Goal: Task Accomplishment & Management: Manage account settings

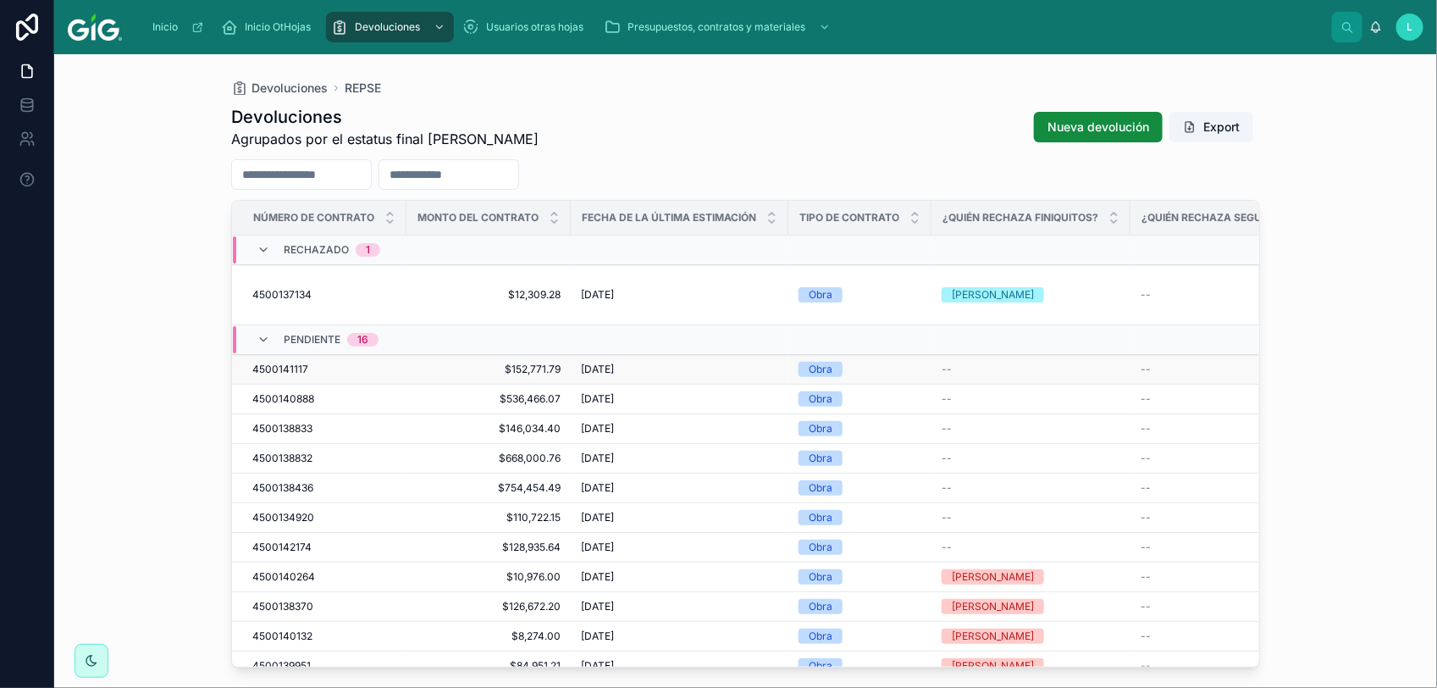
click at [272, 362] on span "4500141117" at bounding box center [280, 369] width 56 height 14
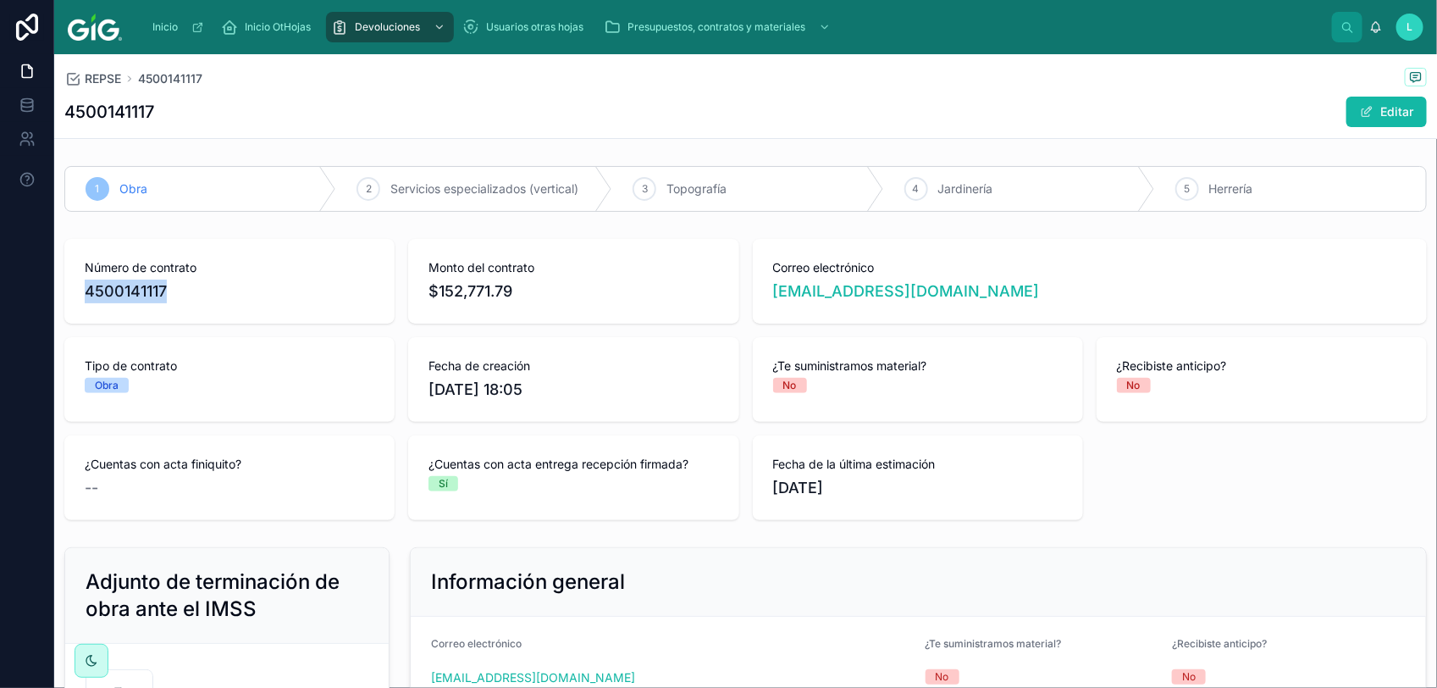
drag, startPoint x: 189, startPoint y: 293, endPoint x: 62, endPoint y: 289, distance: 127.1
click at [62, 289] on div "Número de contrato 4500141117 Monto del contrato $152,771.79 Correo electrónico…" at bounding box center [745, 379] width 1383 height 295
copy span "4500141117"
click at [1372, 100] on button "Editar" at bounding box center [1386, 112] width 80 height 30
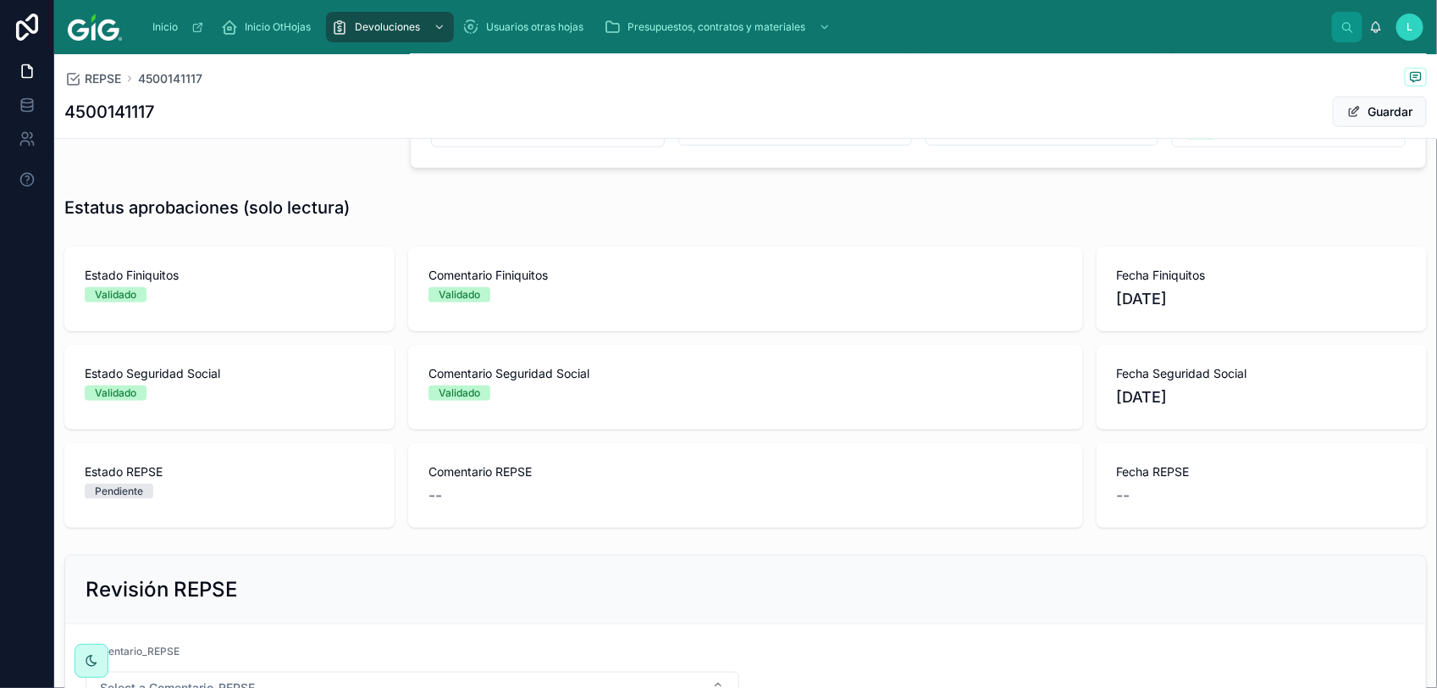
scroll to position [788, 0]
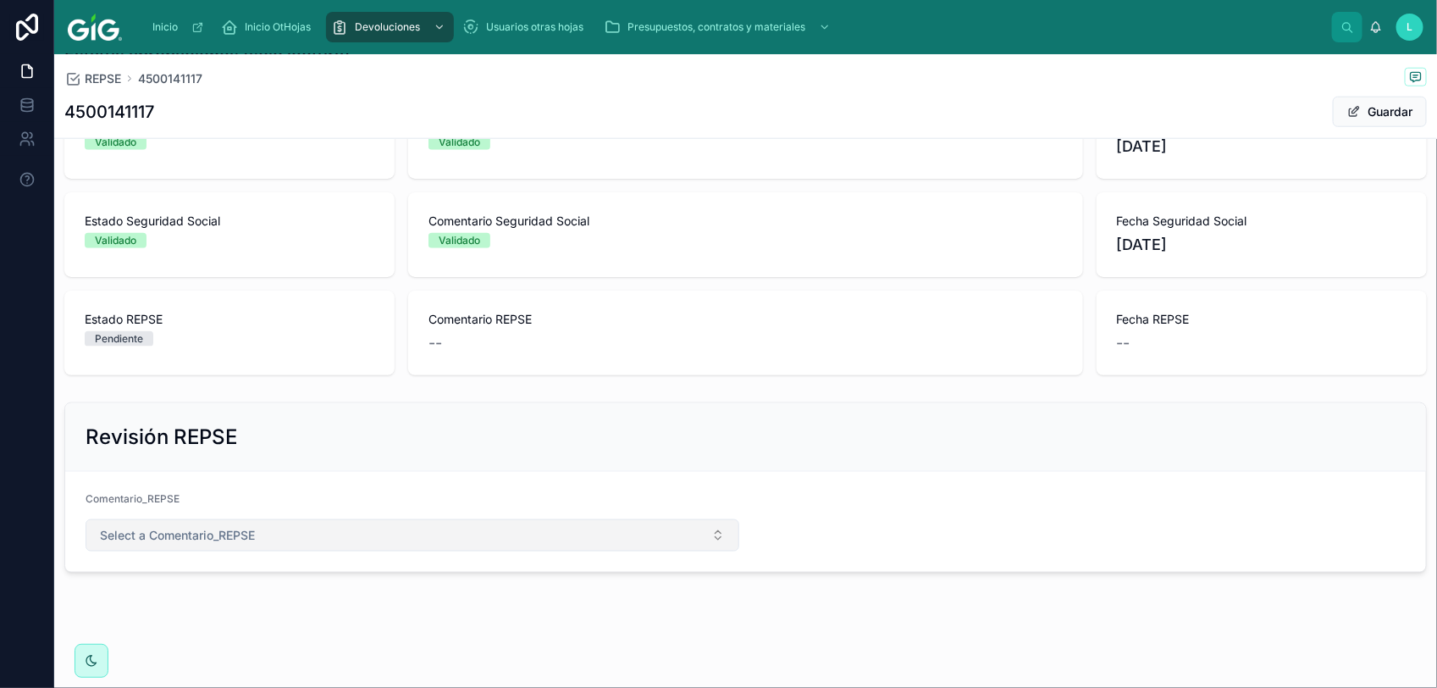
click at [665, 539] on button "Select a Comentario_REPSE" at bounding box center [413, 535] width 654 height 32
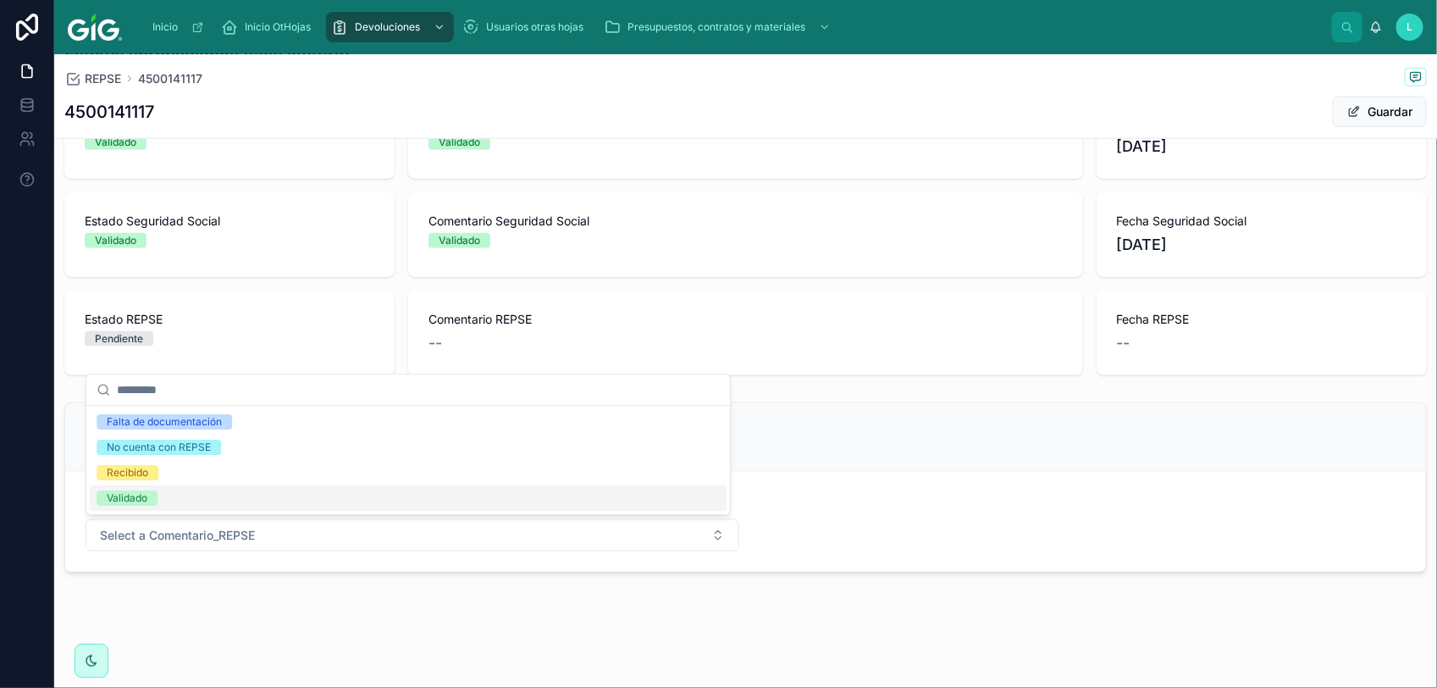
click at [446, 505] on div "Validado" at bounding box center [408, 497] width 637 height 25
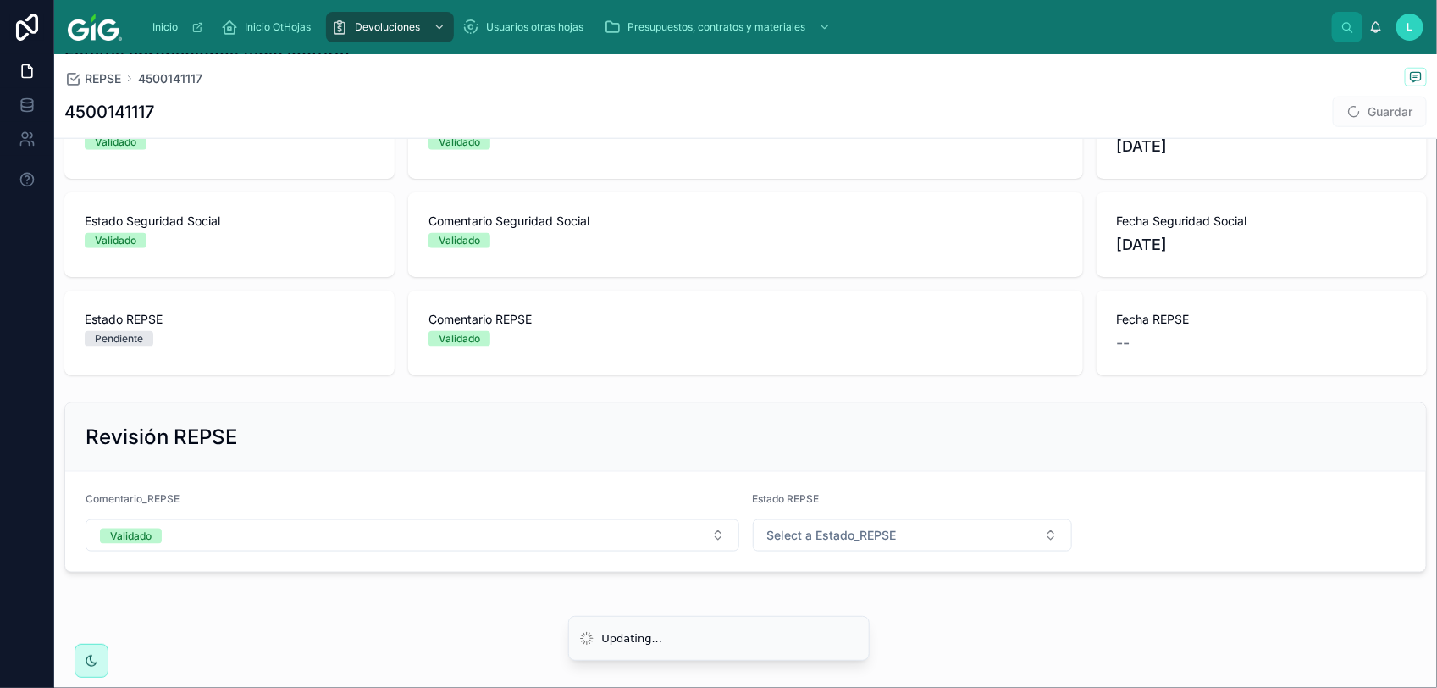
click at [882, 523] on form "Comentario_REPSE Validado Estado REPSE Select a Estado_REPSE" at bounding box center [745, 522] width 1361 height 100
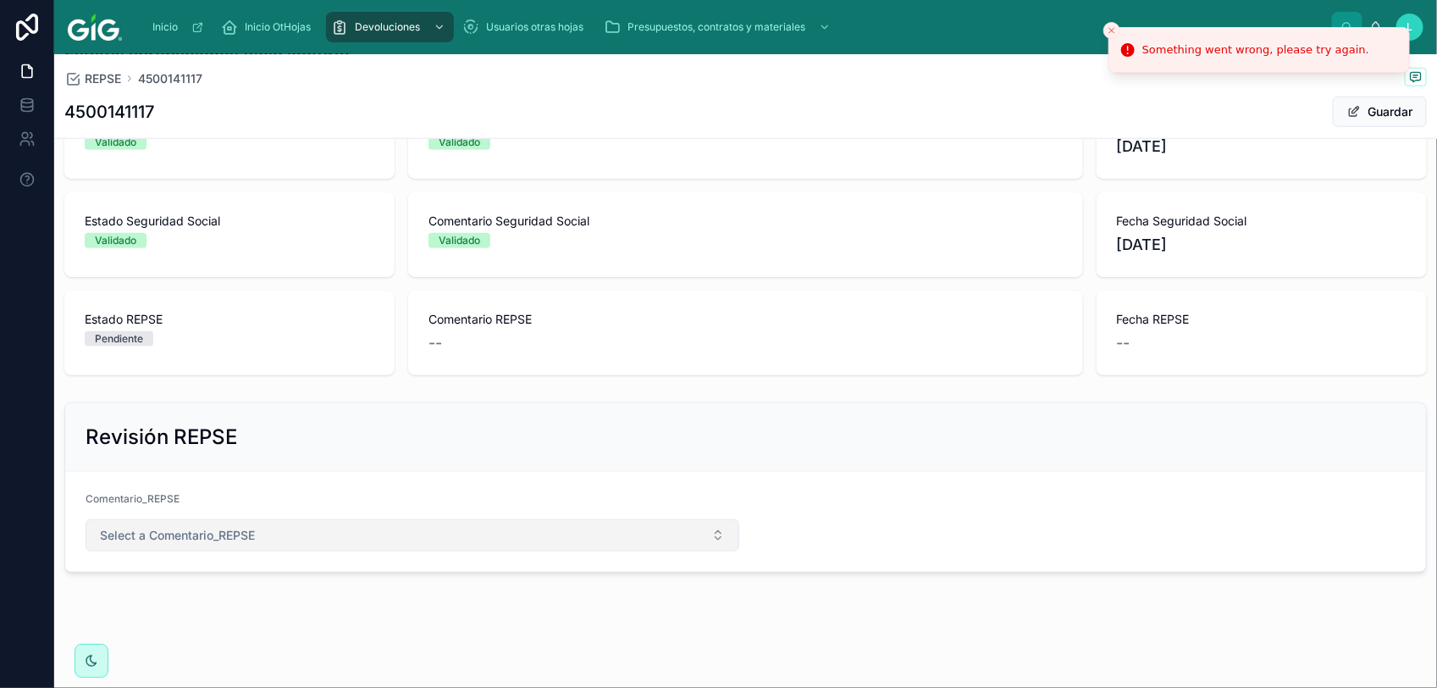
click at [622, 529] on button "Select a Comentario_REPSE" at bounding box center [413, 535] width 654 height 32
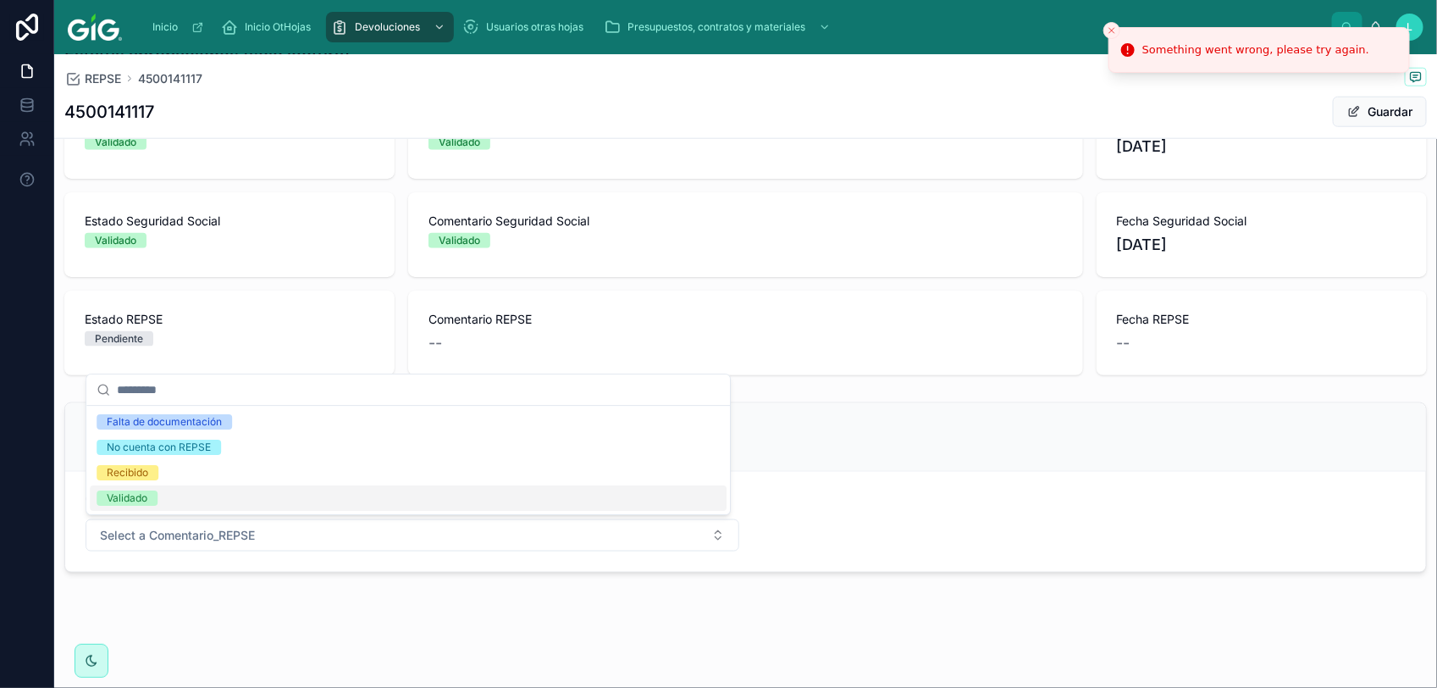
click at [175, 496] on div "Validado" at bounding box center [408, 497] width 637 height 25
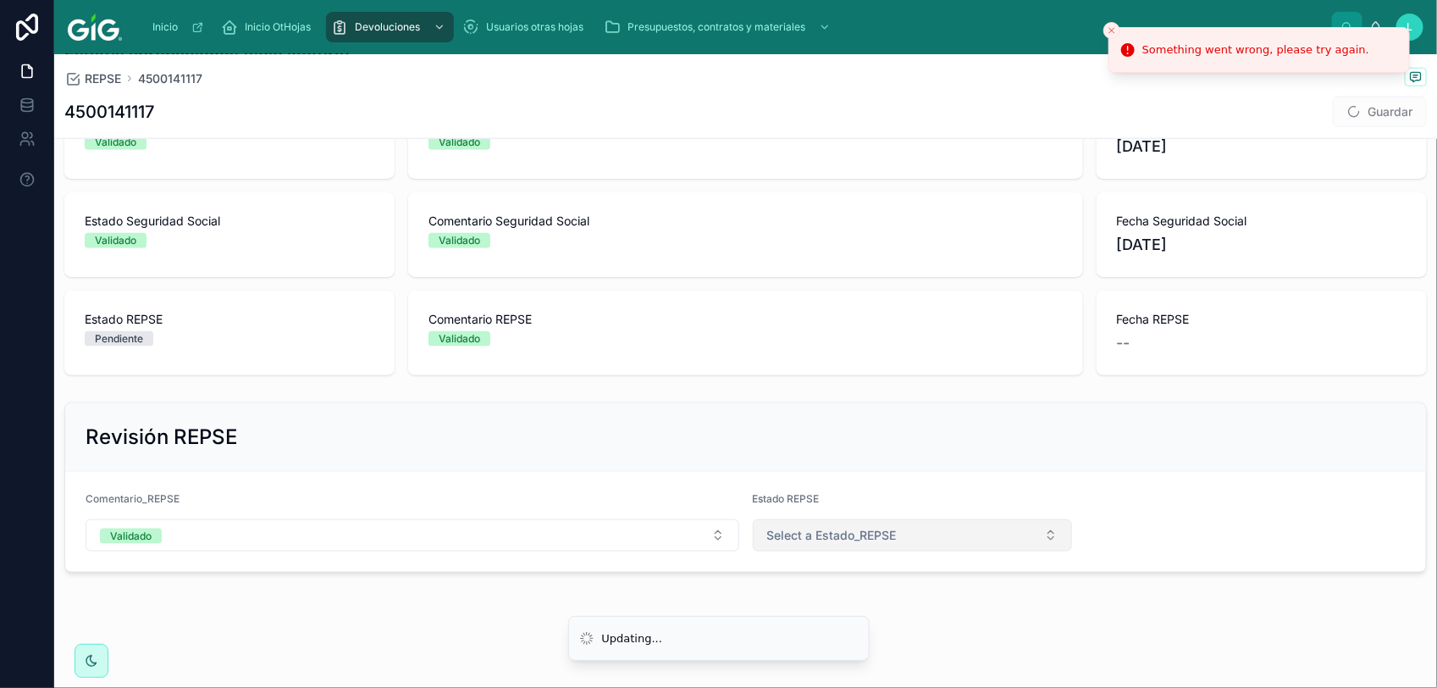
click at [853, 539] on span "Select a Estado_REPSE" at bounding box center [832, 535] width 130 height 17
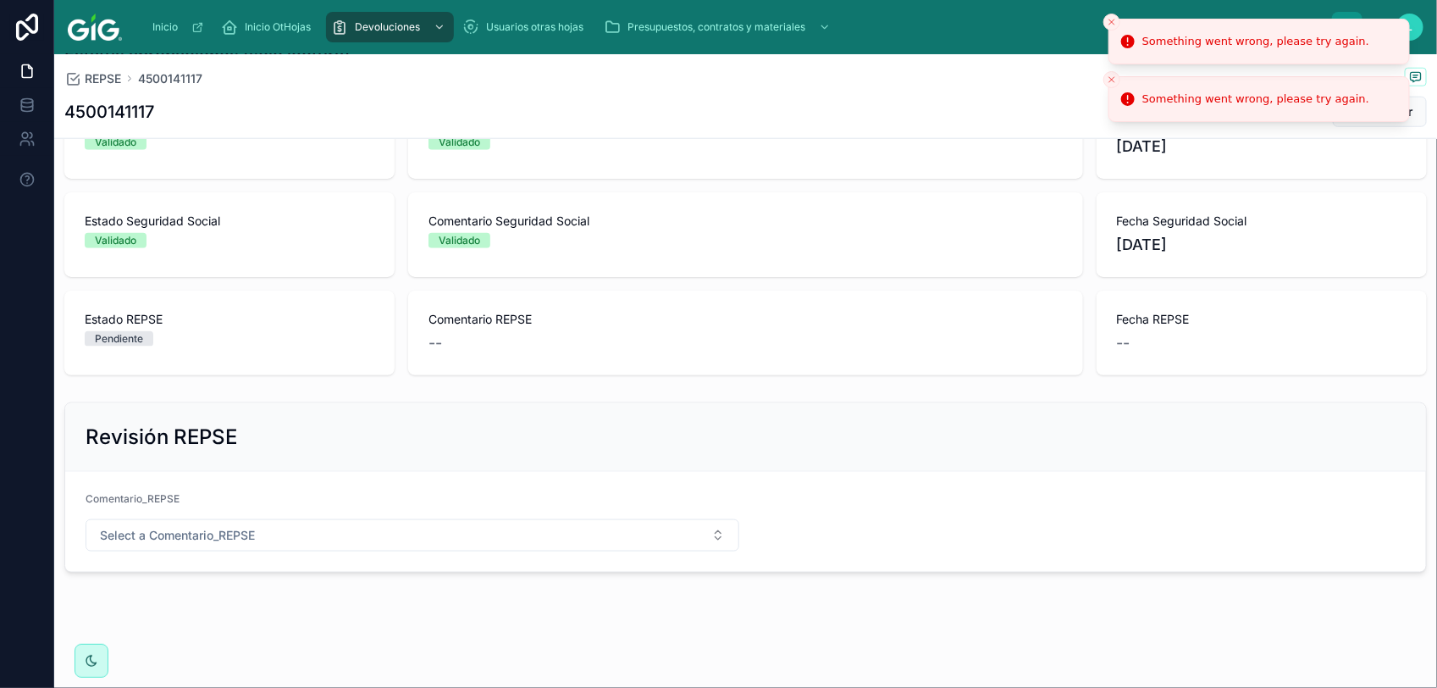
click at [604, 561] on form "Comentario_REPSE Select a Comentario_REPSE" at bounding box center [745, 522] width 1361 height 100
click at [604, 546] on button "Select a Comentario_REPSE" at bounding box center [413, 535] width 654 height 32
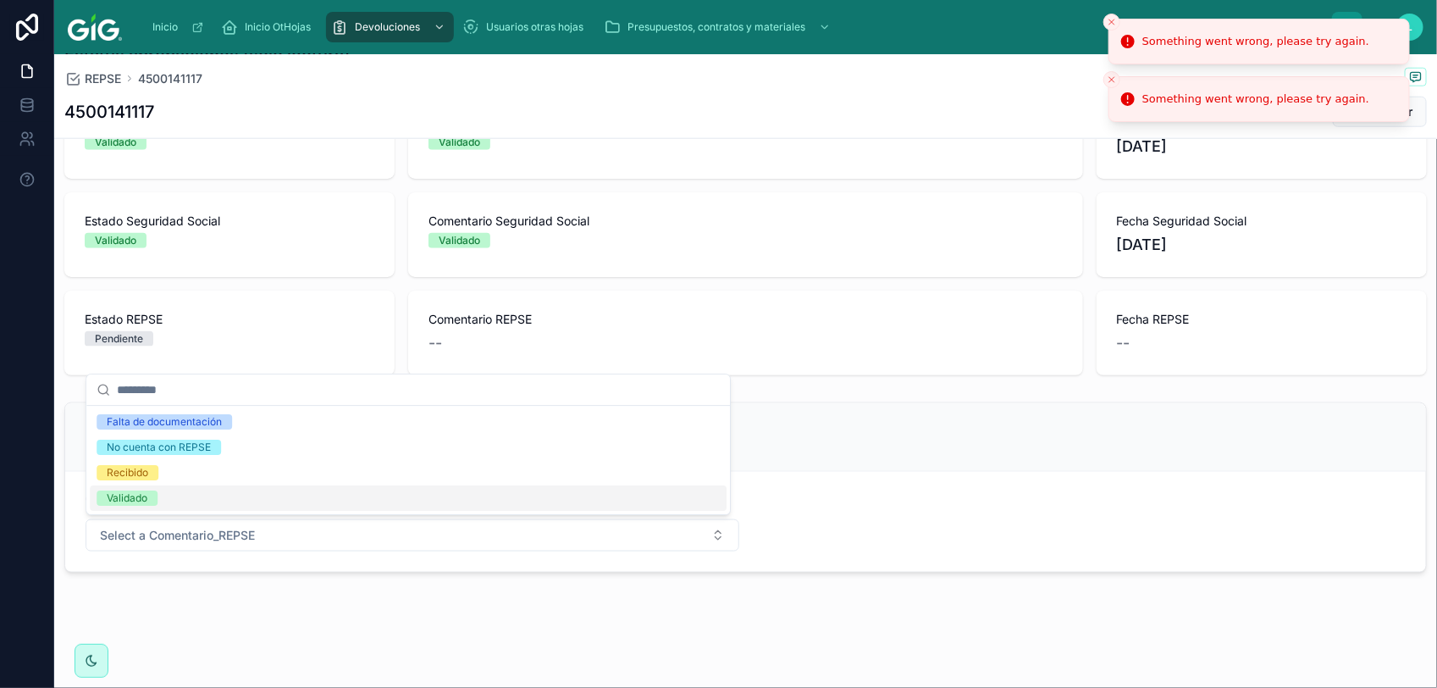
click at [306, 497] on div "Validado" at bounding box center [408, 497] width 637 height 25
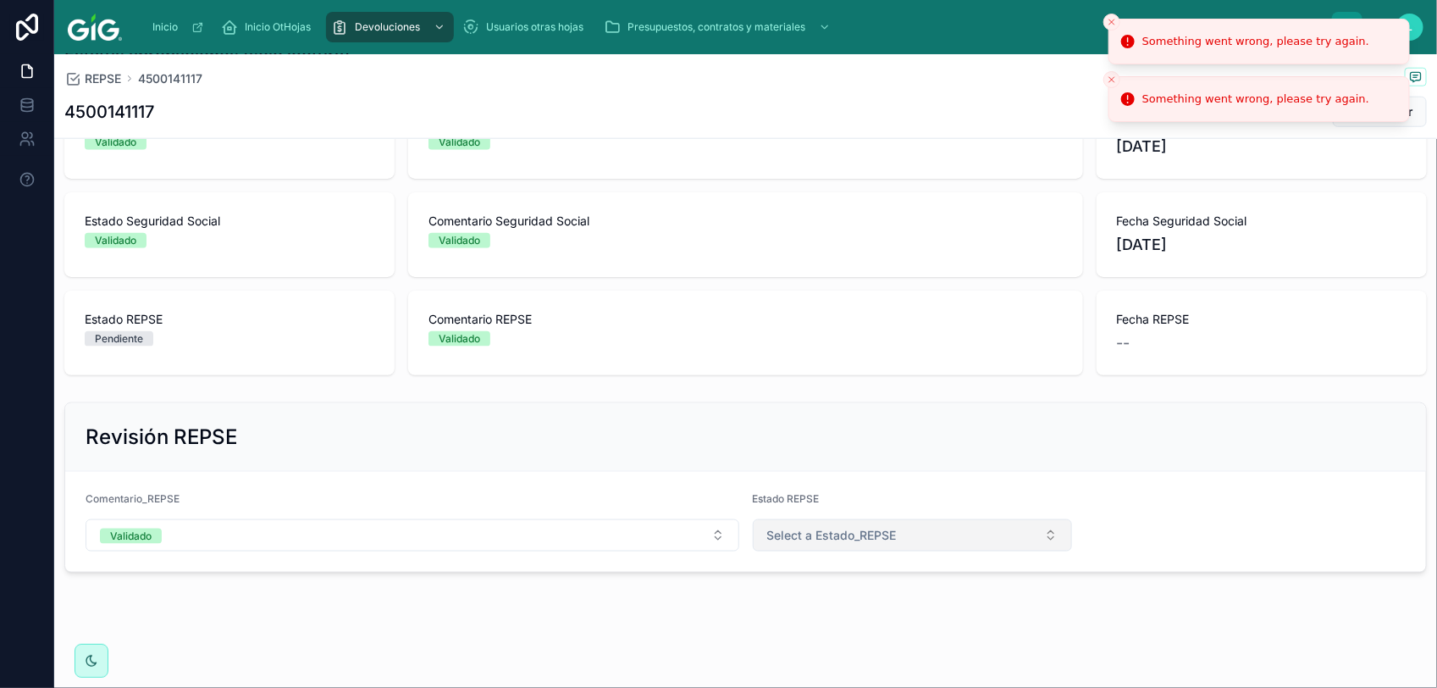
click at [892, 542] on button "Select a Estado_REPSE" at bounding box center [913, 535] width 320 height 32
click at [793, 650] on div "Validado" at bounding box center [786, 654] width 41 height 15
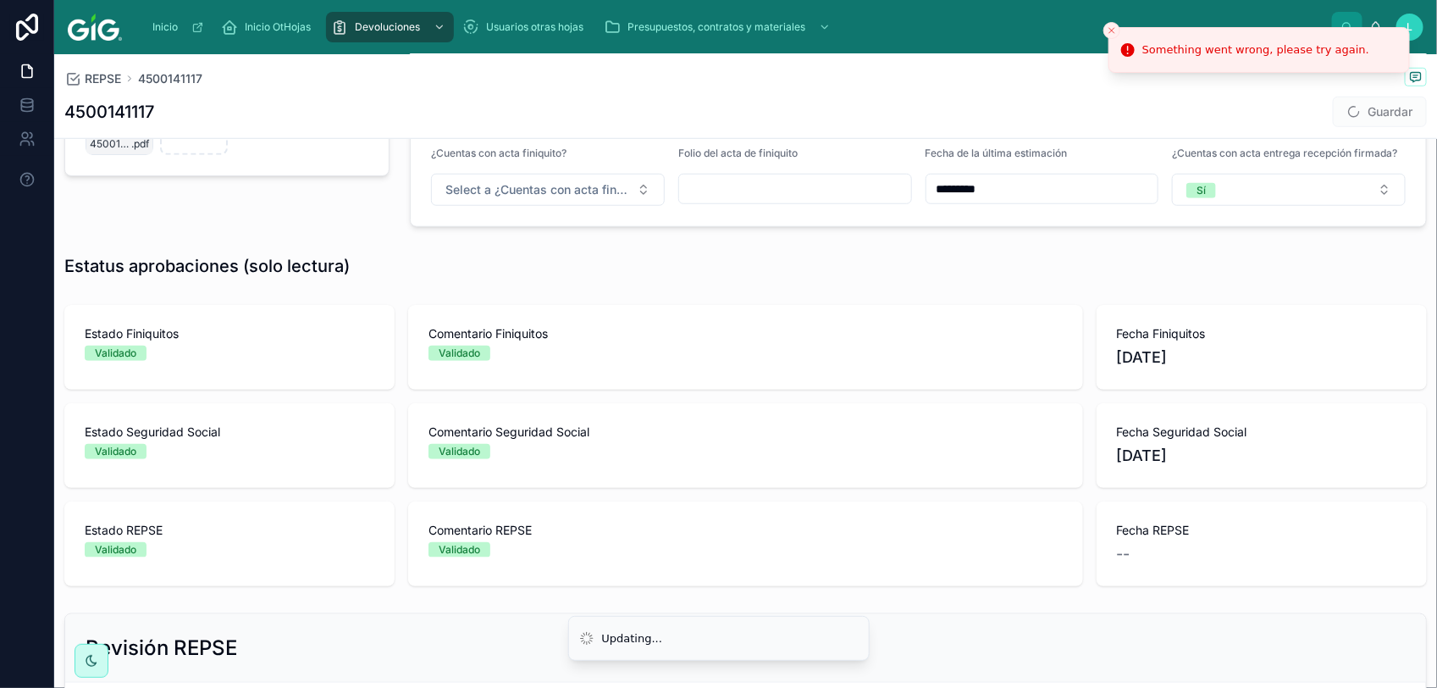
scroll to position [471, 0]
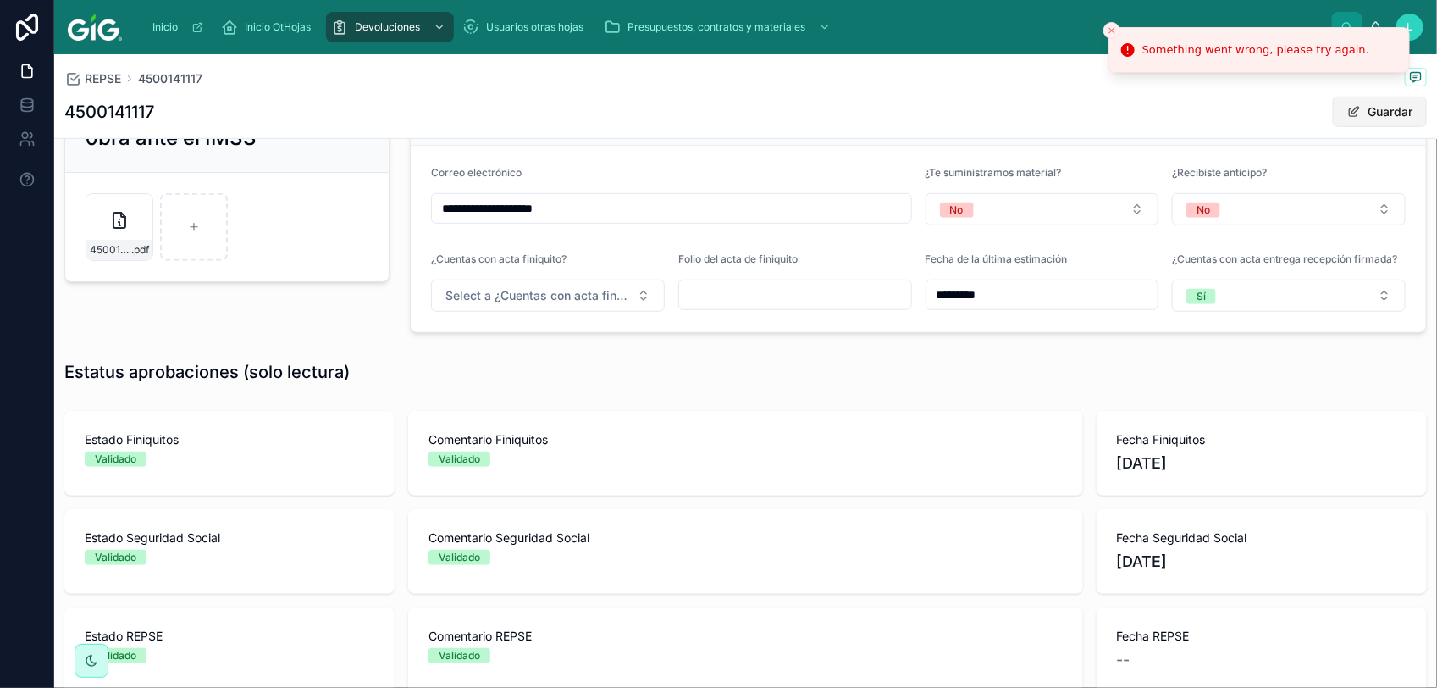
click at [1359, 117] on button "Guardar" at bounding box center [1380, 112] width 94 height 30
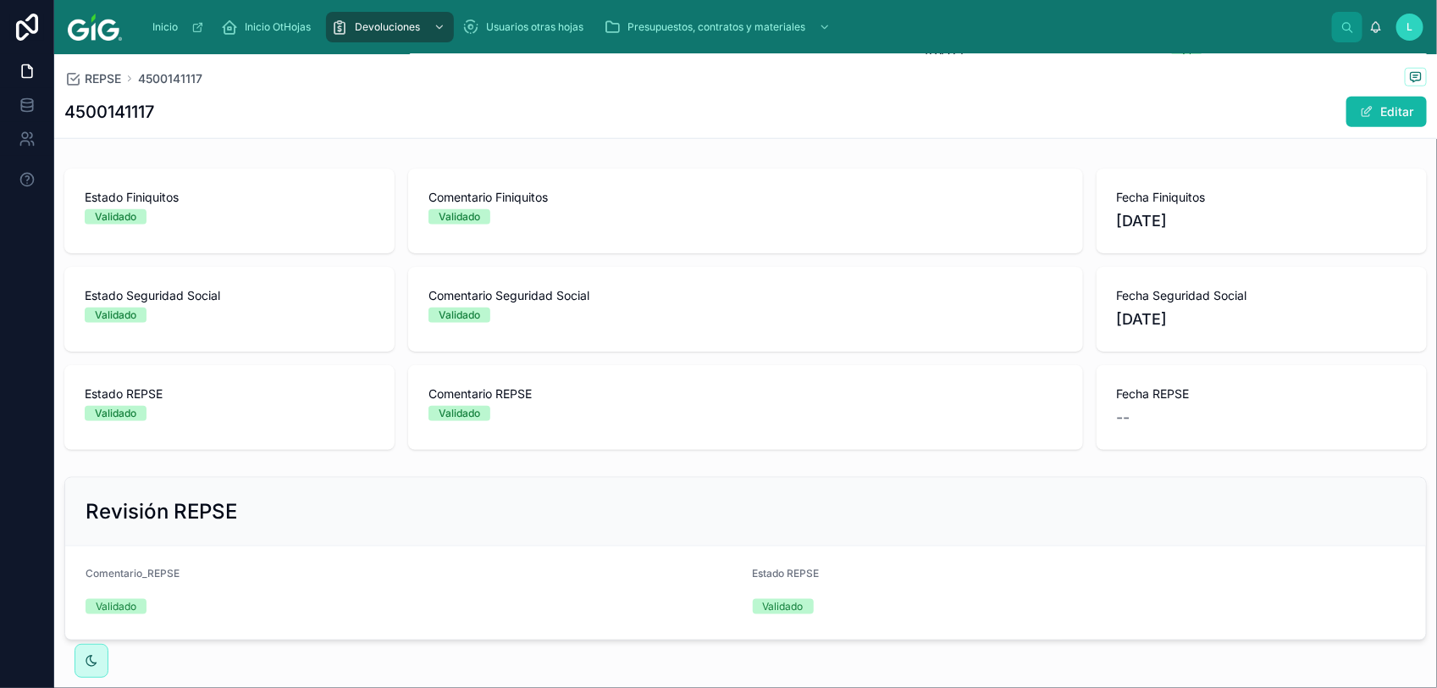
scroll to position [771, 0]
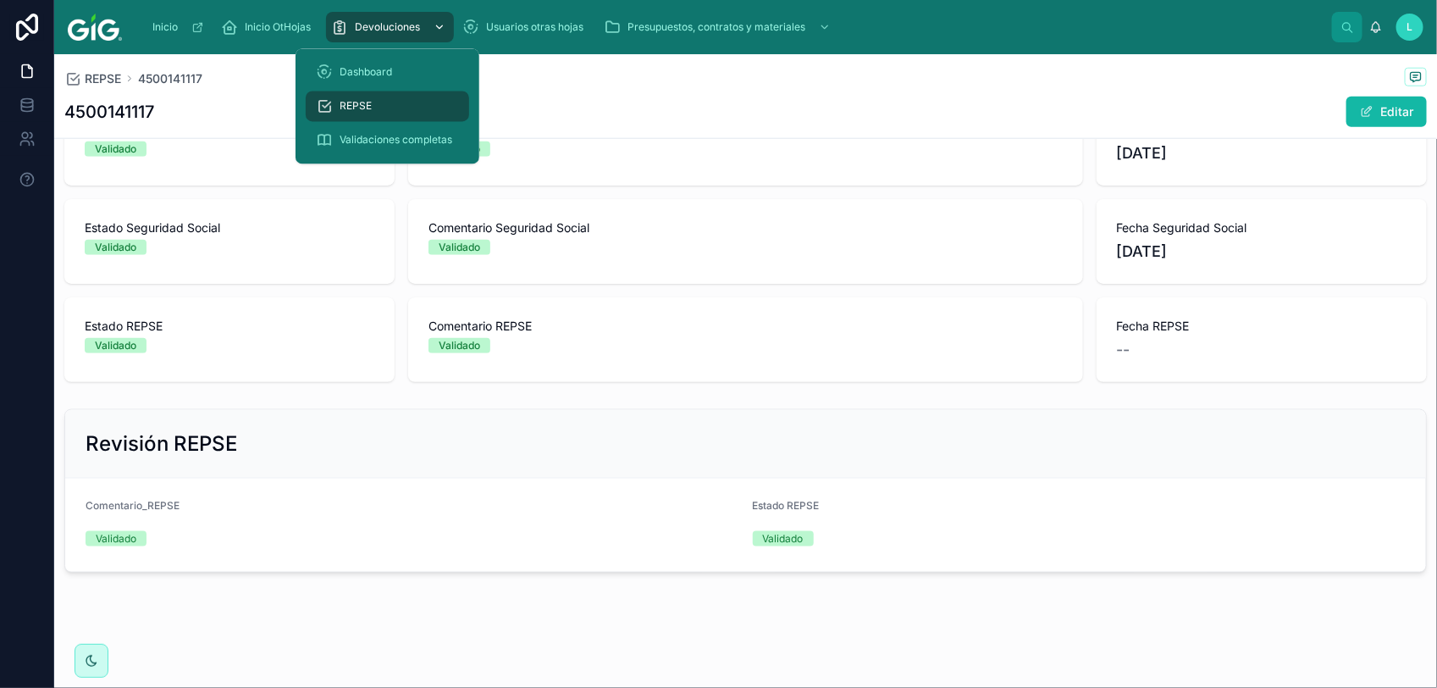
click at [384, 28] on span "Devoluciones" at bounding box center [387, 27] width 65 height 14
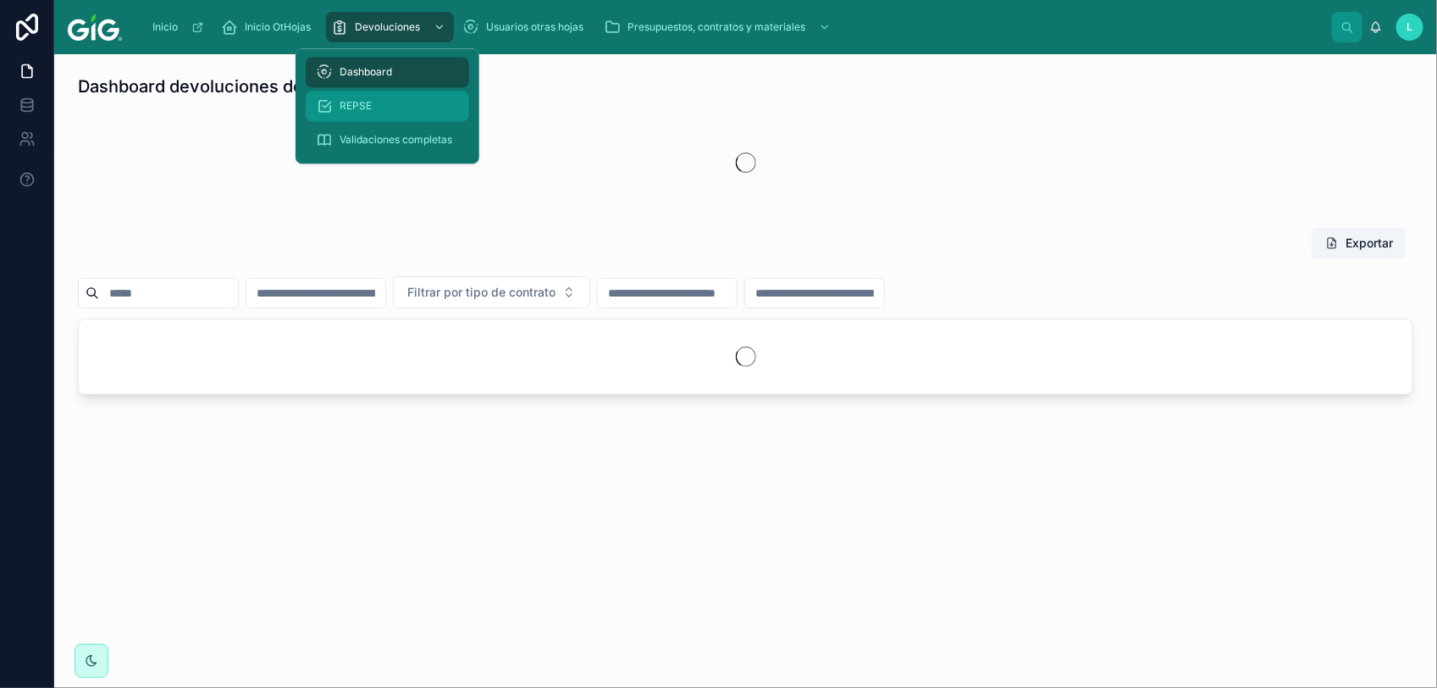
click at [366, 110] on span "REPSE" at bounding box center [356, 107] width 32 height 14
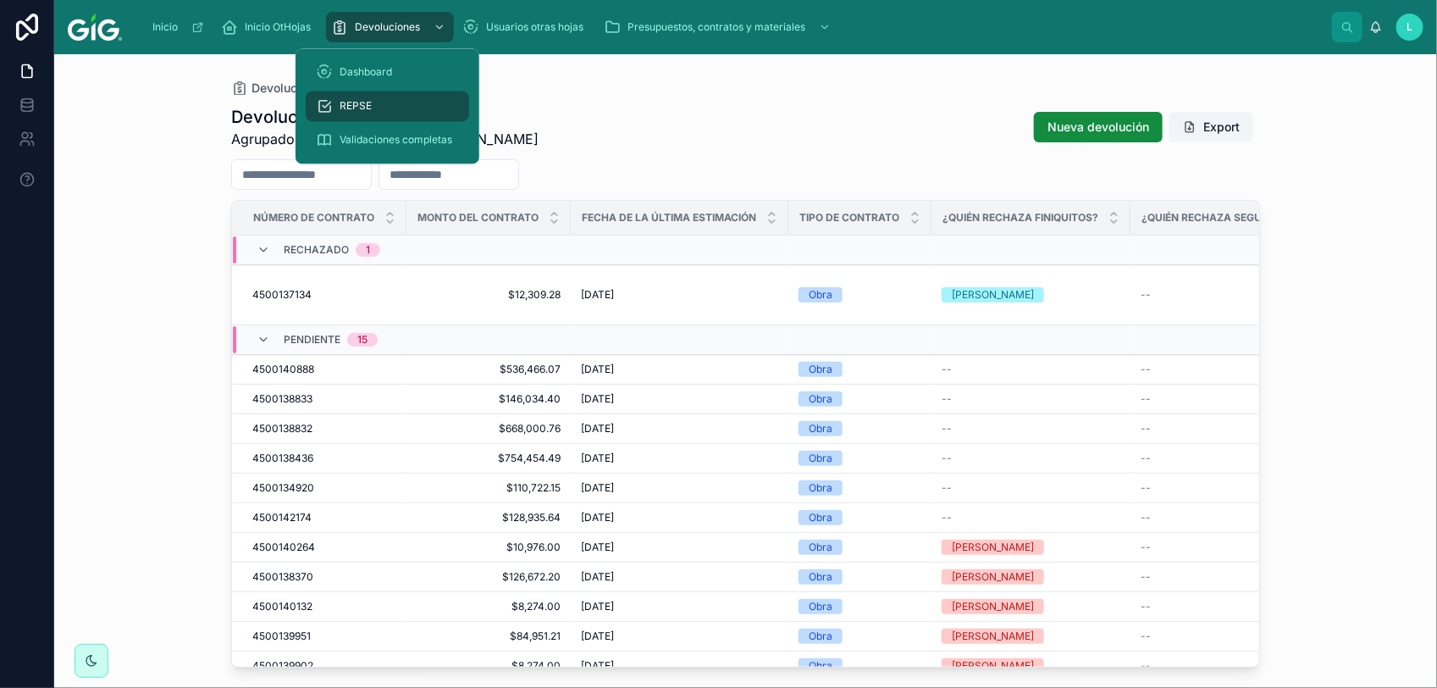
click at [366, 110] on span "REPSE" at bounding box center [356, 107] width 32 height 14
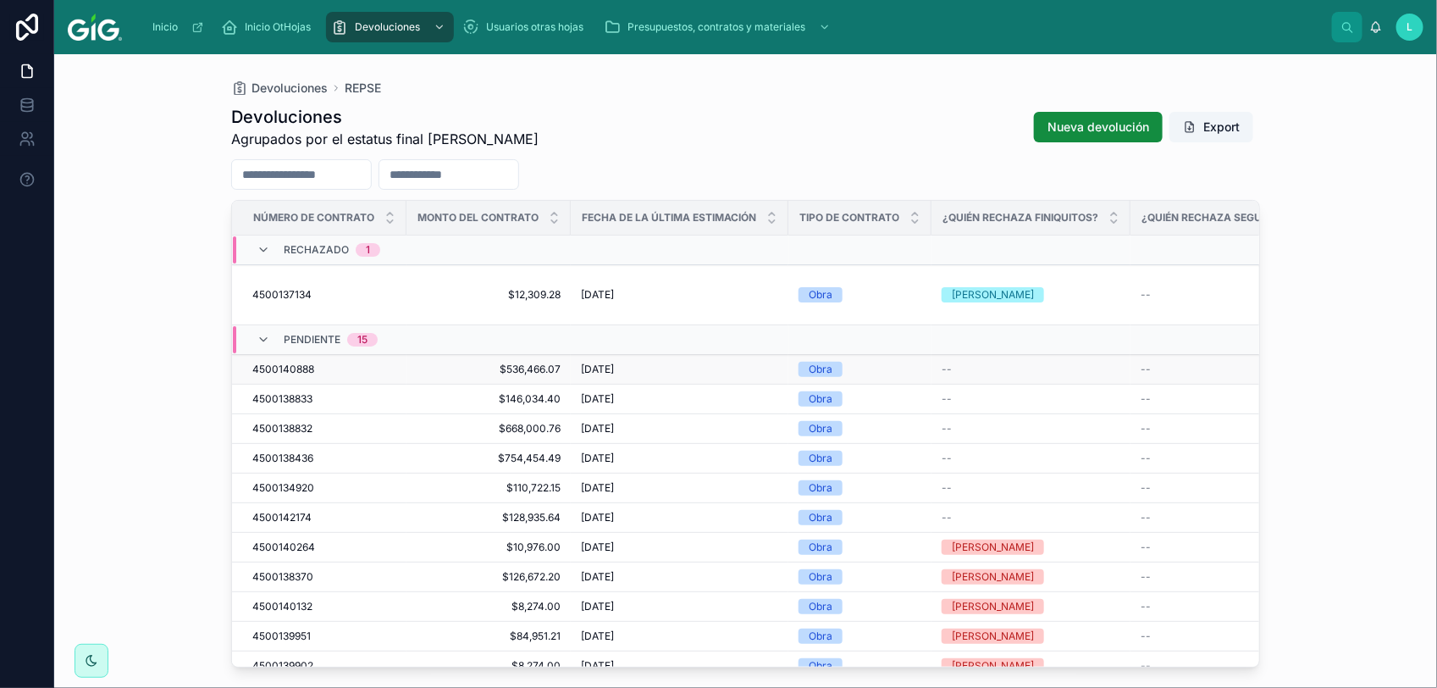
click at [274, 362] on span "4500140888" at bounding box center [283, 369] width 62 height 14
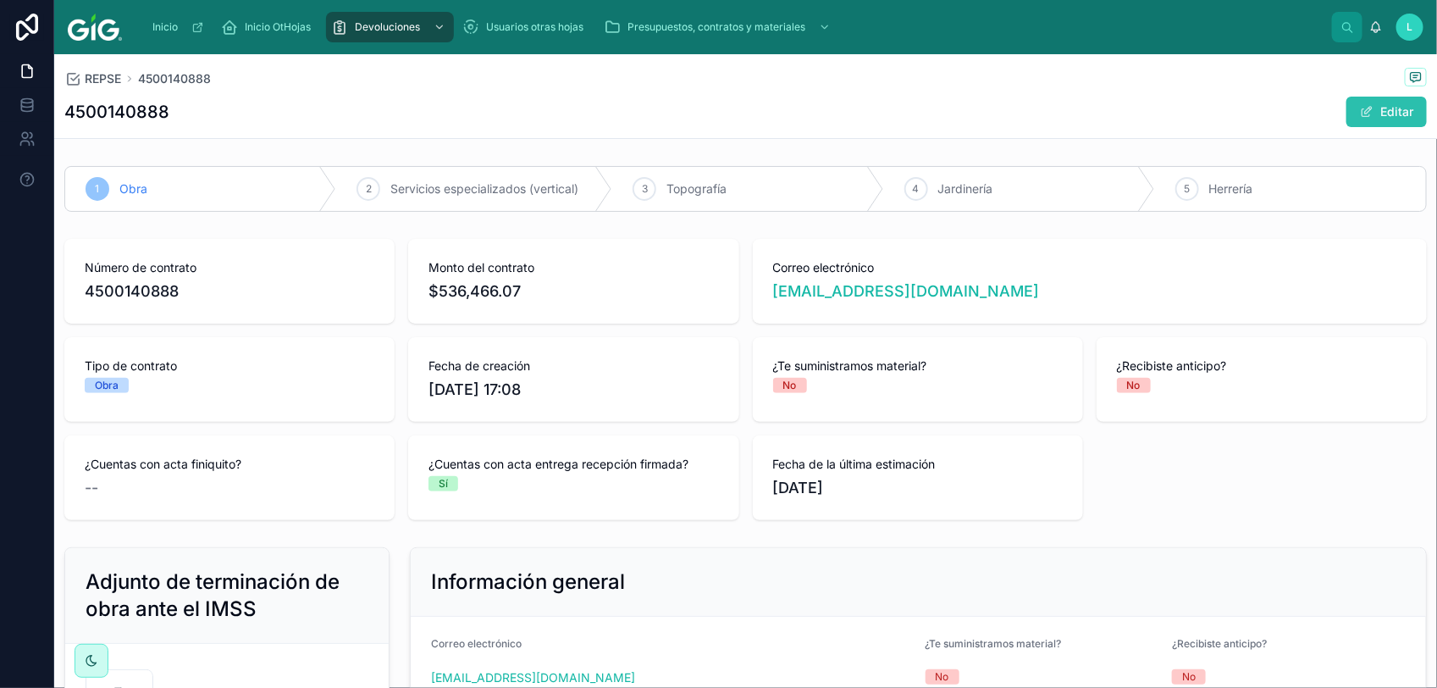
click at [1369, 107] on button "Editar" at bounding box center [1386, 112] width 80 height 30
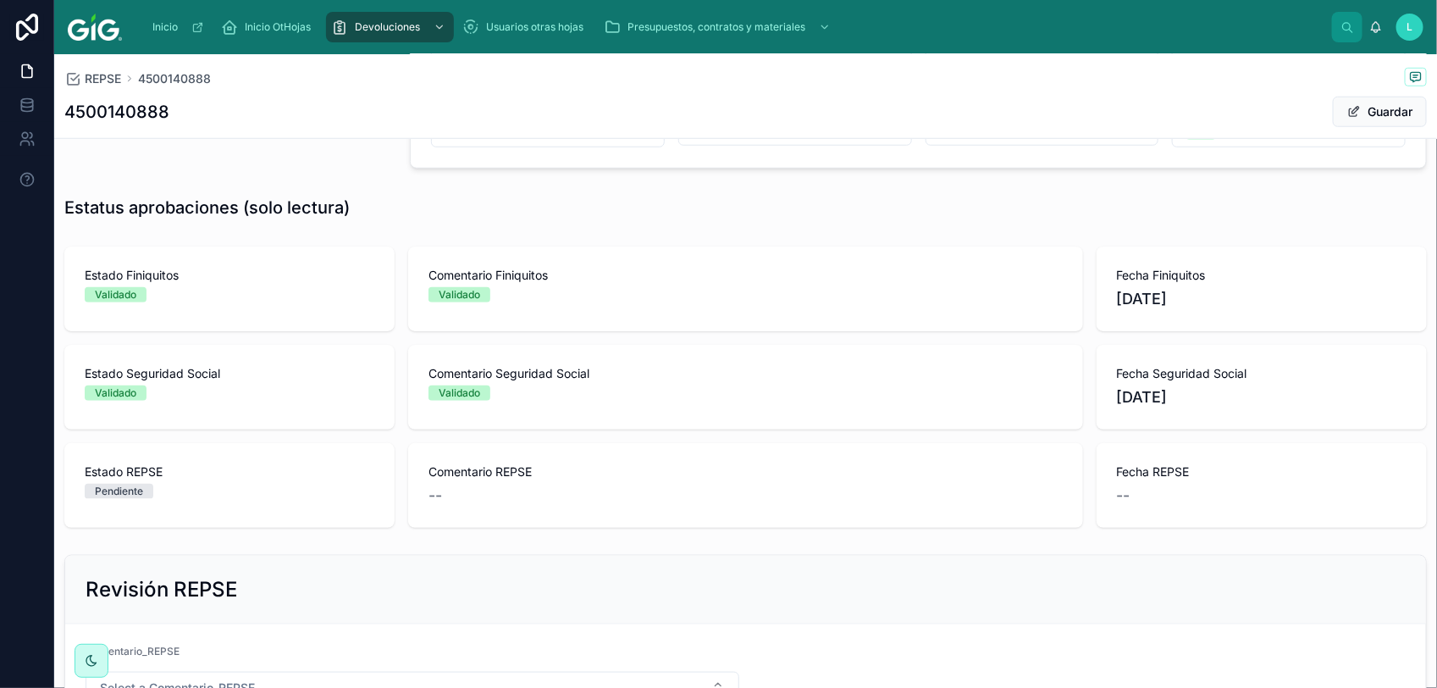
scroll to position [788, 0]
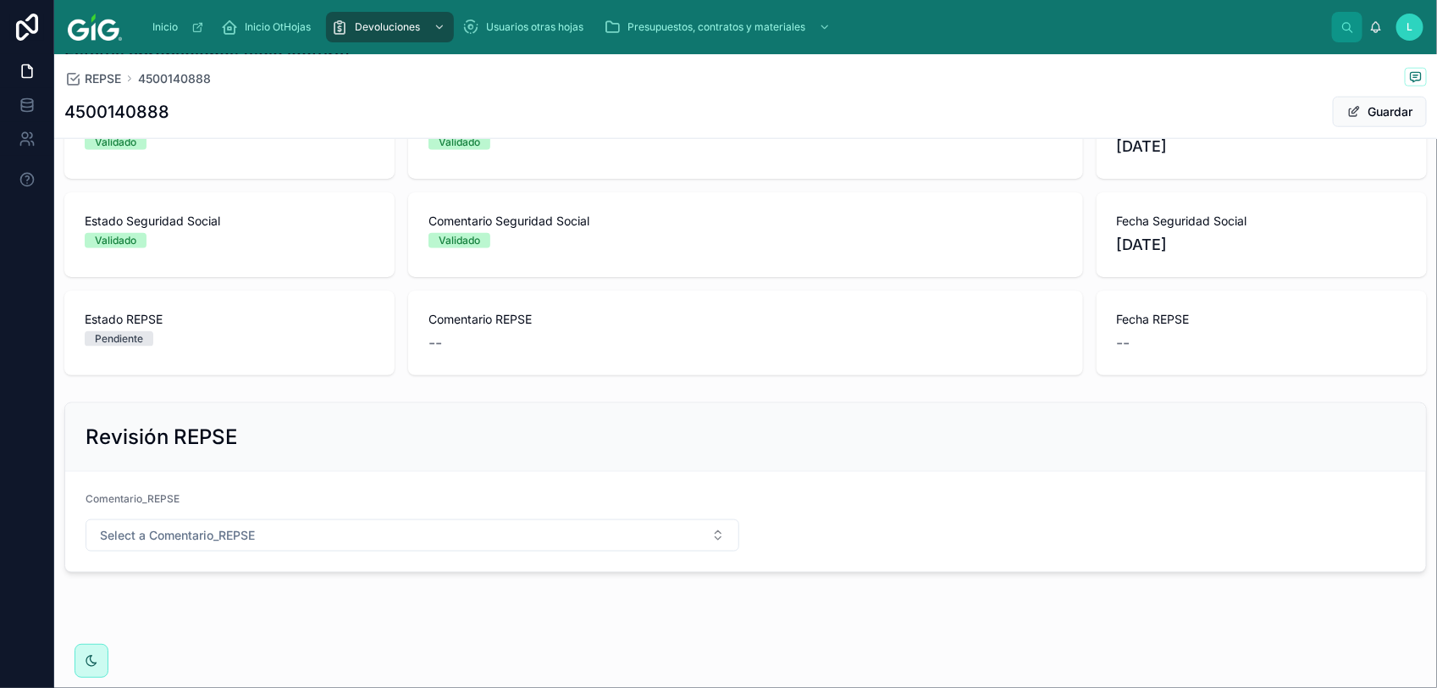
click at [191, 538] on span "Select a Comentario_REPSE" at bounding box center [177, 535] width 155 height 17
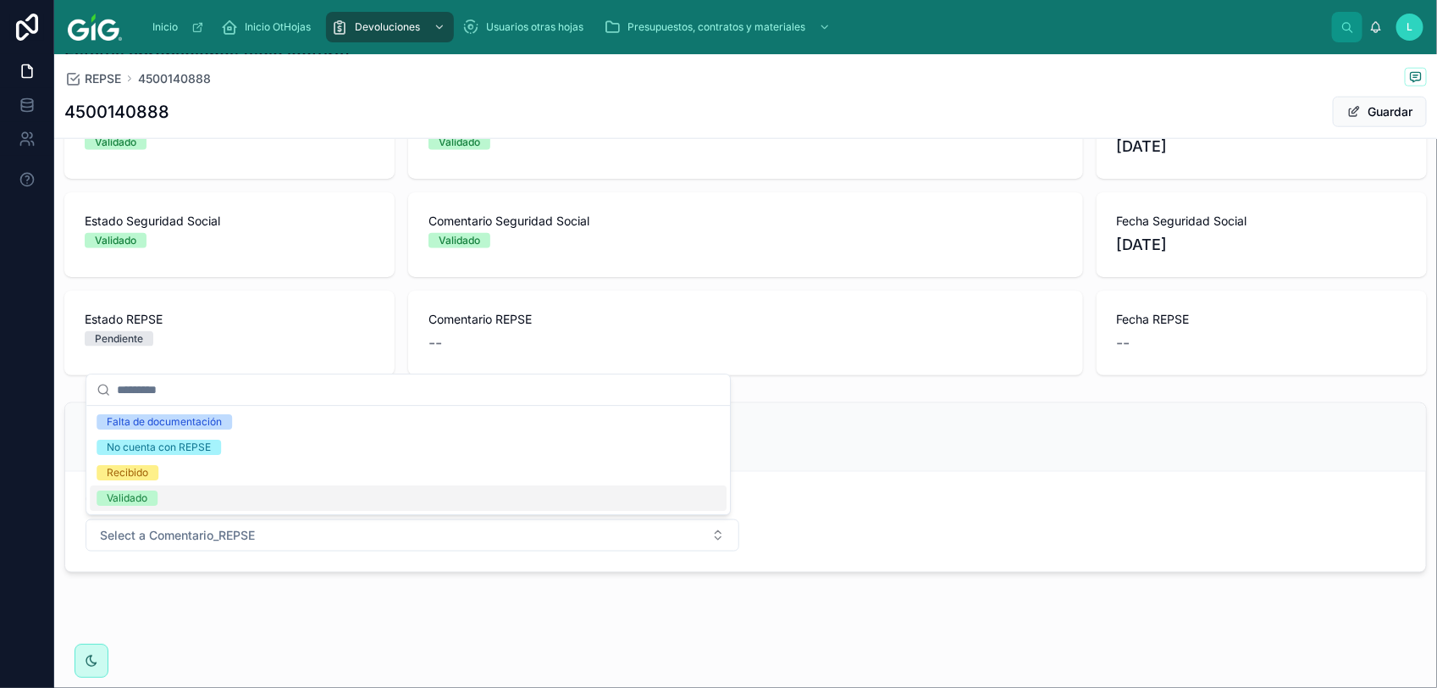
click at [176, 502] on div "Validado" at bounding box center [408, 497] width 637 height 25
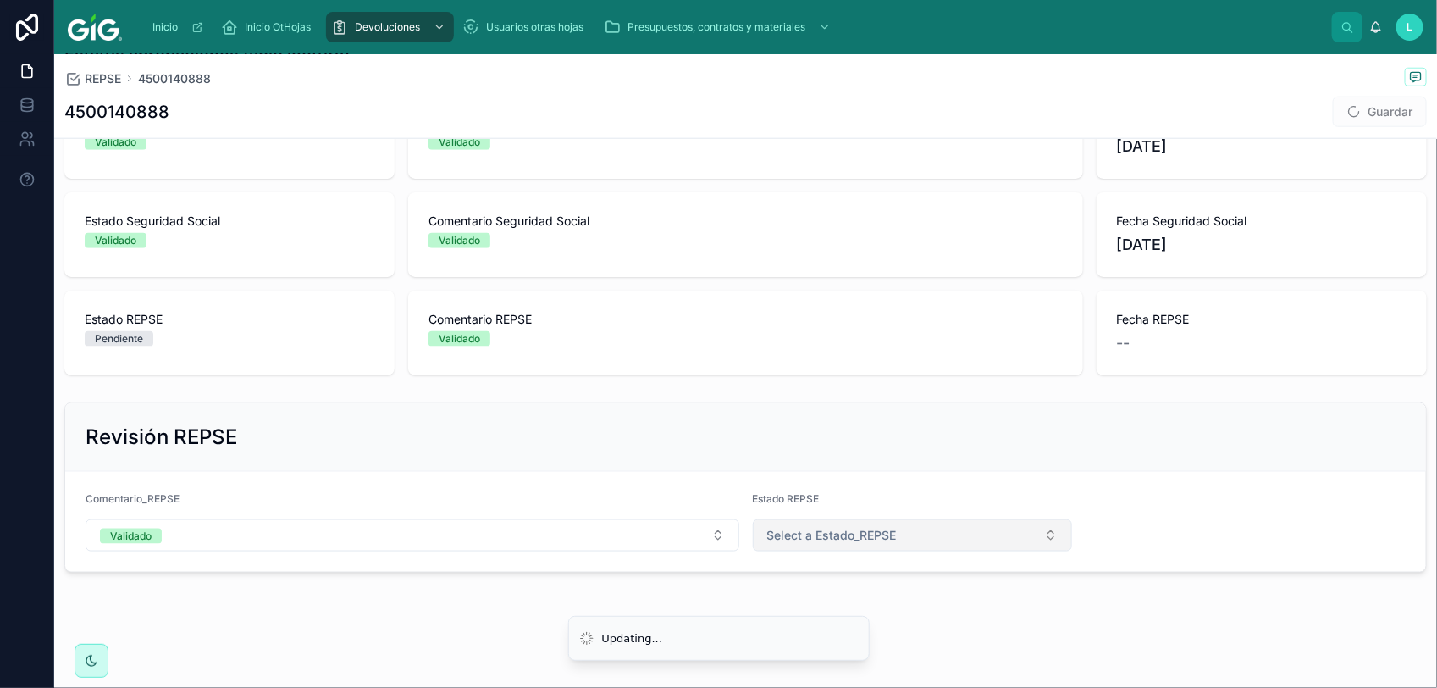
click at [793, 534] on span "Select a Estado_REPSE" at bounding box center [832, 535] width 130 height 17
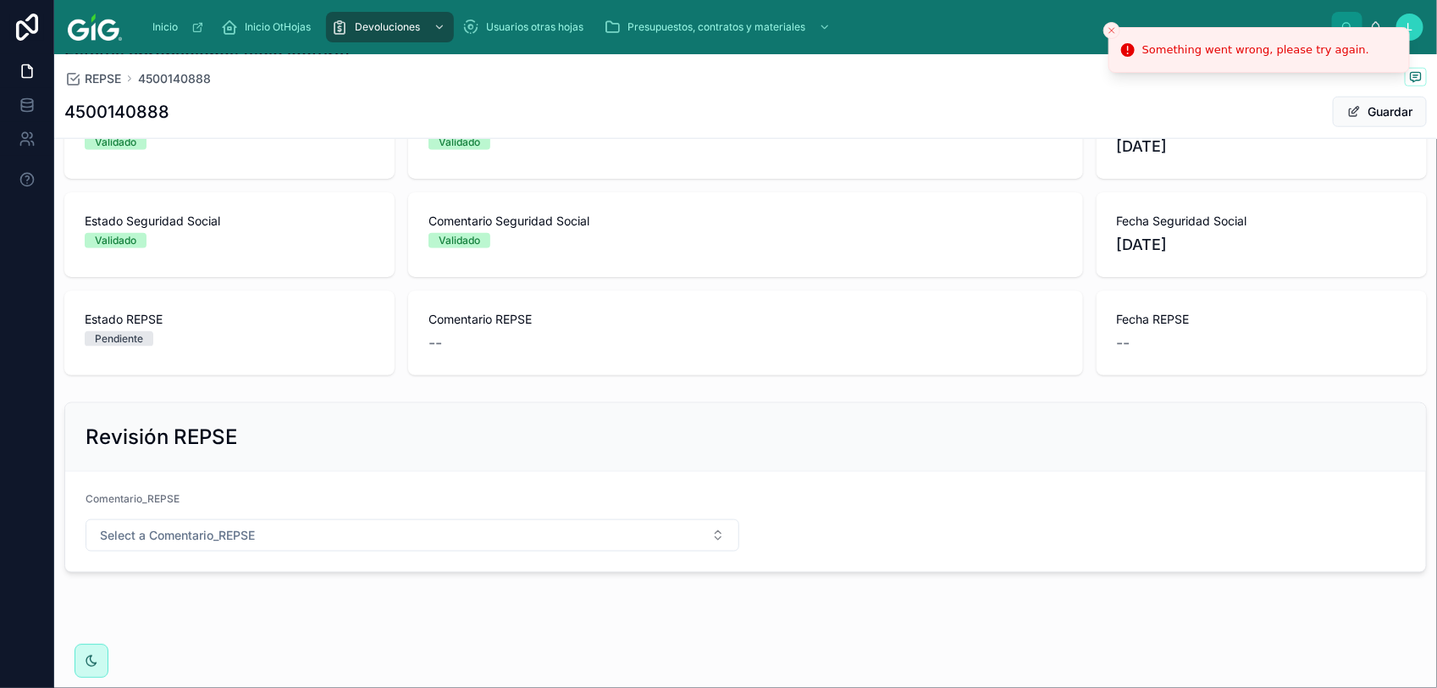
click at [649, 556] on form "Comentario_REPSE Select a Comentario_REPSE" at bounding box center [745, 522] width 1361 height 100
drag, startPoint x: 629, startPoint y: 535, endPoint x: 366, endPoint y: 574, distance: 266.2
click at [628, 535] on button "Select a Comentario_REPSE" at bounding box center [413, 535] width 654 height 32
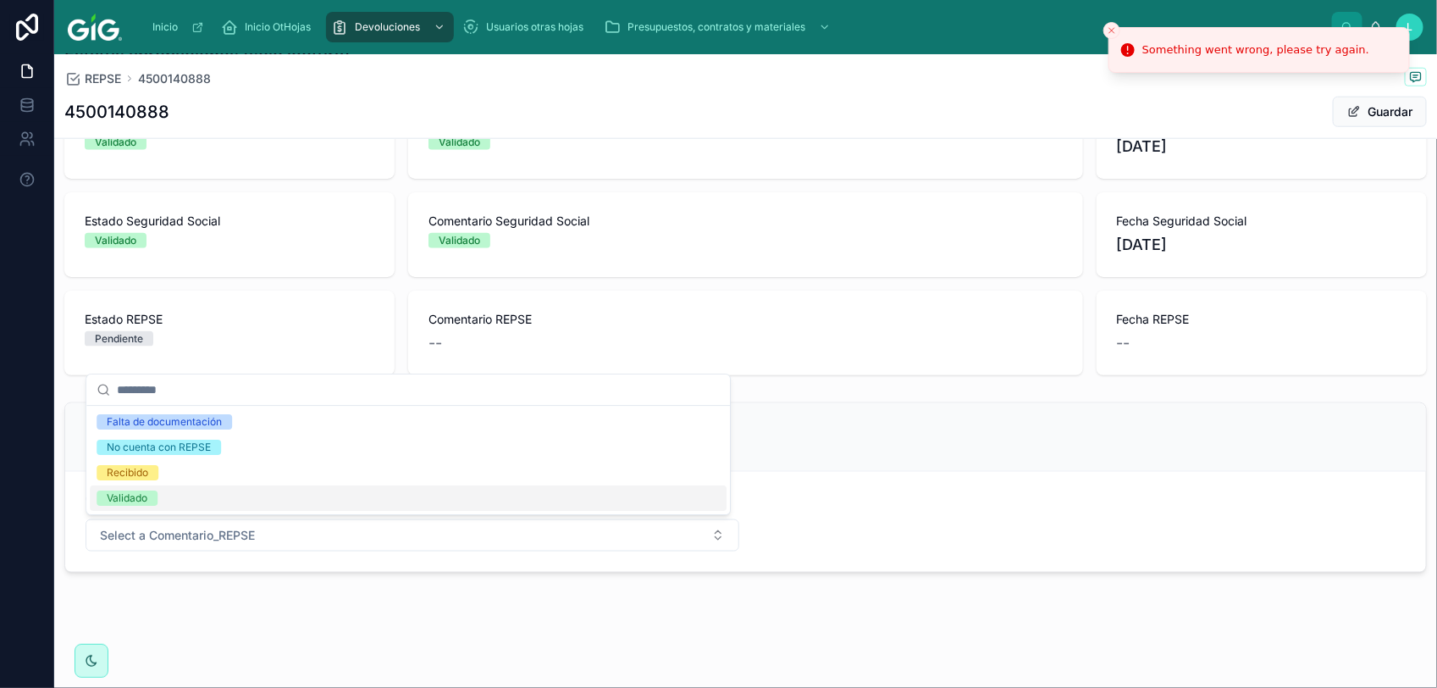
click at [133, 497] on div "Validado" at bounding box center [127, 497] width 41 height 15
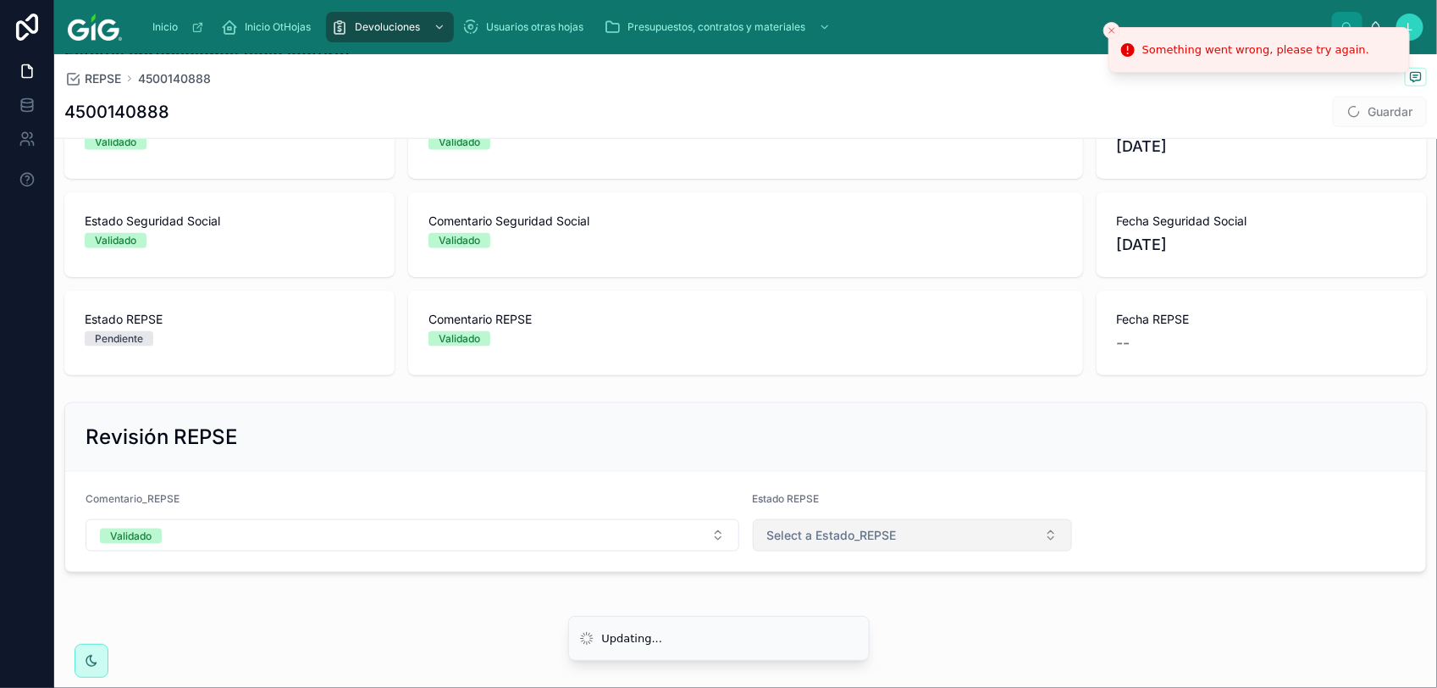
click at [844, 546] on button "Select a Estado_REPSE" at bounding box center [913, 535] width 320 height 32
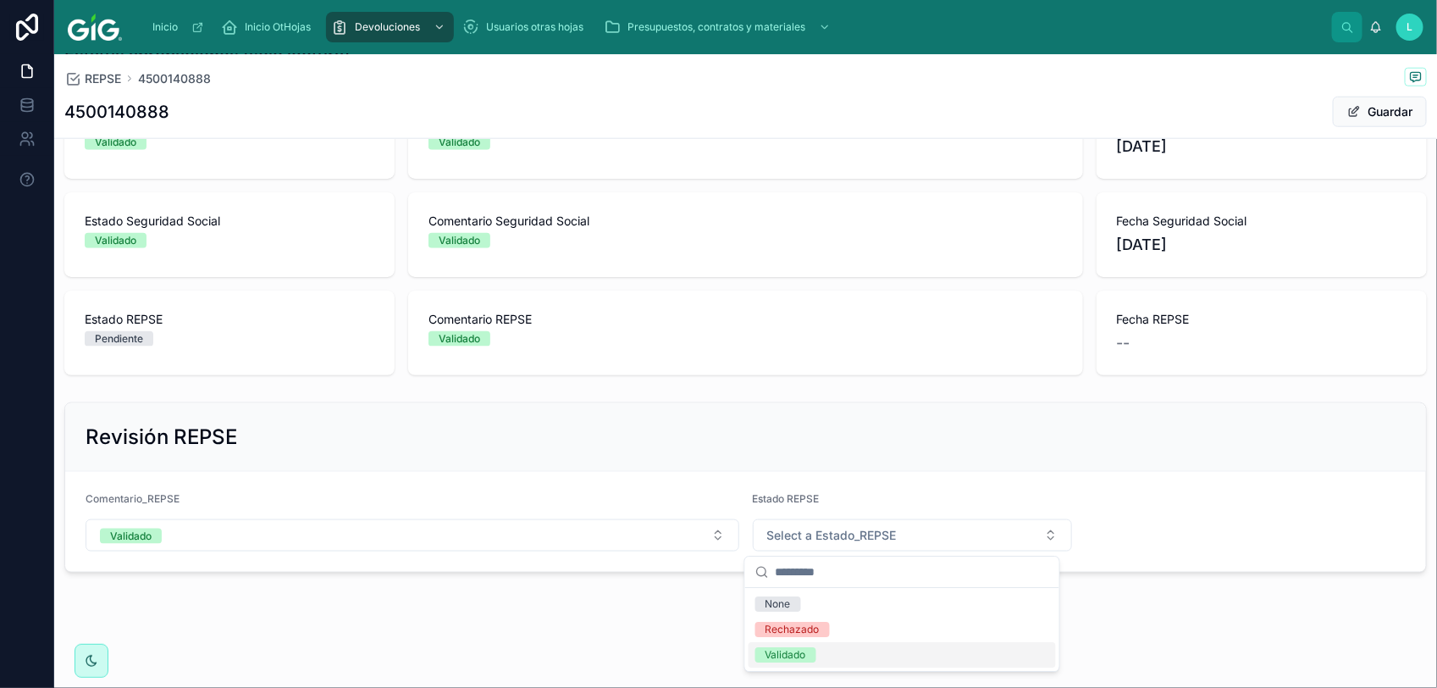
click at [799, 656] on div "Validado" at bounding box center [786, 654] width 41 height 15
click at [1368, 107] on button "Guardar" at bounding box center [1380, 112] width 94 height 30
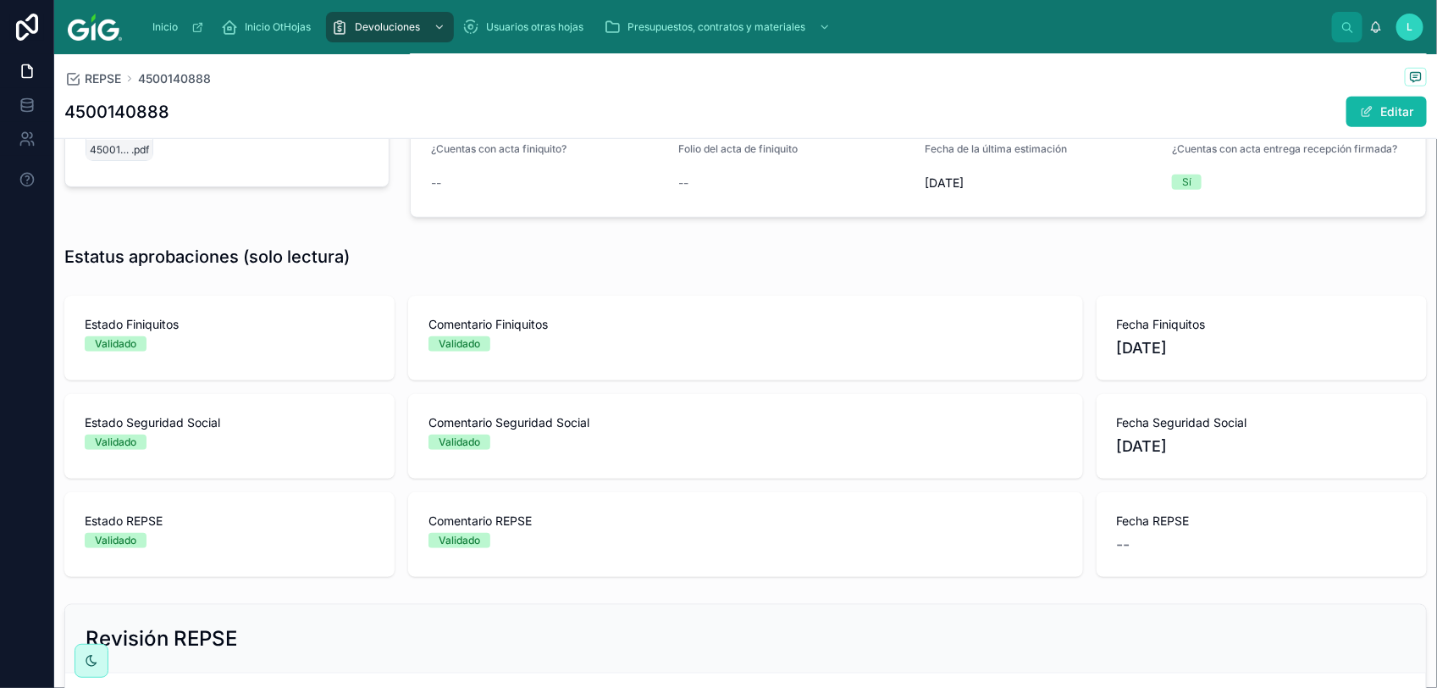
scroll to position [347, 0]
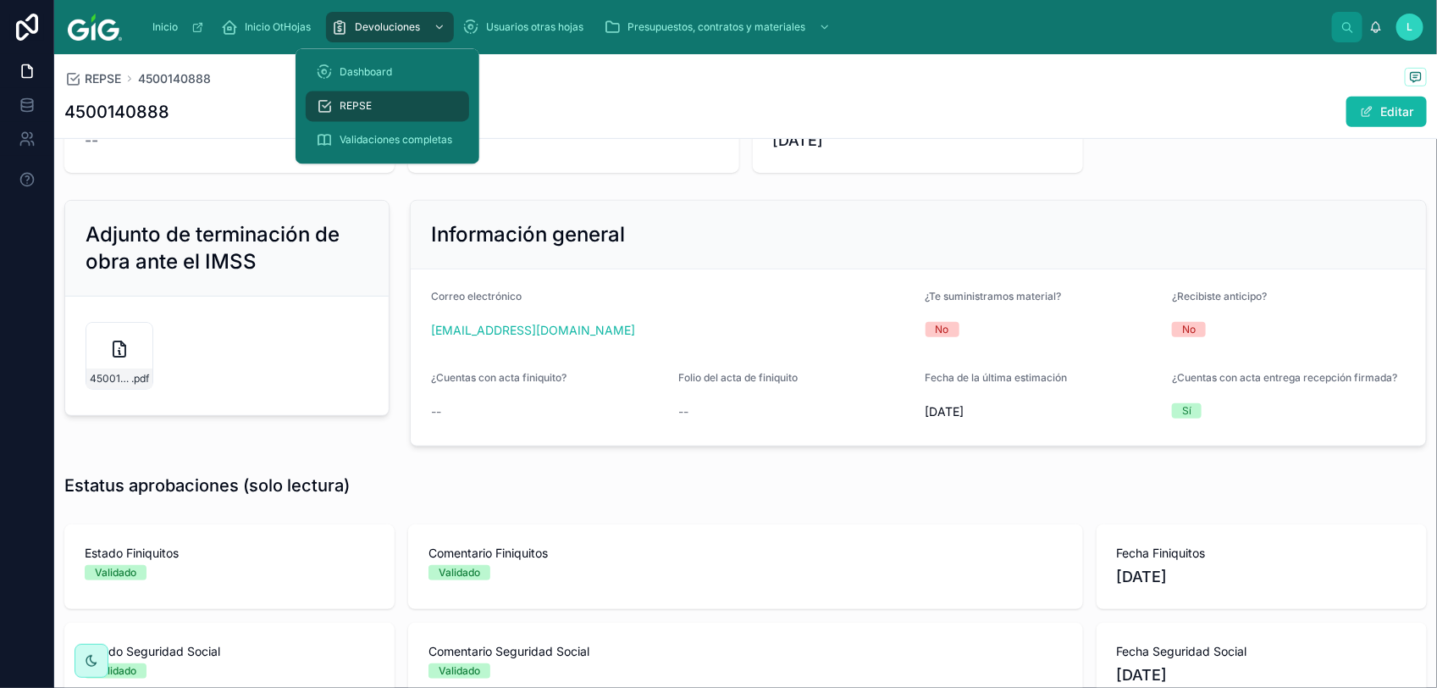
click at [367, 107] on div "REPSE" at bounding box center [387, 106] width 143 height 27
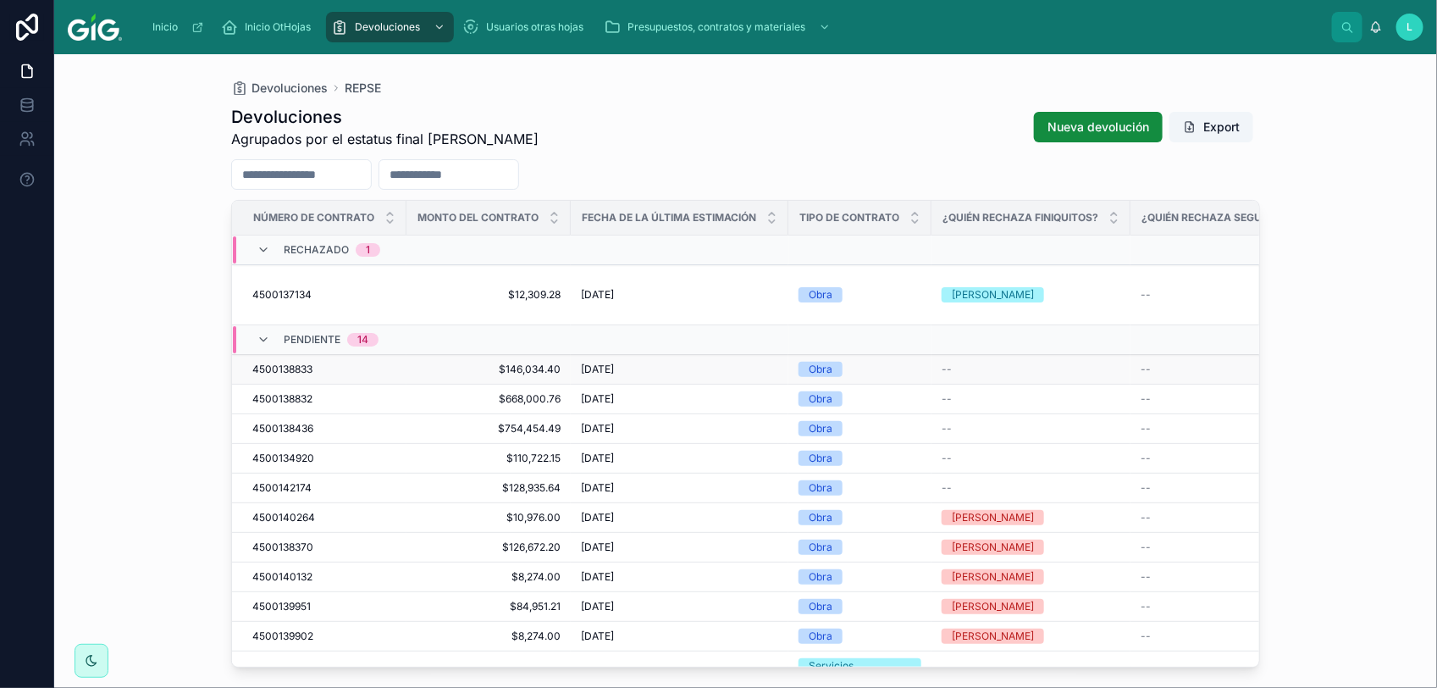
click at [285, 362] on span "4500138833" at bounding box center [282, 369] width 60 height 14
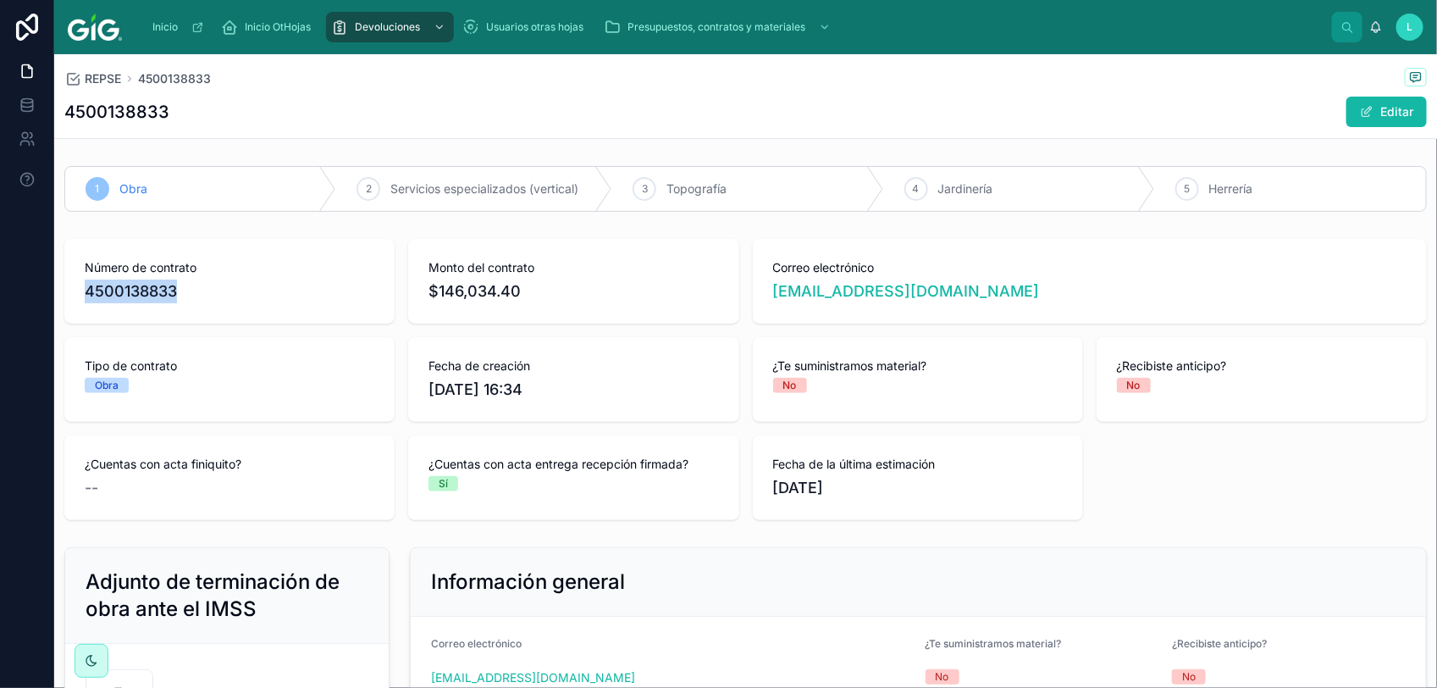
drag, startPoint x: 192, startPoint y: 293, endPoint x: 62, endPoint y: 294, distance: 130.4
click at [62, 294] on div "Número de contrato 4500138833 Monto del contrato $146,034.40 Correo electrónico…" at bounding box center [745, 379] width 1383 height 295
copy span "4500138833"
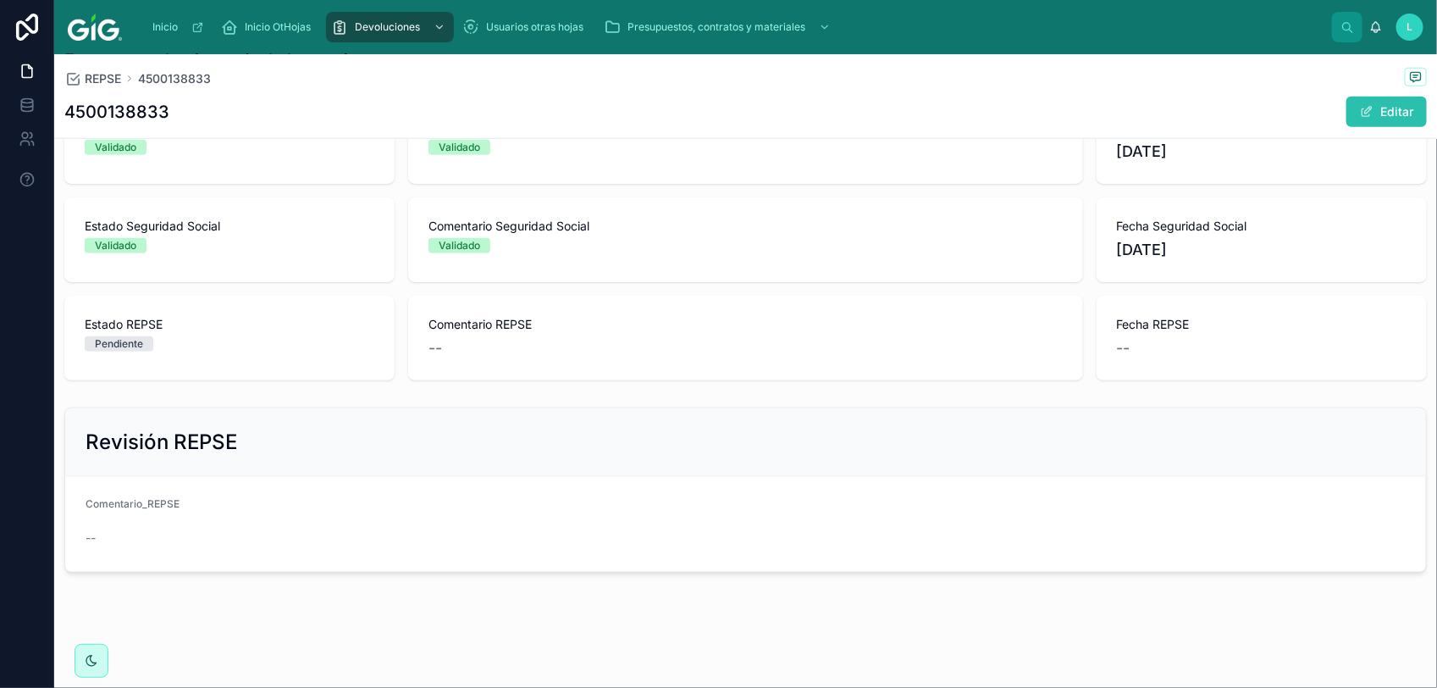
click at [1360, 107] on span at bounding box center [1367, 112] width 14 height 14
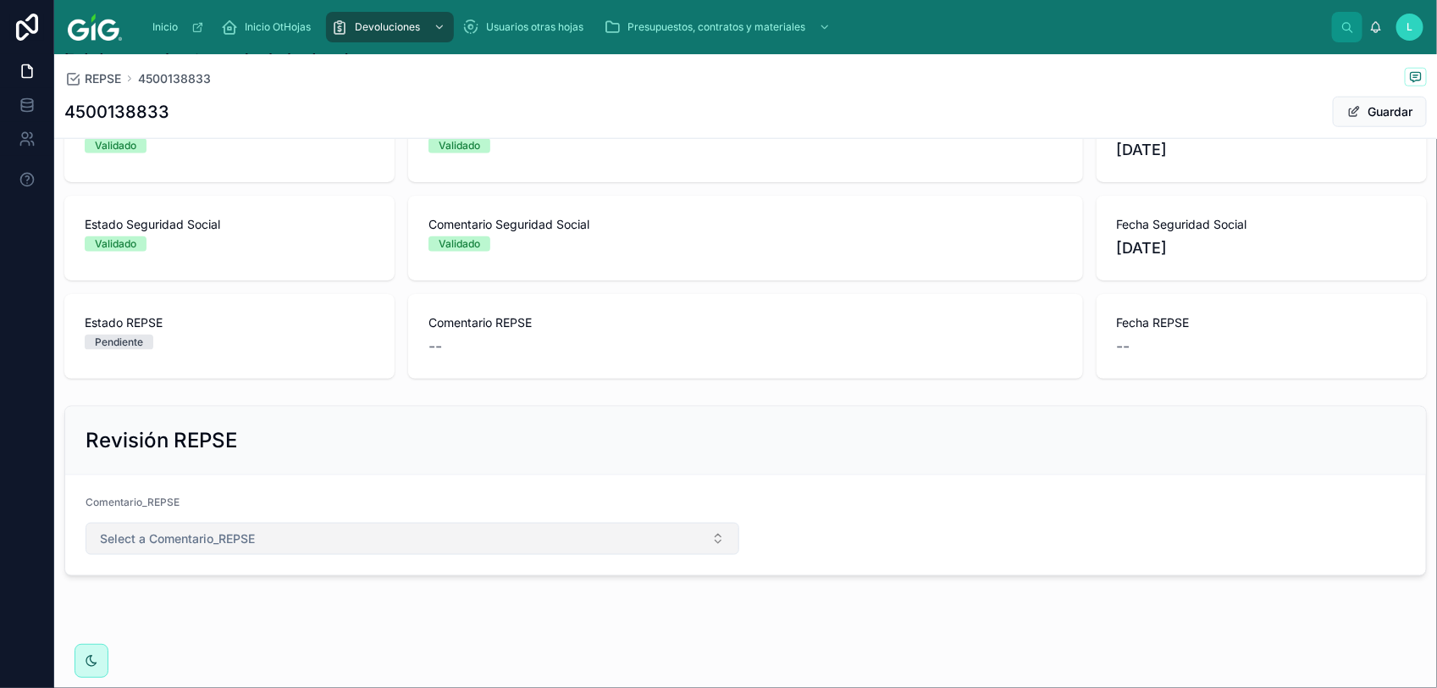
click at [306, 552] on button "Select a Comentario_REPSE" at bounding box center [413, 539] width 654 height 32
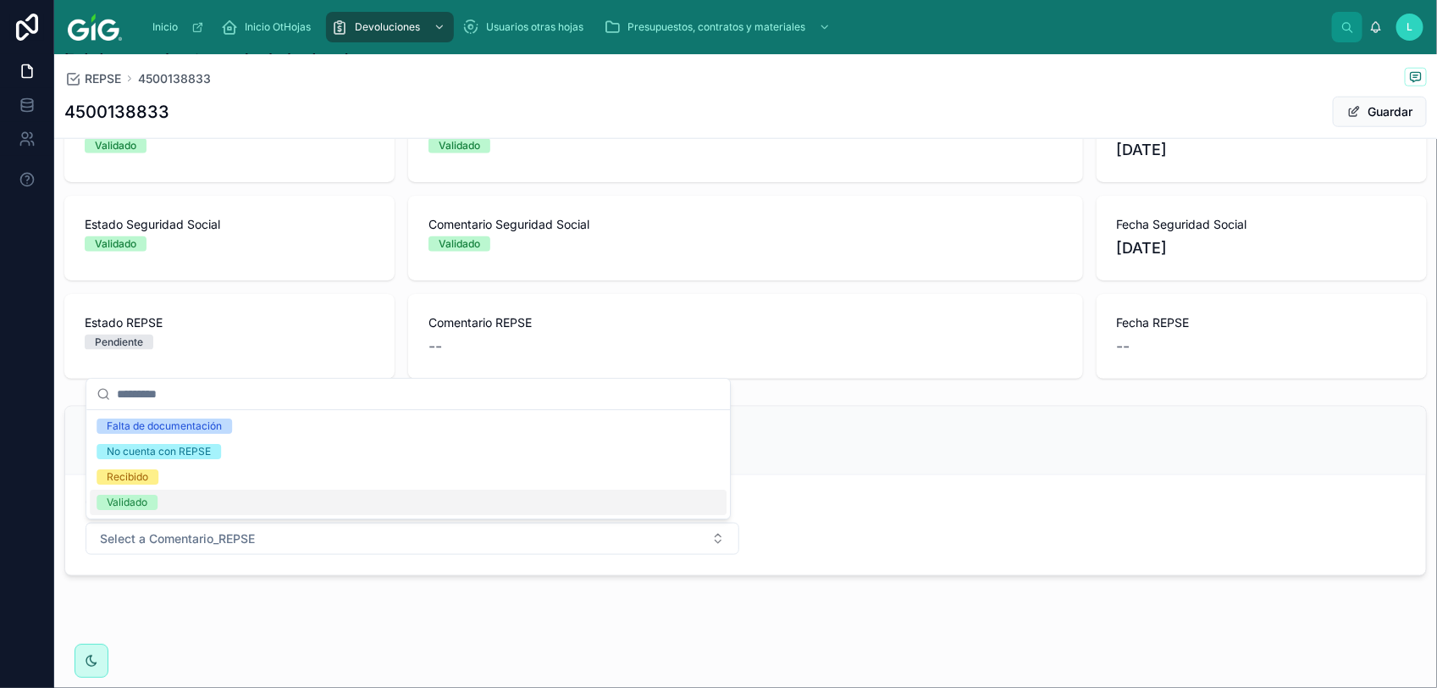
click at [158, 505] on div "Validado" at bounding box center [408, 501] width 637 height 25
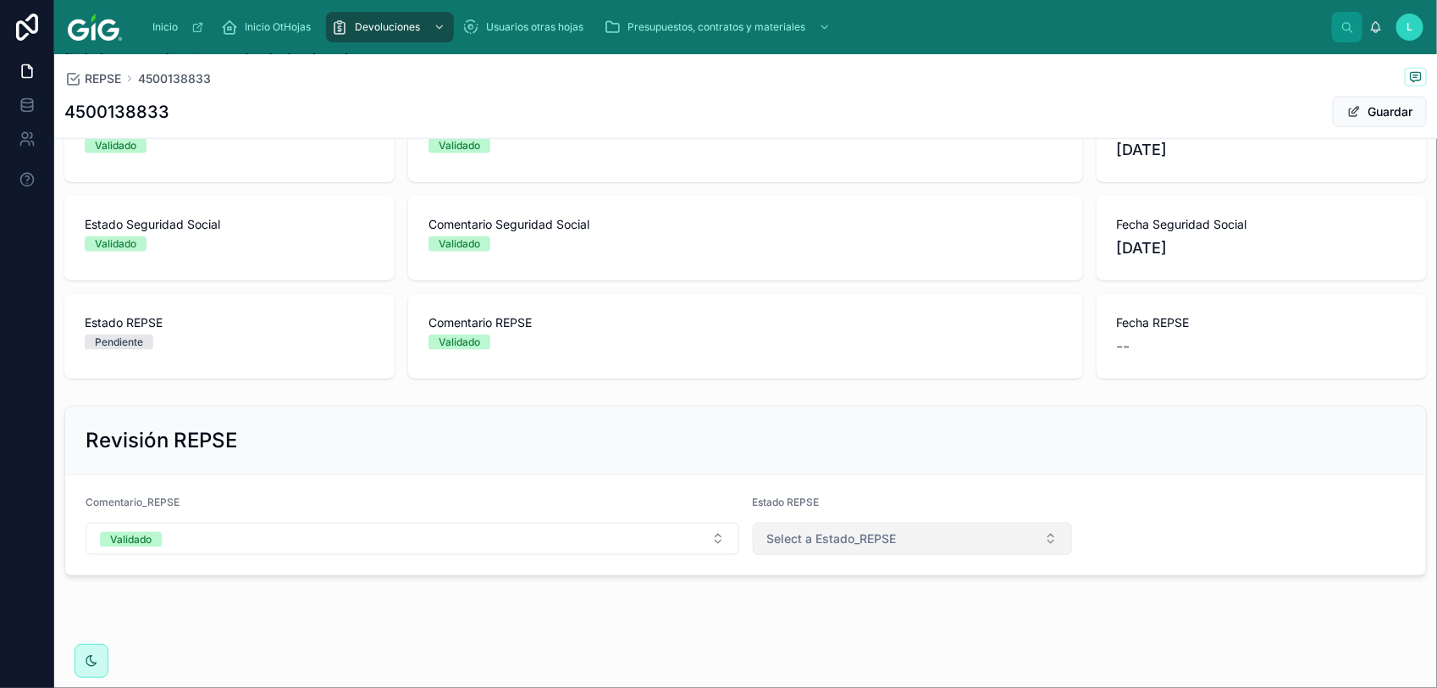
click at [843, 538] on span "Select a Estado_REPSE" at bounding box center [832, 538] width 130 height 17
click at [811, 657] on span "Validado" at bounding box center [785, 658] width 61 height 15
click at [1355, 115] on button "Guardar" at bounding box center [1380, 112] width 94 height 30
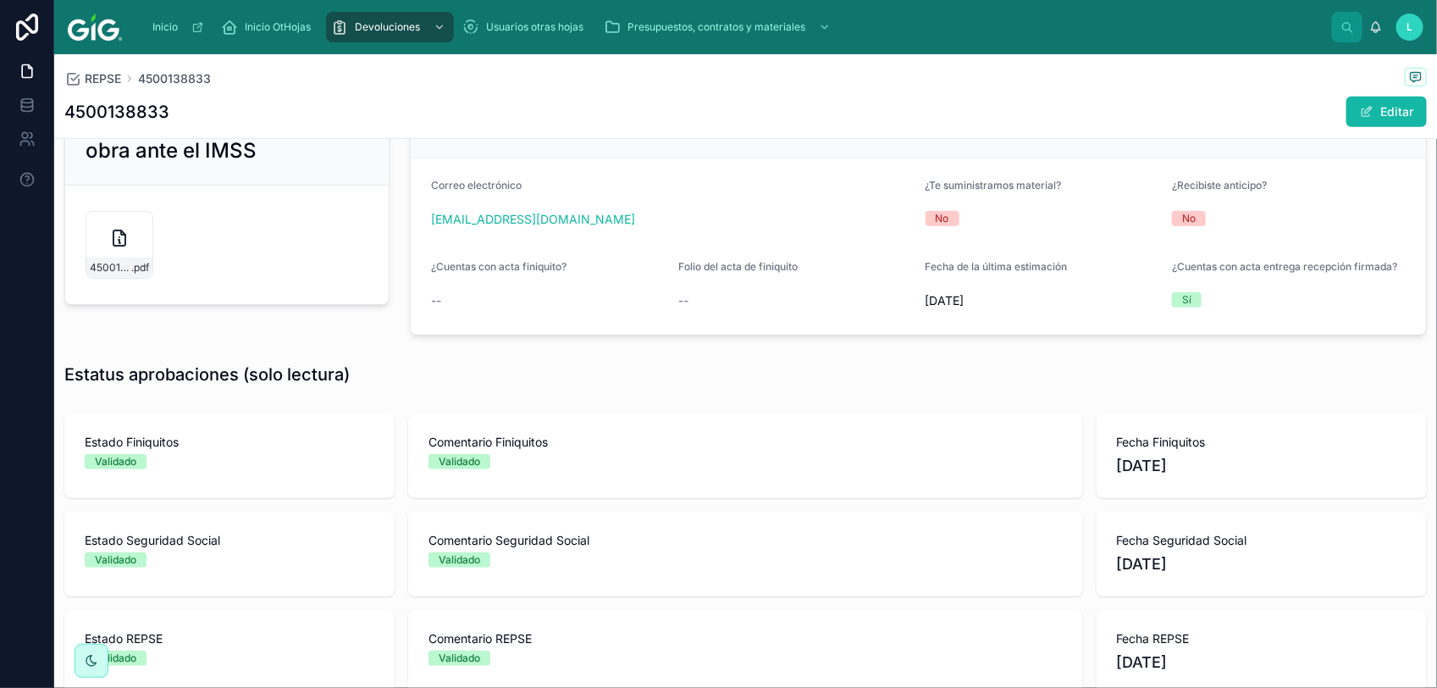
scroll to position [347, 0]
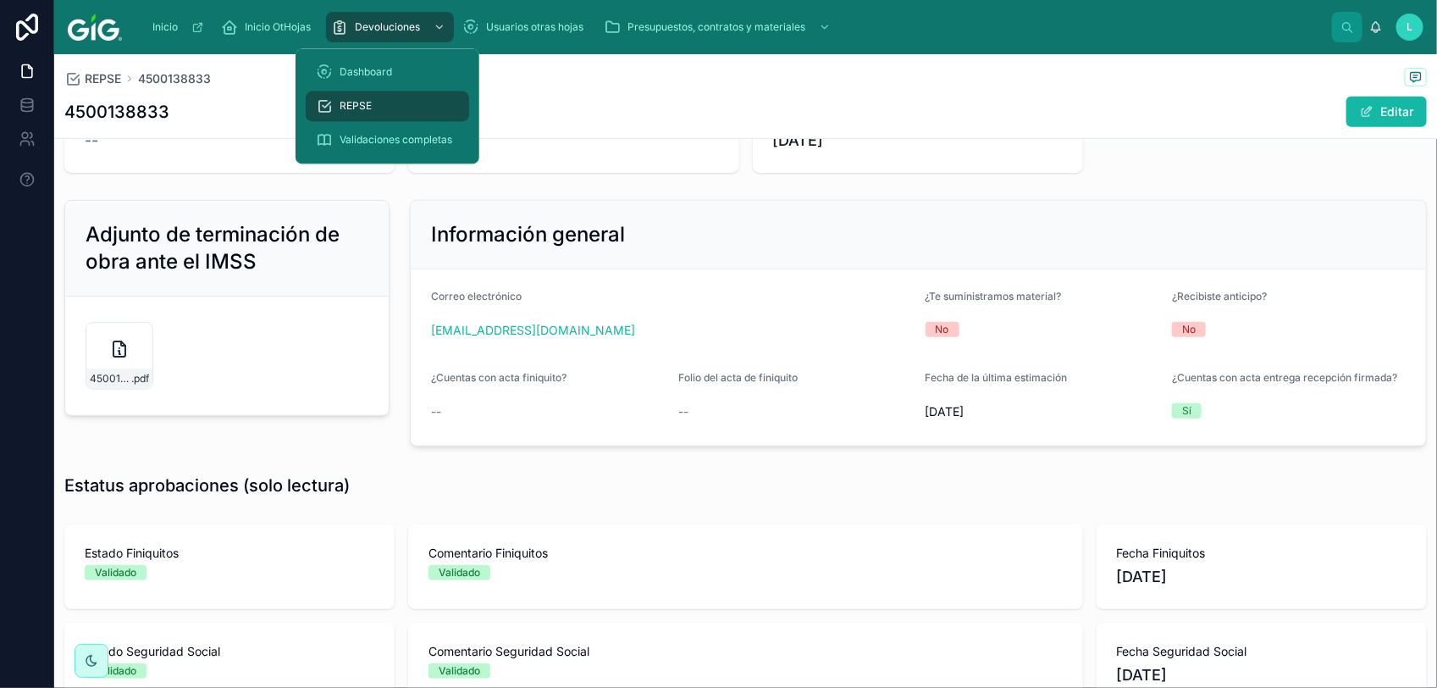
click at [382, 106] on div "REPSE" at bounding box center [387, 106] width 143 height 27
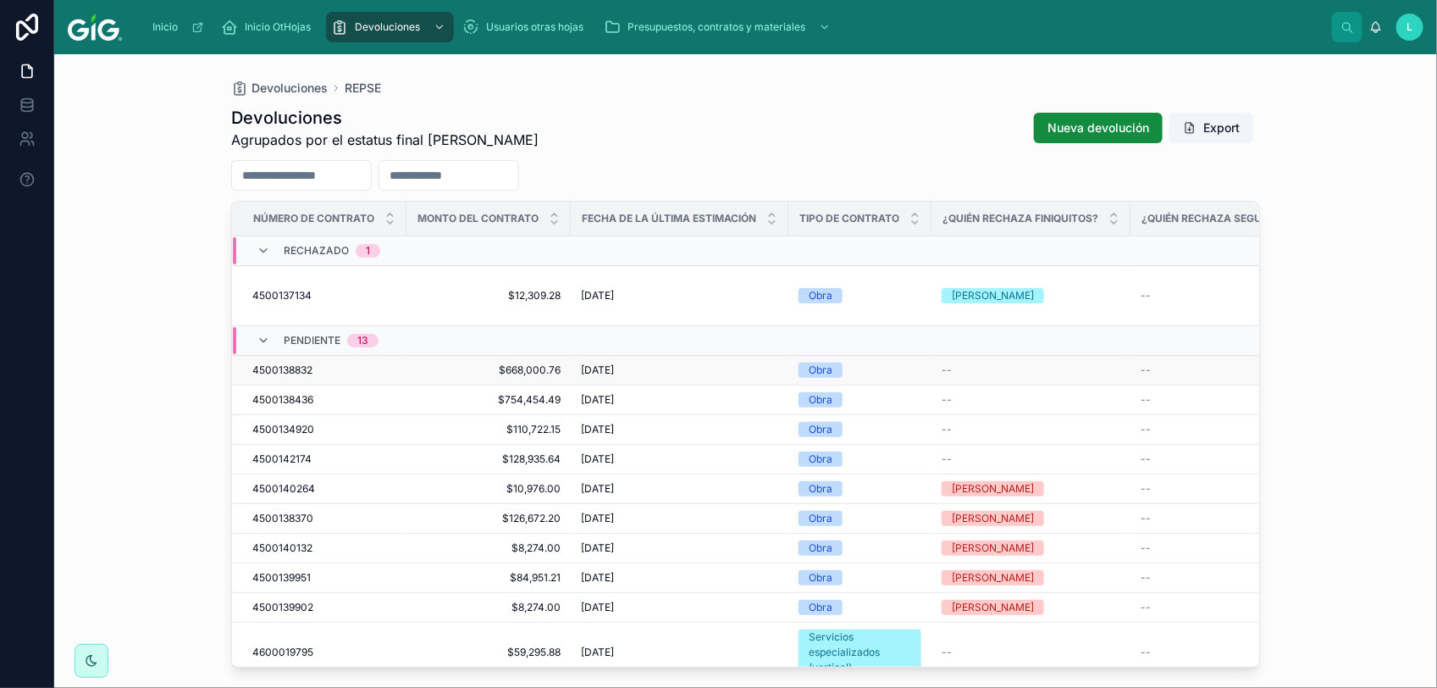
click at [285, 363] on span "4500138832" at bounding box center [282, 370] width 60 height 14
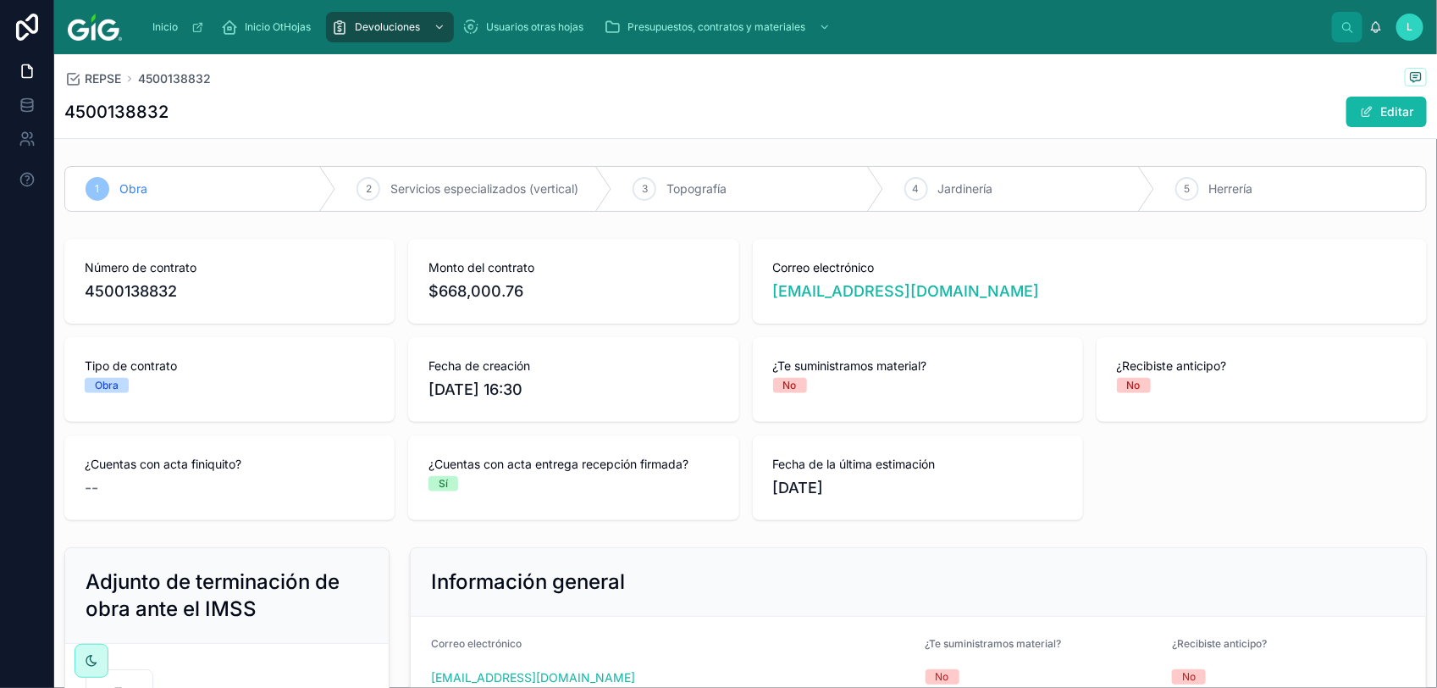
click at [1419, 98] on div "REPSE 4500138832 4500138832 Editar" at bounding box center [745, 96] width 1383 height 85
click at [1396, 108] on button "Editar" at bounding box center [1386, 112] width 80 height 30
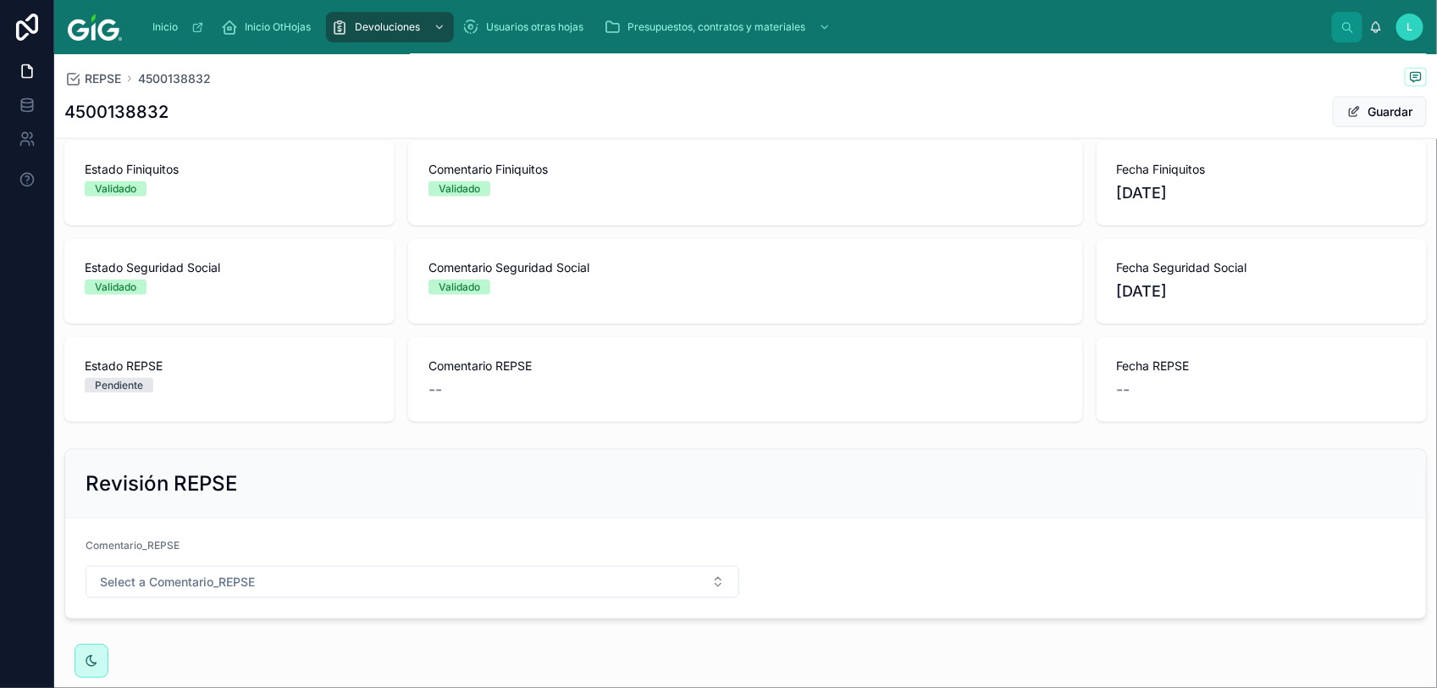
scroll to position [788, 0]
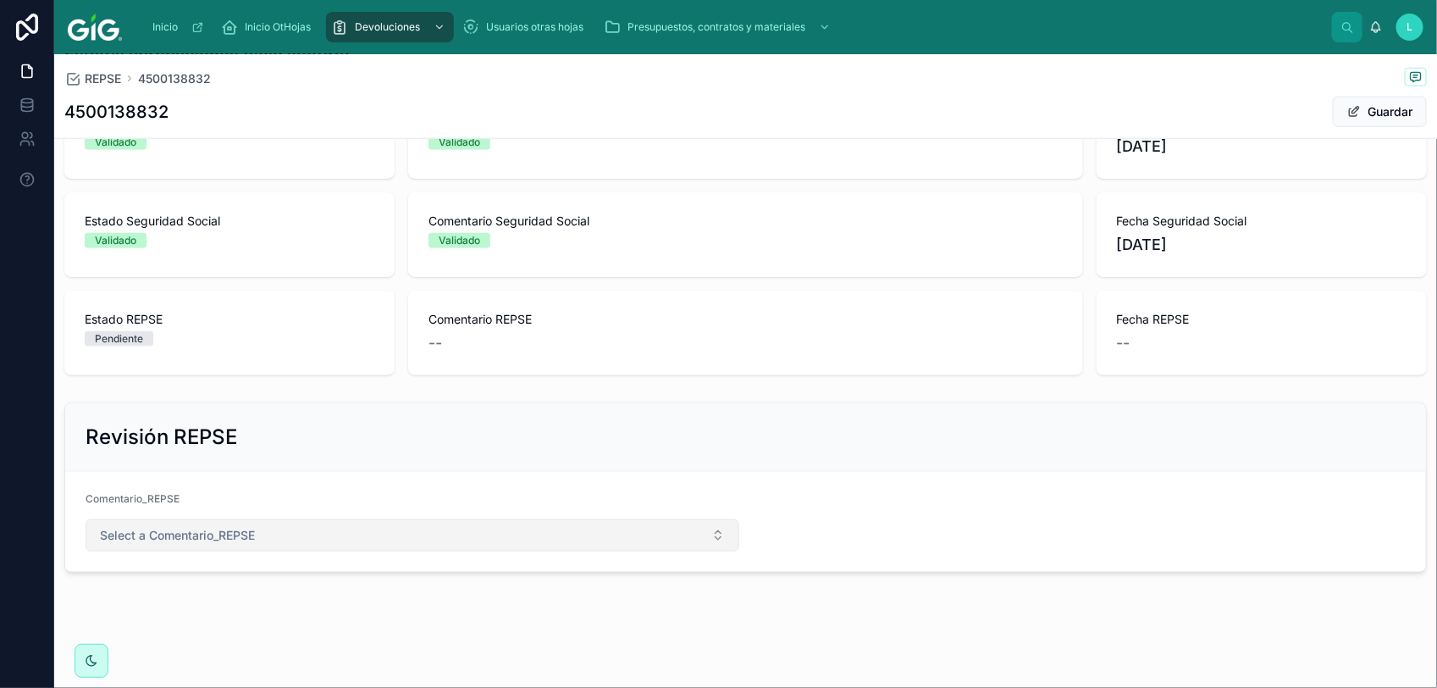
click at [208, 538] on span "Select a Comentario_REPSE" at bounding box center [177, 535] width 155 height 17
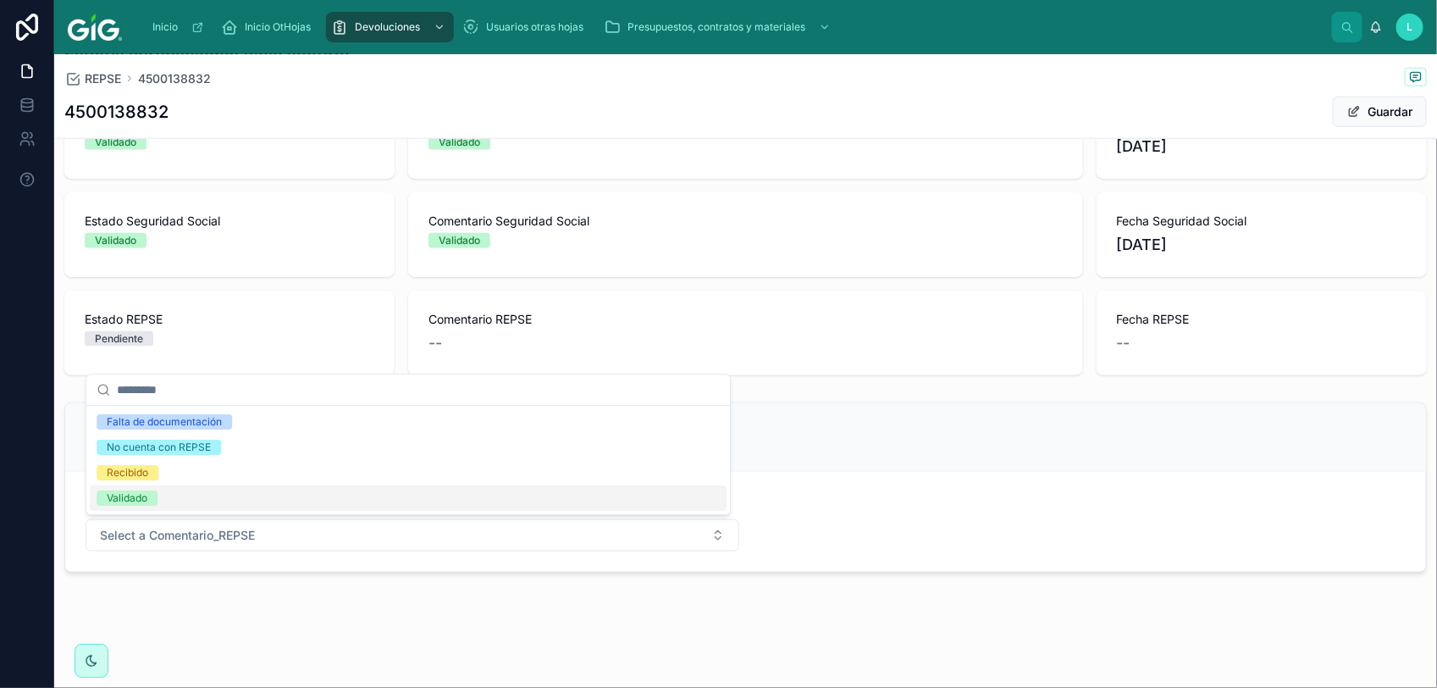
click at [192, 504] on div "Validado" at bounding box center [408, 497] width 637 height 25
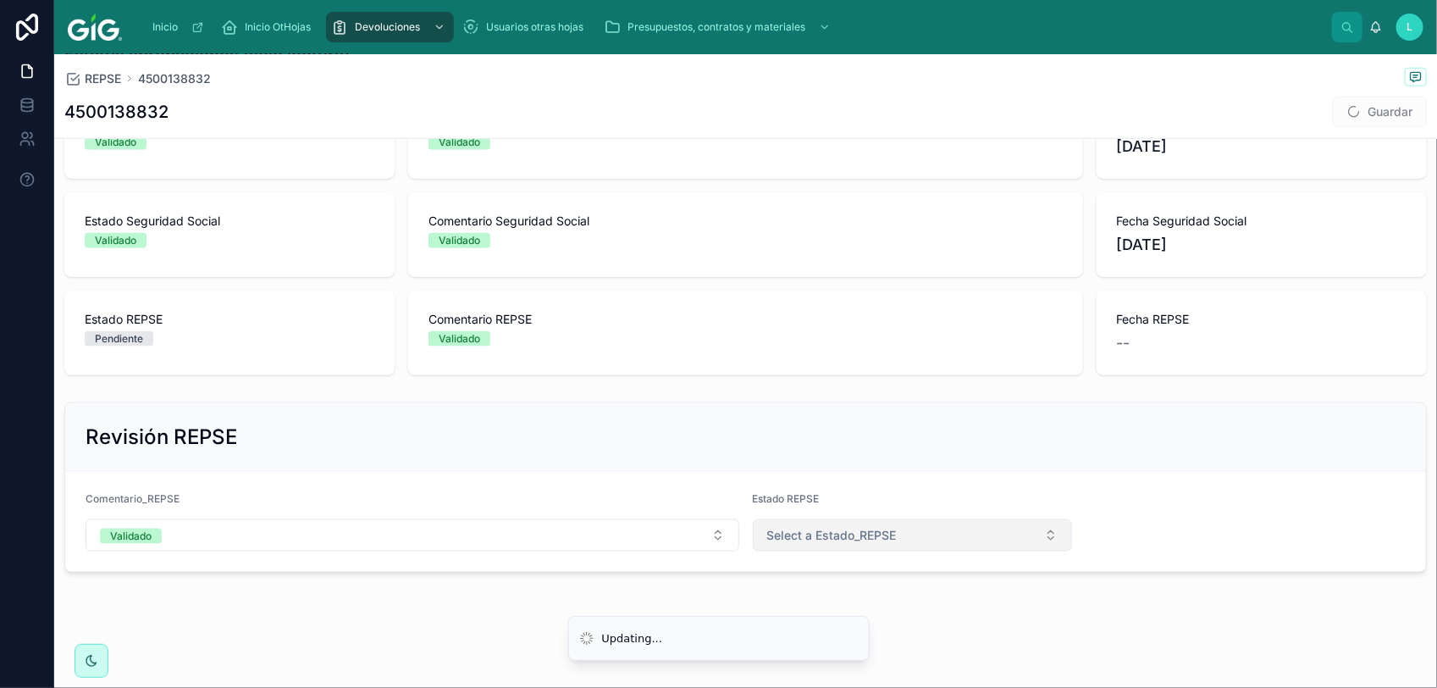
click at [831, 523] on button "Select a Estado_REPSE" at bounding box center [913, 535] width 320 height 32
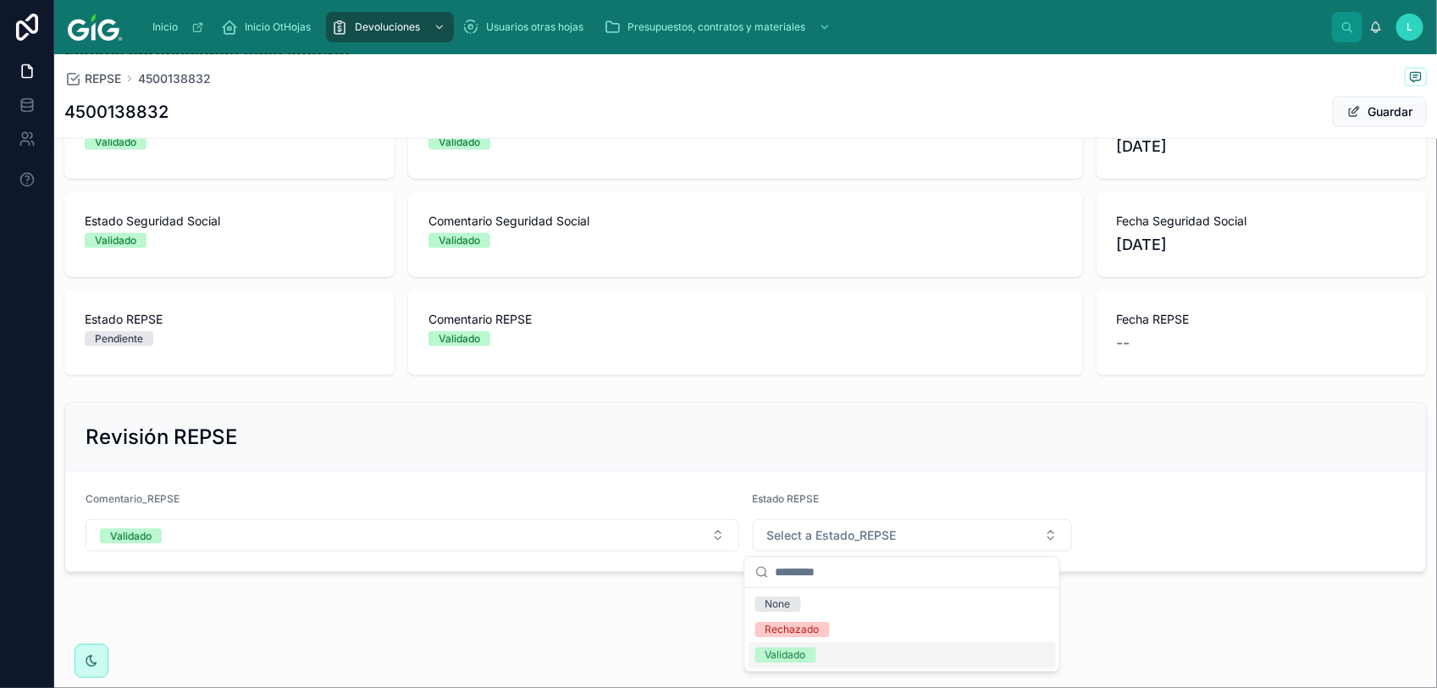
click at [921, 661] on div "Validado" at bounding box center [902, 654] width 307 height 25
click at [1347, 112] on span at bounding box center [1354, 112] width 14 height 14
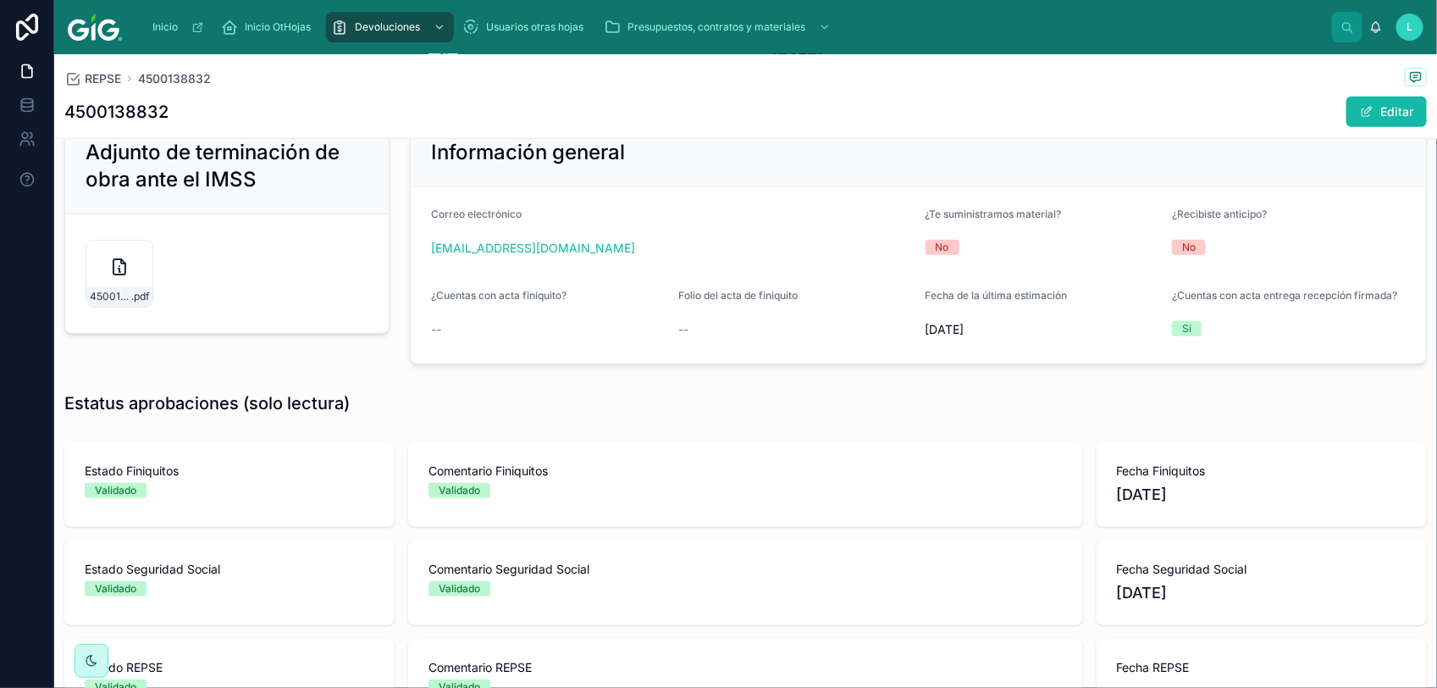
scroll to position [347, 0]
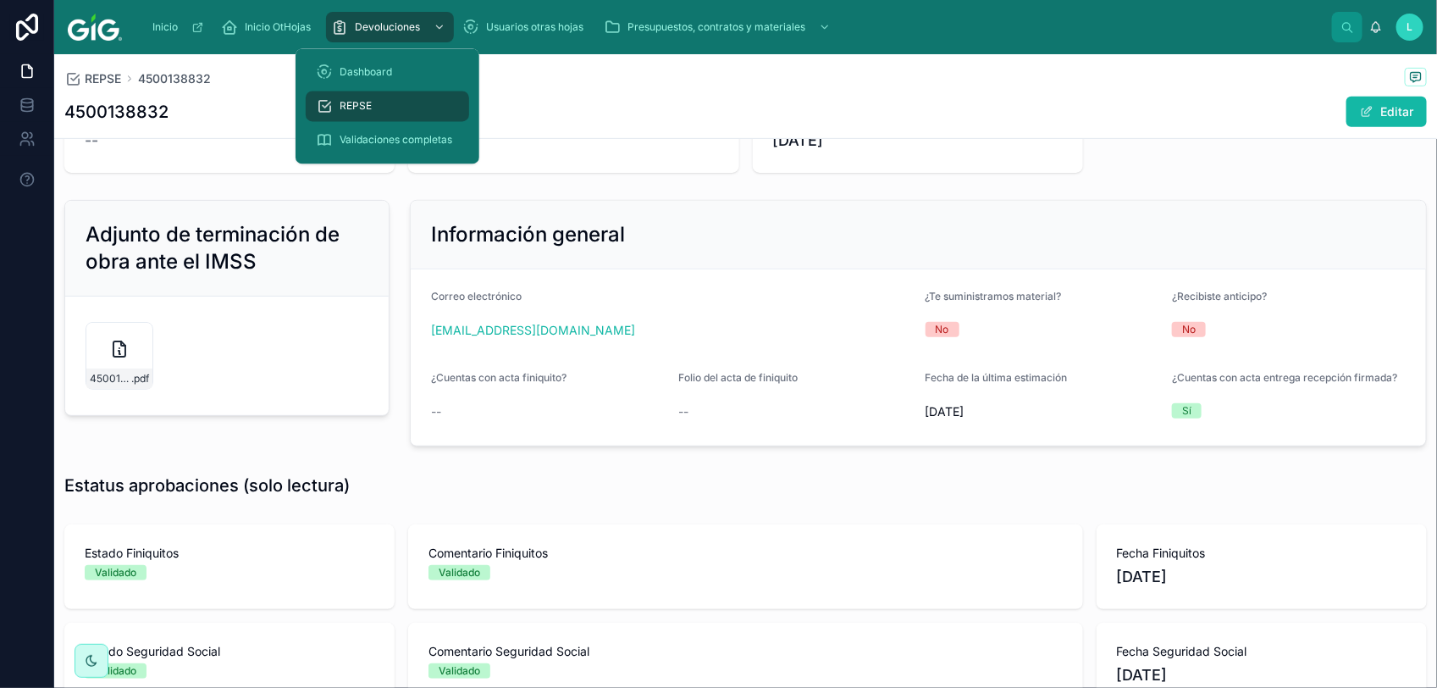
click at [382, 110] on div "REPSE" at bounding box center [387, 106] width 143 height 27
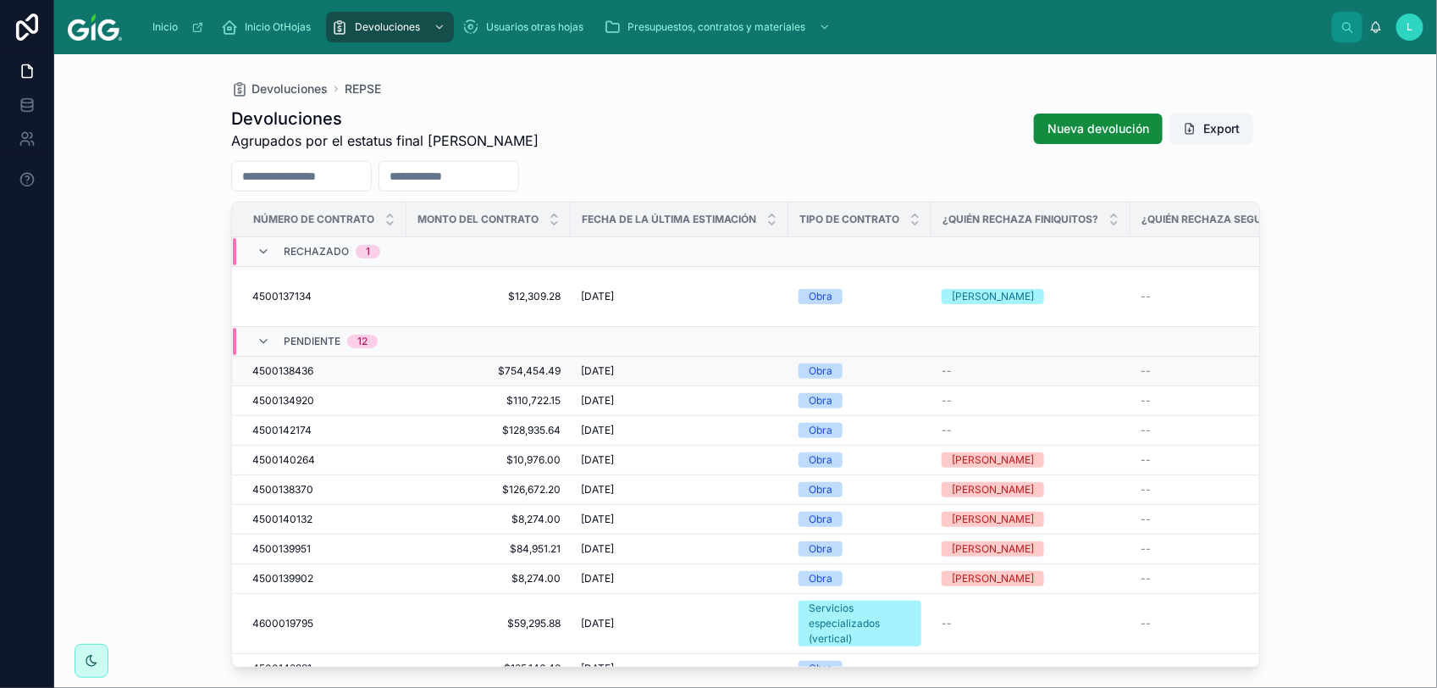
click at [290, 364] on span "4500138436" at bounding box center [282, 371] width 61 height 14
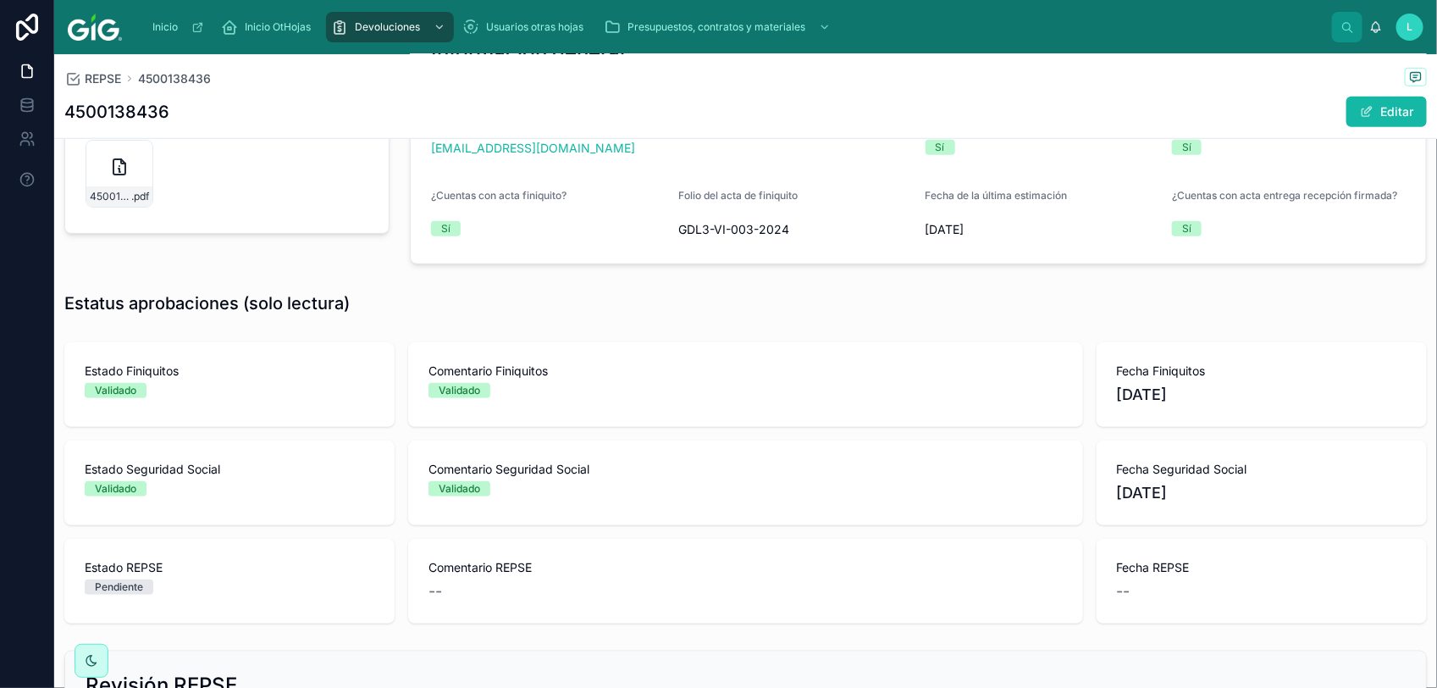
scroll to position [106, 0]
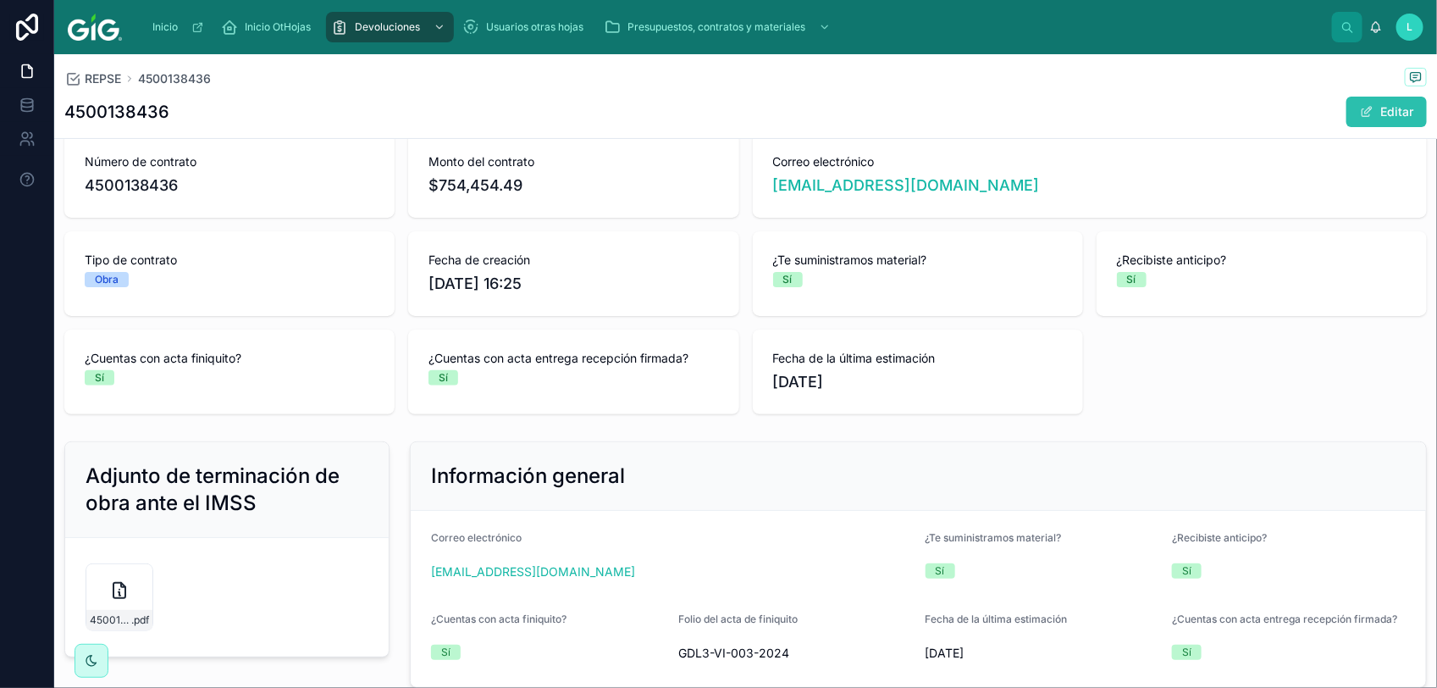
click at [1366, 106] on button "Editar" at bounding box center [1386, 112] width 80 height 30
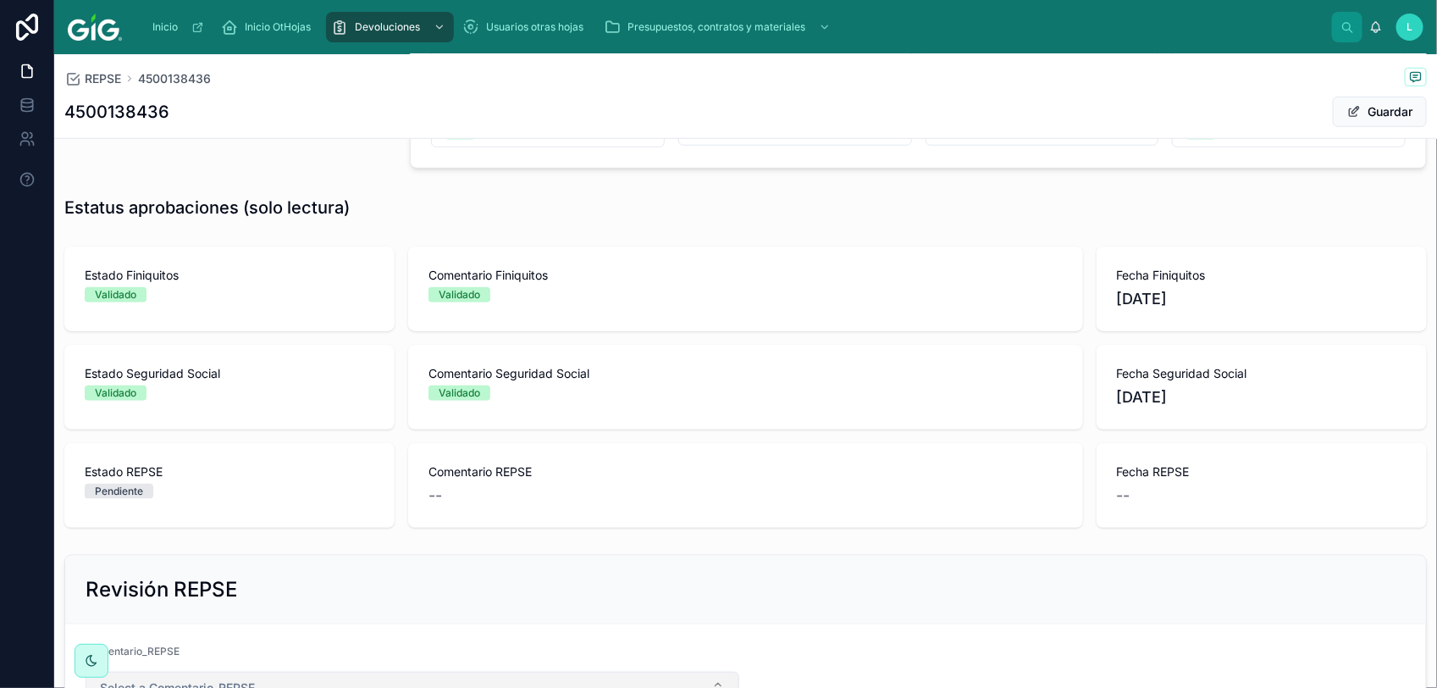
scroll to position [788, 0]
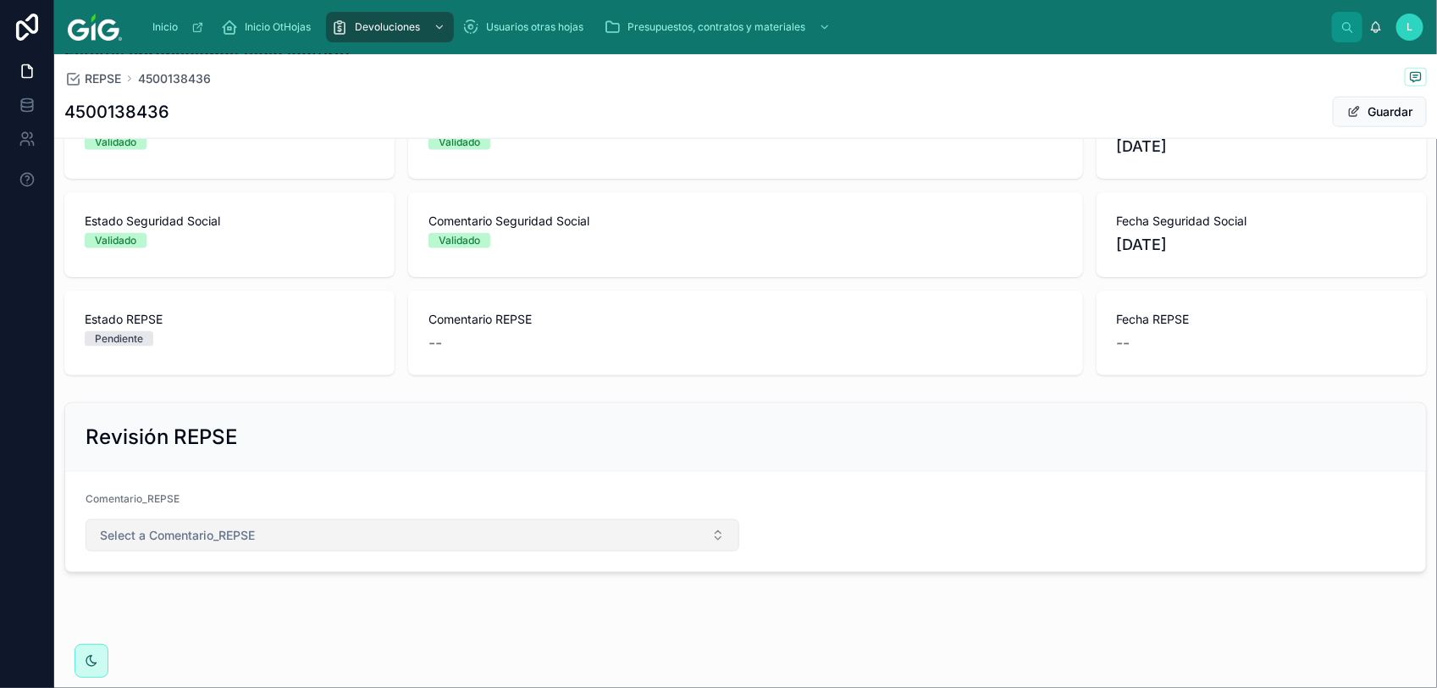
click at [206, 543] on span "Select a Comentario_REPSE" at bounding box center [177, 535] width 155 height 17
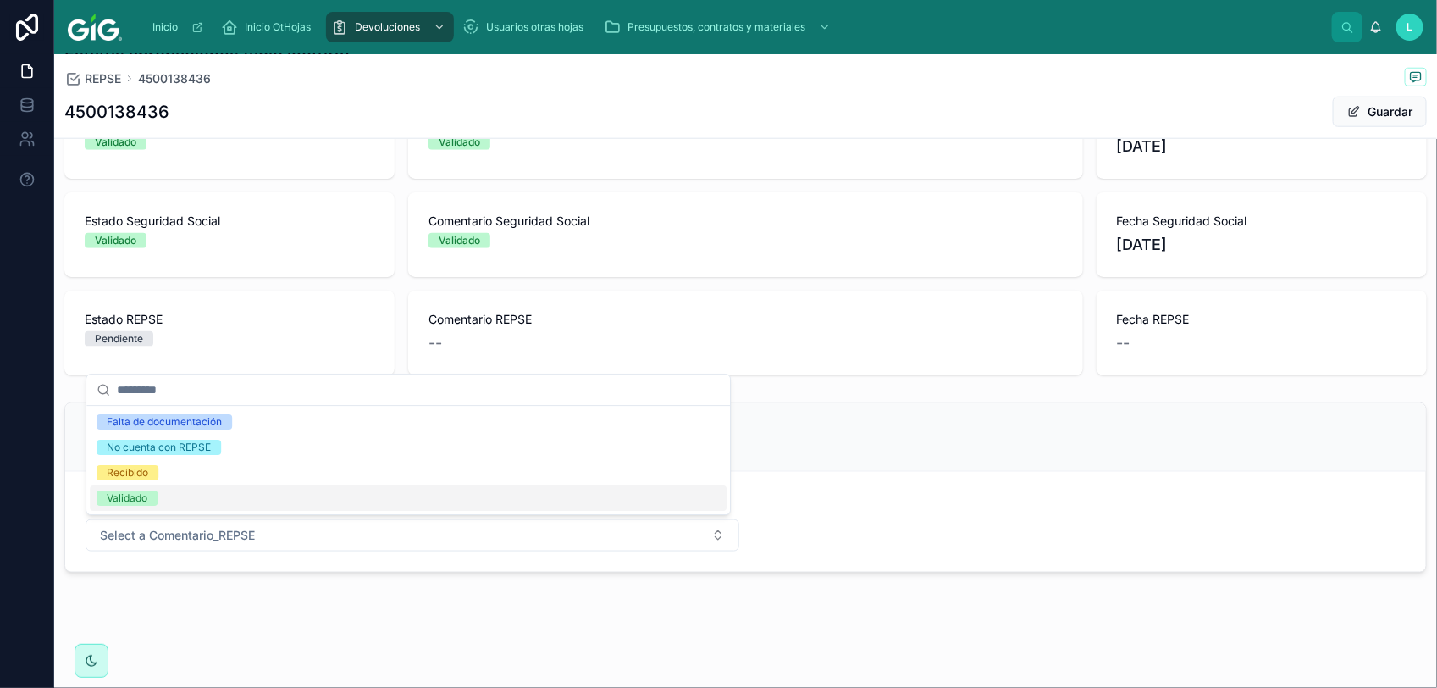
drag, startPoint x: 186, startPoint y: 500, endPoint x: 218, endPoint y: 498, distance: 31.4
click at [187, 498] on div "Validado" at bounding box center [408, 497] width 637 height 25
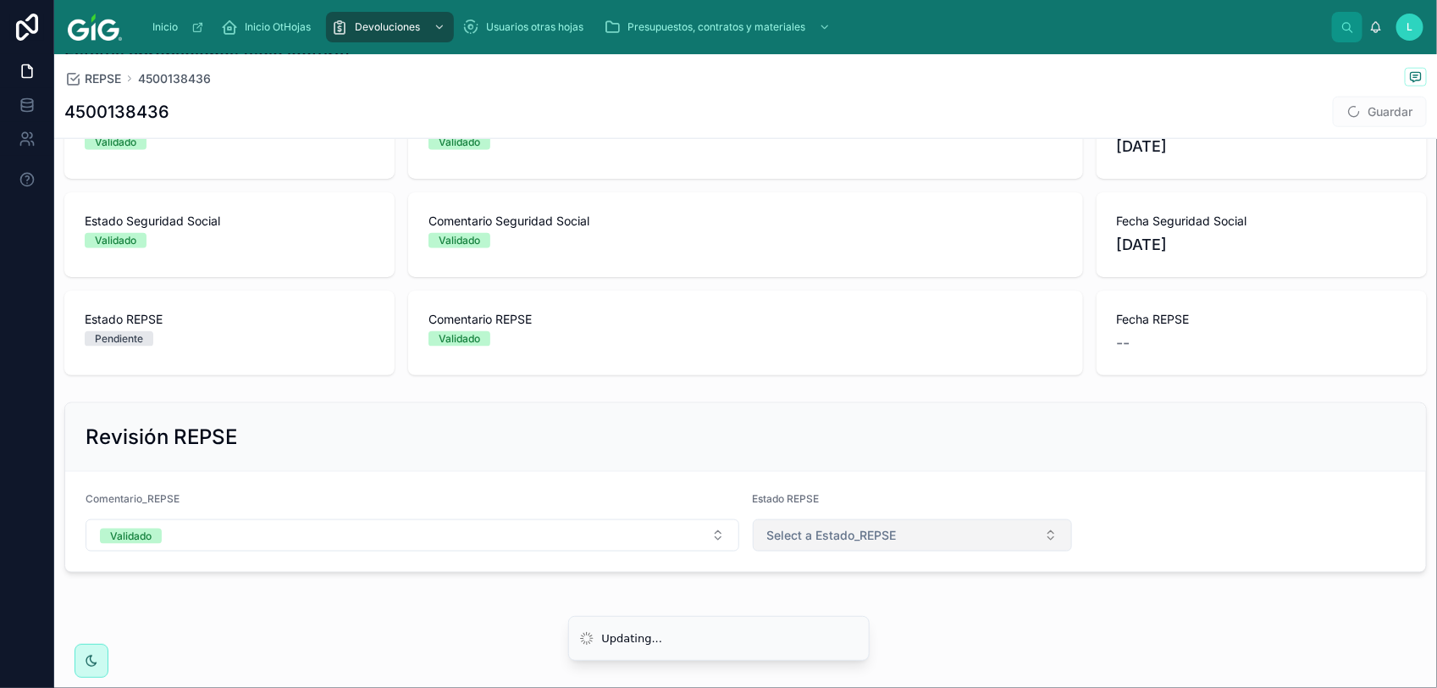
click at [864, 539] on span "Select a Estado_REPSE" at bounding box center [832, 535] width 130 height 17
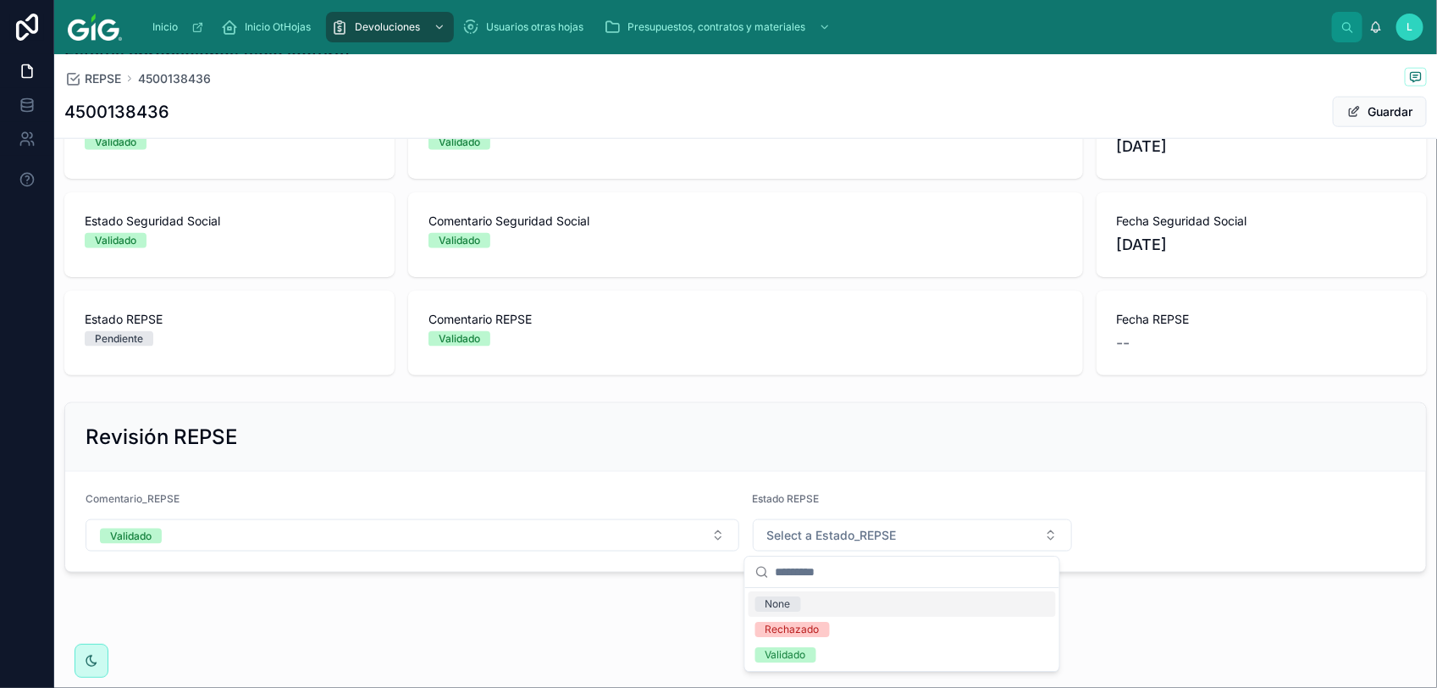
click at [869, 661] on li "Updating..." at bounding box center [718, 684] width 301 height 46
click at [837, 531] on span "Select a Estado_REPSE" at bounding box center [832, 535] width 130 height 17
click at [785, 655] on div "Validado" at bounding box center [786, 654] width 41 height 15
click at [1352, 114] on button "Guardar" at bounding box center [1380, 112] width 94 height 30
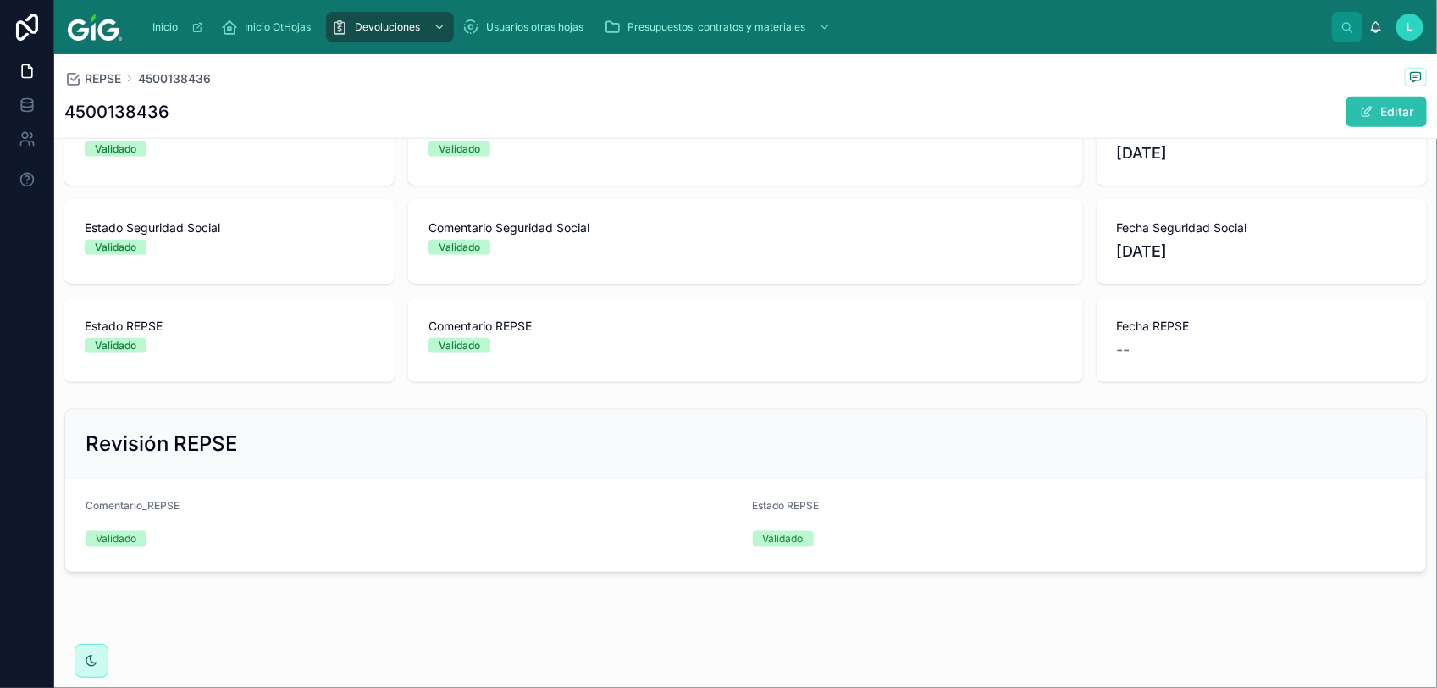
scroll to position [771, 0]
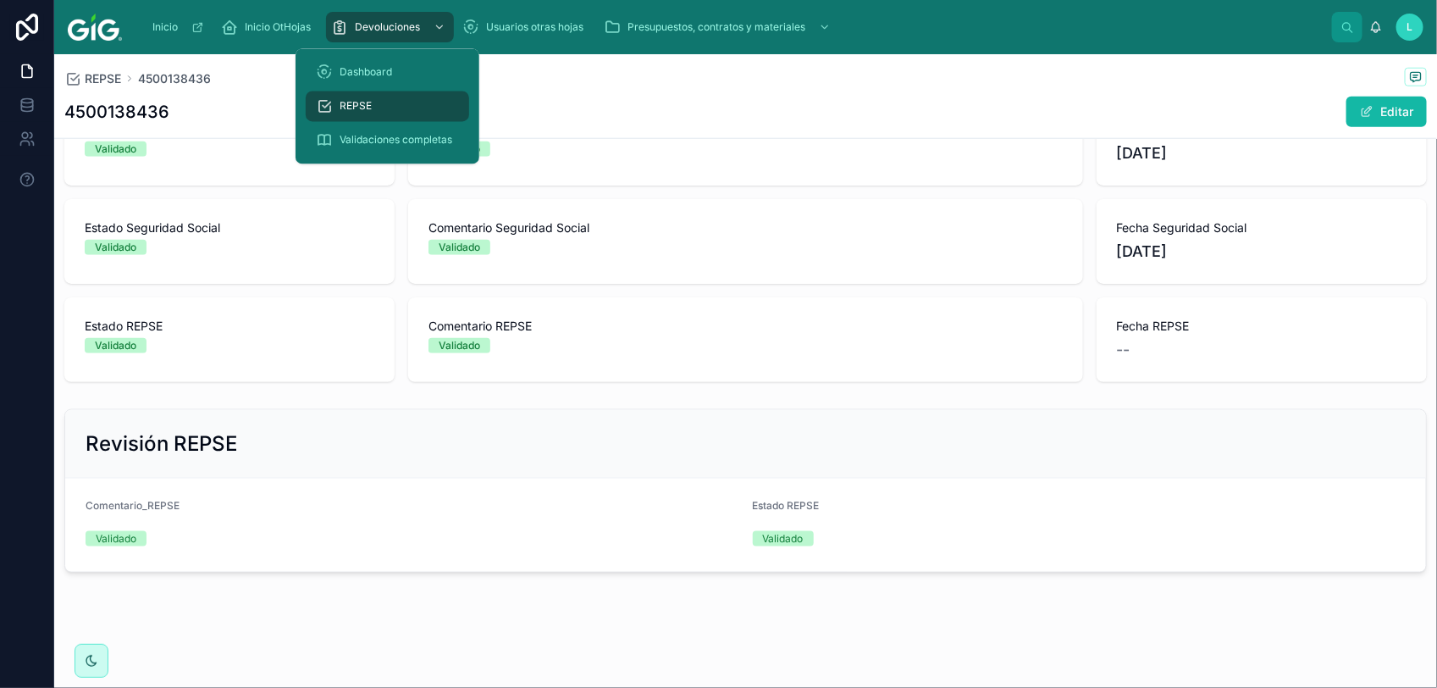
click at [344, 100] on span "REPSE" at bounding box center [356, 107] width 32 height 14
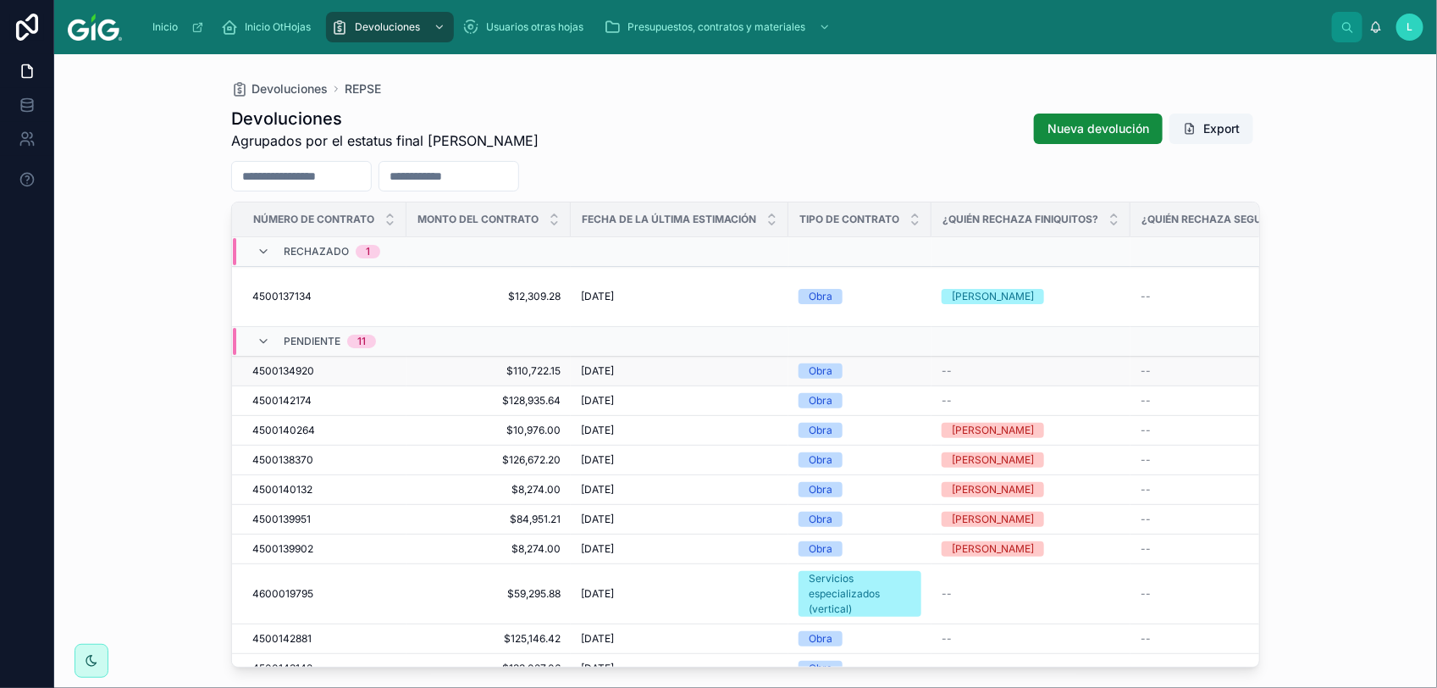
click at [286, 364] on span "4500134920" at bounding box center [283, 371] width 62 height 14
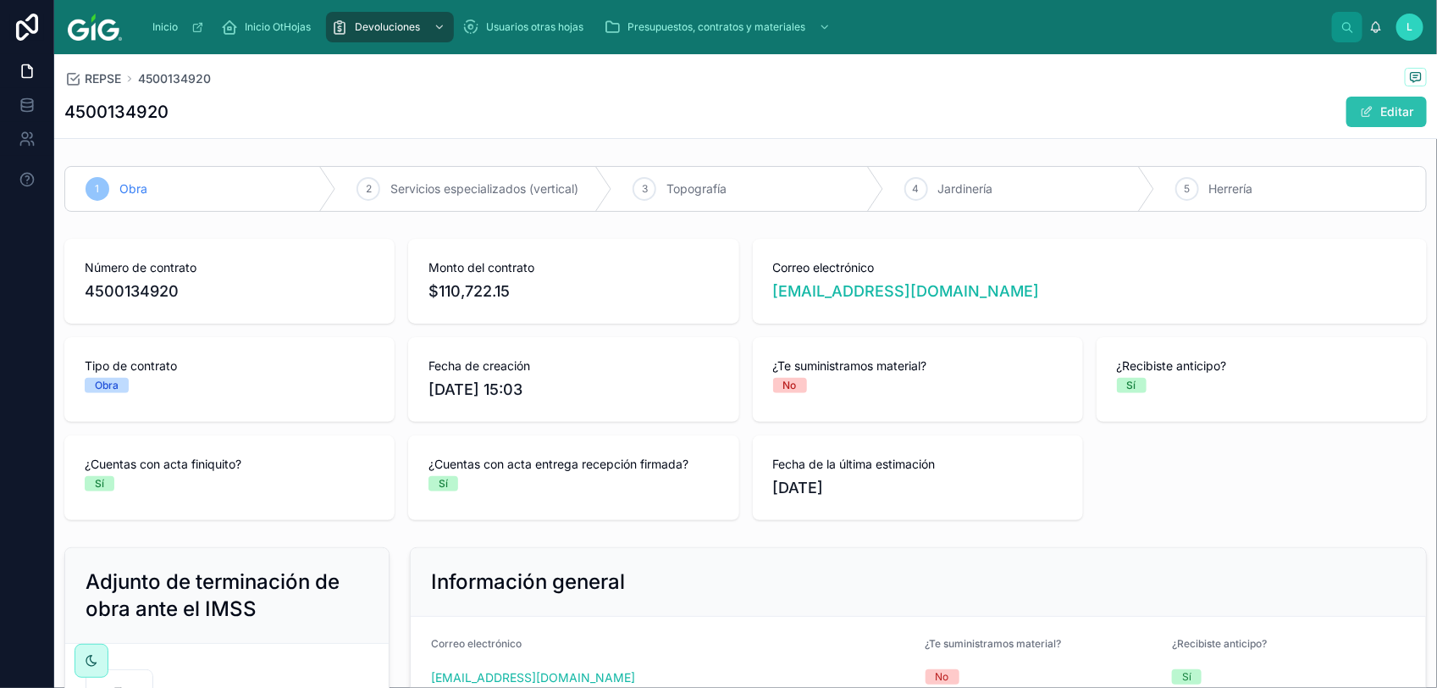
click at [1372, 114] on button "Editar" at bounding box center [1386, 112] width 80 height 30
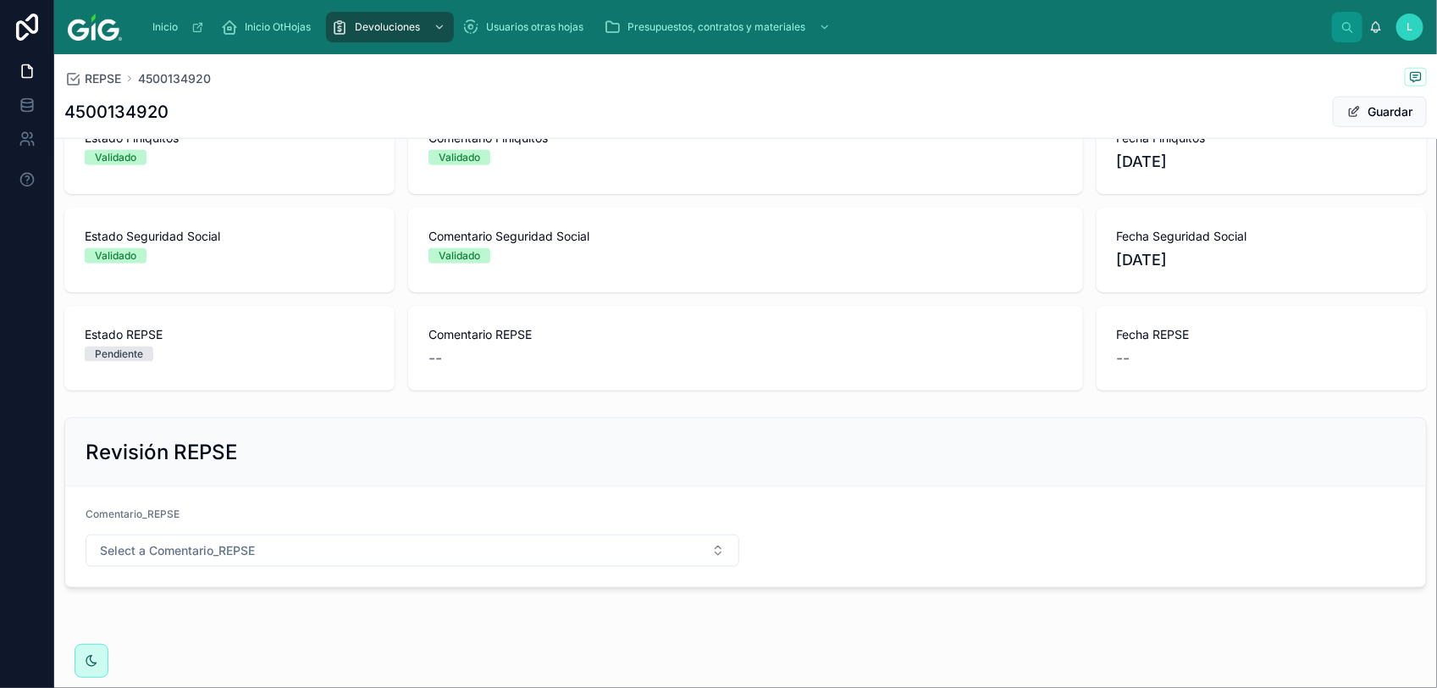
scroll to position [788, 0]
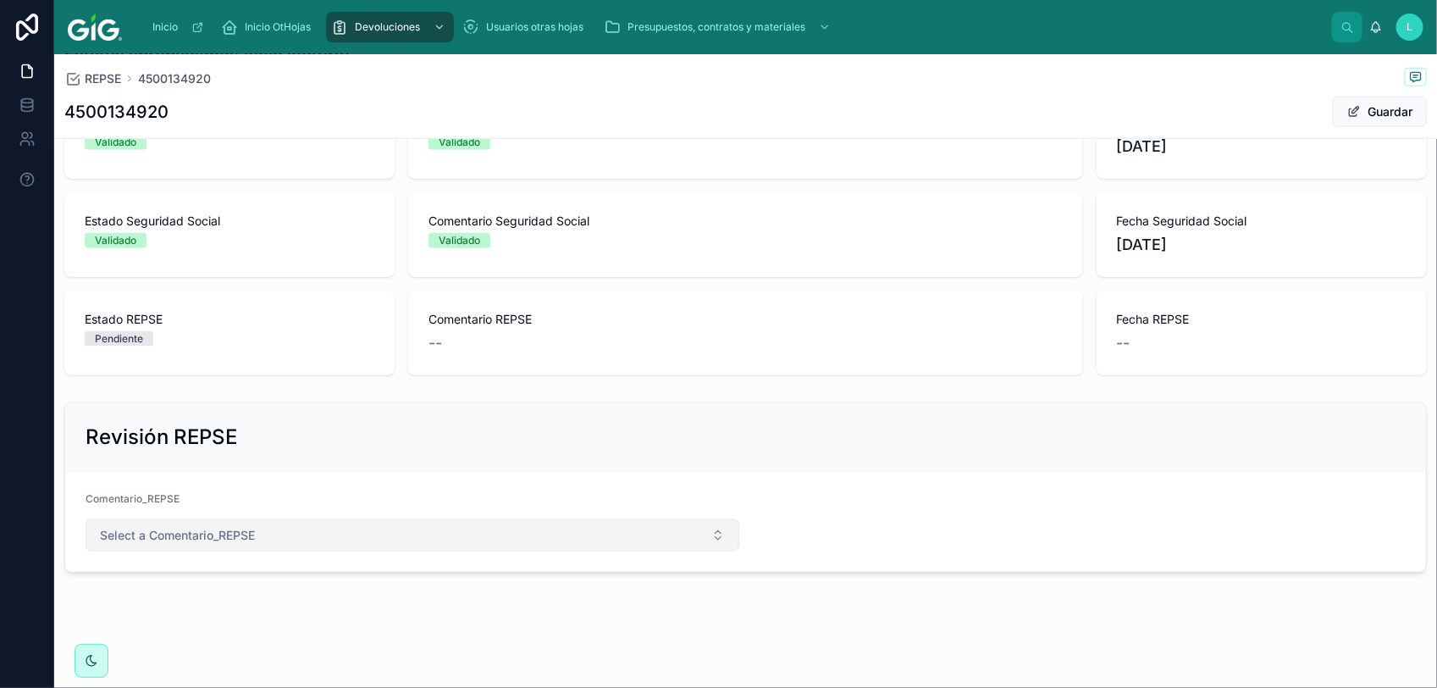
click at [252, 534] on button "Select a Comentario_REPSE" at bounding box center [413, 535] width 654 height 32
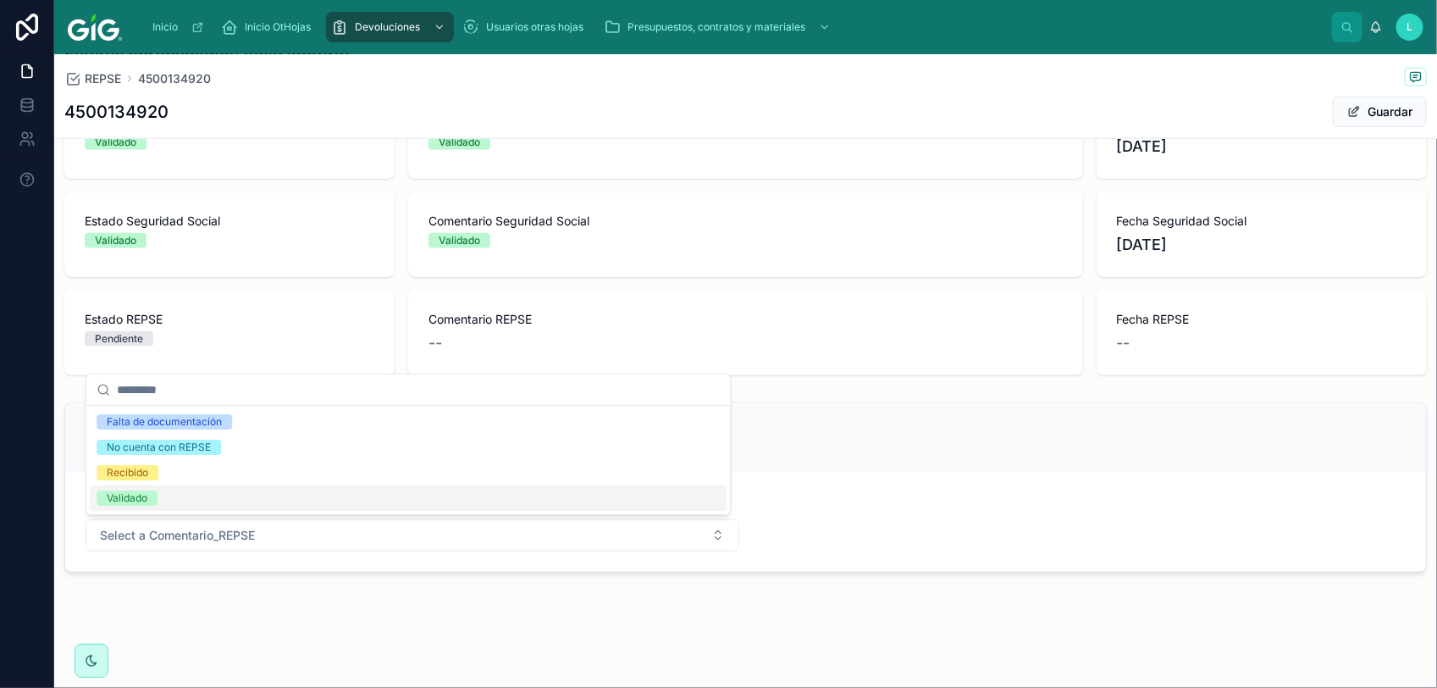
click at [200, 489] on div "Validado" at bounding box center [408, 497] width 637 height 25
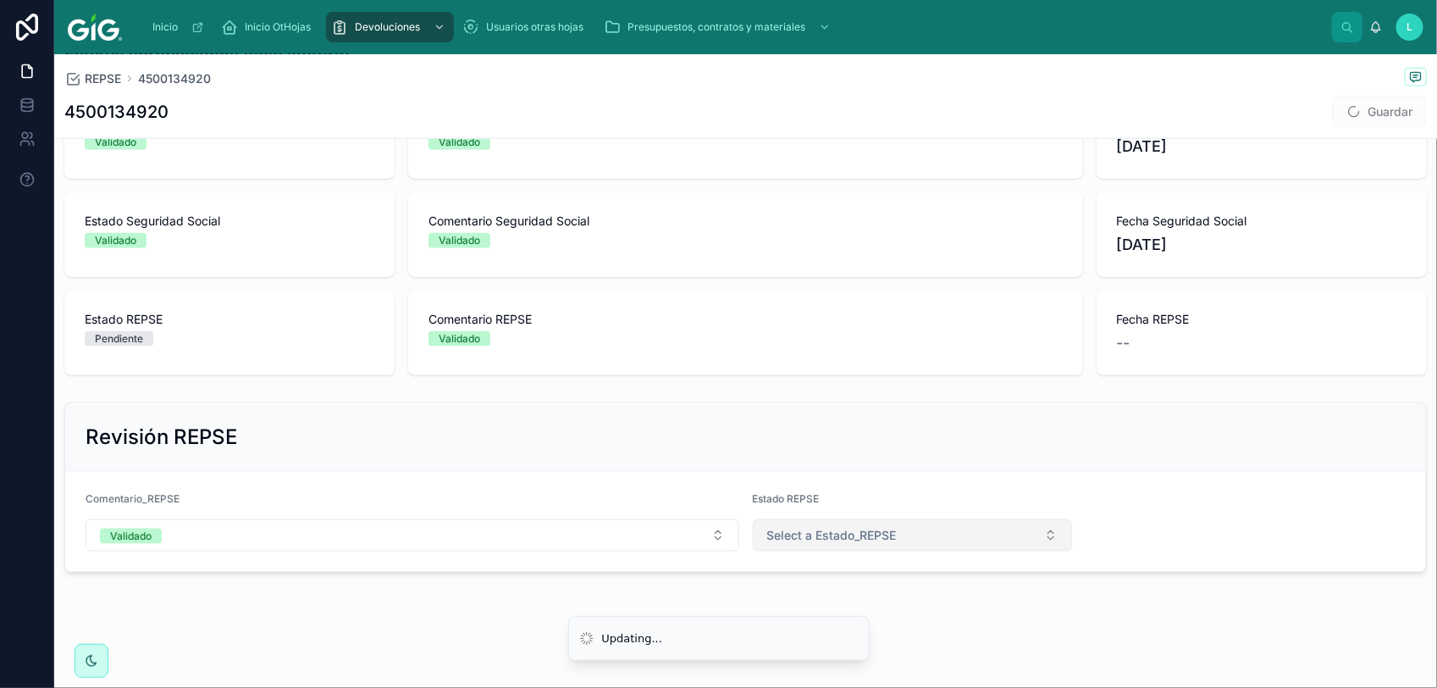
click at [915, 522] on button "Select a Estado_REPSE" at bounding box center [913, 535] width 320 height 32
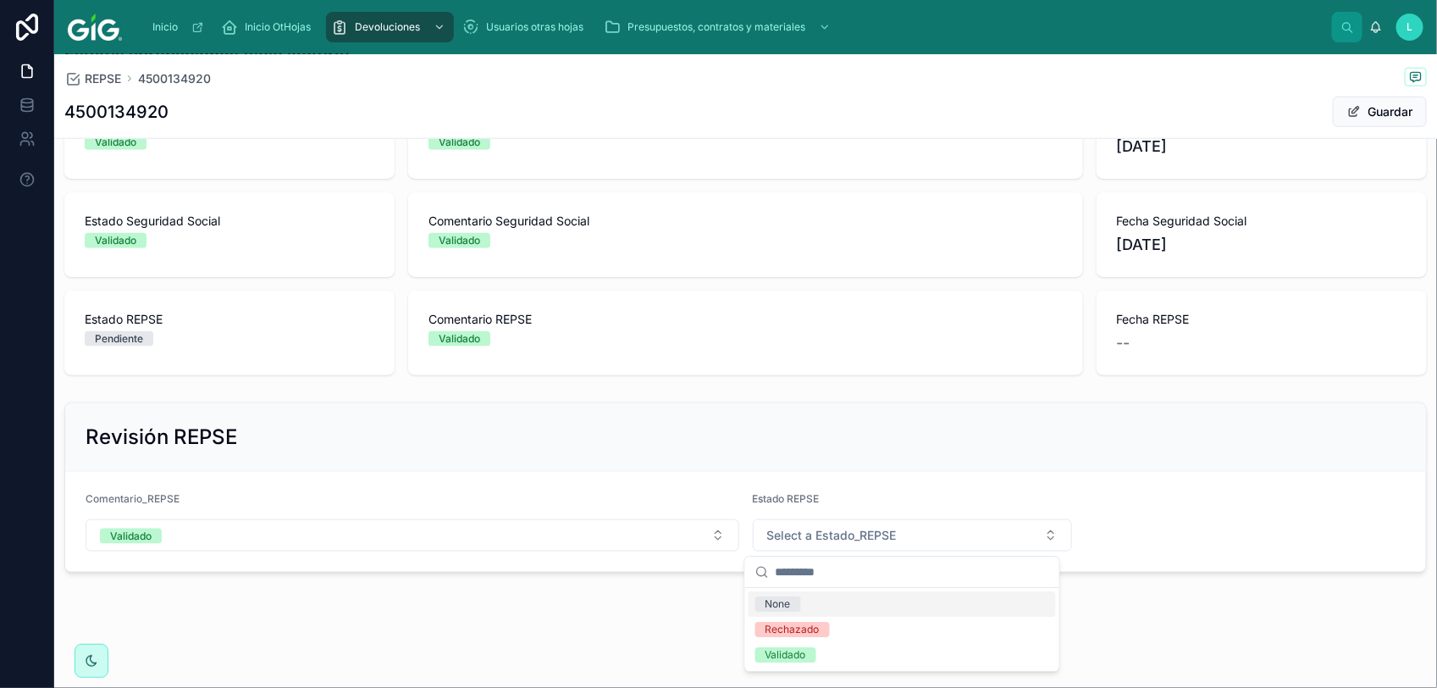
click at [865, 654] on div "Validado" at bounding box center [902, 654] width 307 height 25
click at [1365, 108] on button "Guardar" at bounding box center [1380, 112] width 94 height 30
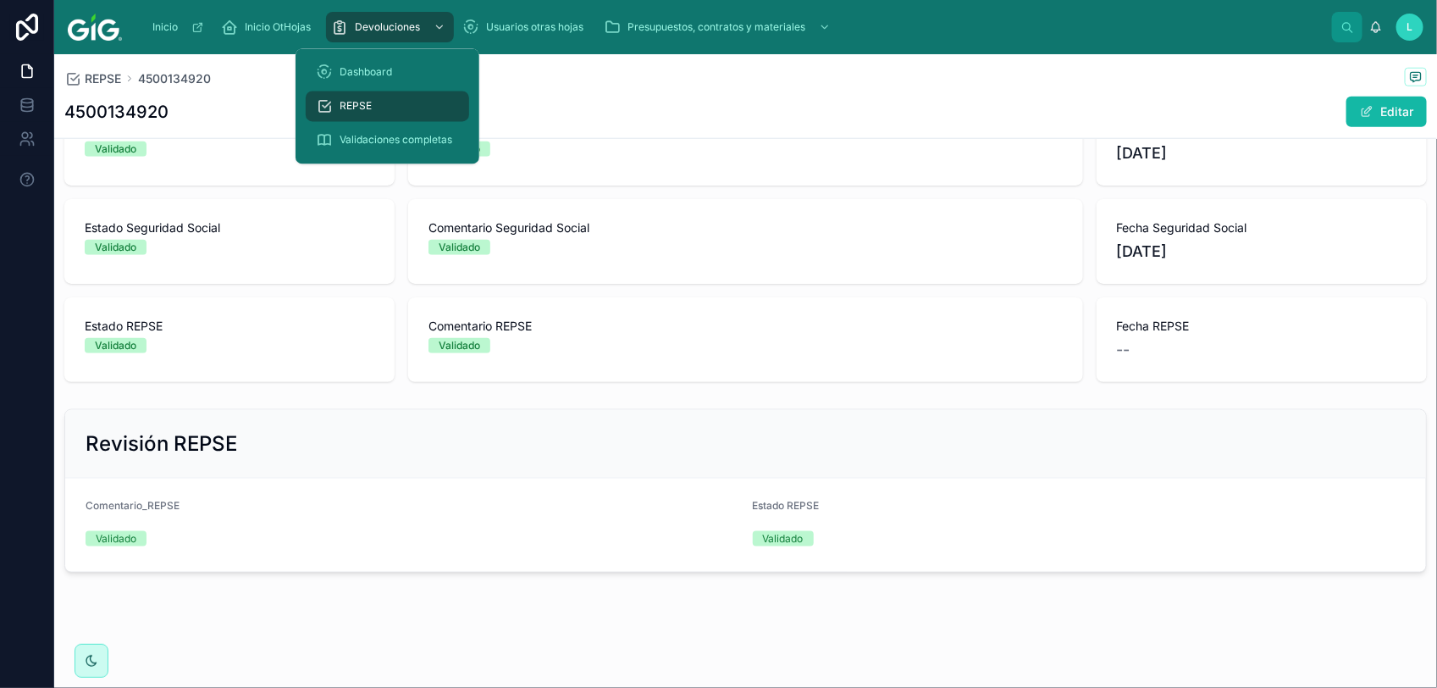
click at [388, 102] on div "REPSE" at bounding box center [387, 106] width 143 height 27
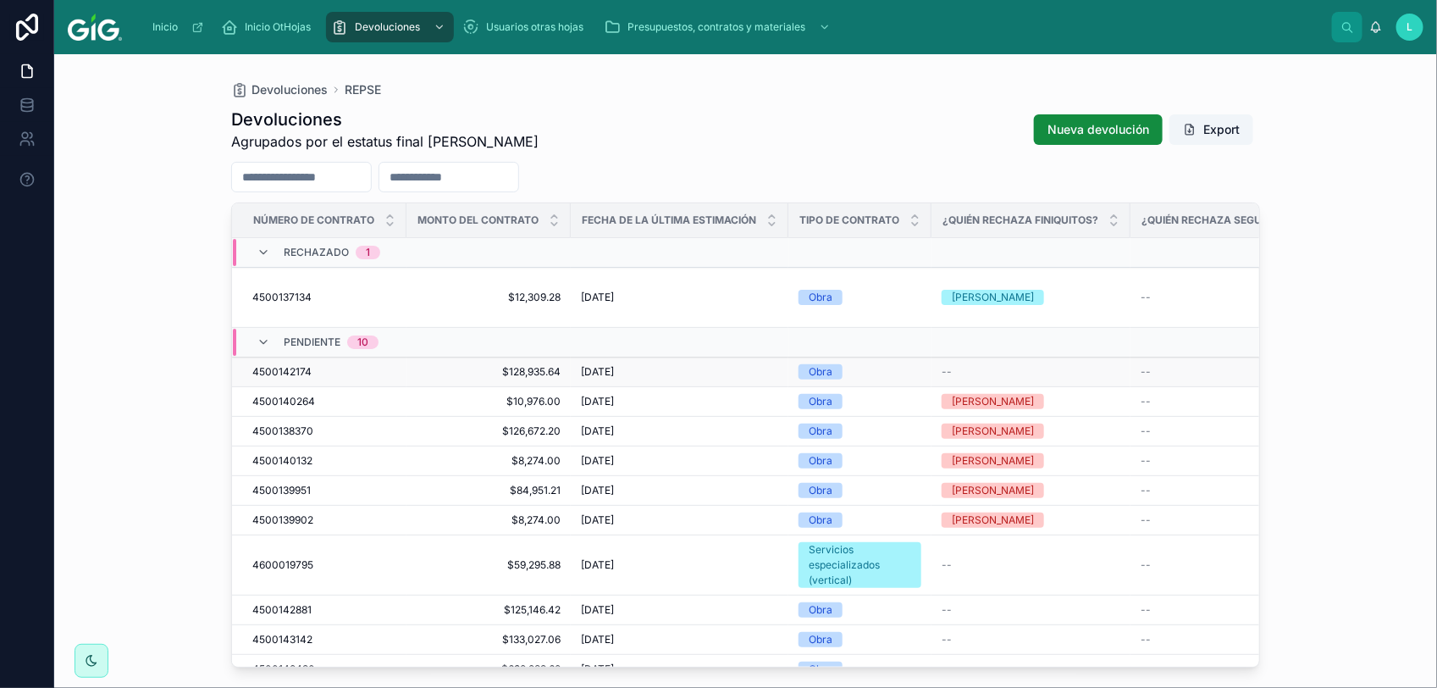
click at [281, 365] on span "4500142174" at bounding box center [281, 372] width 59 height 14
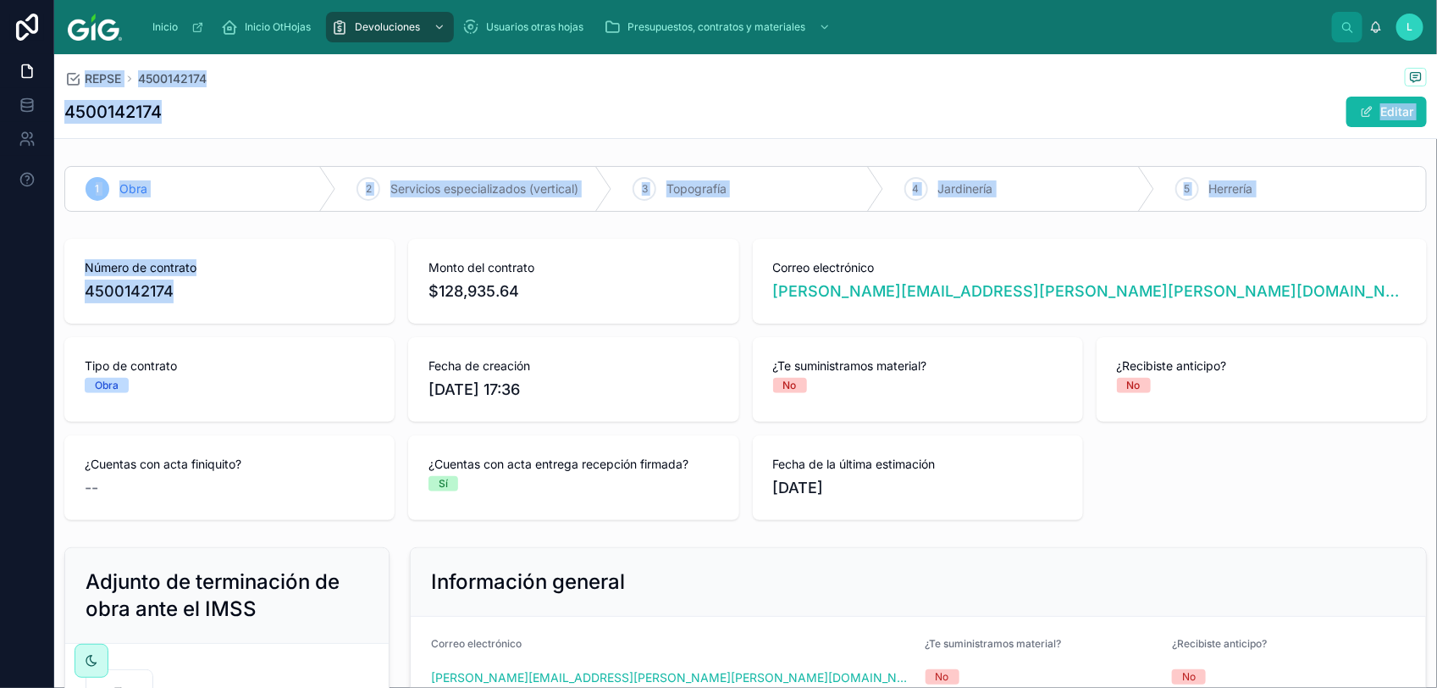
drag, startPoint x: 153, startPoint y: 296, endPoint x: 52, endPoint y: 285, distance: 102.3
click at [52, 285] on div "Inicio Inicio OtHojas Devoluciones Usuarios otras hojas Presupuestos, contratos…" at bounding box center [718, 344] width 1437 height 688
drag, startPoint x: 52, startPoint y: 285, endPoint x: 180, endPoint y: 293, distance: 129.0
click at [183, 293] on span "4500142174" at bounding box center [230, 291] width 290 height 24
click at [170, 293] on span "4500142174" at bounding box center [230, 291] width 290 height 24
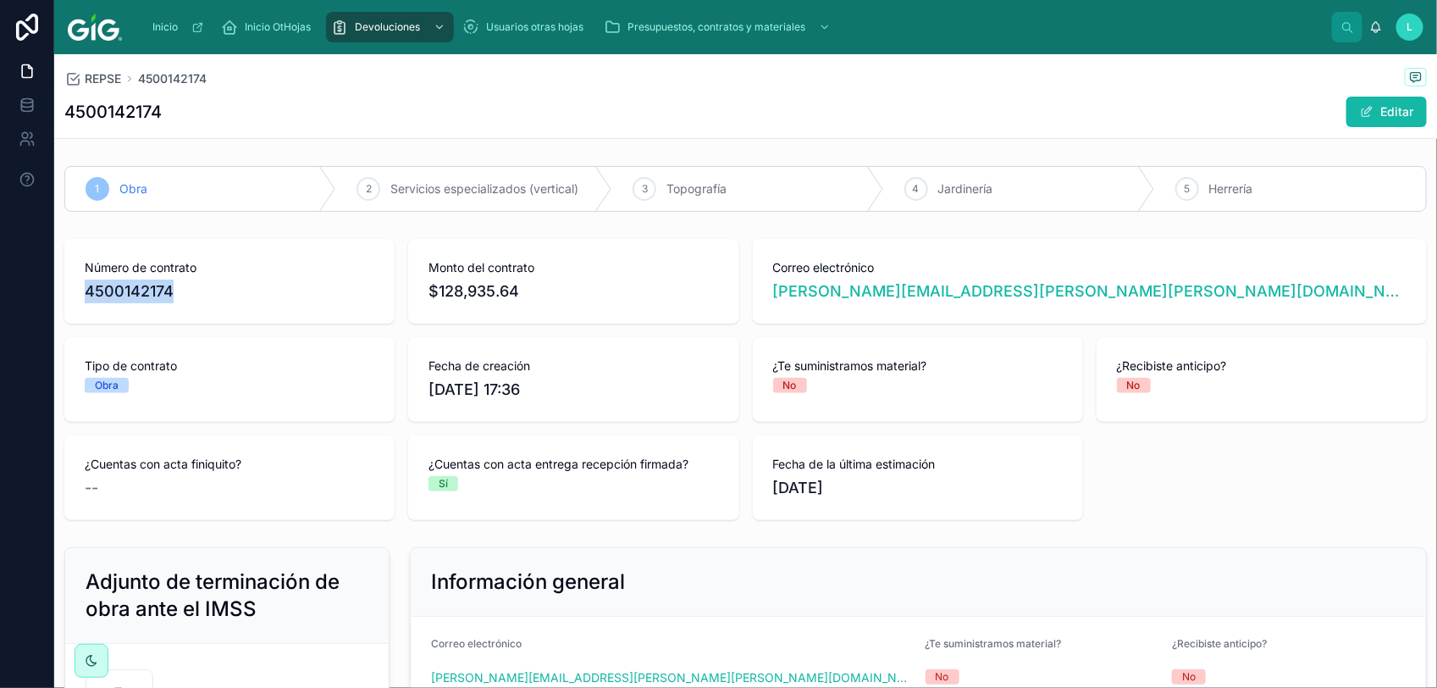
drag, startPoint x: 163, startPoint y: 290, endPoint x: 86, endPoint y: 293, distance: 77.1
click at [86, 293] on span "4500142174" at bounding box center [230, 291] width 290 height 24
copy span "4500142174"
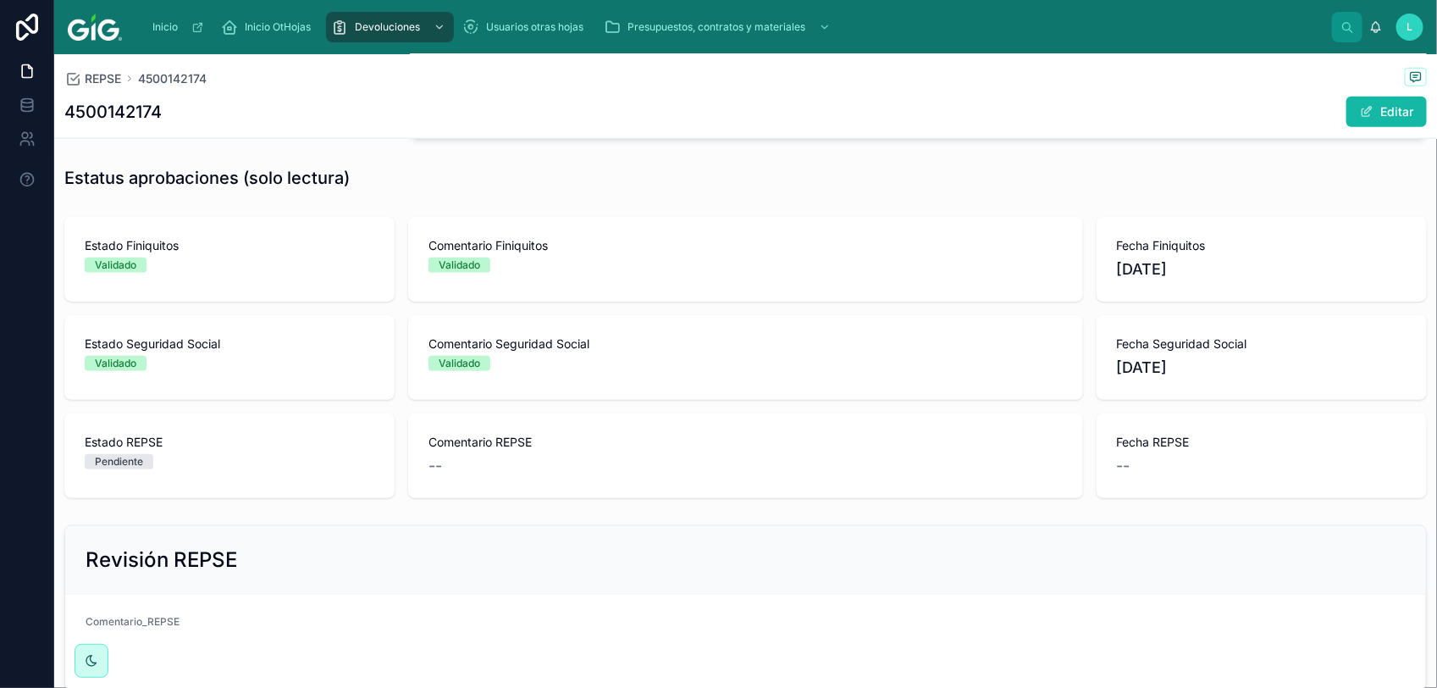
scroll to position [772, 0]
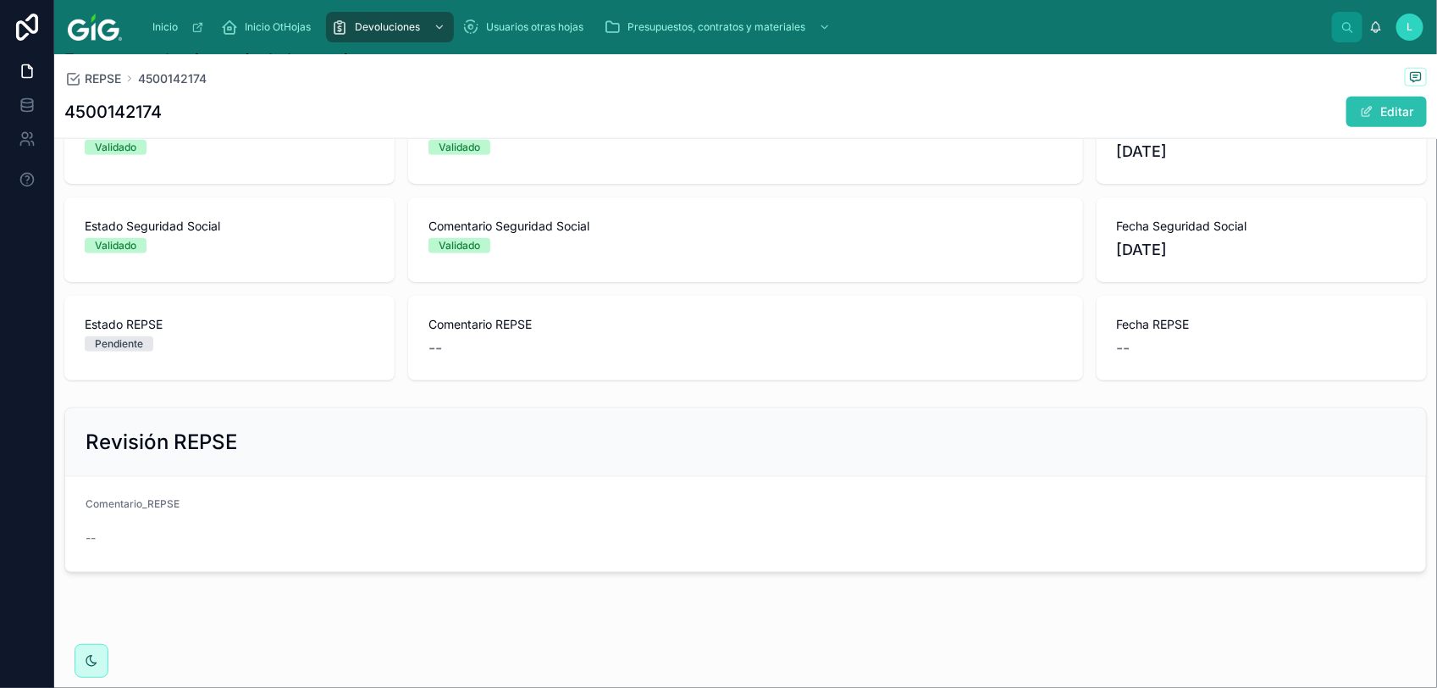
click at [1368, 108] on button "Editar" at bounding box center [1386, 112] width 80 height 30
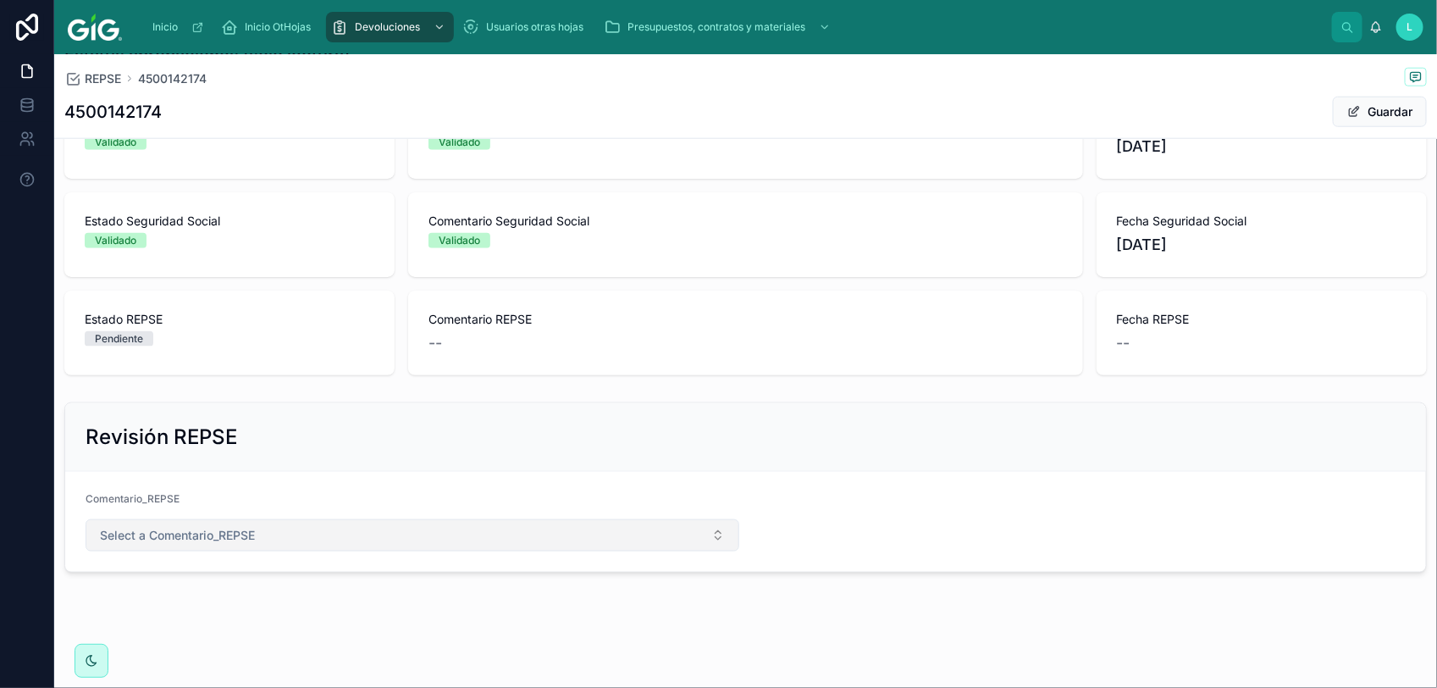
click at [163, 532] on span "Select a Comentario_REPSE" at bounding box center [177, 535] width 155 height 17
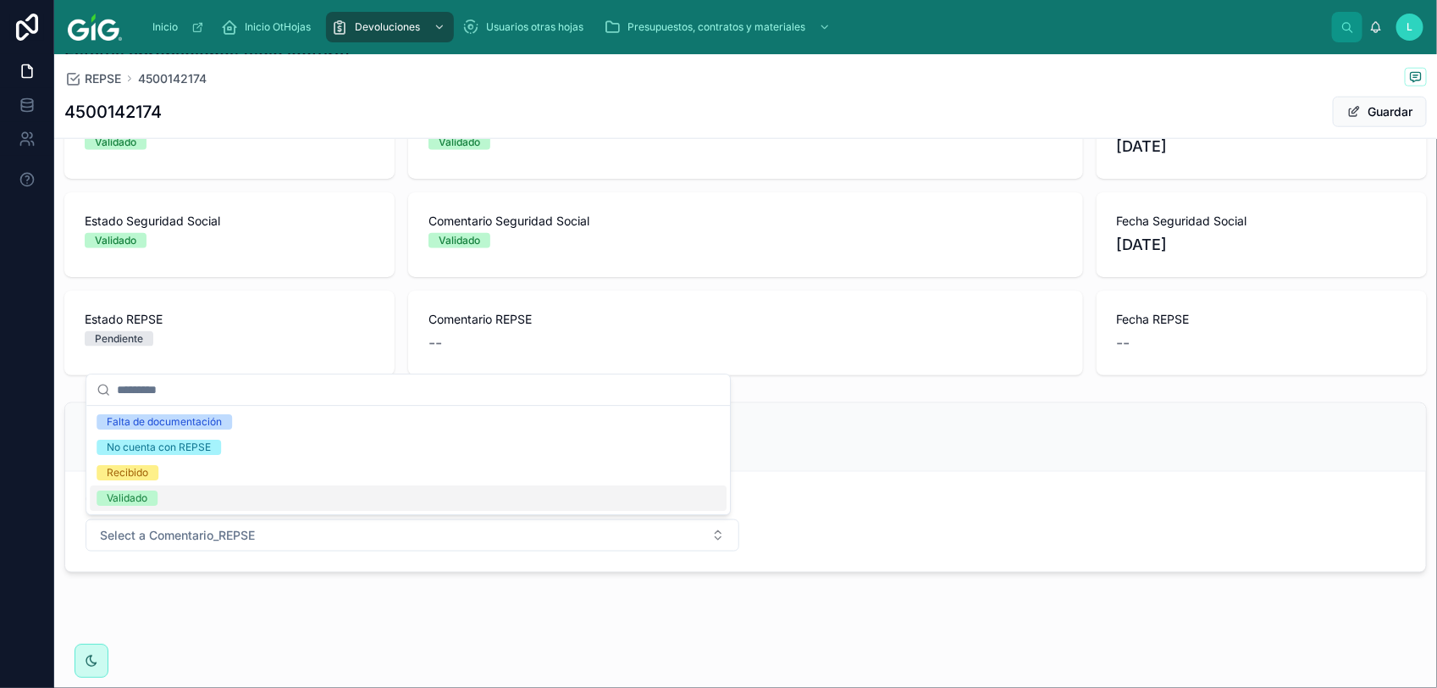
click at [145, 498] on div "Validado" at bounding box center [127, 497] width 41 height 15
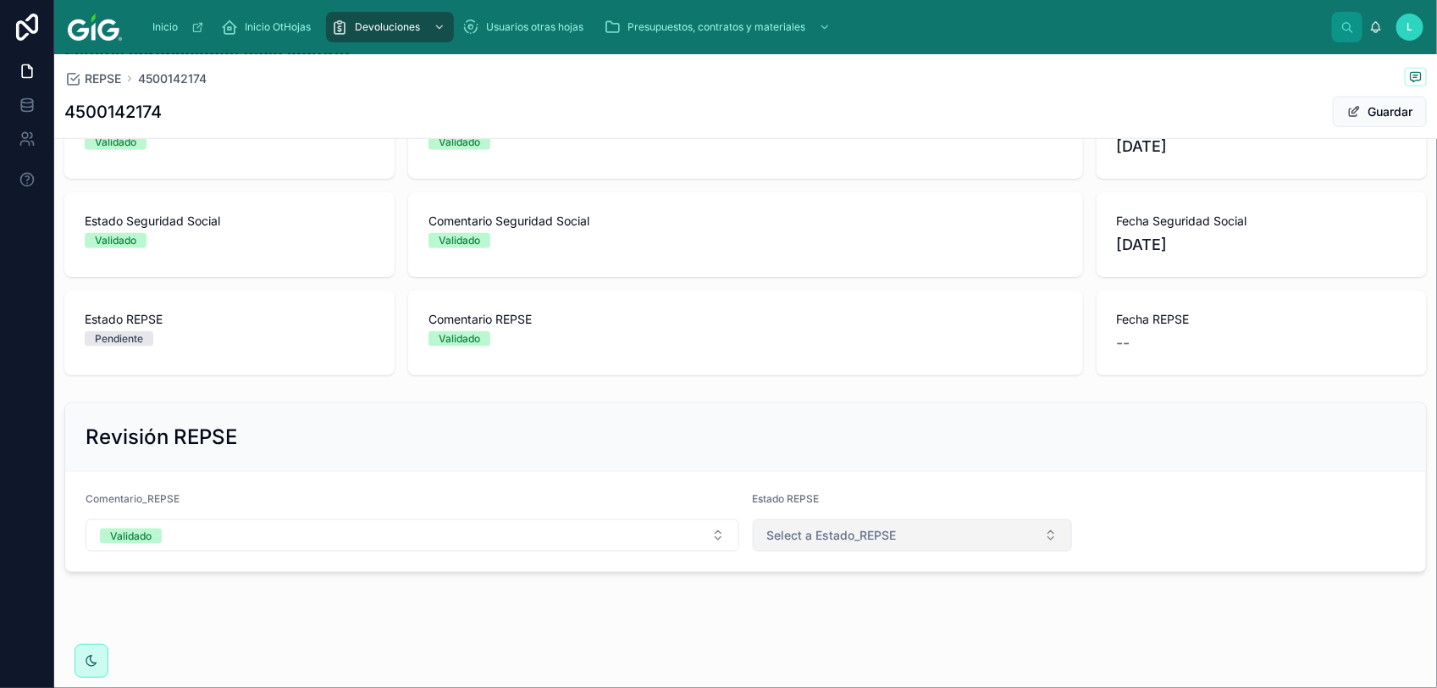
click at [830, 543] on span "Select a Estado_REPSE" at bounding box center [832, 535] width 130 height 17
click at [805, 658] on span "Validado" at bounding box center [785, 654] width 61 height 15
click at [1352, 127] on div "Guardar" at bounding box center [1363, 112] width 127 height 32
click at [1361, 116] on button "Guardar" at bounding box center [1380, 112] width 94 height 30
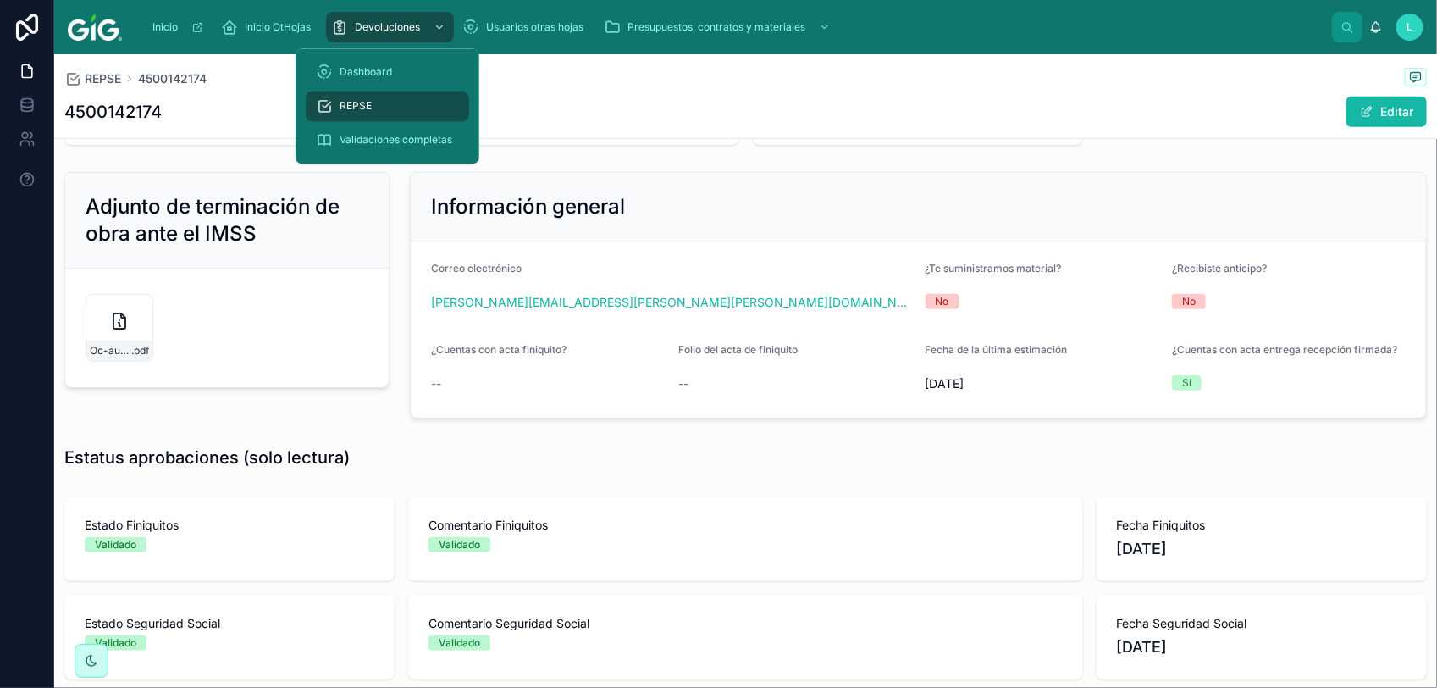
scroll to position [374, 0]
click at [379, 38] on div "Devoluciones" at bounding box center [390, 27] width 118 height 27
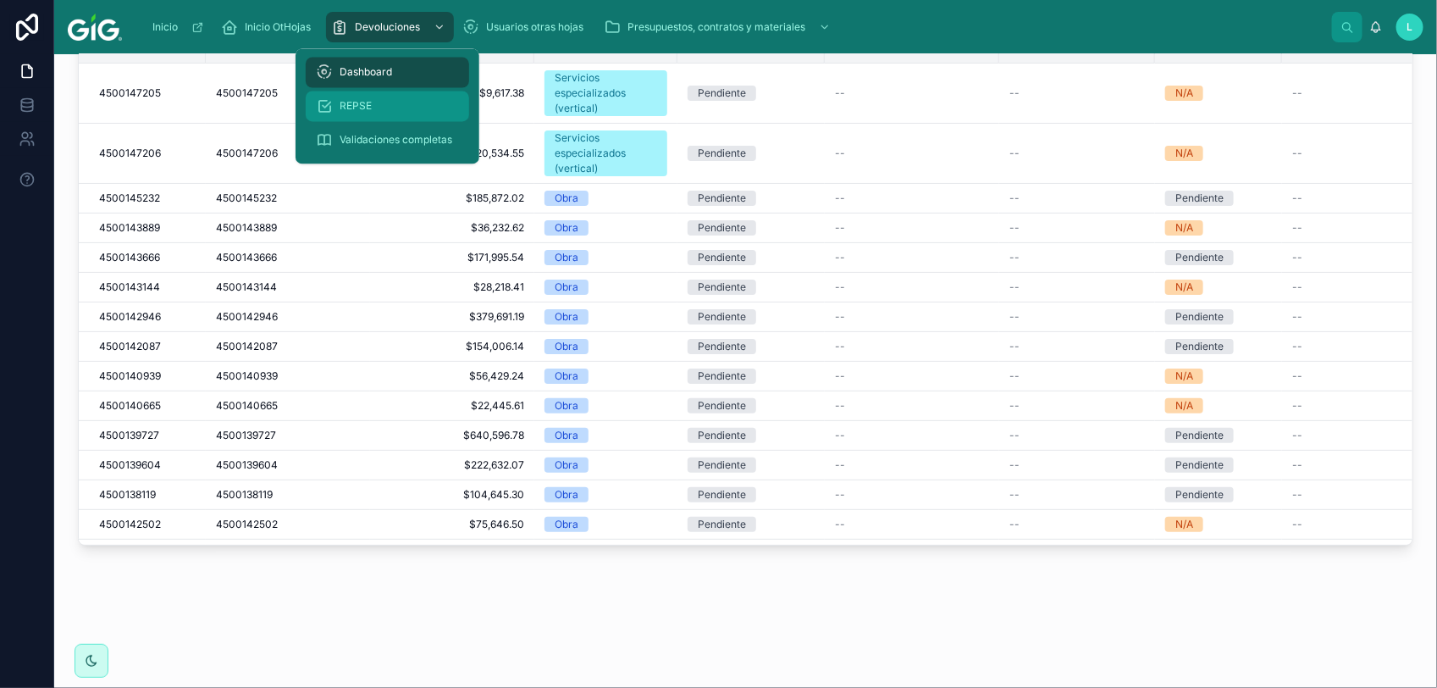
click at [351, 112] on span "REPSE" at bounding box center [356, 107] width 32 height 14
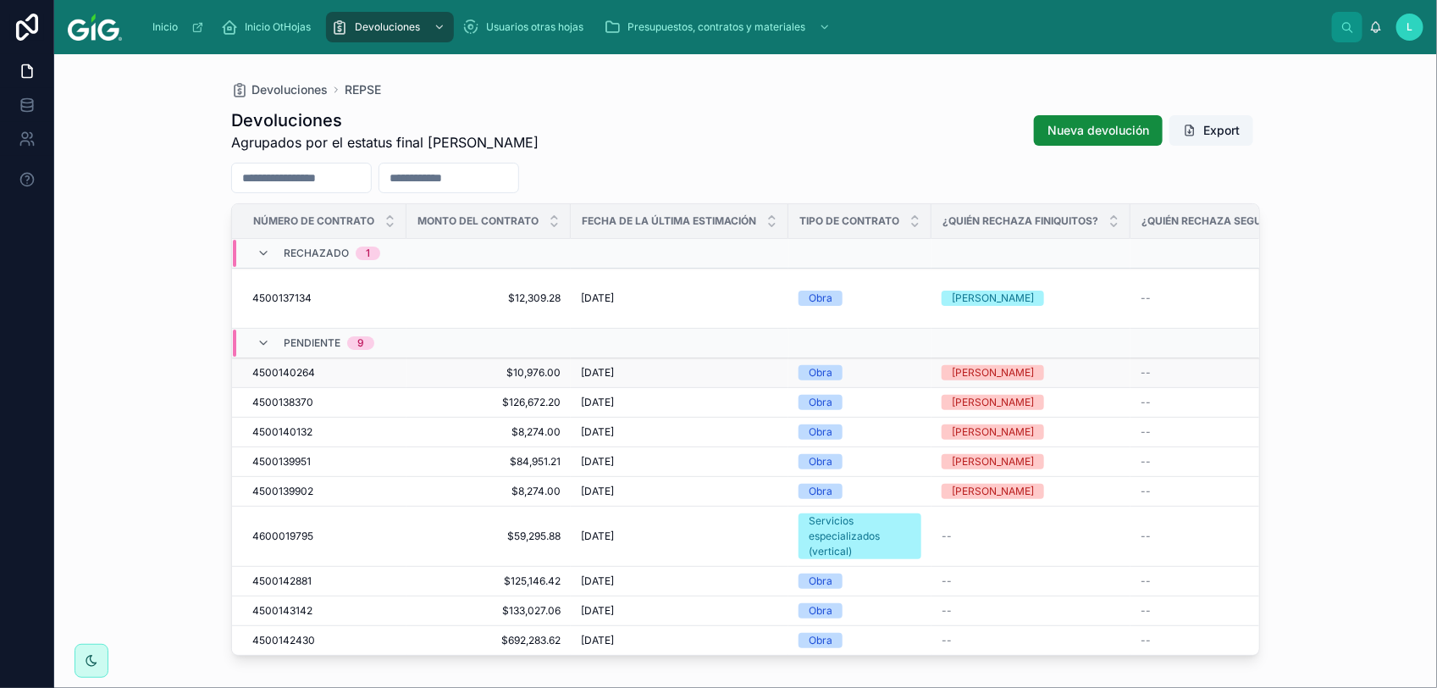
click at [279, 366] on span "4500140264" at bounding box center [283, 373] width 63 height 14
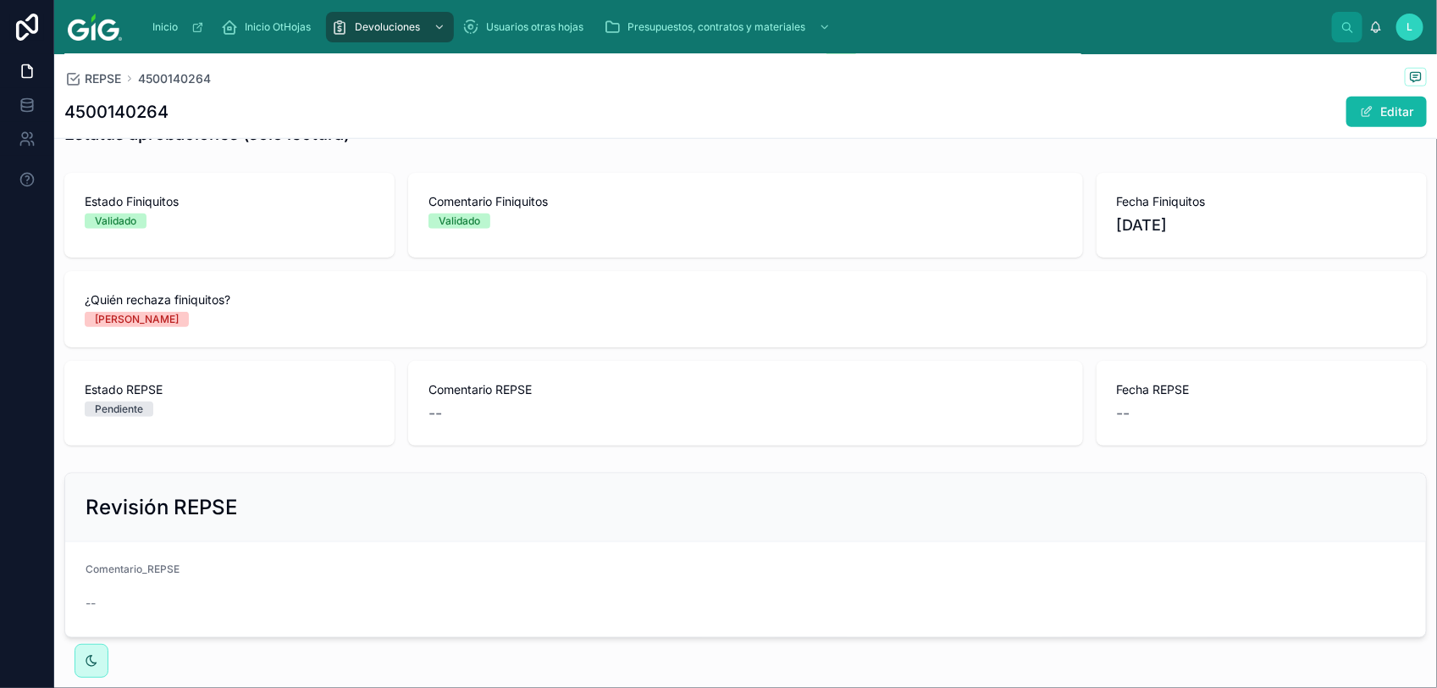
scroll to position [764, 0]
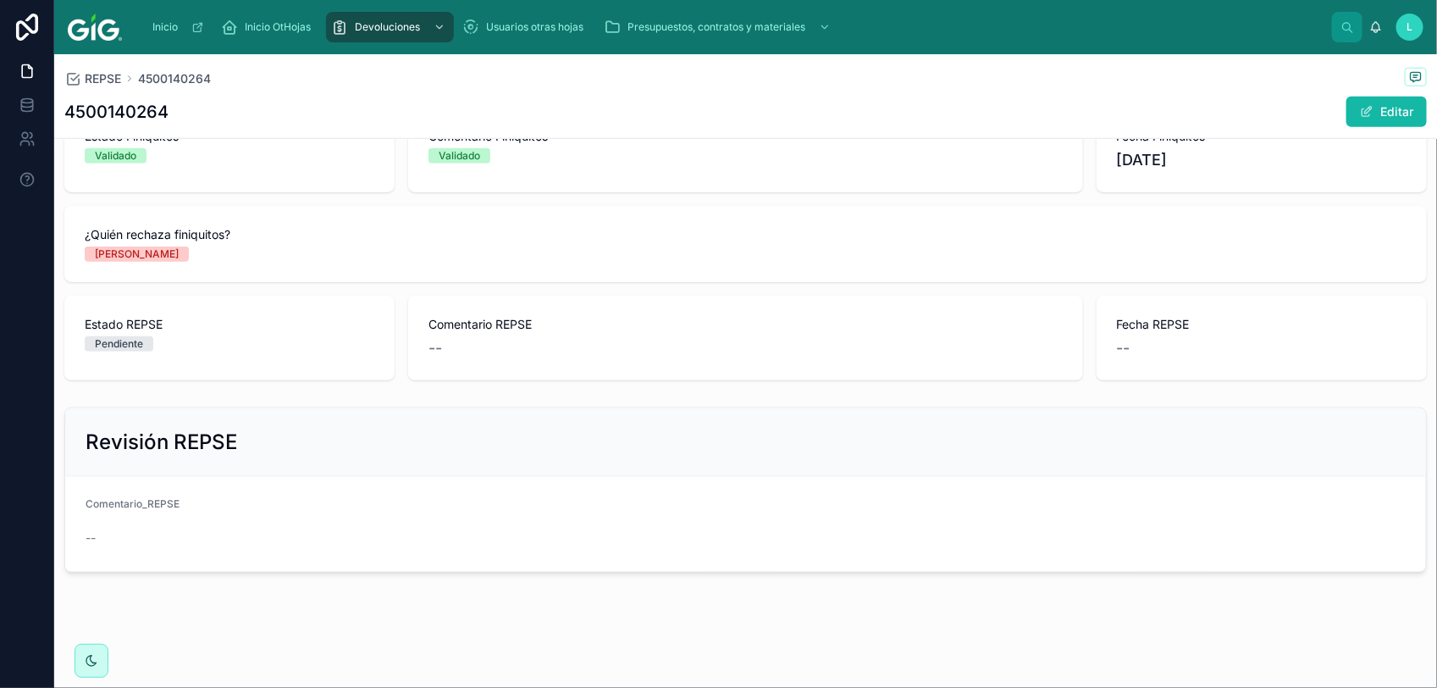
click at [193, 491] on form "Comentario_REPSE --" at bounding box center [745, 524] width 1361 height 95
click at [153, 511] on div "Comentario_REPSE" at bounding box center [413, 507] width 654 height 20
click at [1379, 116] on button "Editar" at bounding box center [1386, 112] width 80 height 30
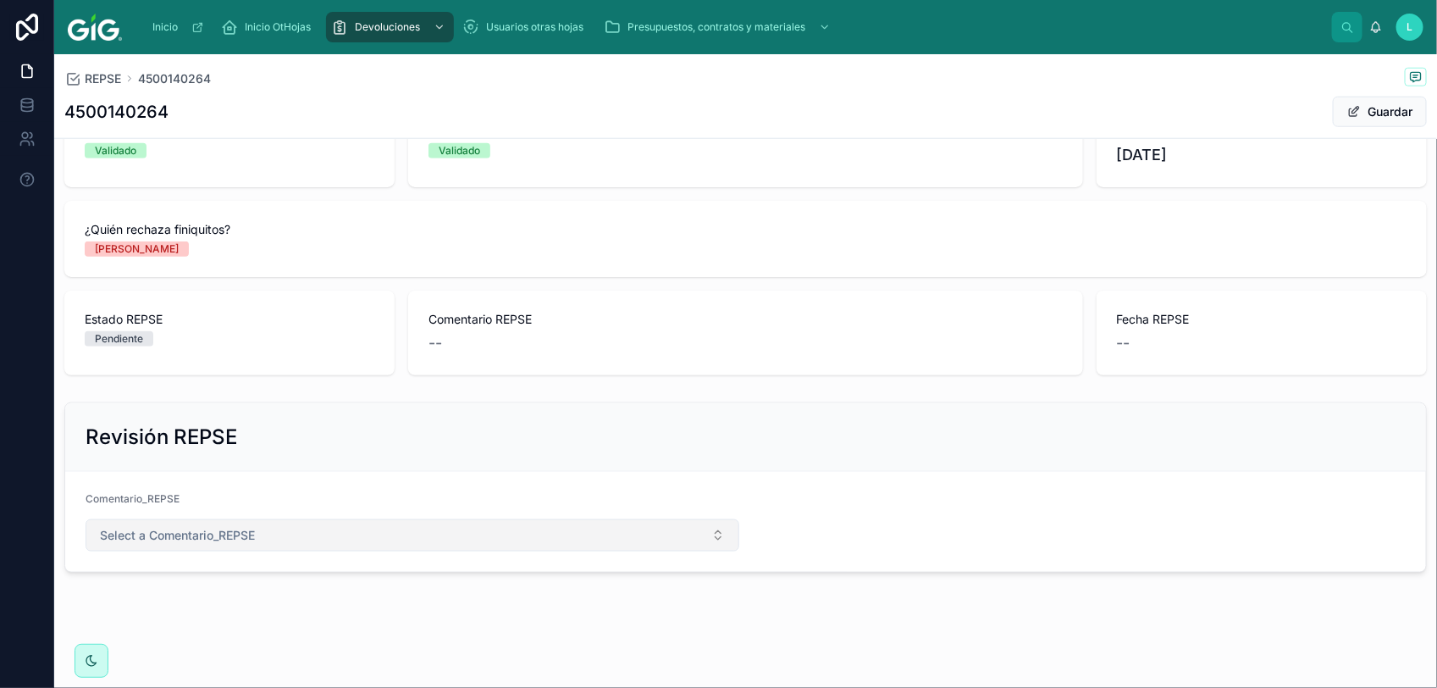
click at [195, 539] on span "Select a Comentario_REPSE" at bounding box center [177, 535] width 155 height 17
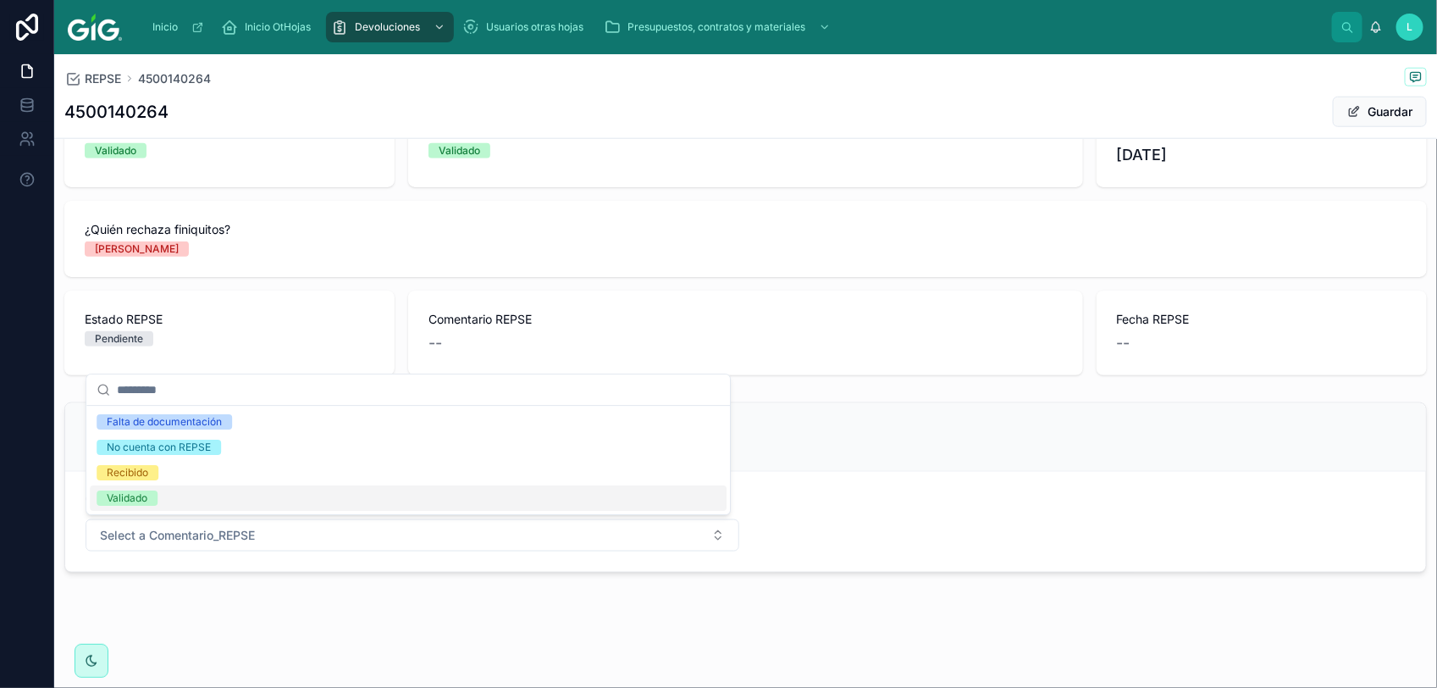
click at [124, 501] on div "Validado" at bounding box center [127, 497] width 41 height 15
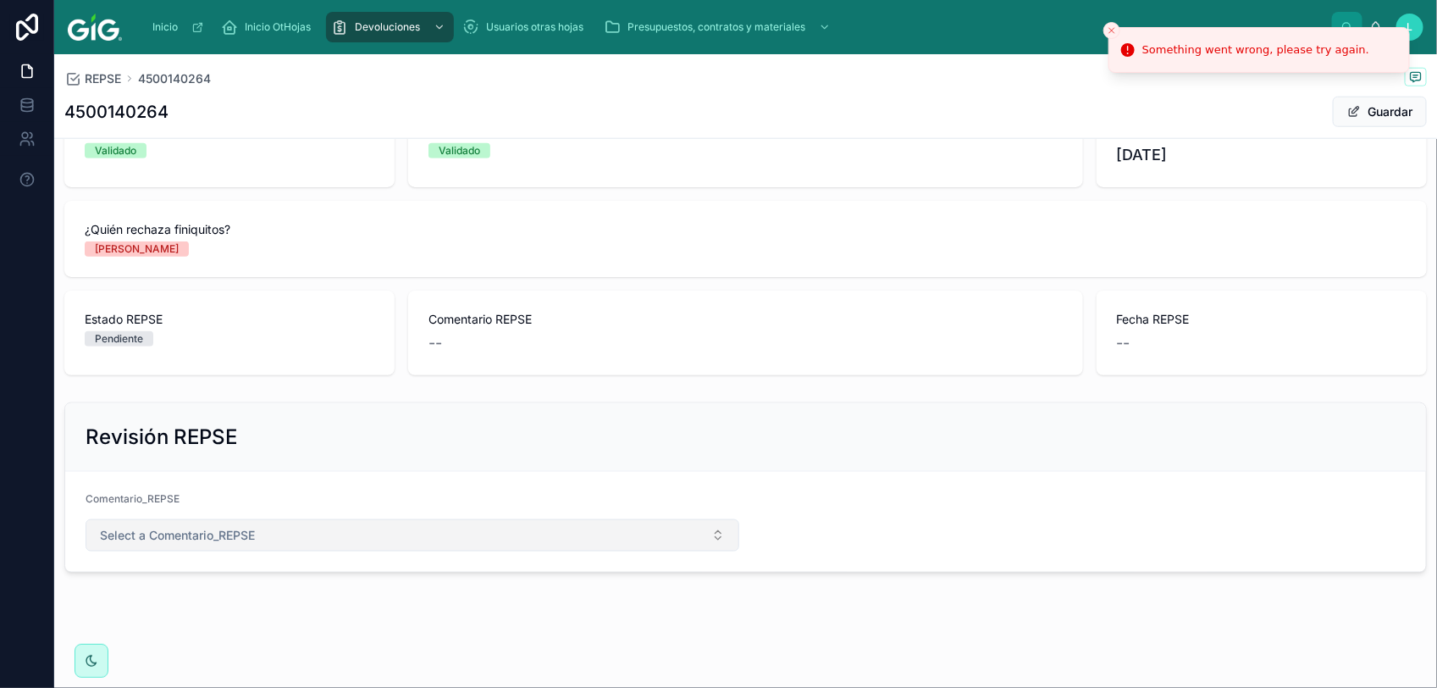
click at [428, 530] on button "Select a Comentario_REPSE" at bounding box center [413, 535] width 654 height 32
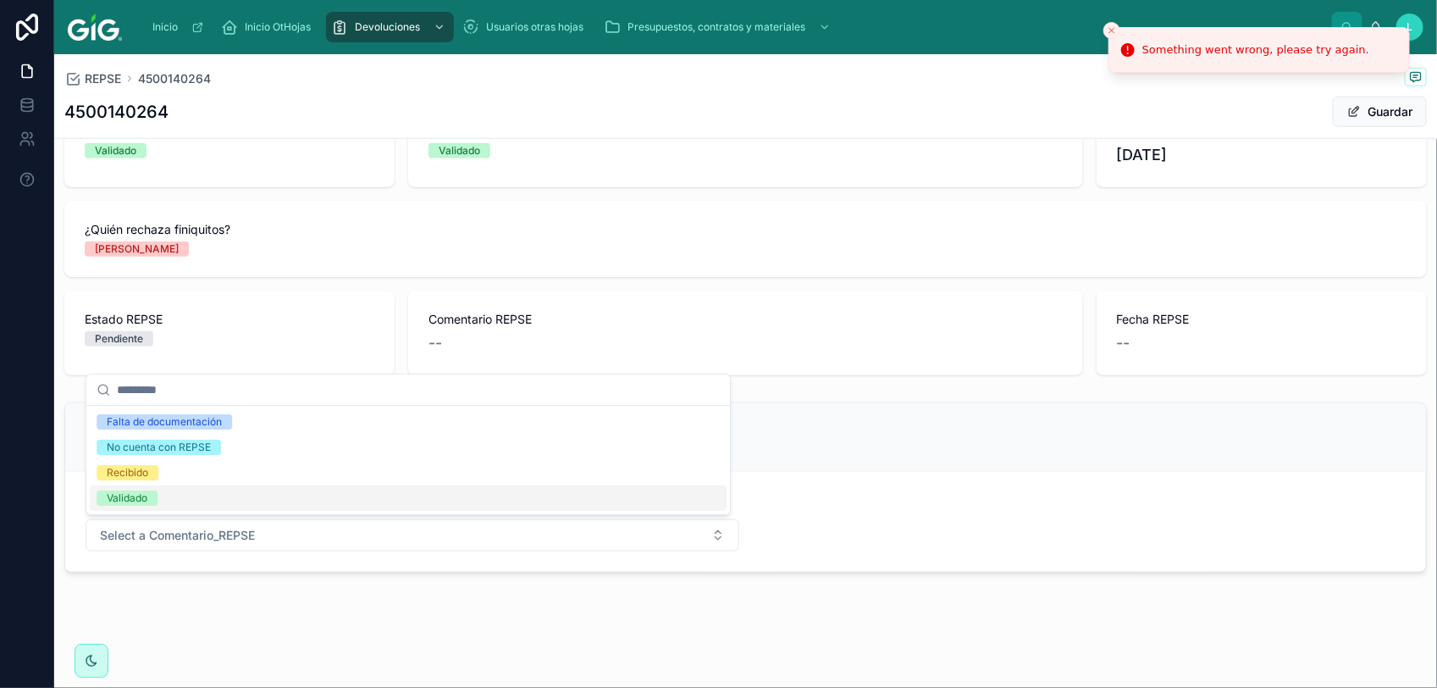
click at [133, 501] on div "Validado" at bounding box center [127, 497] width 41 height 15
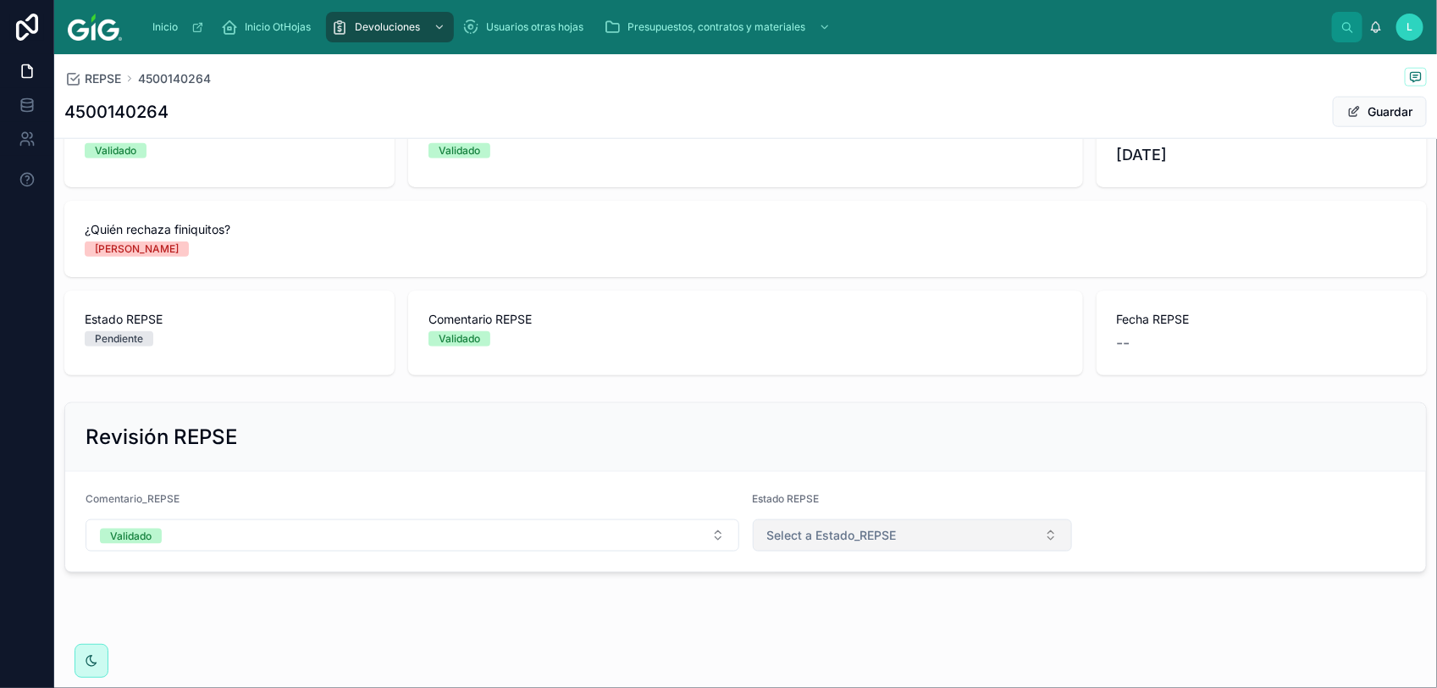
click at [877, 528] on span "Select a Estado_REPSE" at bounding box center [832, 535] width 130 height 17
click at [809, 633] on div "Rechazado" at bounding box center [793, 629] width 54 height 15
click at [843, 539] on button "Rechazado" at bounding box center [913, 535] width 320 height 32
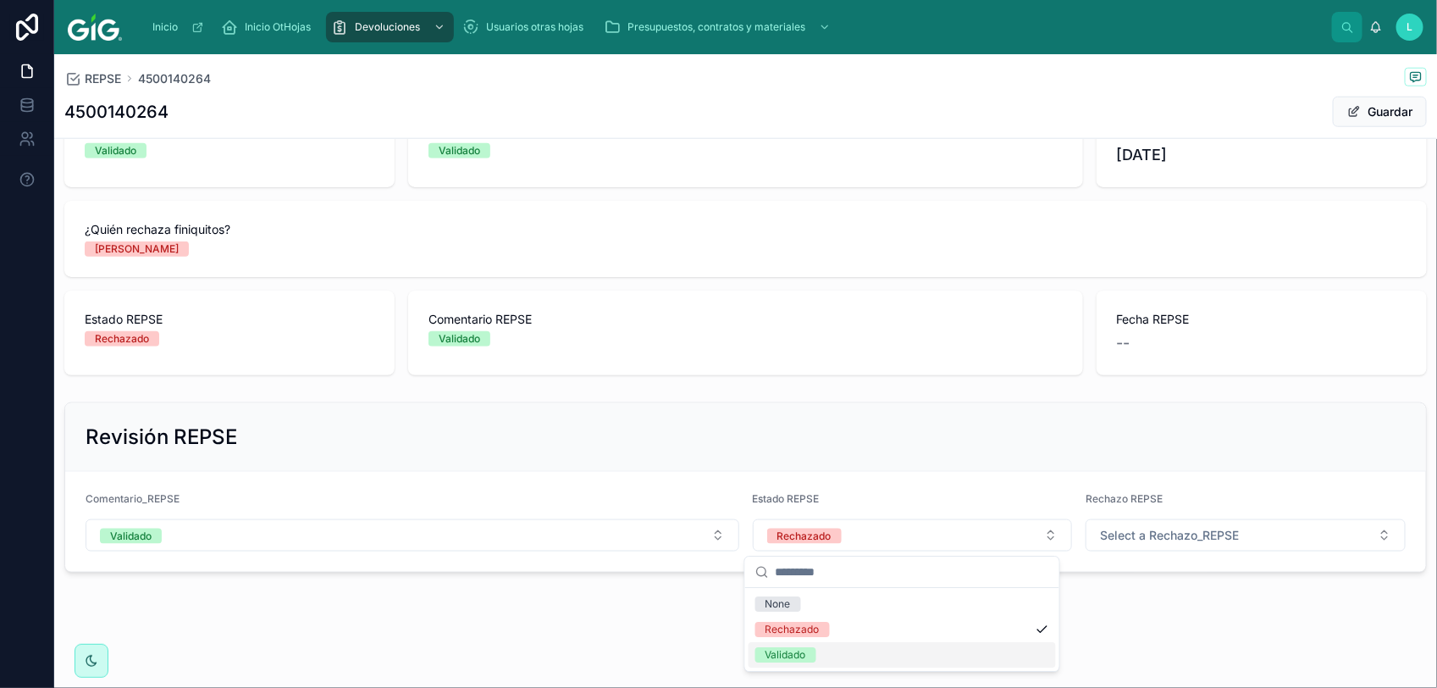
click at [799, 662] on div "Validado" at bounding box center [786, 654] width 41 height 15
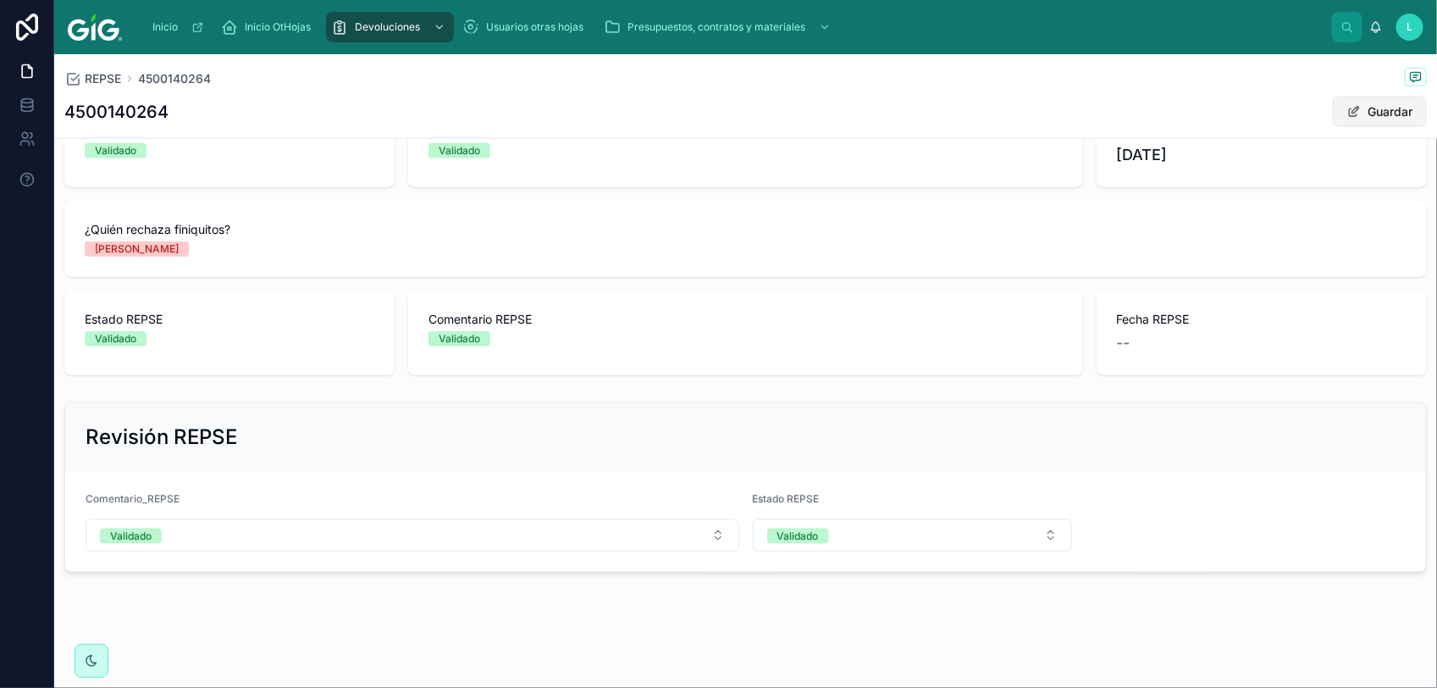
click at [1356, 110] on button "Guardar" at bounding box center [1380, 112] width 94 height 30
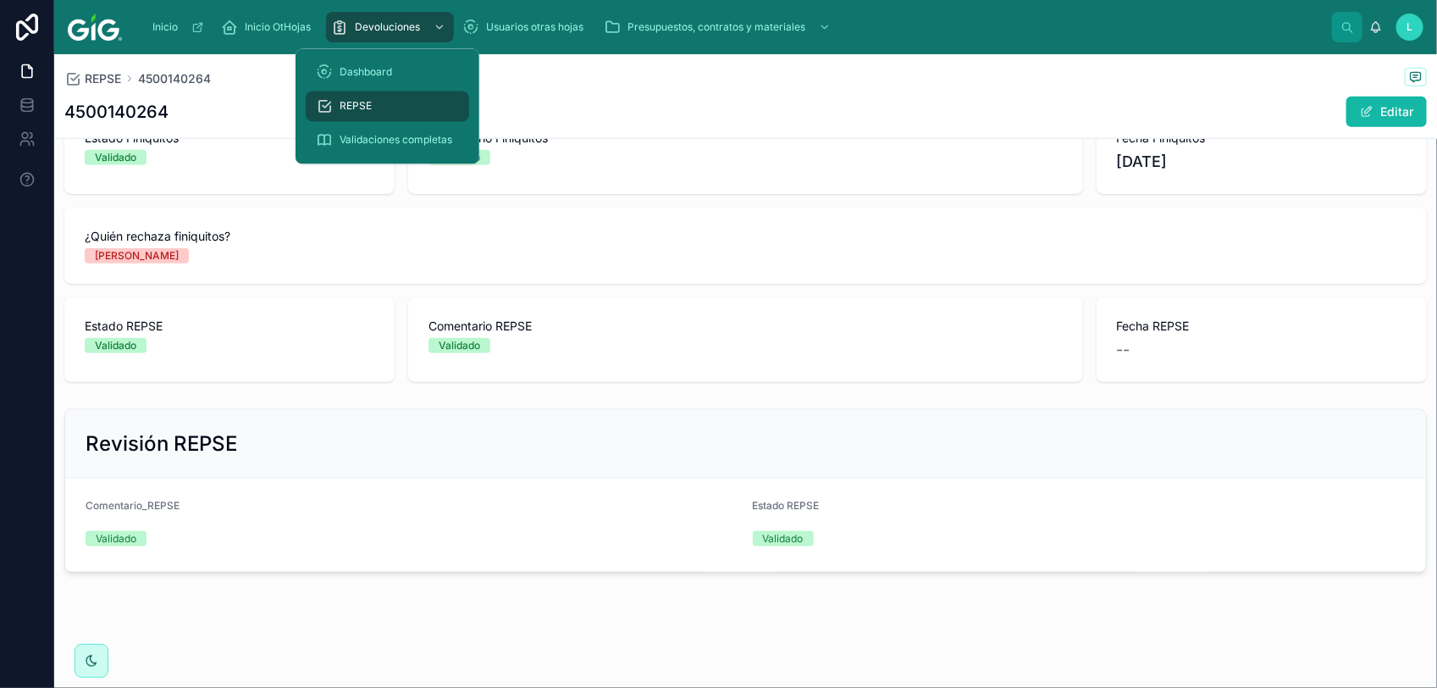
click at [350, 103] on span "REPSE" at bounding box center [356, 107] width 32 height 14
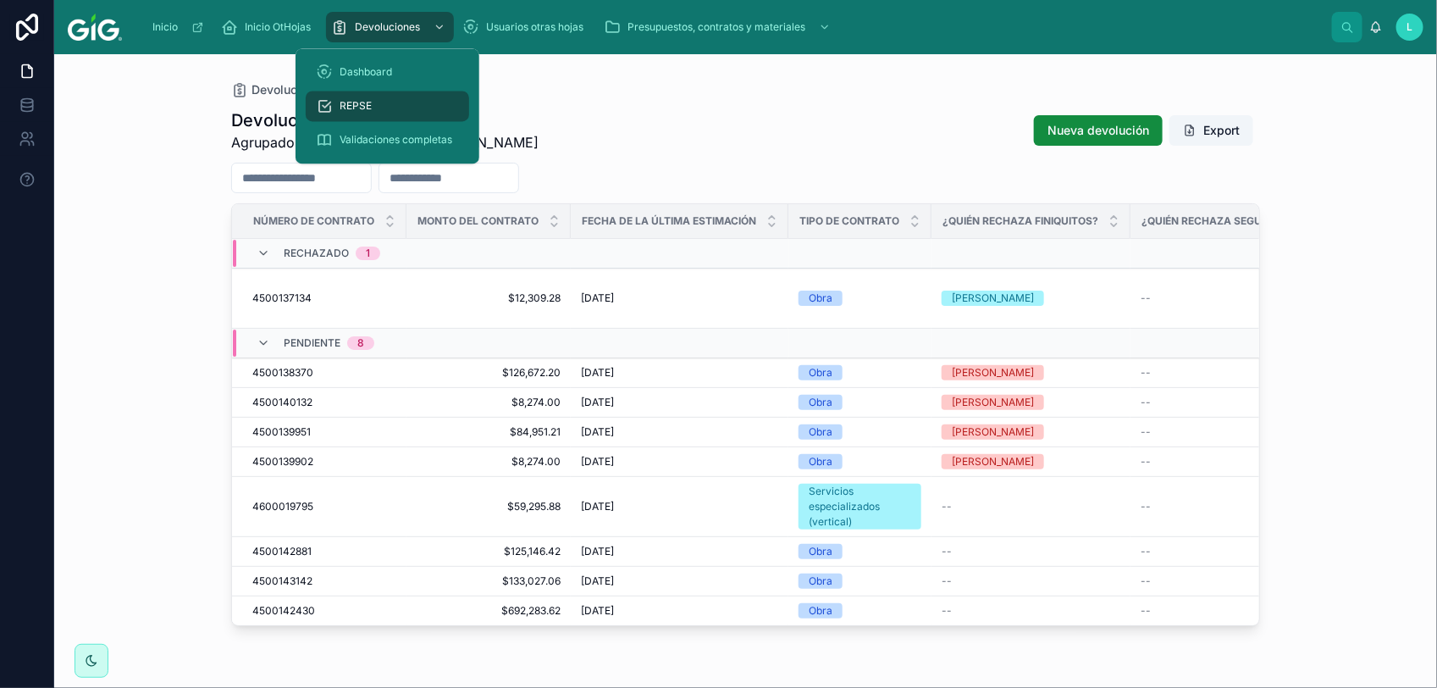
click at [350, 103] on span "REPSE" at bounding box center [356, 107] width 32 height 14
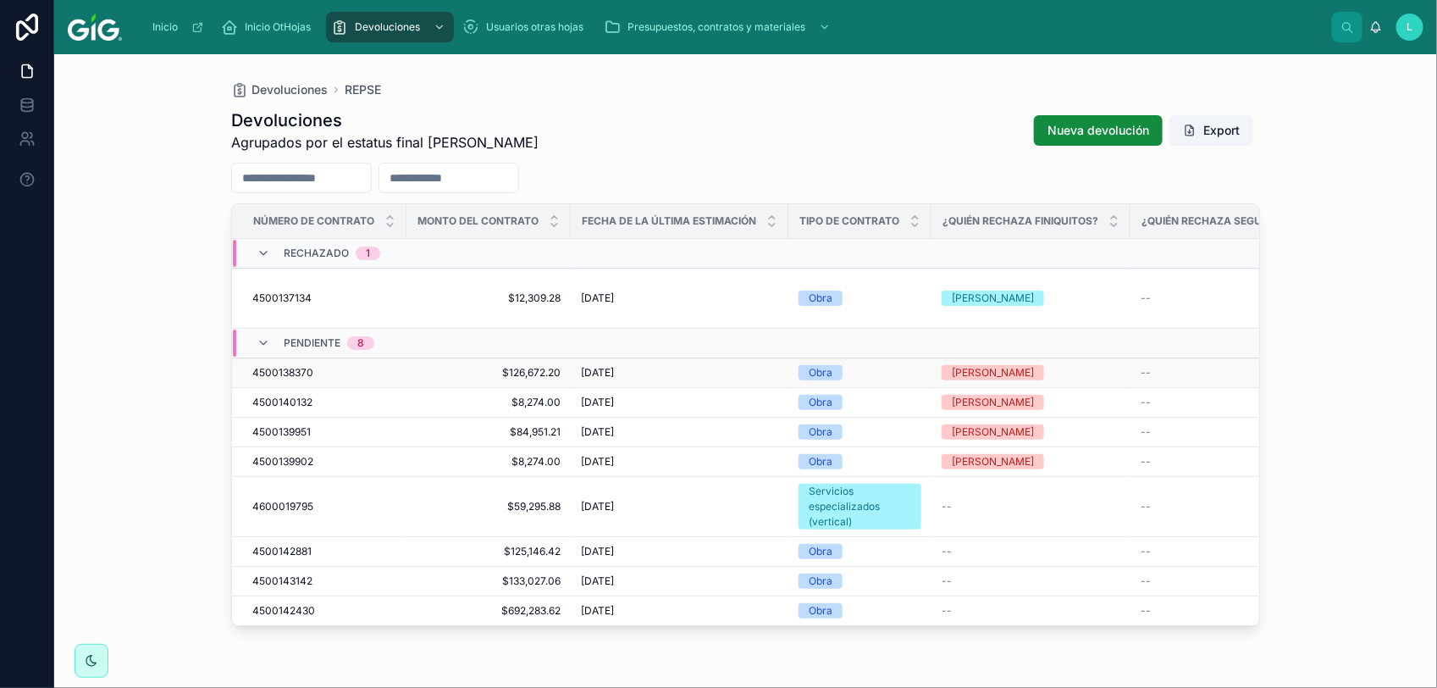
click at [296, 366] on span "4500138370" at bounding box center [282, 373] width 61 height 14
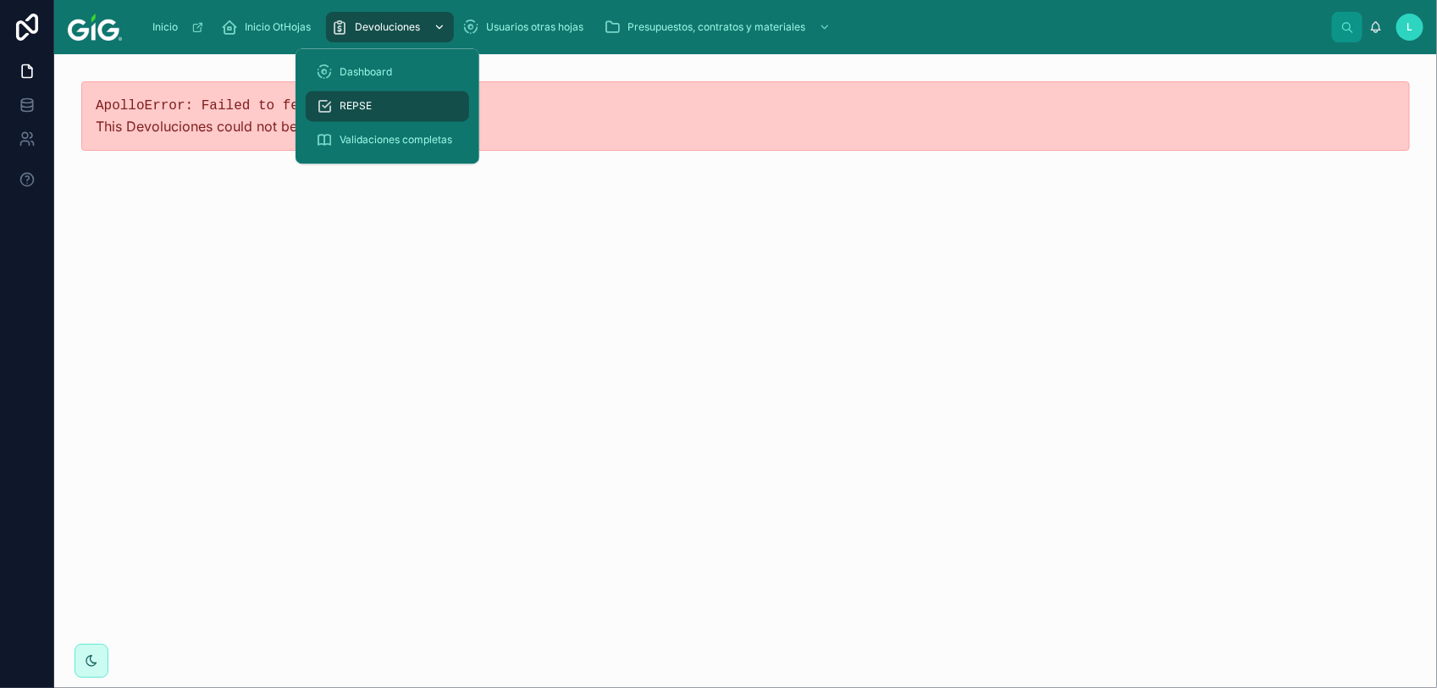
click at [386, 31] on span "Devoluciones" at bounding box center [387, 27] width 65 height 14
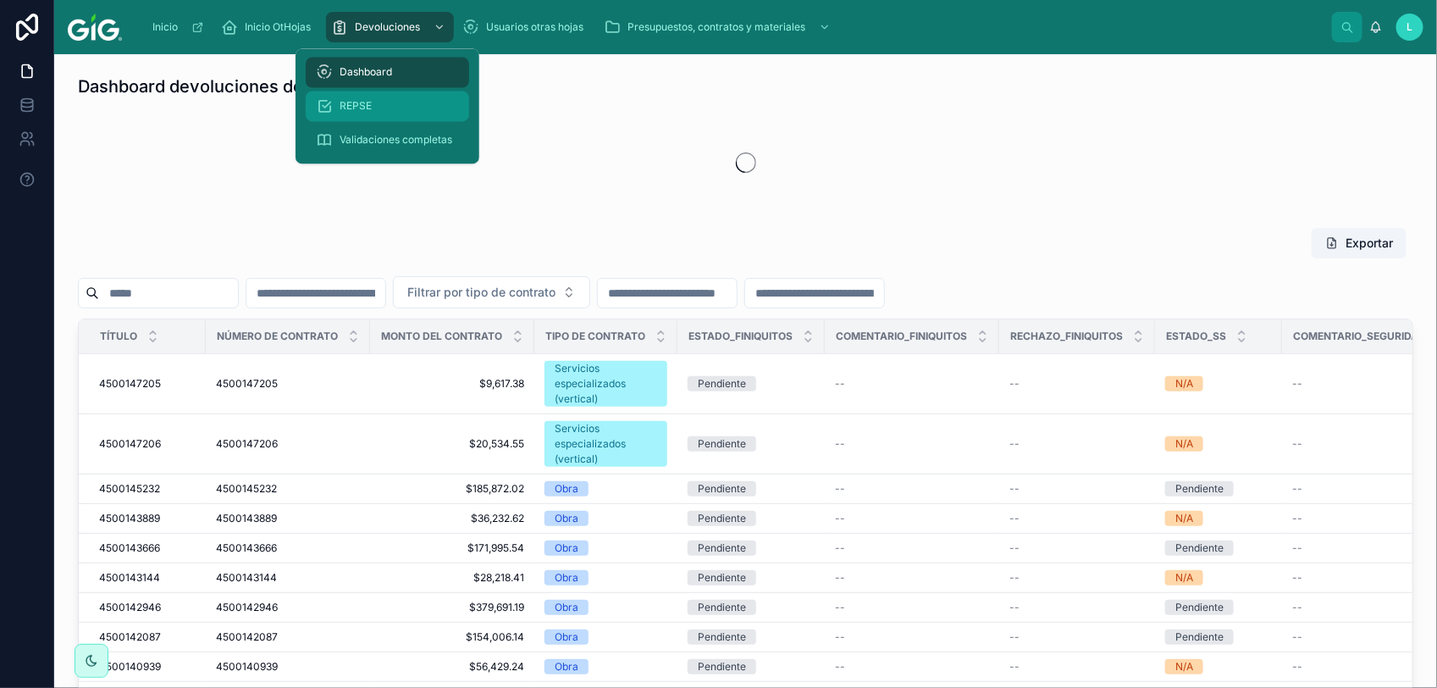
click at [366, 107] on span "REPSE" at bounding box center [356, 107] width 32 height 14
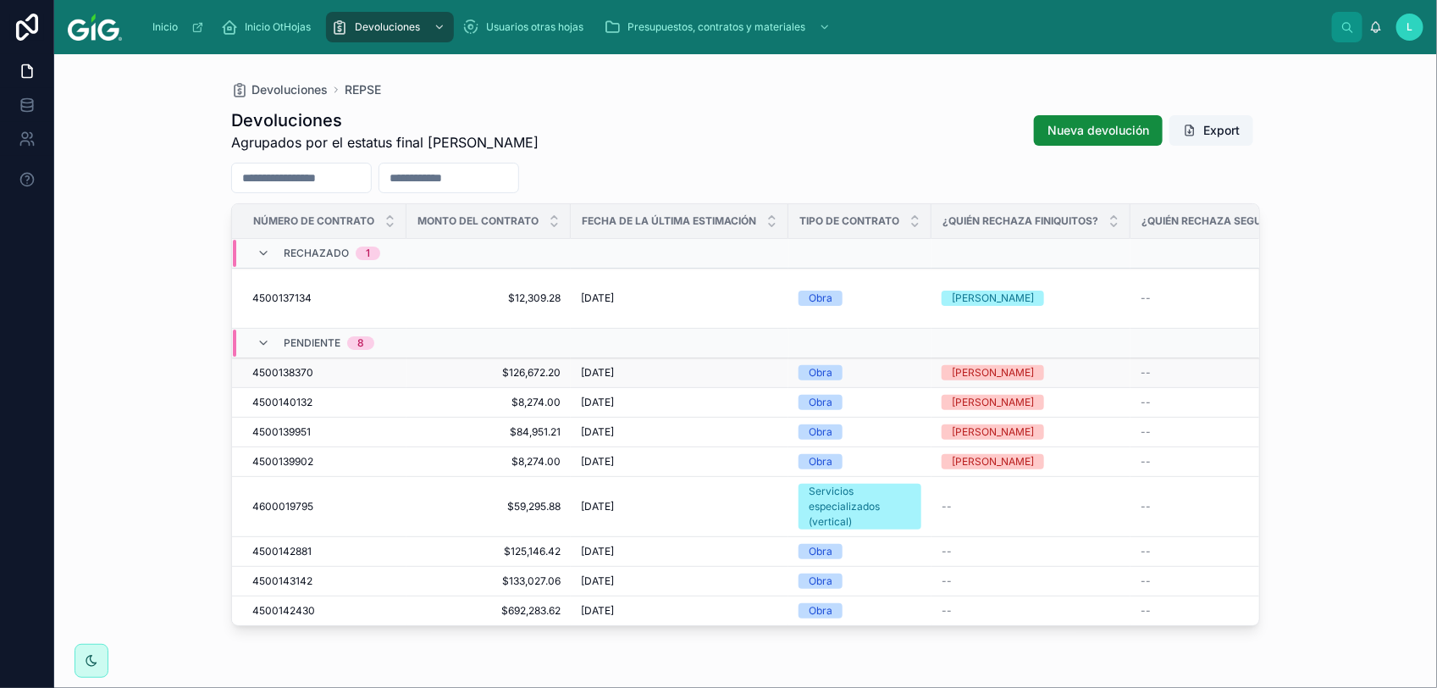
click at [279, 366] on span "4500138370" at bounding box center [282, 373] width 61 height 14
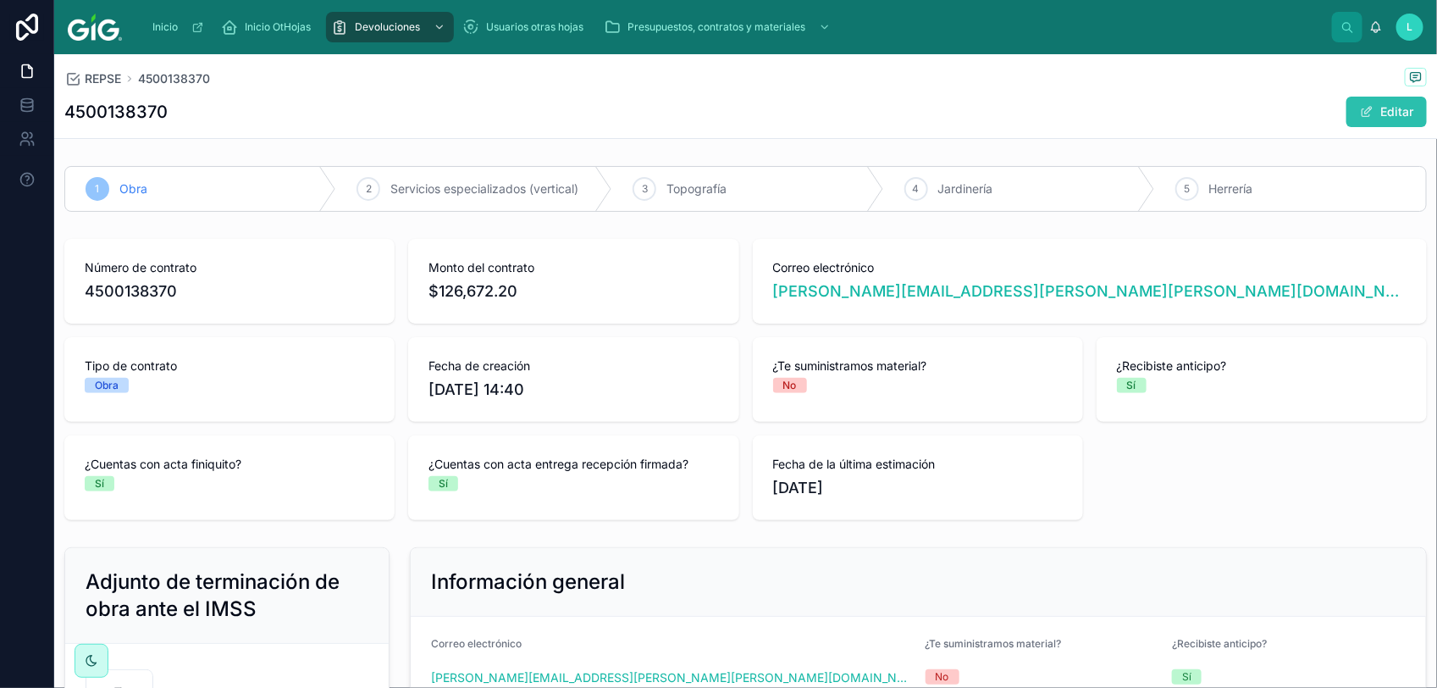
click at [1360, 113] on span at bounding box center [1367, 112] width 14 height 14
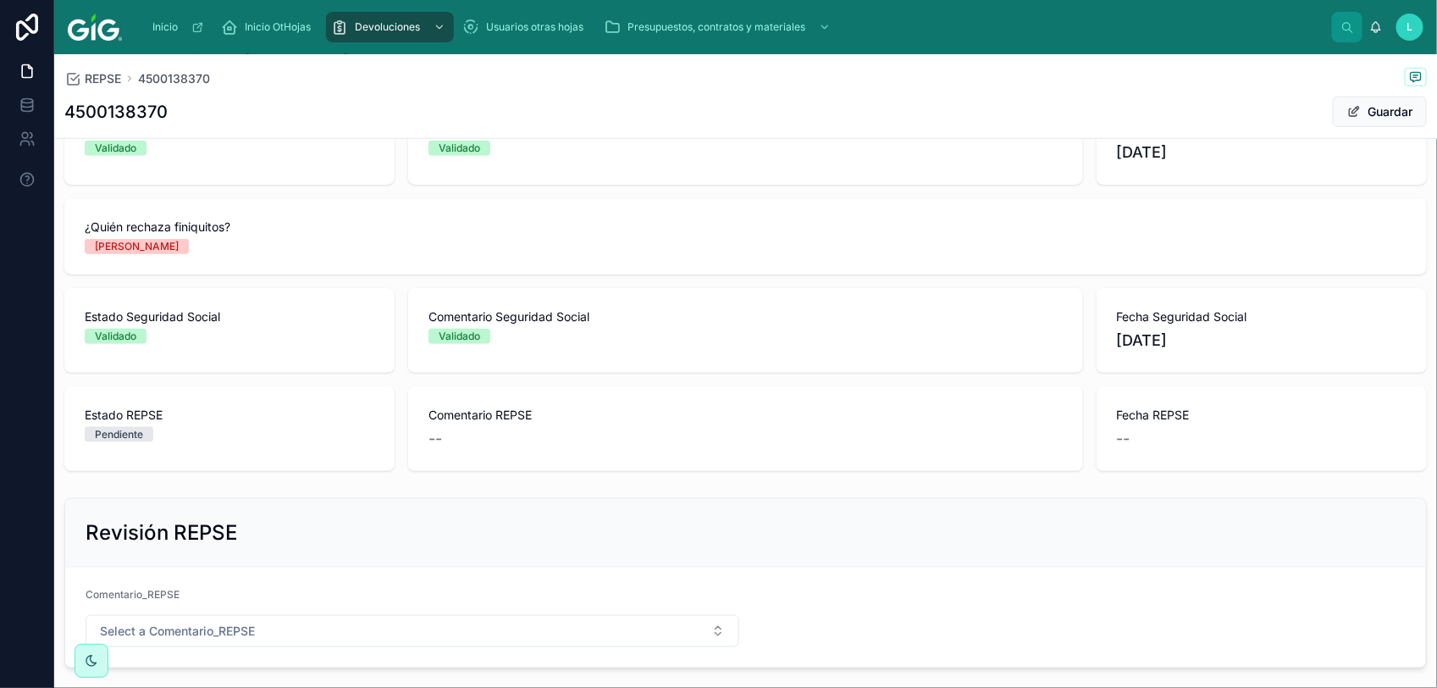
scroll to position [878, 0]
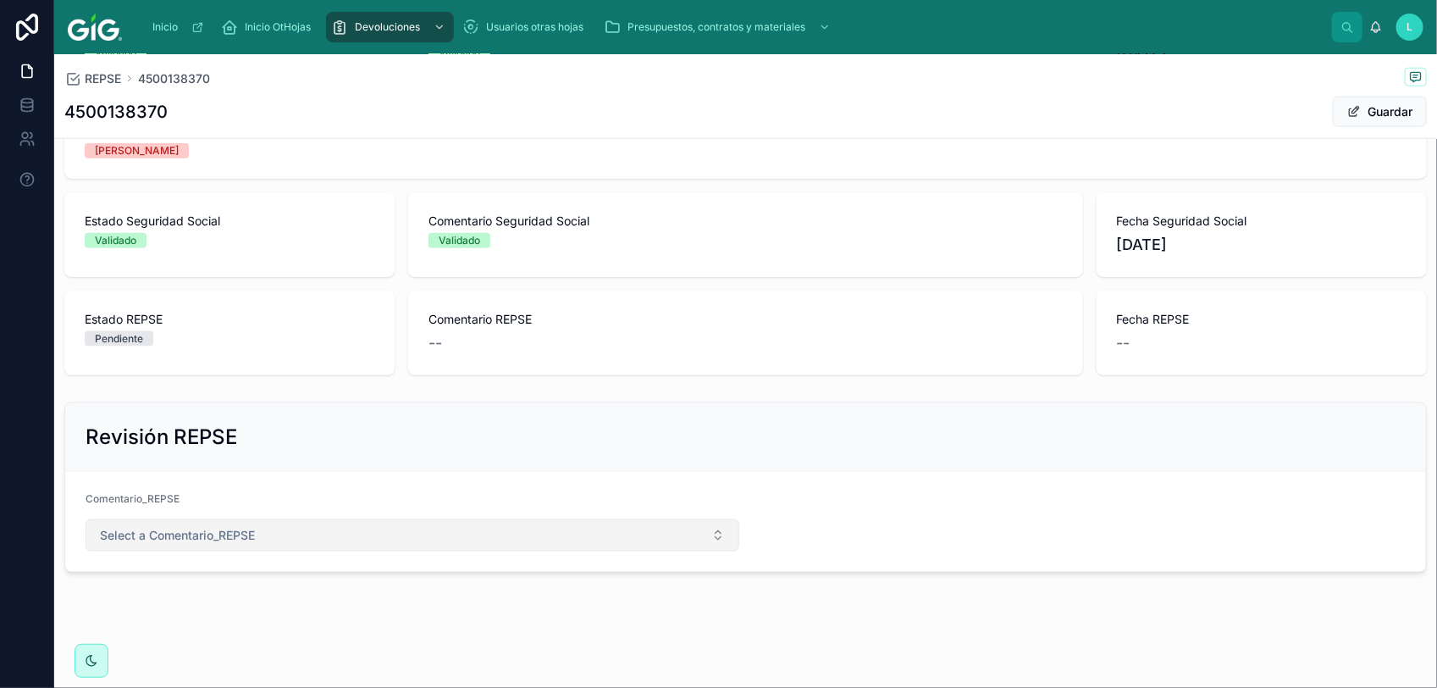
click at [191, 534] on span "Select a Comentario_REPSE" at bounding box center [177, 535] width 155 height 17
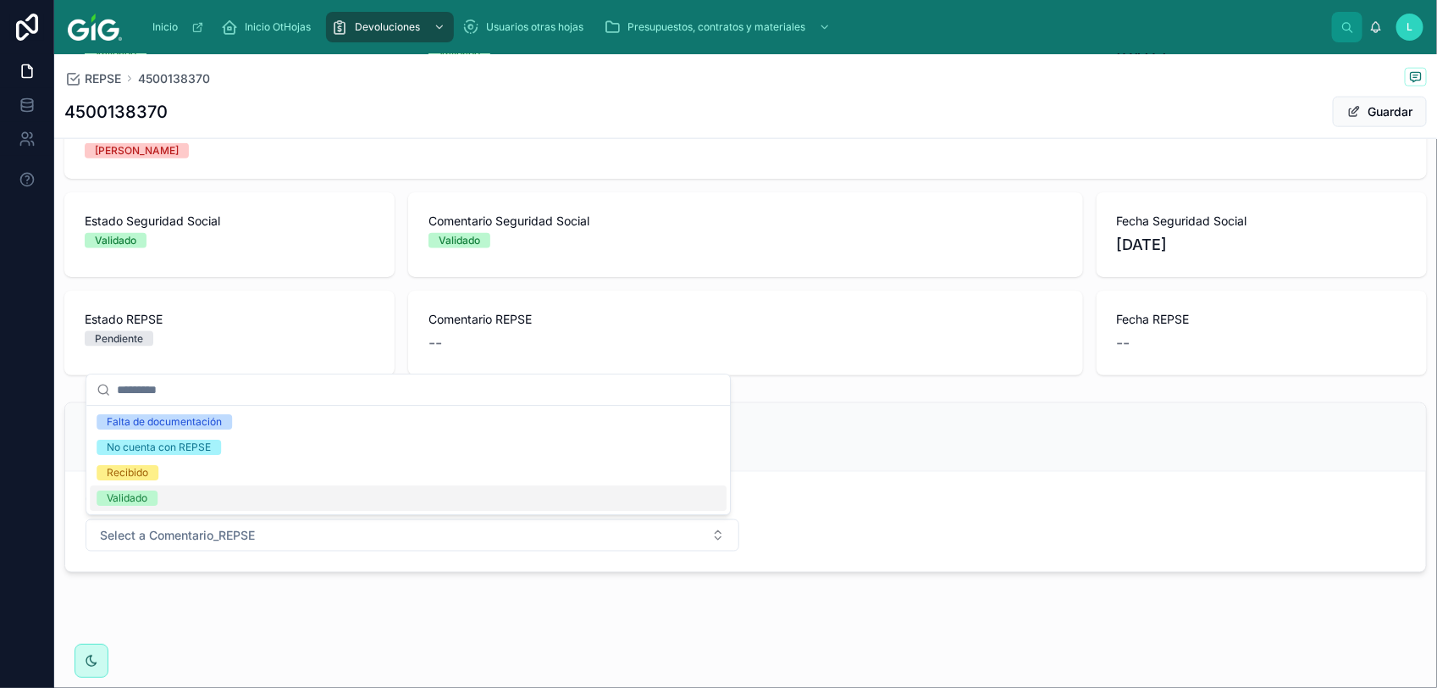
click at [148, 489] on div "Validado" at bounding box center [408, 497] width 637 height 25
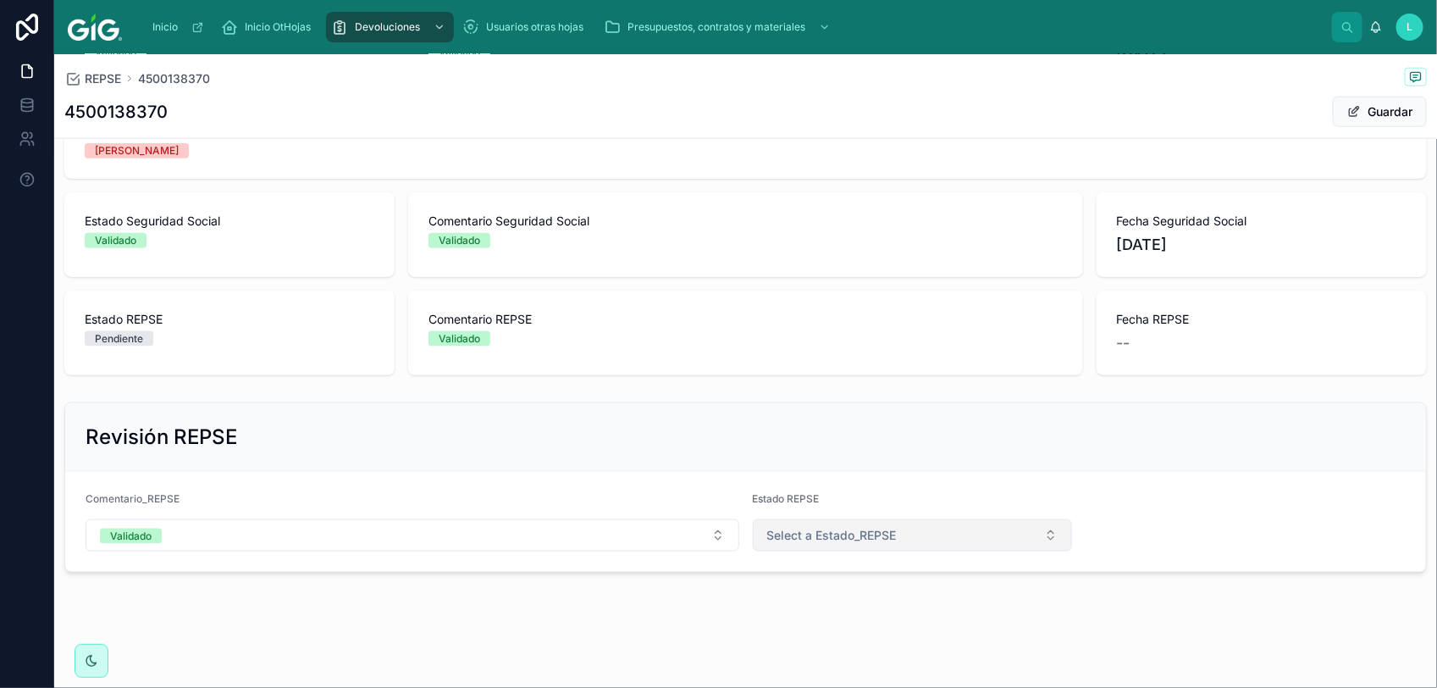
click at [886, 540] on button "Select a Estado_REPSE" at bounding box center [913, 535] width 320 height 32
click at [801, 659] on div "Validado" at bounding box center [786, 654] width 41 height 15
click at [1368, 116] on button "Guardar" at bounding box center [1380, 112] width 94 height 30
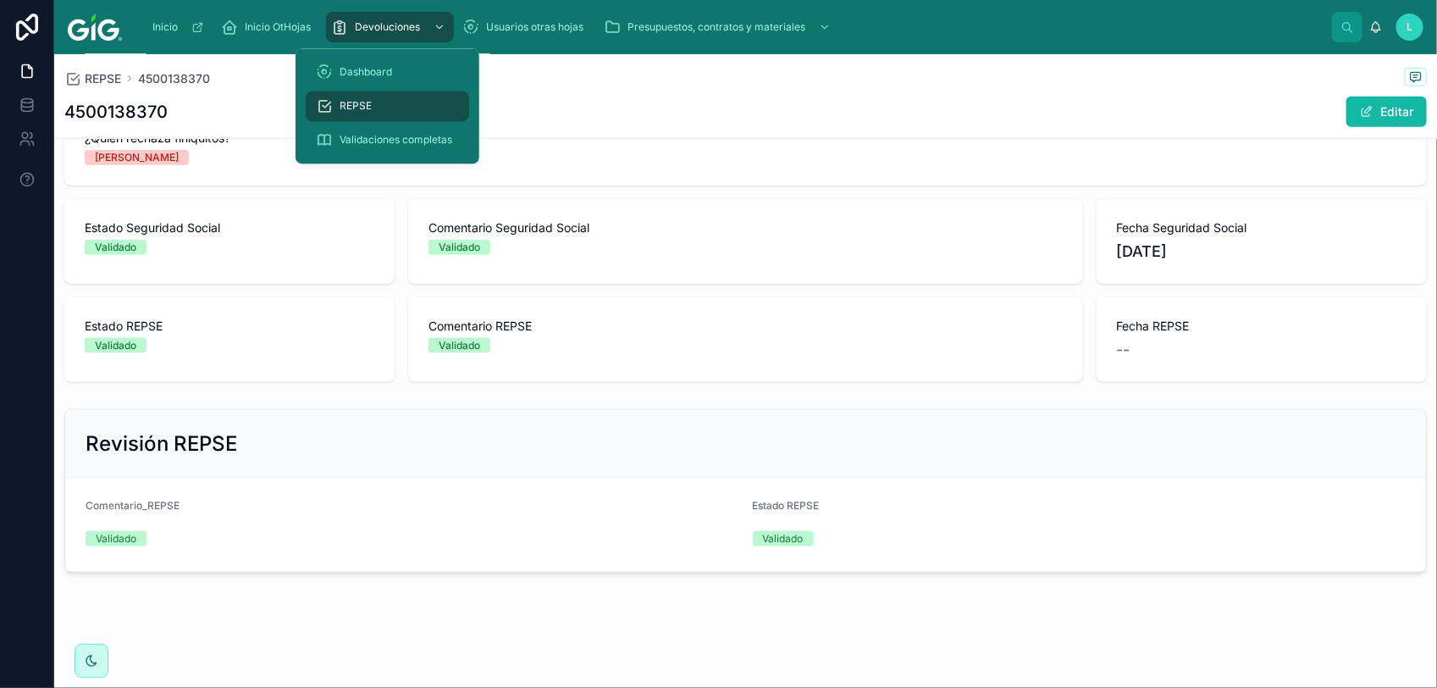
click at [371, 102] on div "REPSE" at bounding box center [387, 106] width 143 height 27
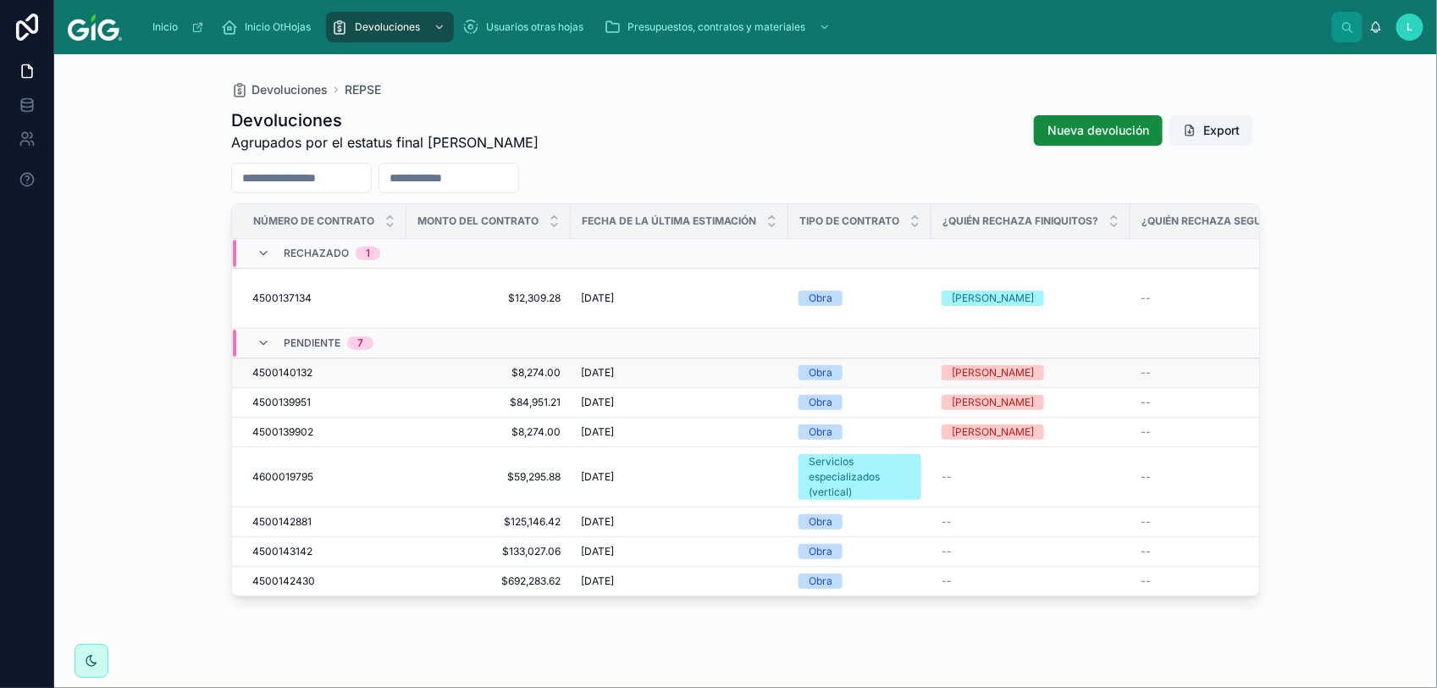
click at [290, 366] on span "4500140132" at bounding box center [282, 373] width 60 height 14
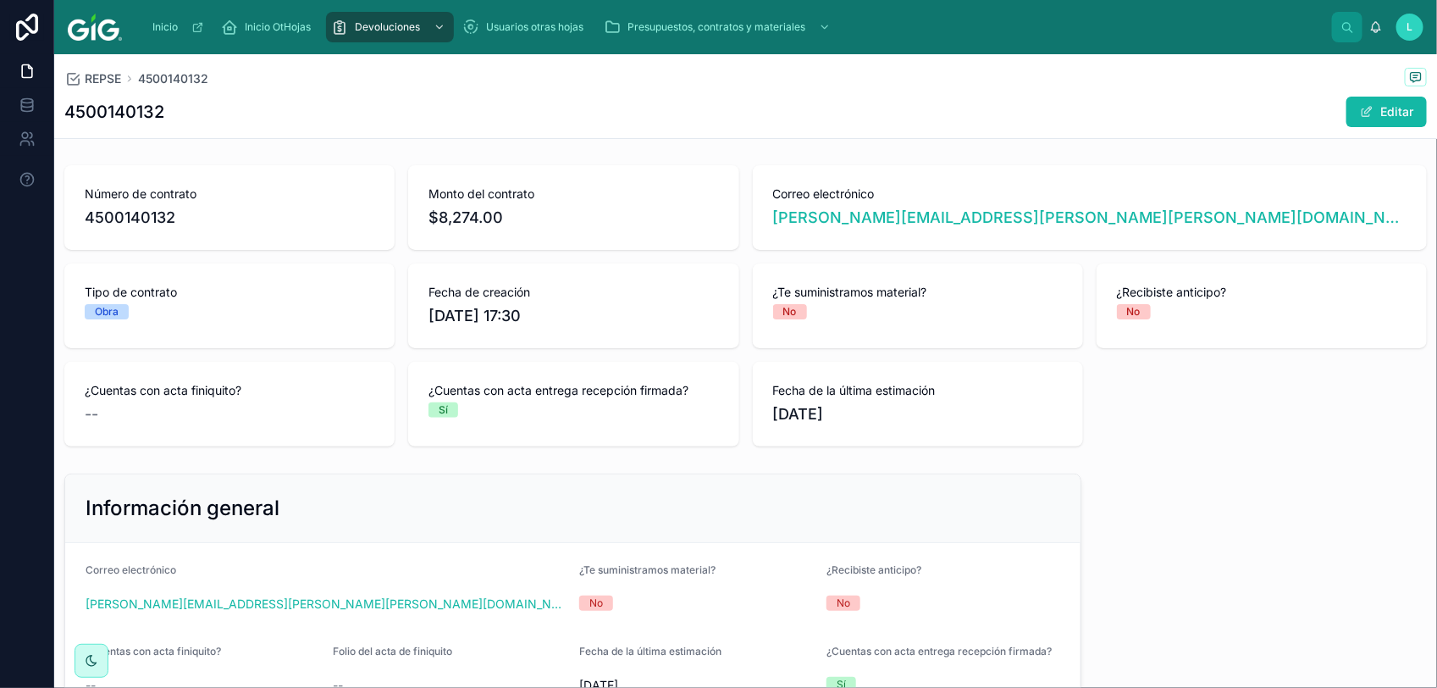
scroll to position [106, 0]
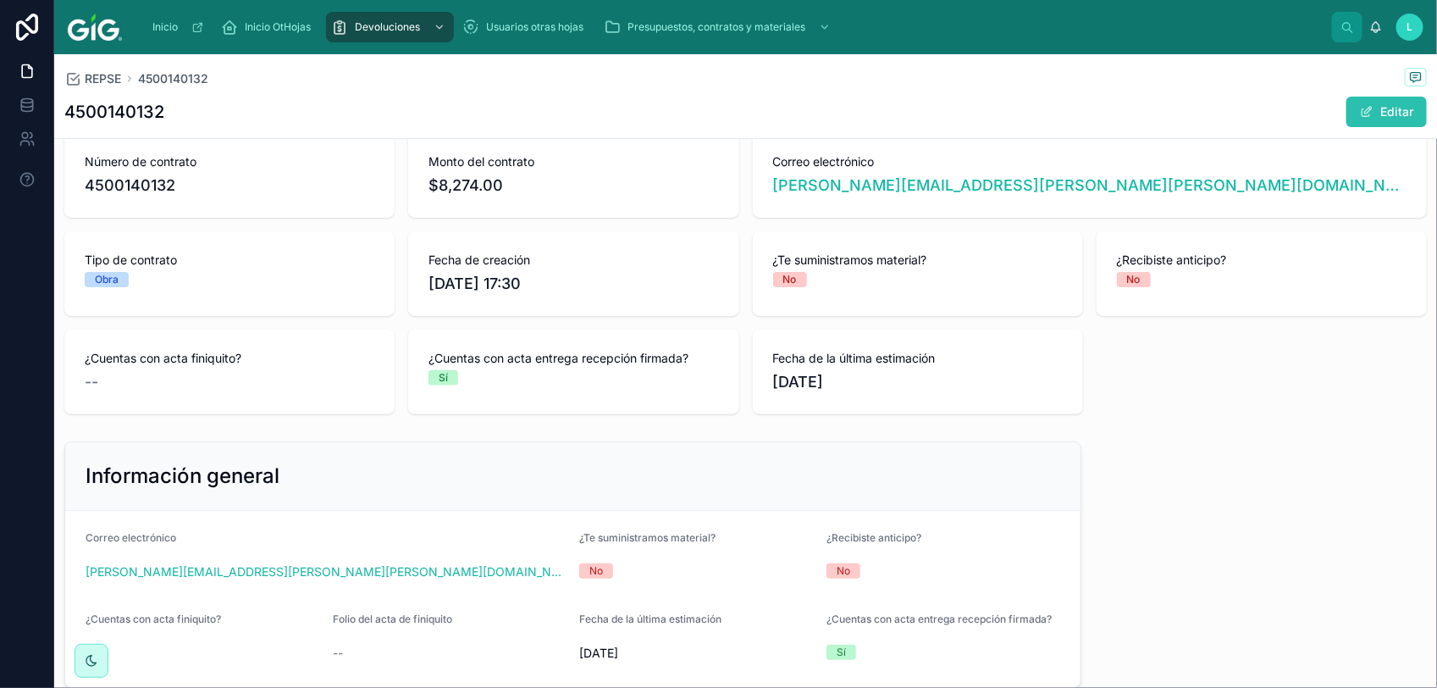
click at [1360, 115] on span at bounding box center [1367, 112] width 14 height 14
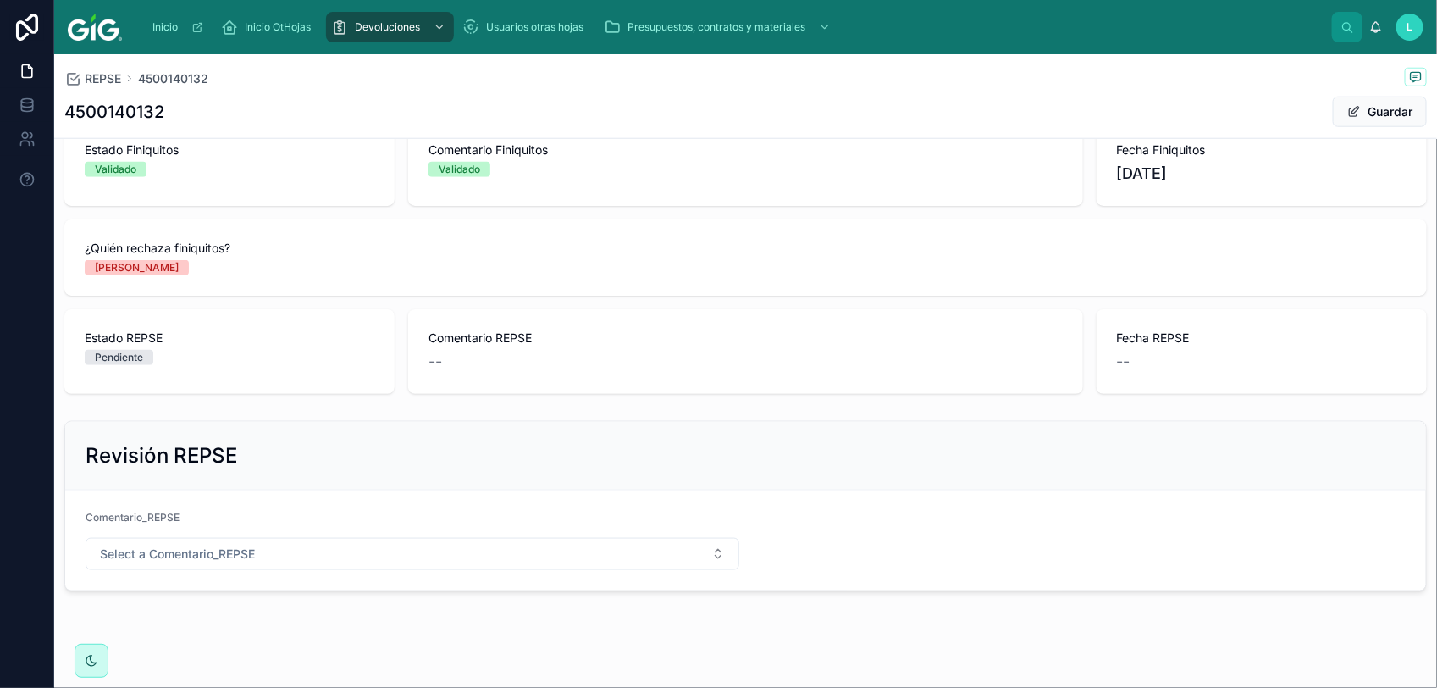
scroll to position [780, 0]
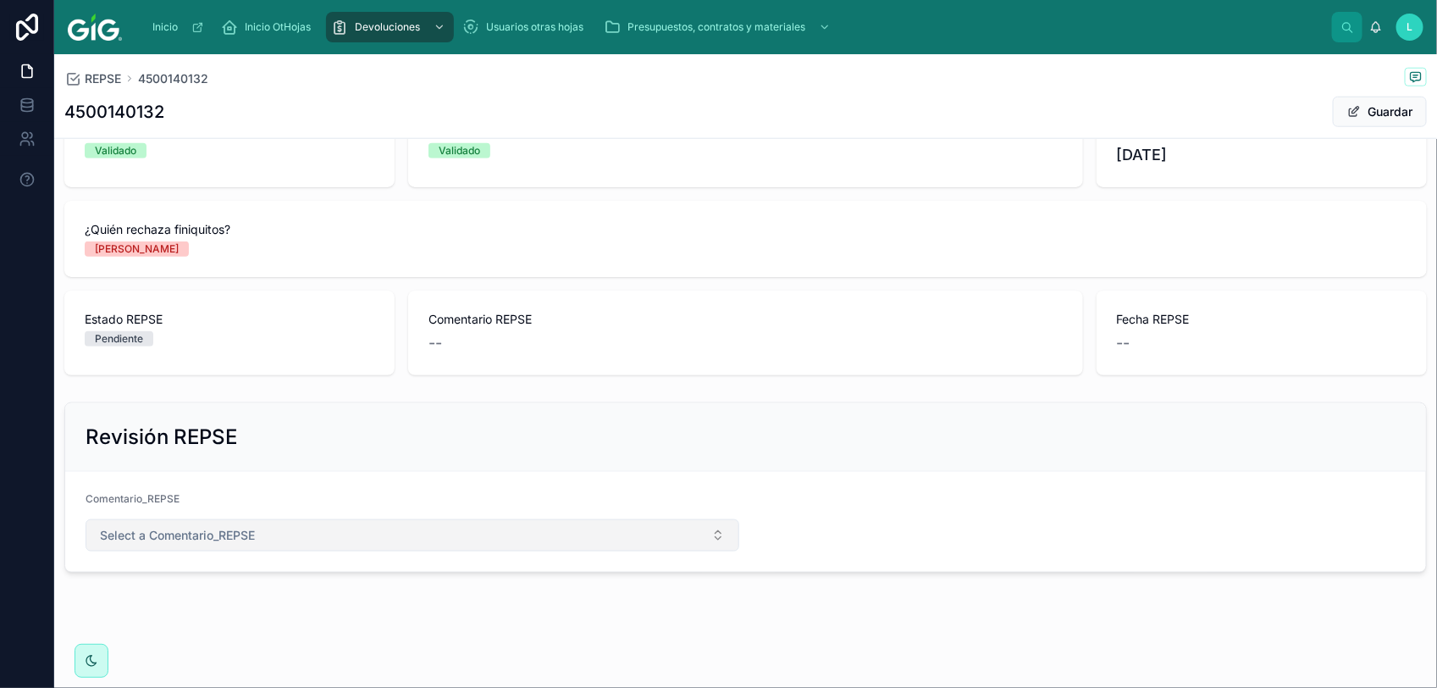
click at [191, 539] on span "Select a Comentario_REPSE" at bounding box center [177, 535] width 155 height 17
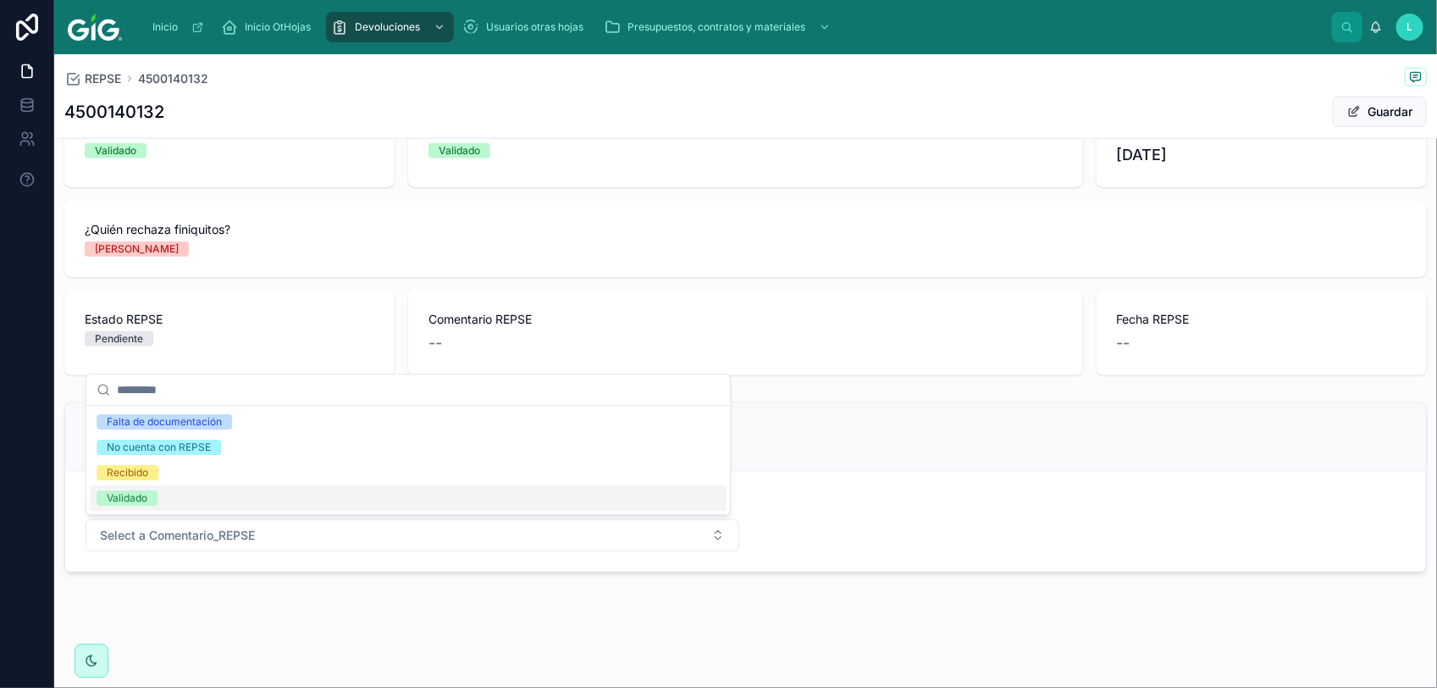
click at [192, 506] on div "Validado" at bounding box center [408, 497] width 637 height 25
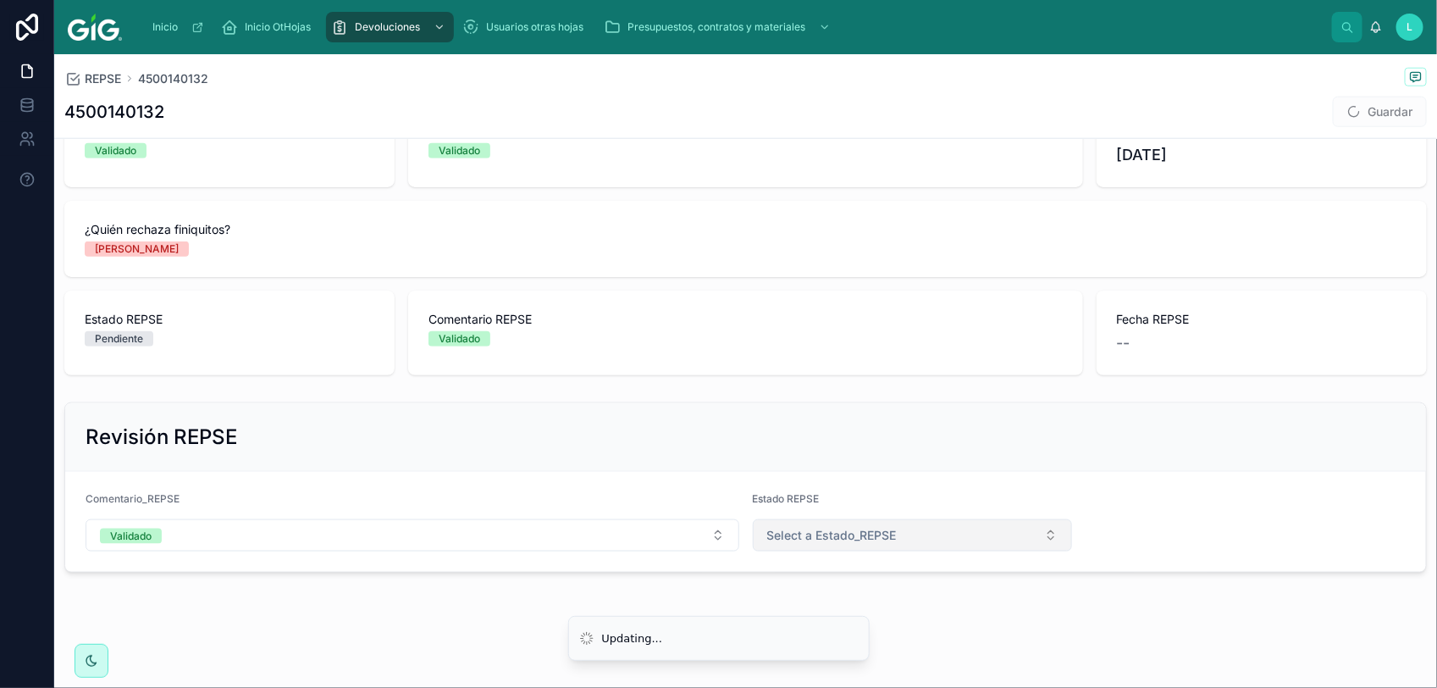
click at [800, 526] on button "Select a Estado_REPSE" at bounding box center [913, 535] width 320 height 32
click at [891, 658] on div "Validado" at bounding box center [902, 654] width 307 height 25
click at [1359, 119] on button "Guardar" at bounding box center [1380, 112] width 94 height 30
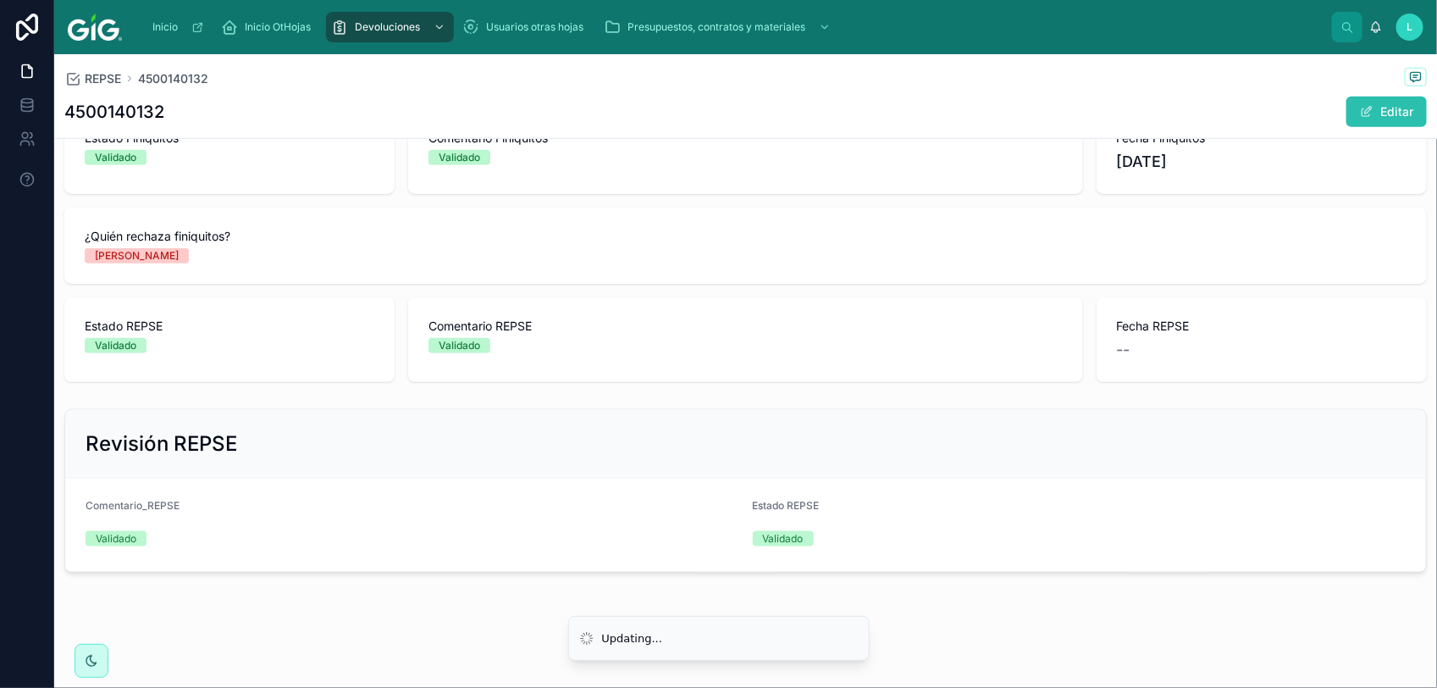
scroll to position [762, 0]
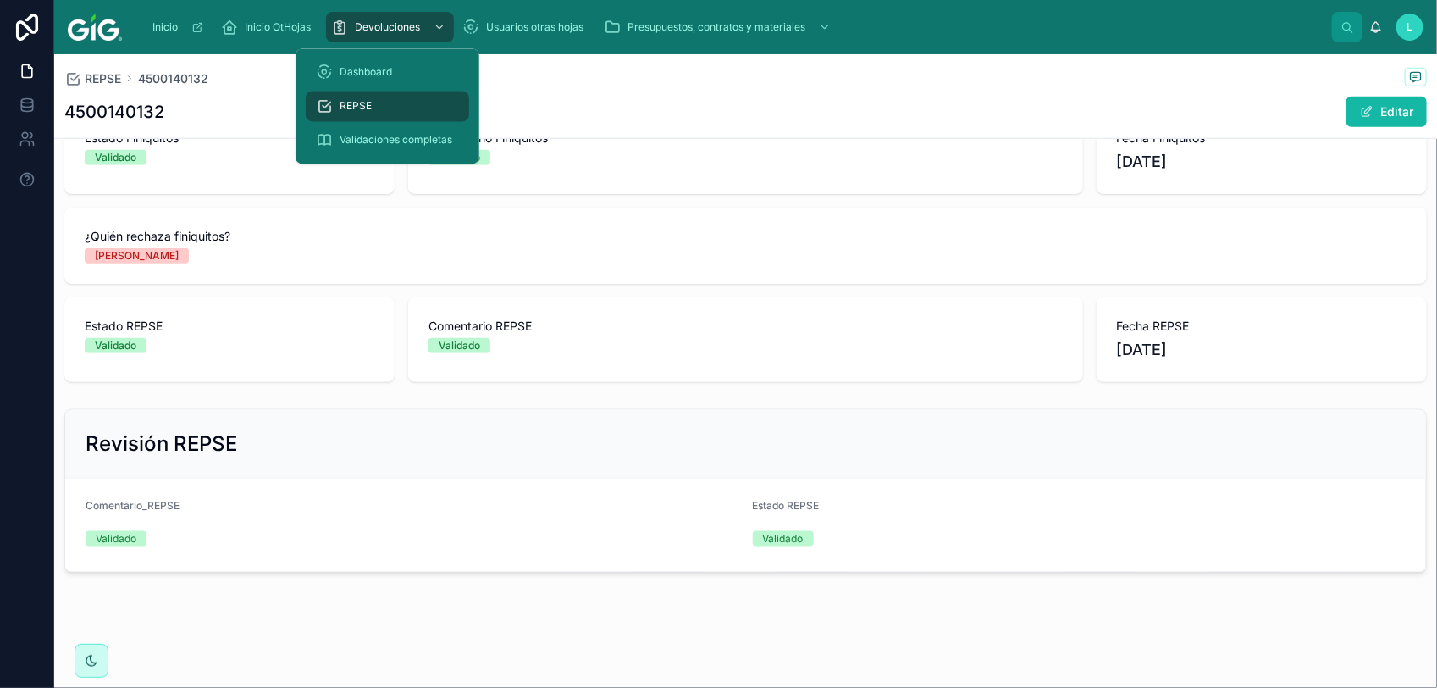
click at [364, 107] on span "REPSE" at bounding box center [356, 107] width 32 height 14
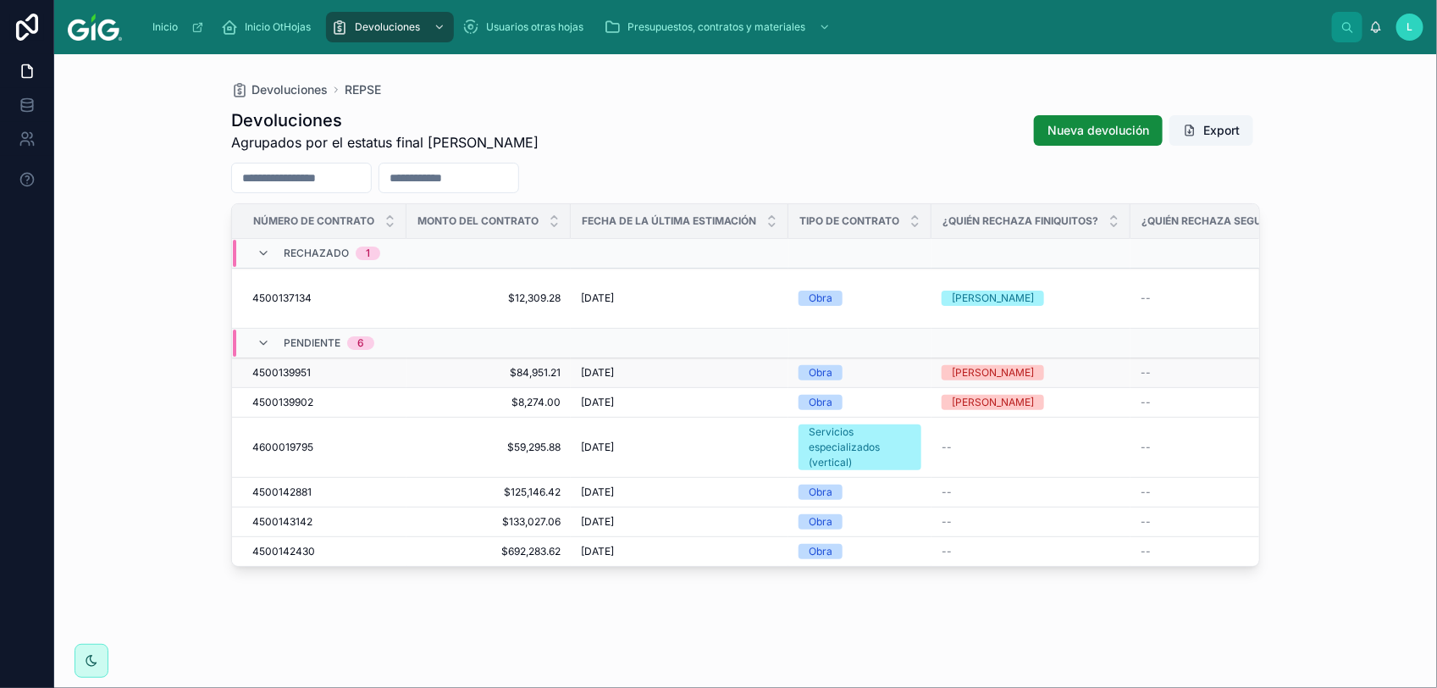
click at [284, 366] on span "4500139951" at bounding box center [281, 373] width 58 height 14
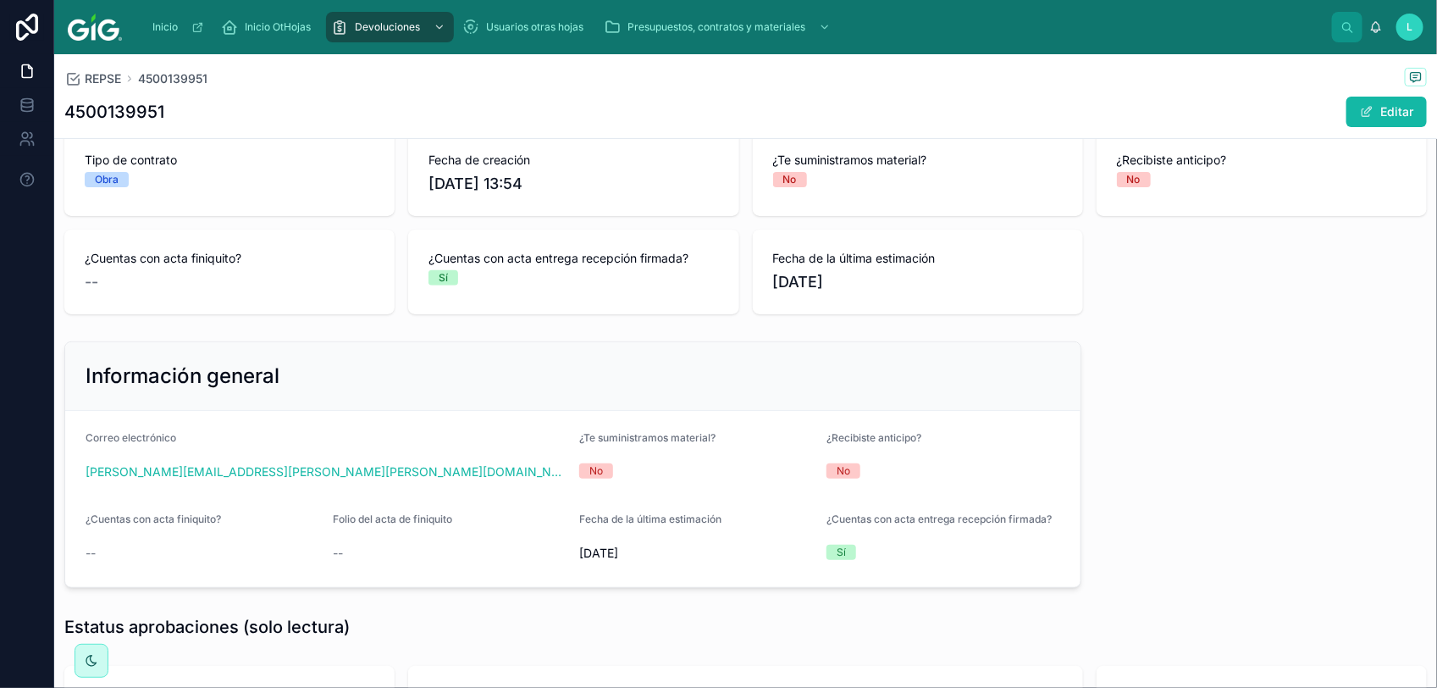
scroll to position [635, 0]
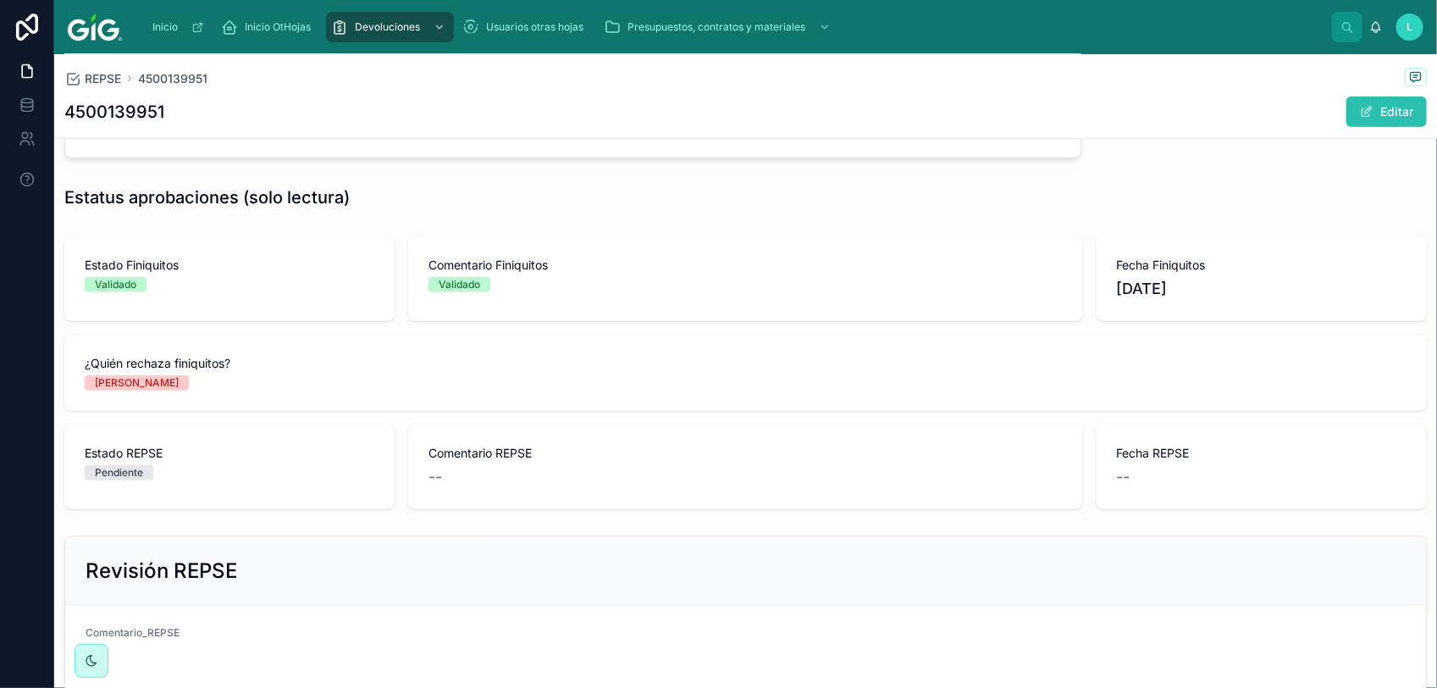
click at [1363, 116] on button "Editar" at bounding box center [1386, 112] width 80 height 30
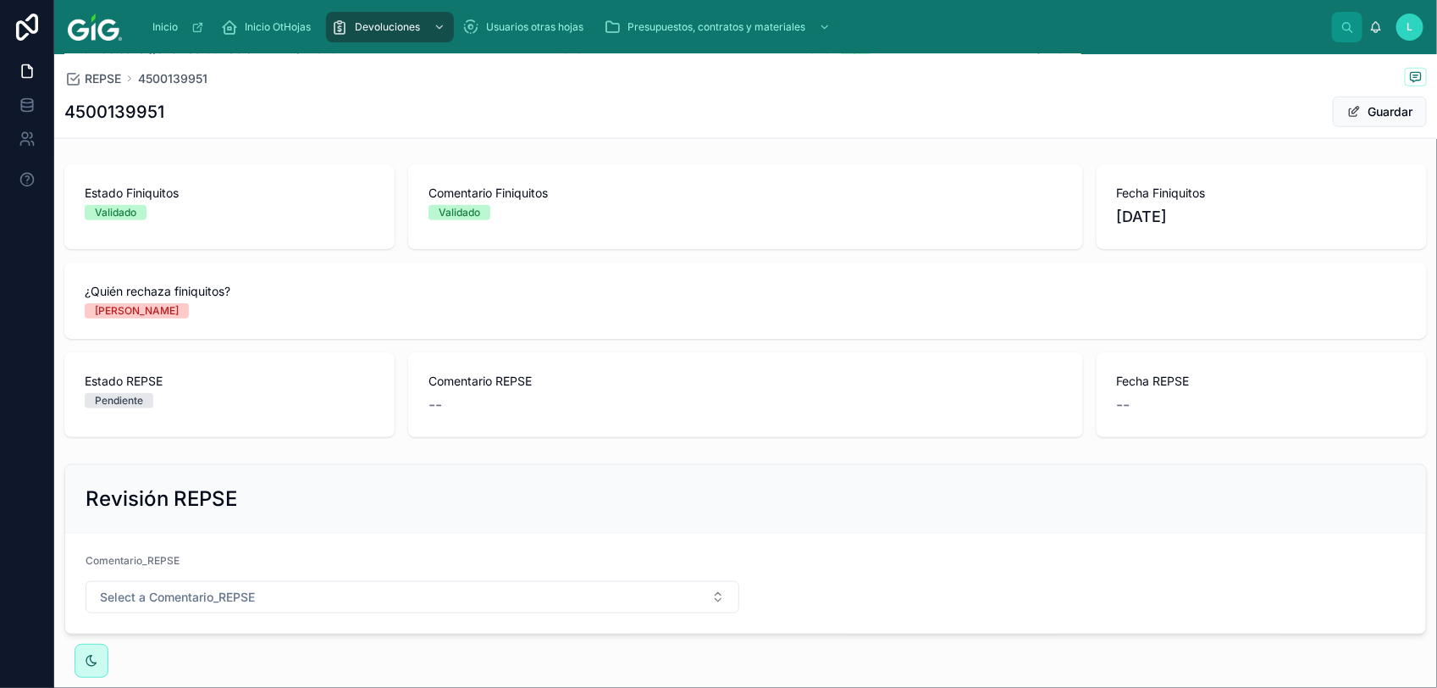
scroll to position [780, 0]
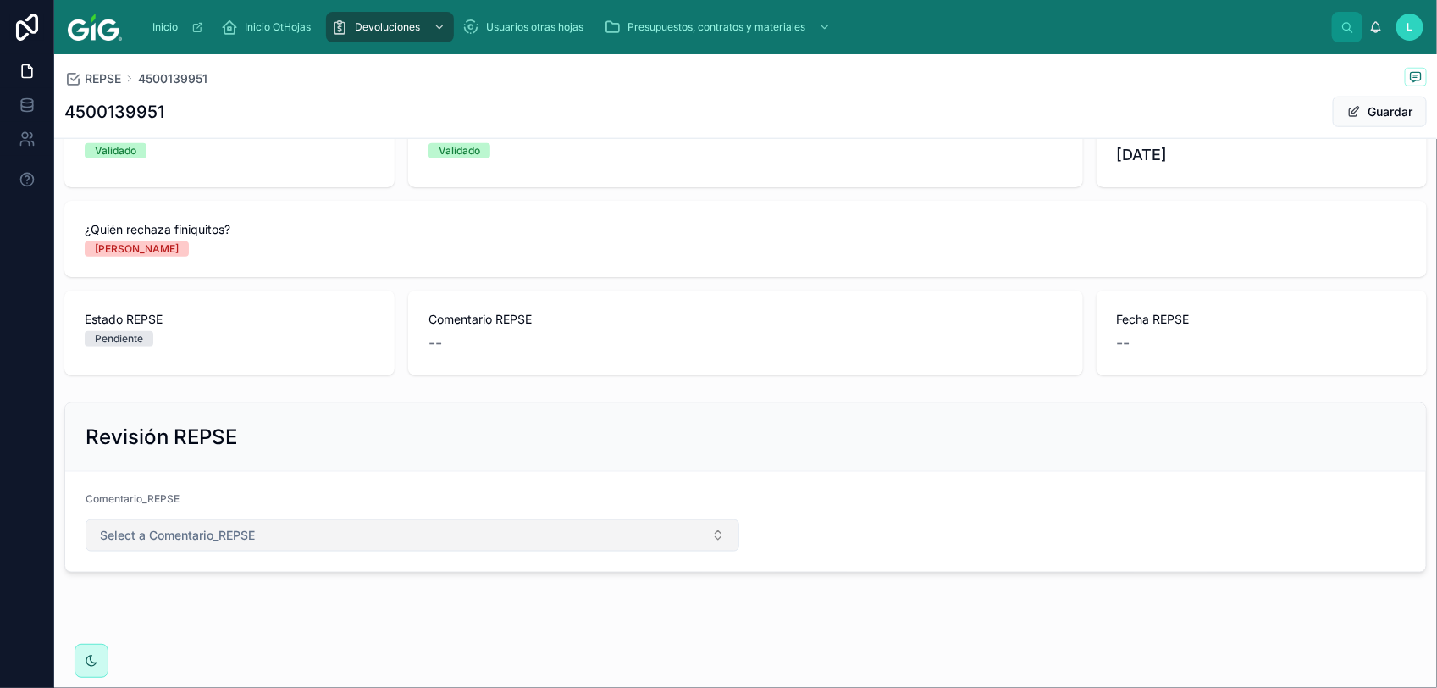
click at [306, 542] on button "Select a Comentario_REPSE" at bounding box center [413, 535] width 654 height 32
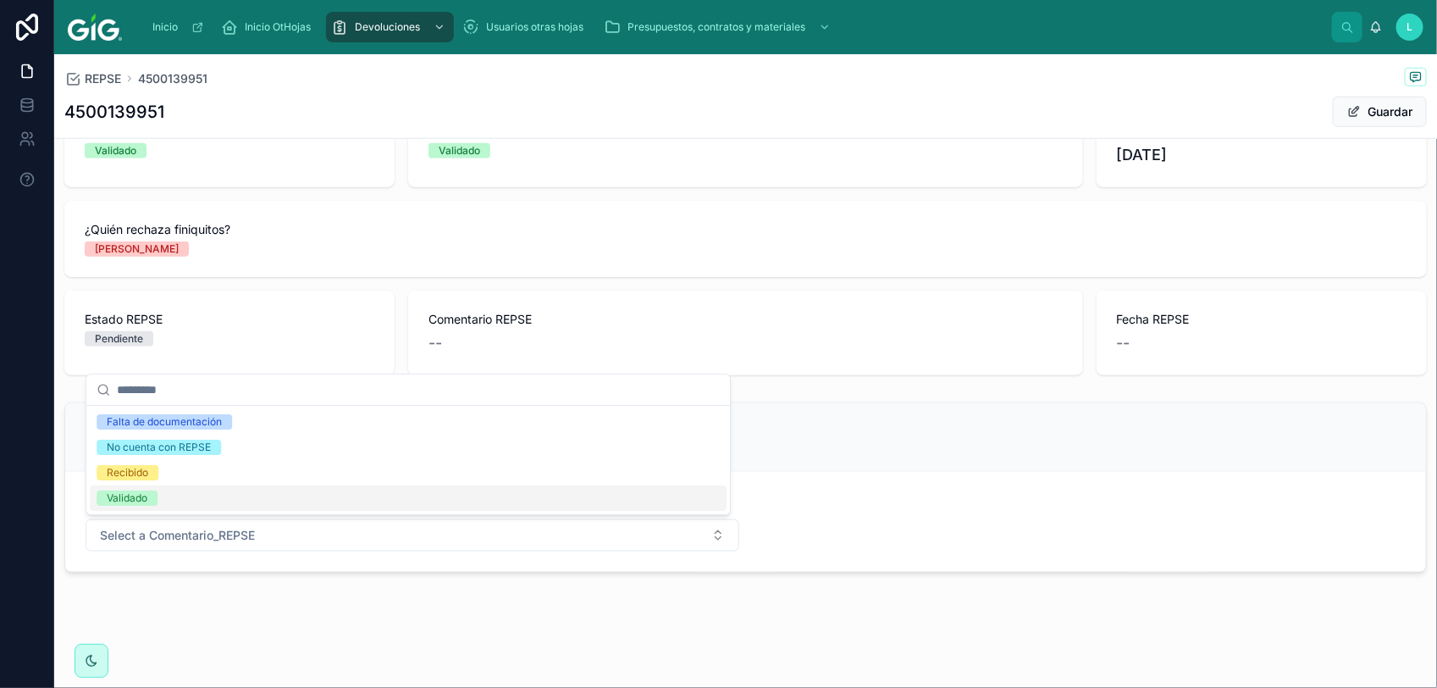
click at [140, 502] on div "Validado" at bounding box center [127, 497] width 41 height 15
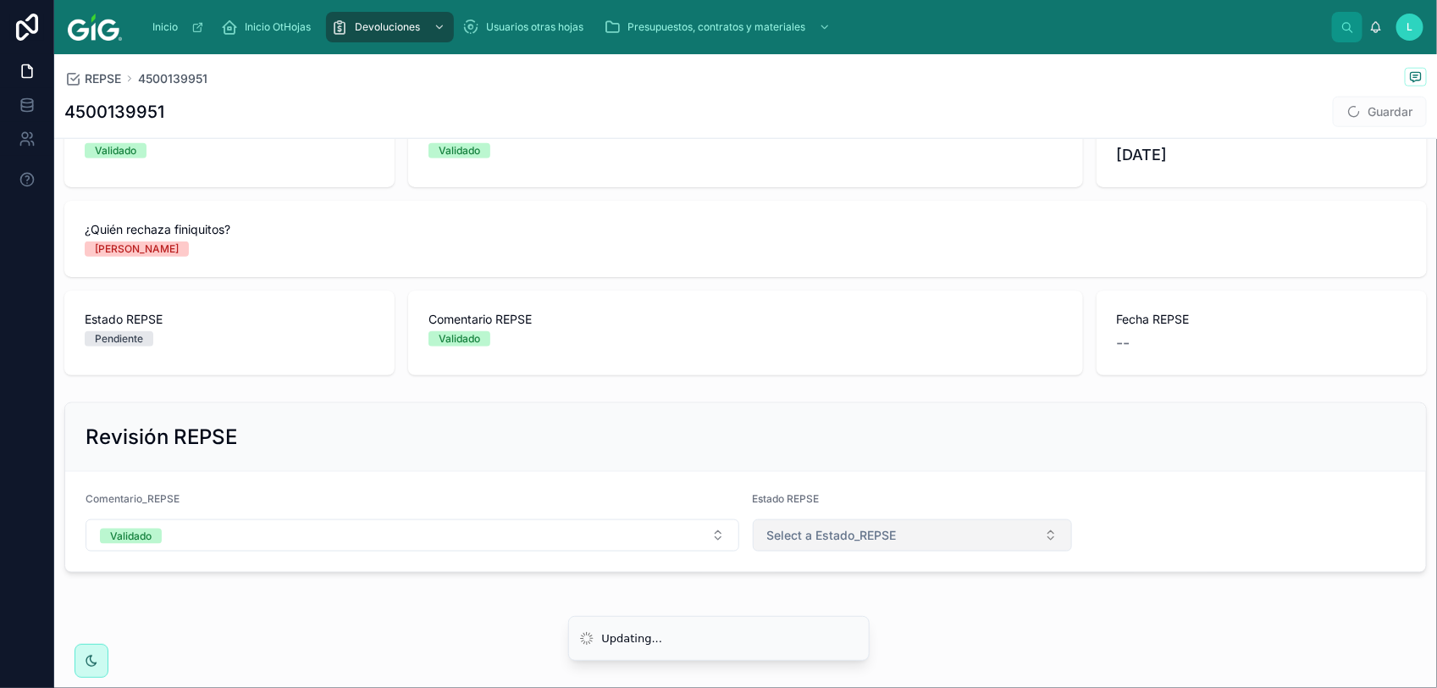
click at [864, 546] on button "Select a Estado_REPSE" at bounding box center [913, 535] width 320 height 32
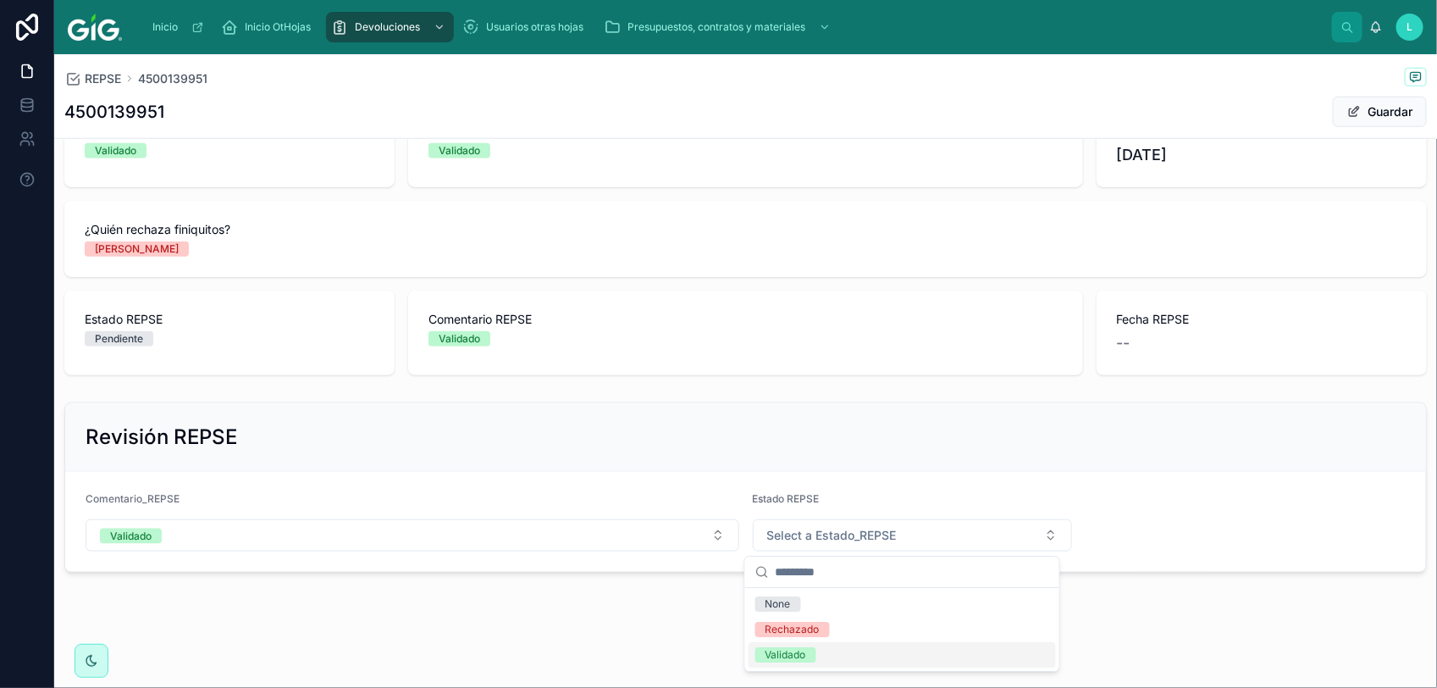
click at [904, 661] on div "Validado" at bounding box center [902, 654] width 307 height 25
click at [1374, 111] on button "Guardar" at bounding box center [1380, 112] width 94 height 30
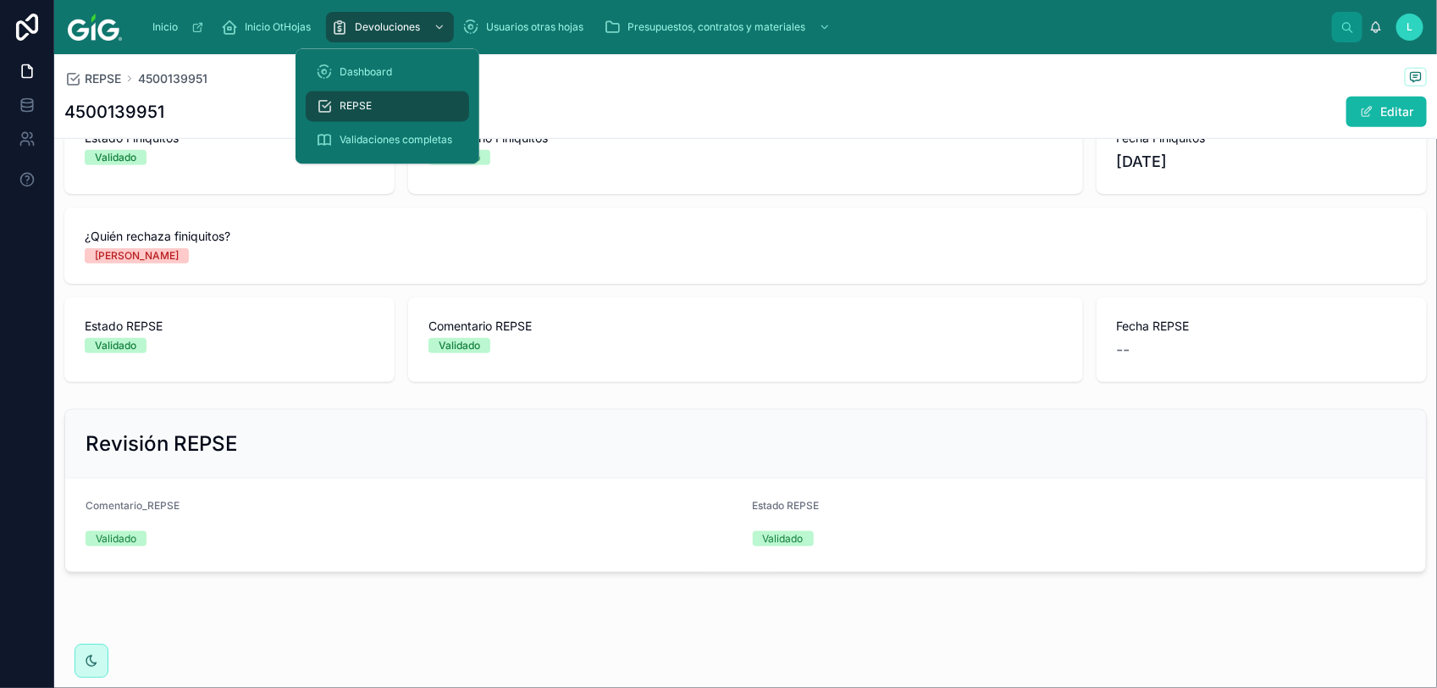
click at [361, 107] on span "REPSE" at bounding box center [356, 107] width 32 height 14
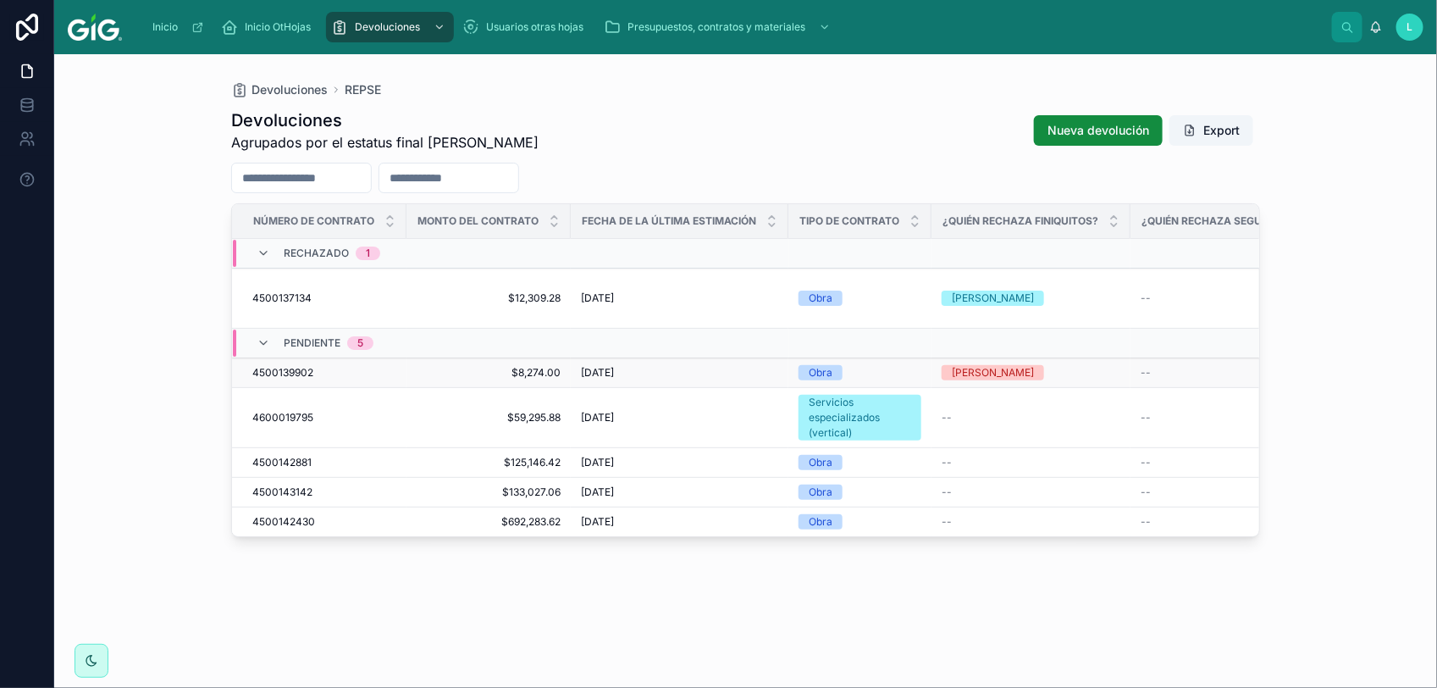
click at [289, 366] on span "4500139902" at bounding box center [282, 373] width 61 height 14
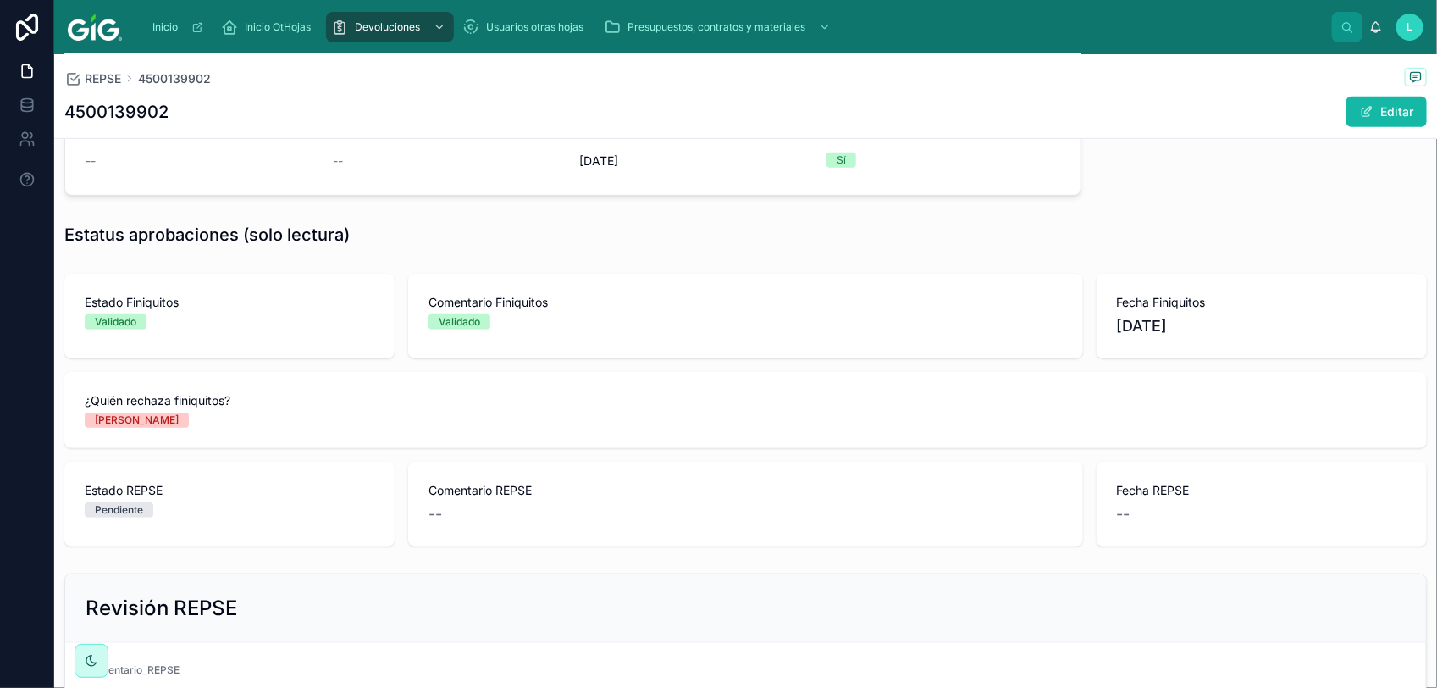
scroll to position [635, 0]
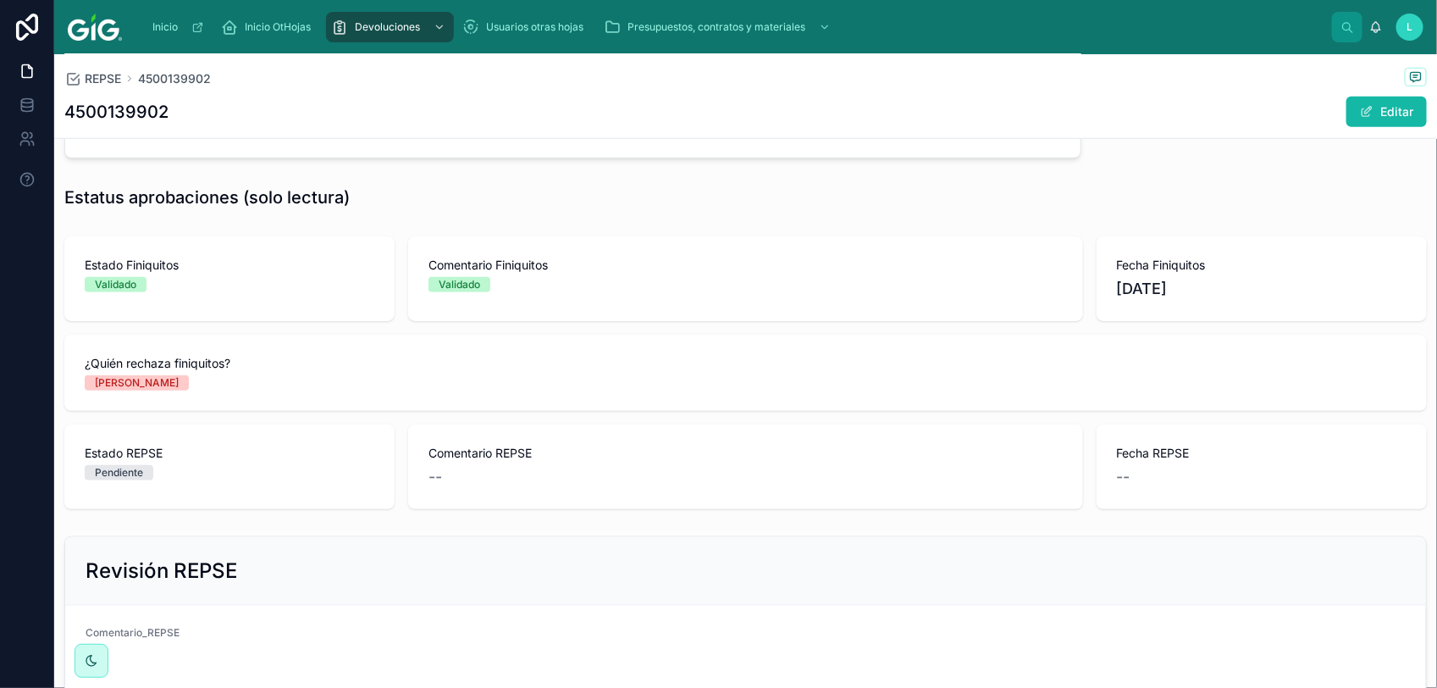
click at [1366, 129] on div "REPSE 4500139902 4500139902 Editar" at bounding box center [745, 96] width 1363 height 84
click at [1372, 97] on button "Editar" at bounding box center [1386, 112] width 80 height 30
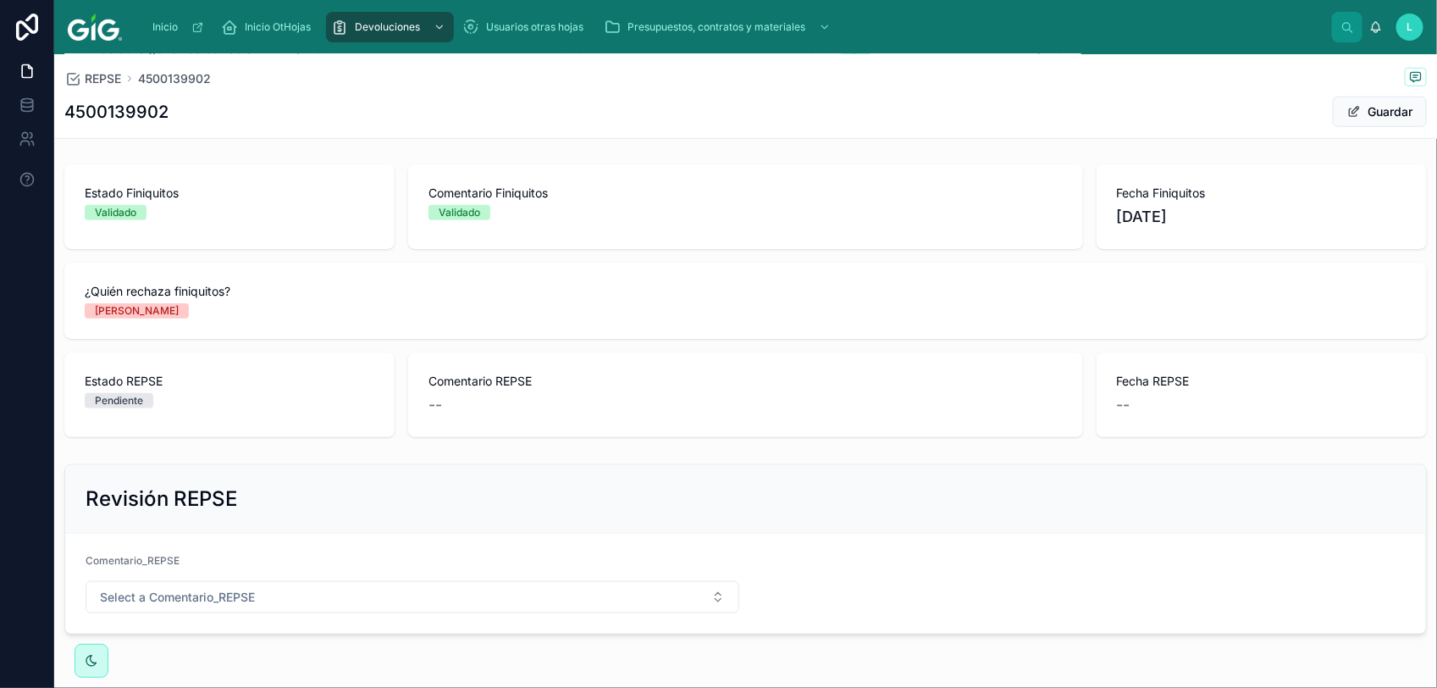
scroll to position [780, 0]
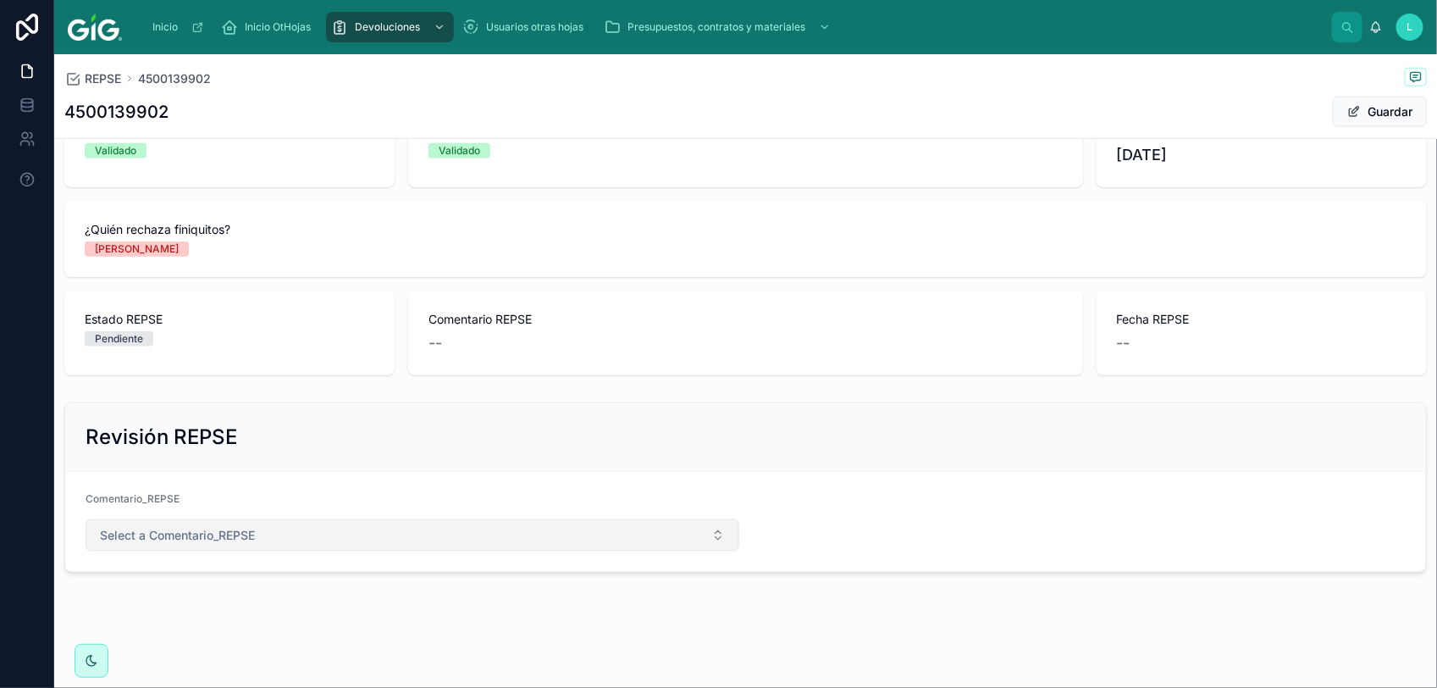
click at [294, 534] on button "Select a Comentario_REPSE" at bounding box center [413, 535] width 654 height 32
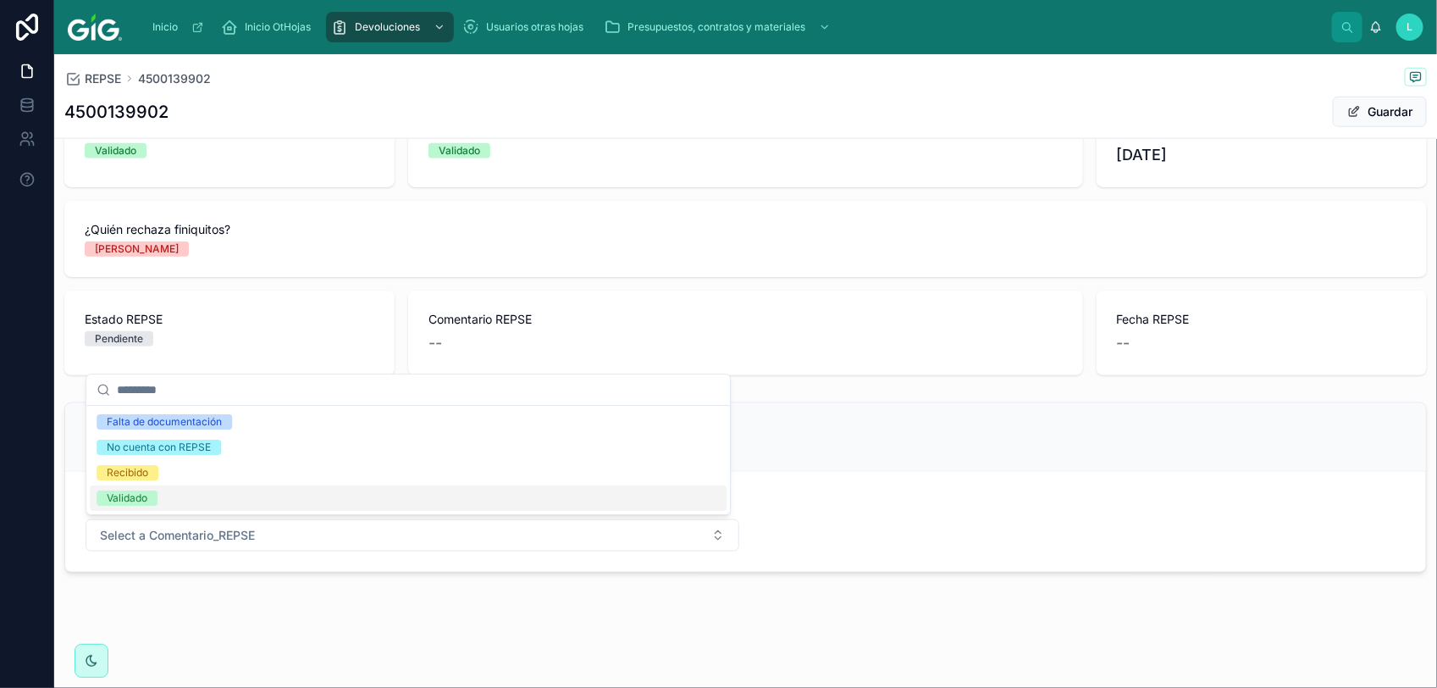
click at [111, 496] on div "Validado" at bounding box center [127, 497] width 41 height 15
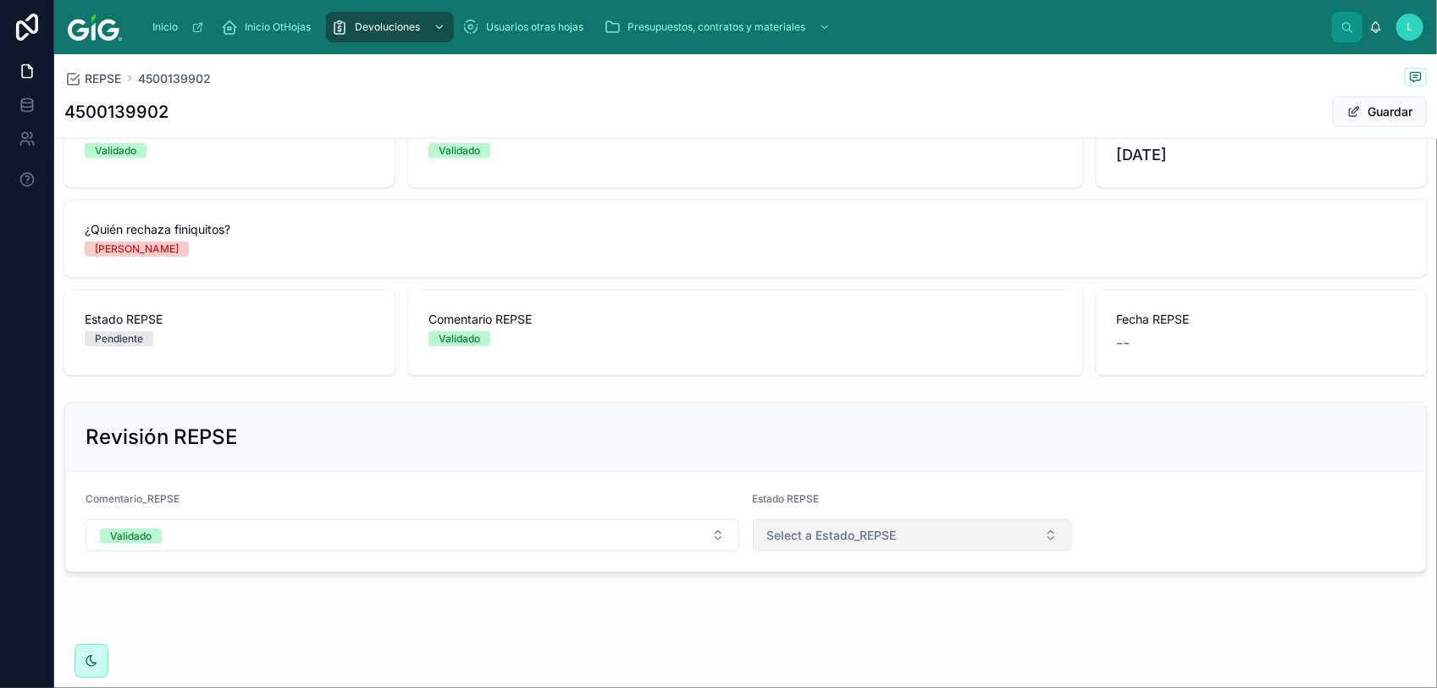
click at [860, 543] on span "Select a Estado_REPSE" at bounding box center [832, 535] width 130 height 17
click at [813, 657] on span "Validado" at bounding box center [785, 654] width 61 height 15
click at [1351, 111] on button "Guardar" at bounding box center [1380, 112] width 94 height 30
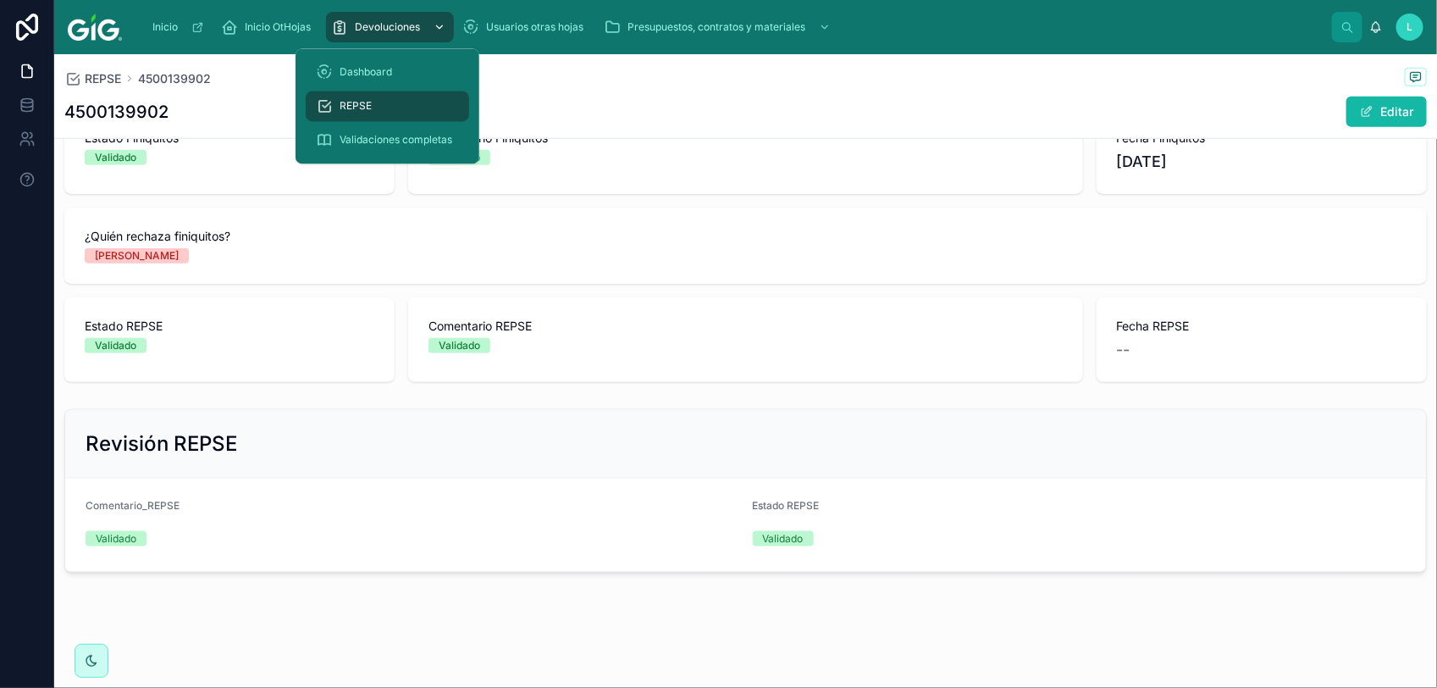
click at [395, 24] on span "Devoluciones" at bounding box center [387, 27] width 65 height 14
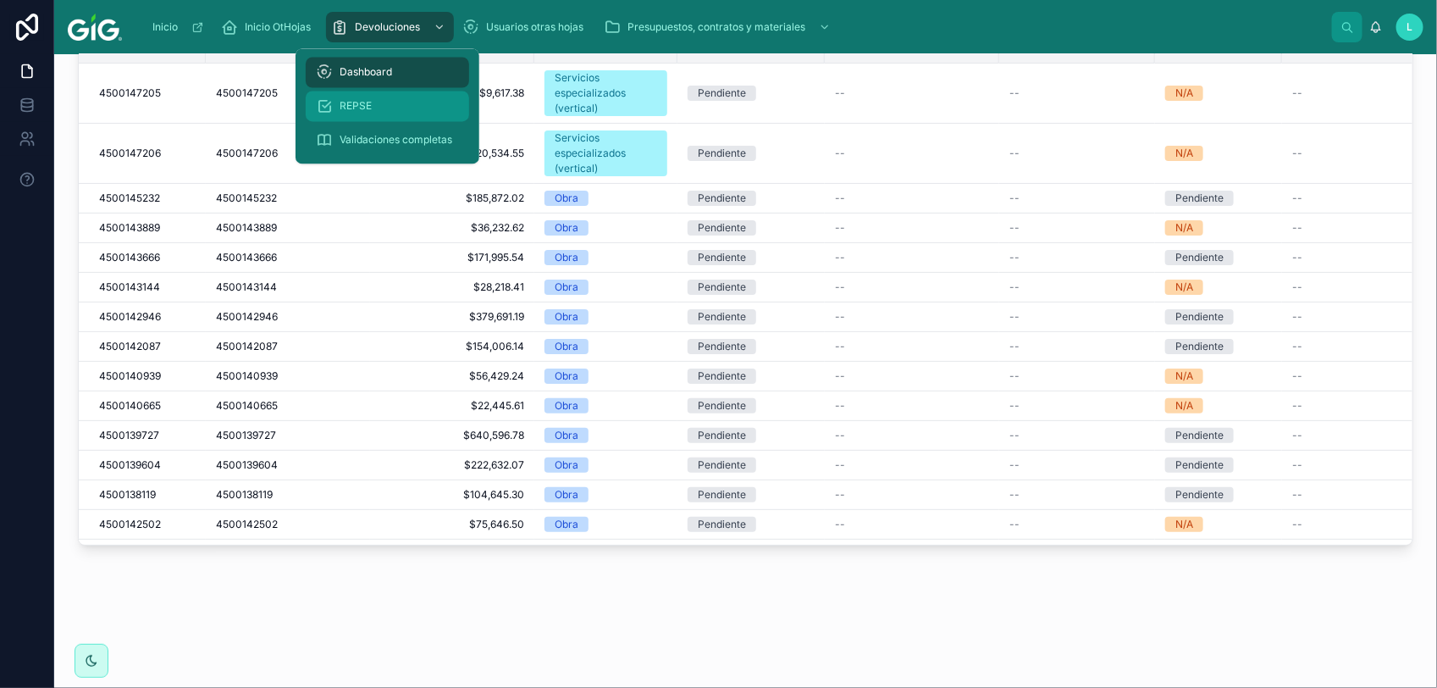
click at [364, 113] on div "REPSE" at bounding box center [387, 106] width 143 height 27
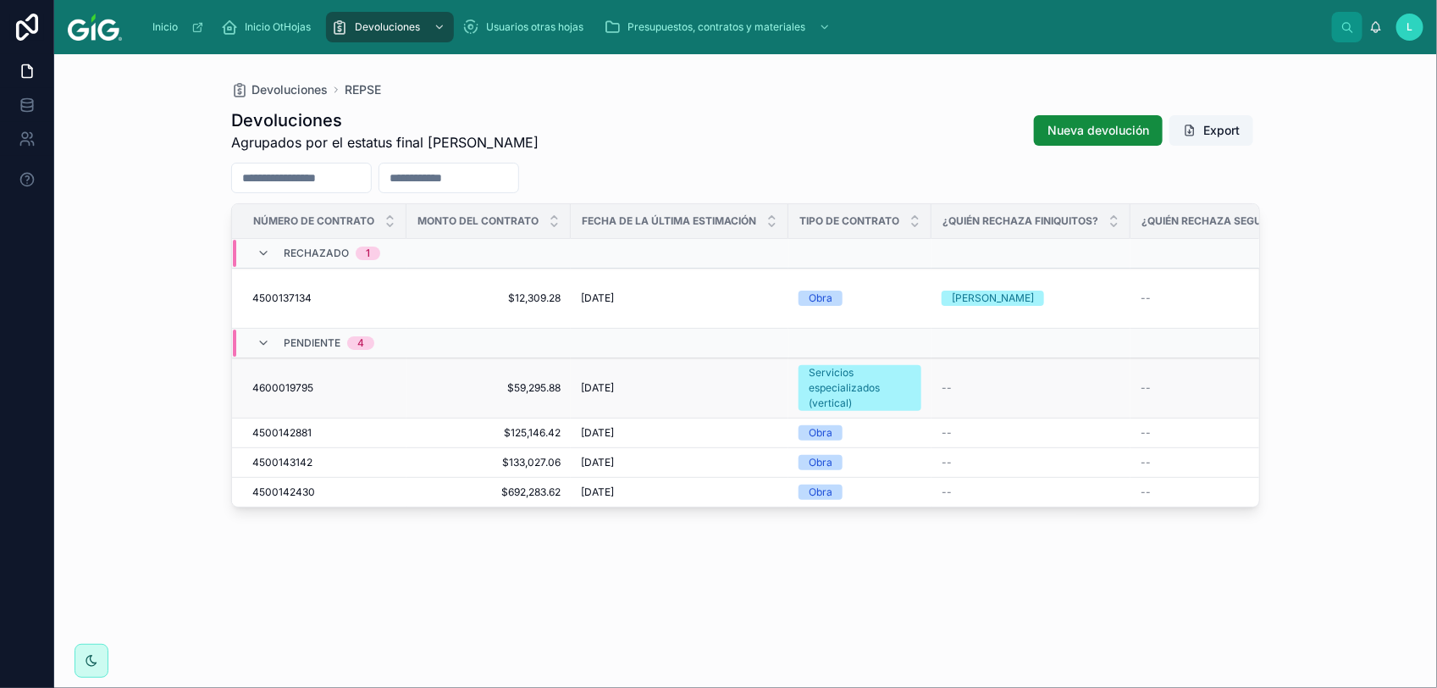
click at [284, 358] on td "4600019795 4600019795" at bounding box center [319, 388] width 174 height 60
click at [277, 381] on span "4600019795" at bounding box center [282, 388] width 61 height 14
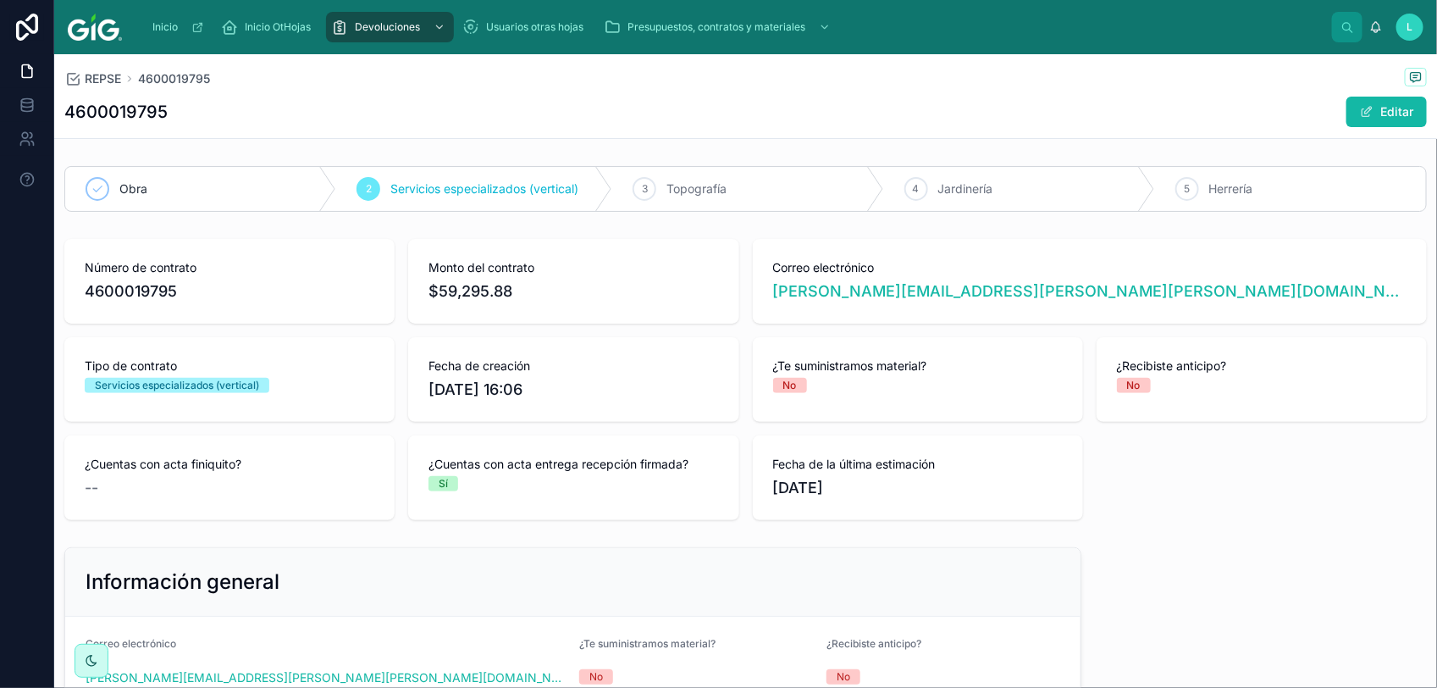
scroll to position [635, 0]
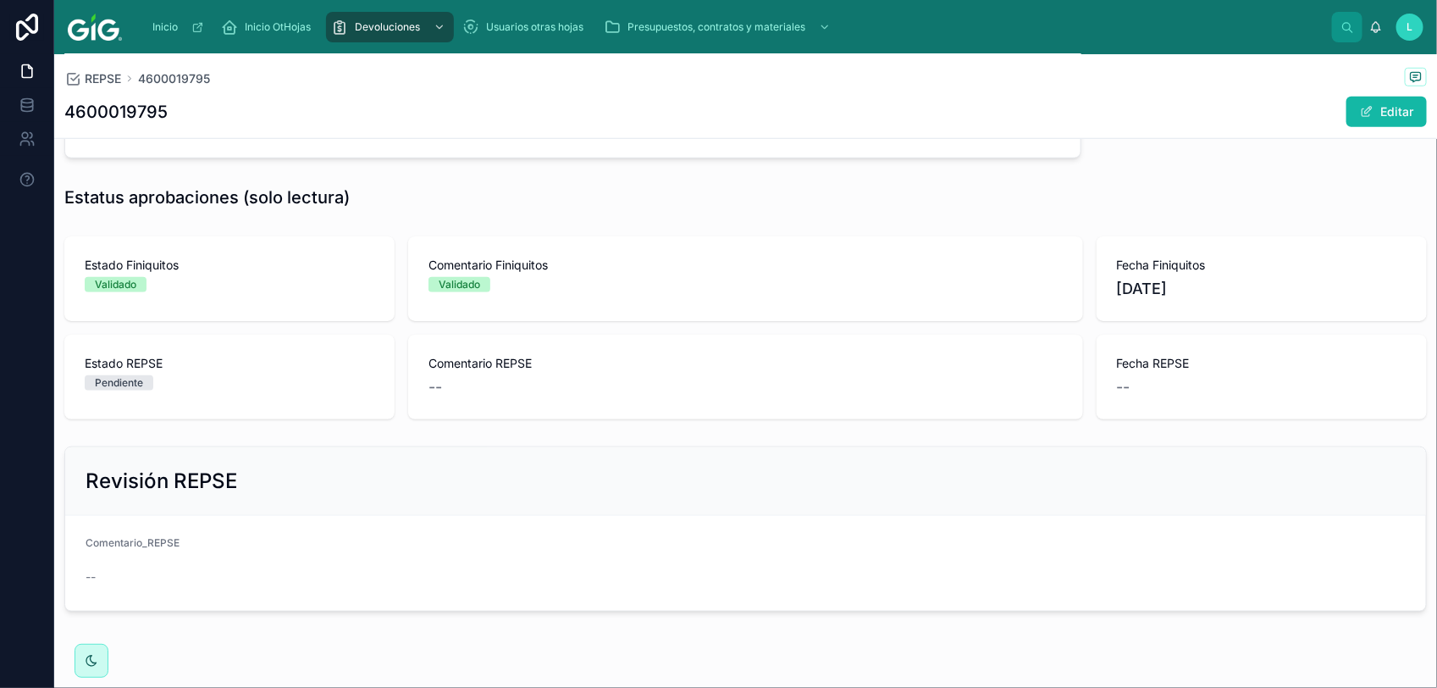
click at [165, 548] on span "Comentario_REPSE" at bounding box center [133, 542] width 94 height 13
click at [1374, 115] on button "Editar" at bounding box center [1386, 112] width 80 height 30
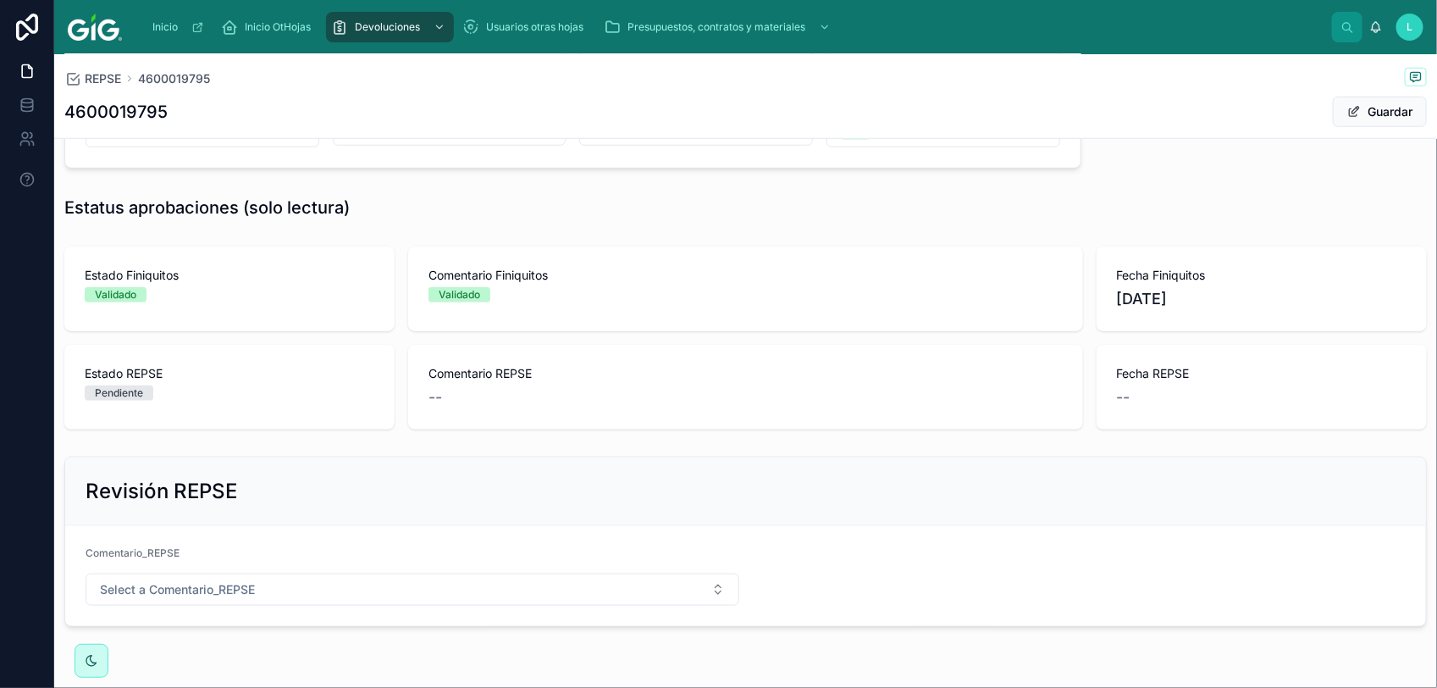
click at [306, 611] on form "Comentario_REPSE Select a Comentario_REPSE" at bounding box center [745, 576] width 1361 height 100
click at [305, 597] on button "Select a Comentario_REPSE" at bounding box center [413, 589] width 654 height 32
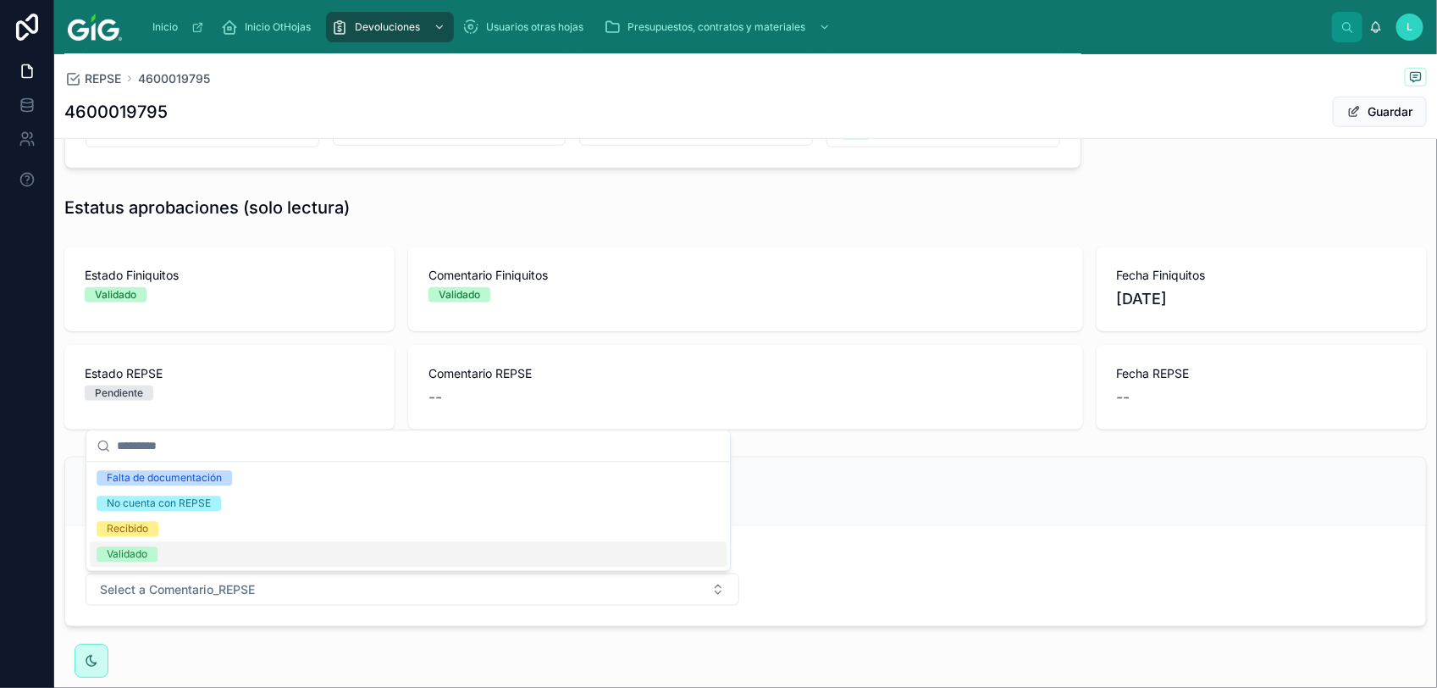
click at [135, 557] on div "Validado" at bounding box center [127, 554] width 41 height 15
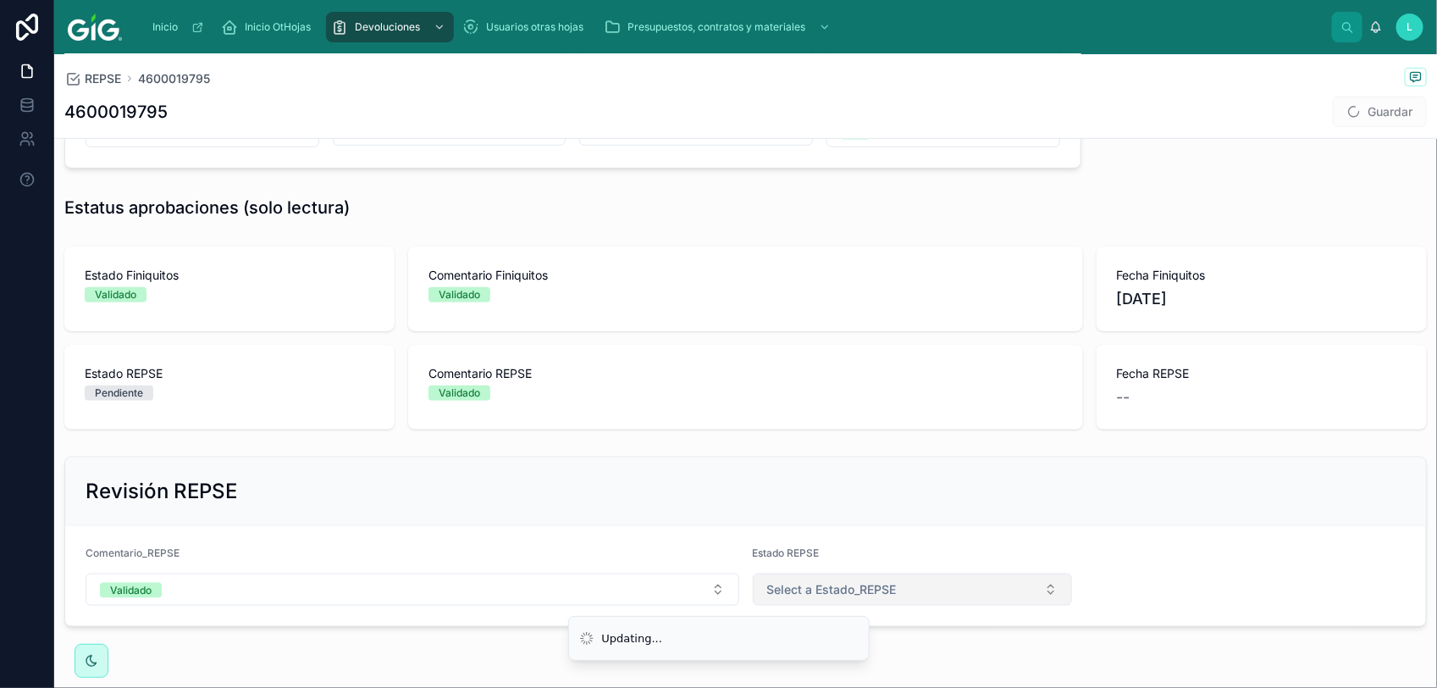
click at [838, 597] on span "Select a Estado_REPSE" at bounding box center [832, 589] width 130 height 17
click at [809, 560] on span "Validado" at bounding box center [785, 554] width 61 height 15
click at [1368, 116] on button "Guardar" at bounding box center [1380, 112] width 94 height 30
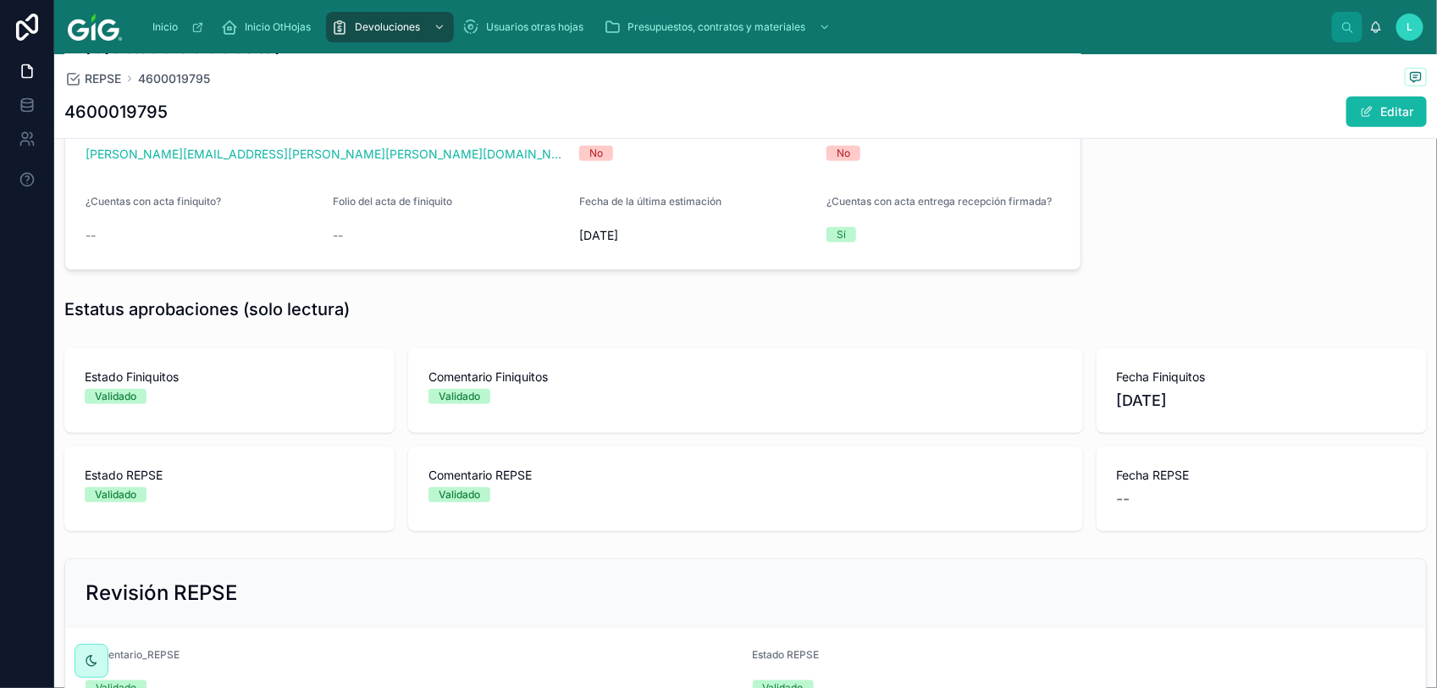
scroll to position [423, 0]
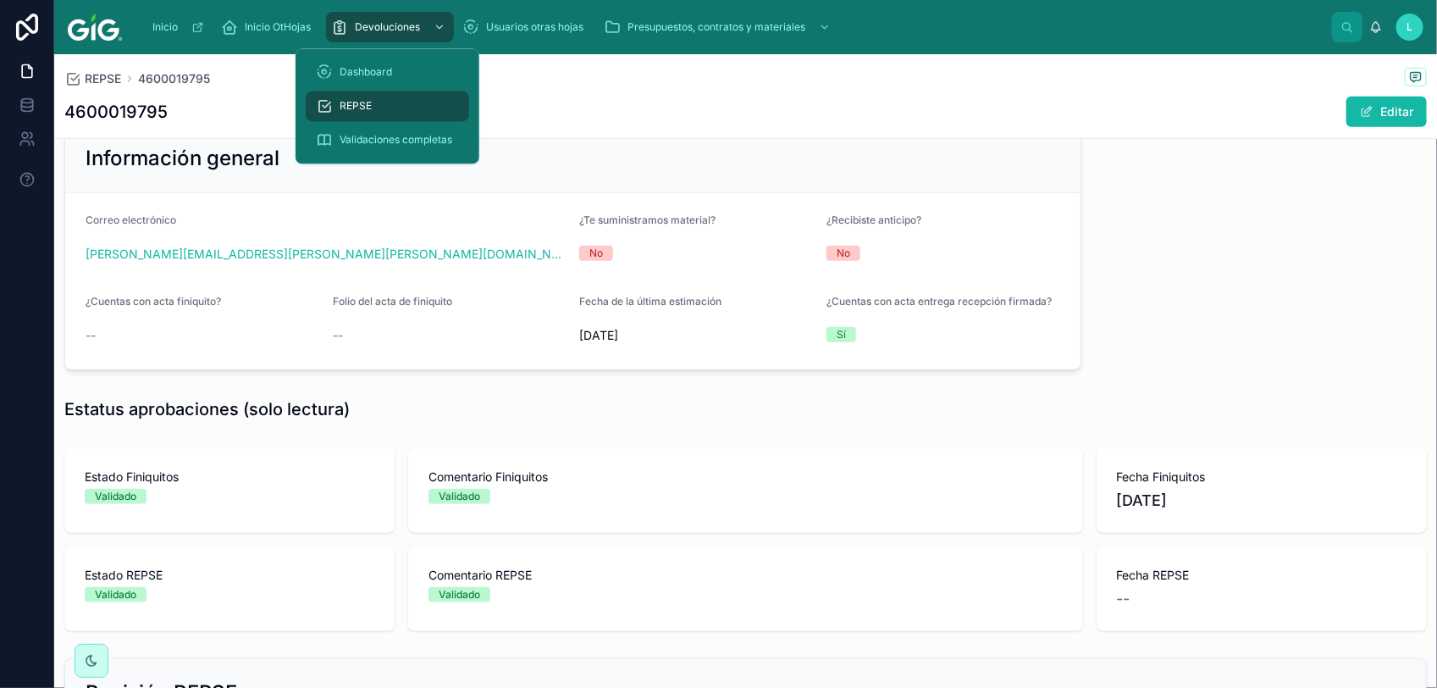
click at [353, 113] on div "REPSE" at bounding box center [387, 106] width 143 height 27
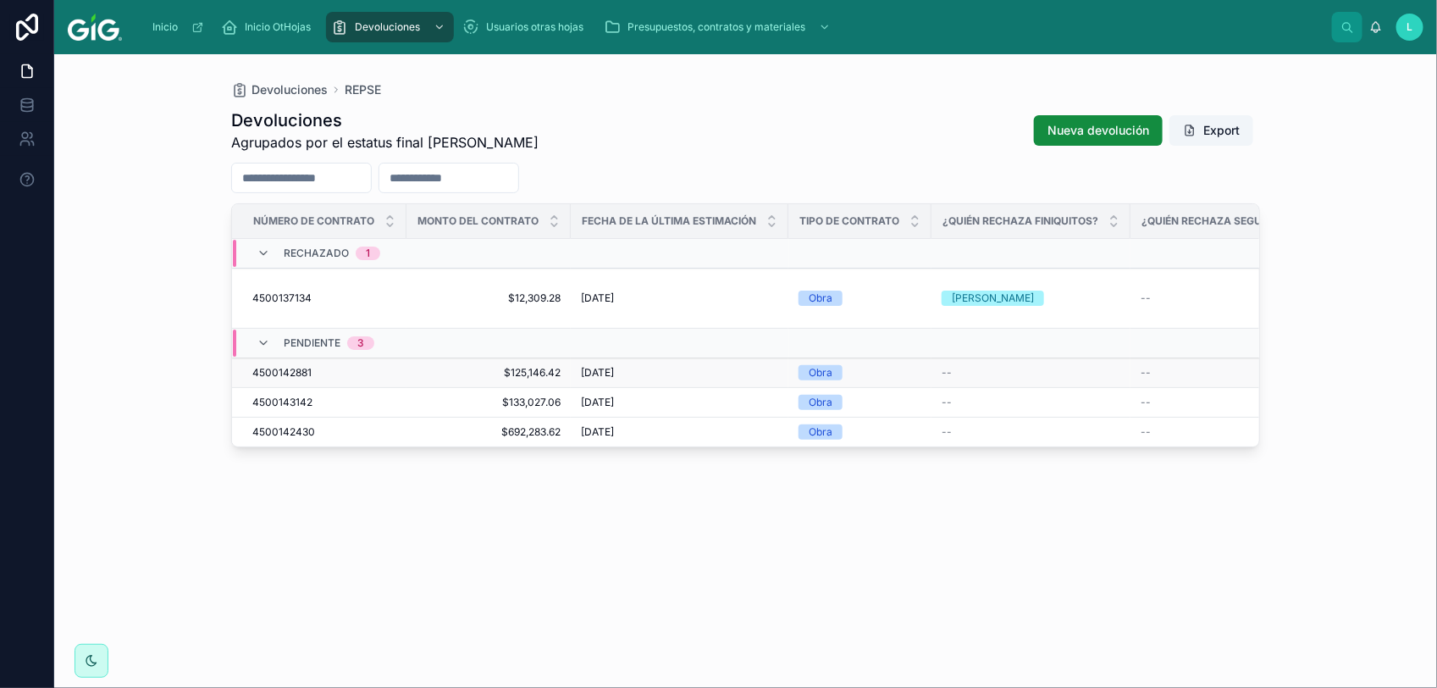
click at [285, 366] on span "4500142881" at bounding box center [281, 373] width 59 height 14
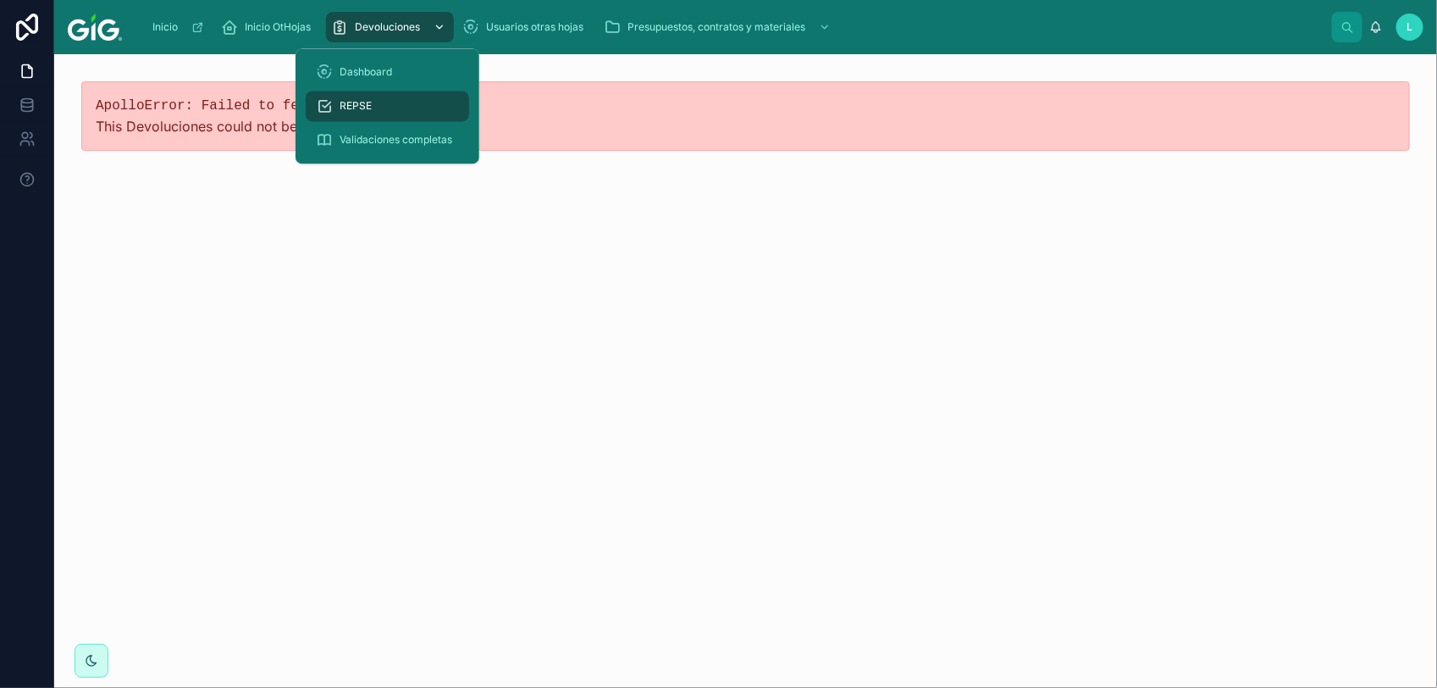
click at [364, 19] on div "Devoluciones" at bounding box center [390, 27] width 118 height 27
click at [343, 106] on span "REPSE" at bounding box center [356, 107] width 32 height 14
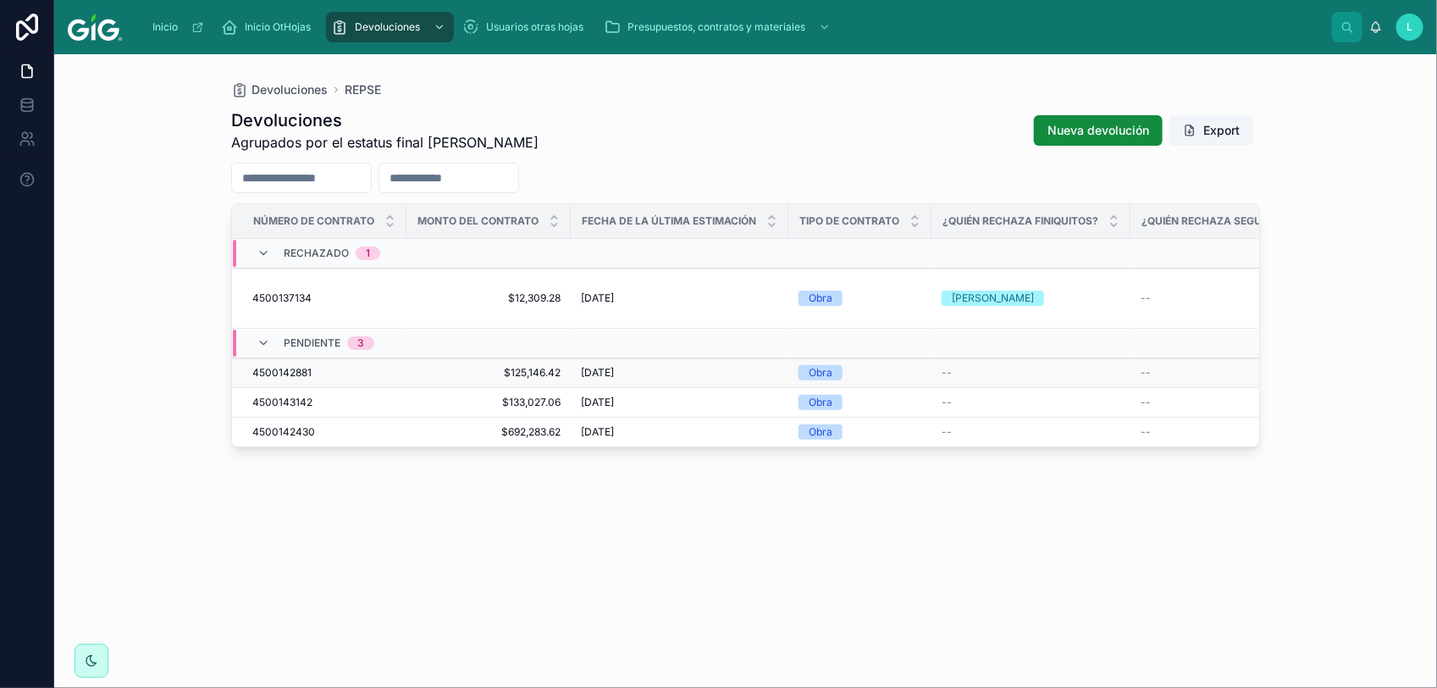
click at [301, 366] on span "4500142881" at bounding box center [281, 373] width 59 height 14
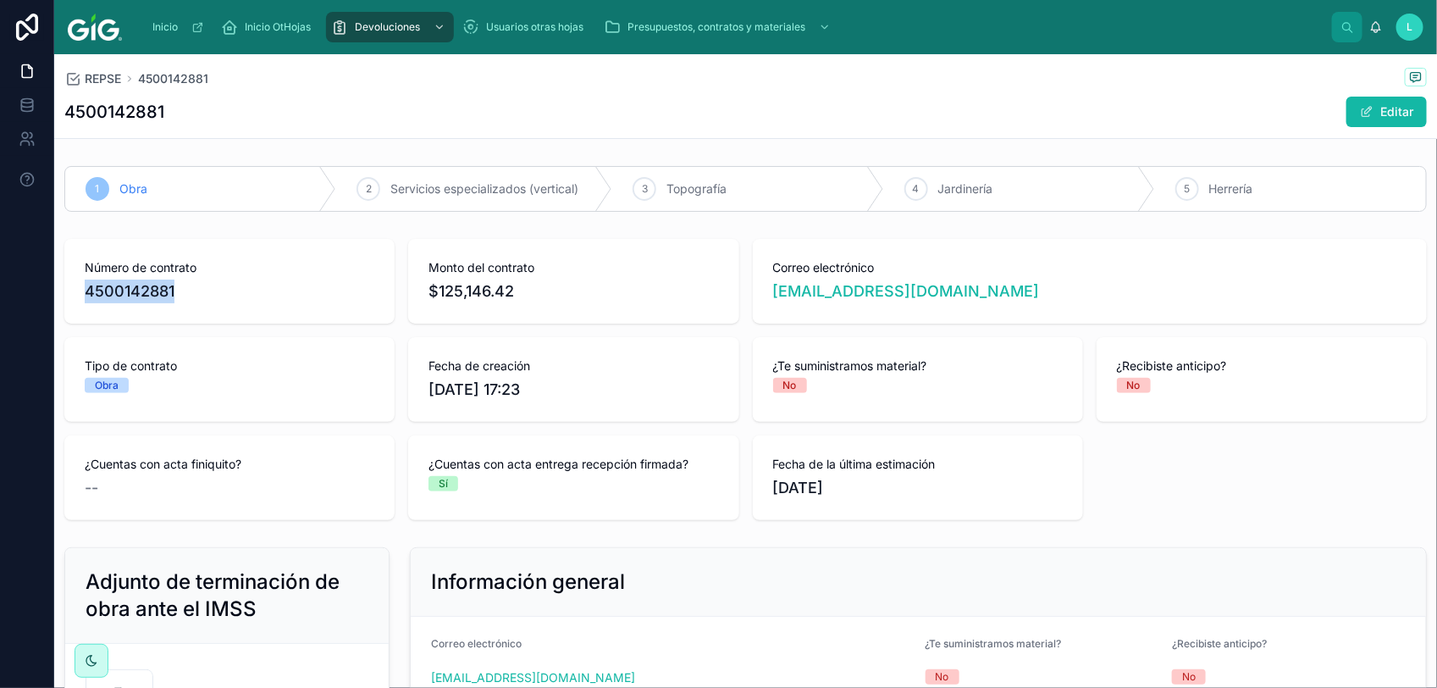
drag, startPoint x: 213, startPoint y: 296, endPoint x: 79, endPoint y: 297, distance: 134.7
click at [79, 297] on div "Número de contrato 4500142881" at bounding box center [229, 281] width 330 height 85
copy span "4500142881"
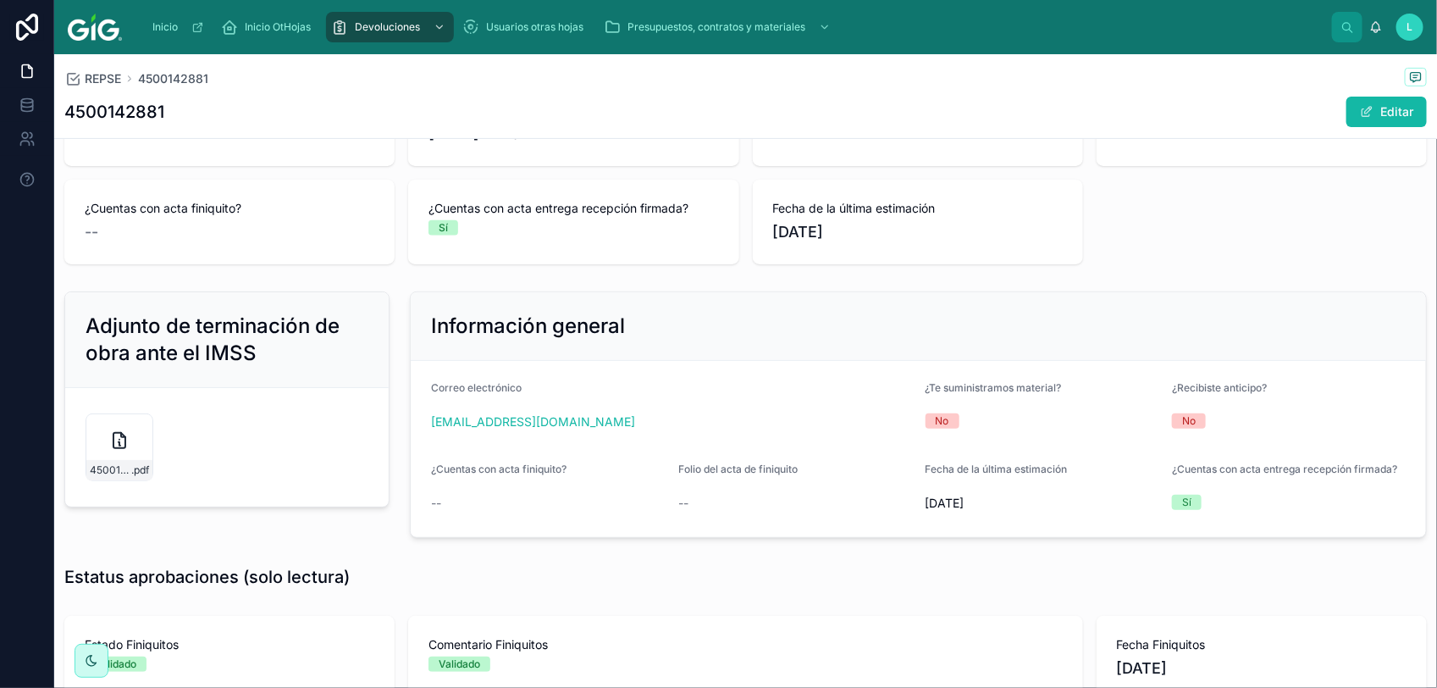
scroll to position [106, 0]
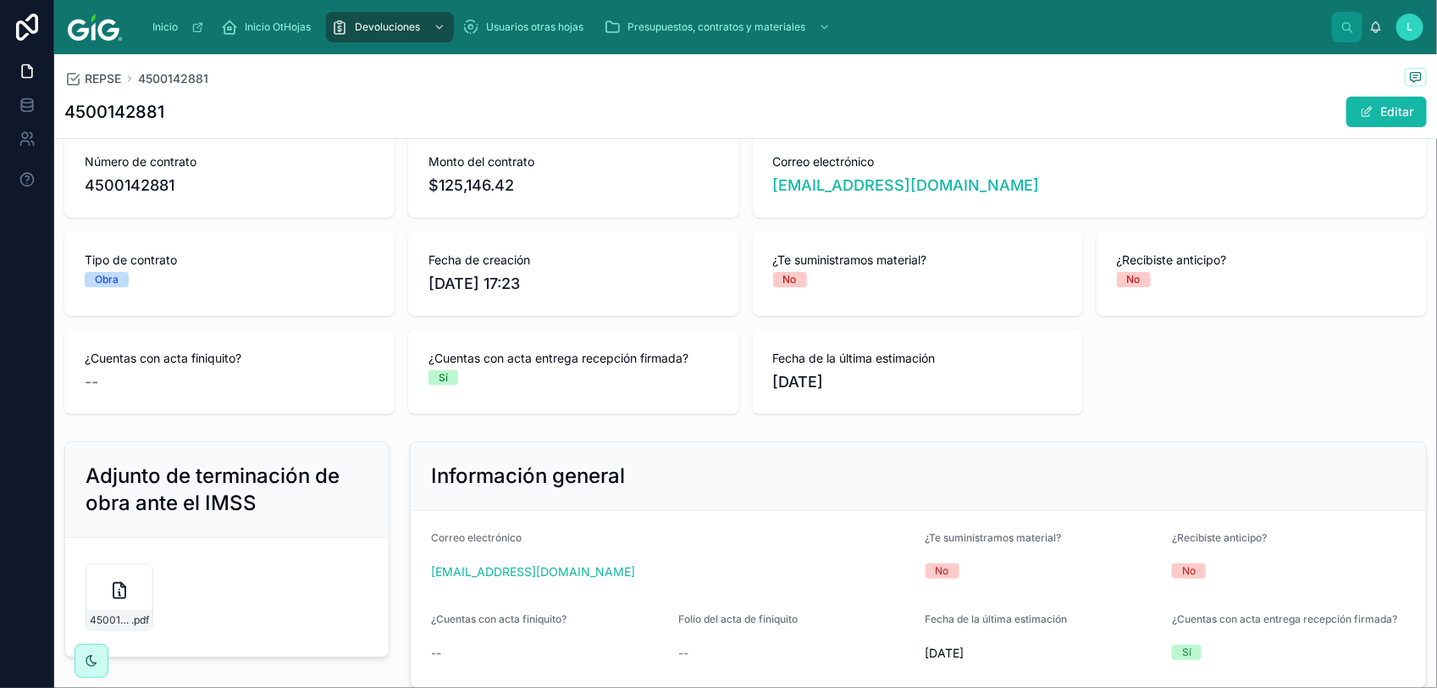
click at [189, 167] on span "Número de contrato" at bounding box center [230, 161] width 290 height 17
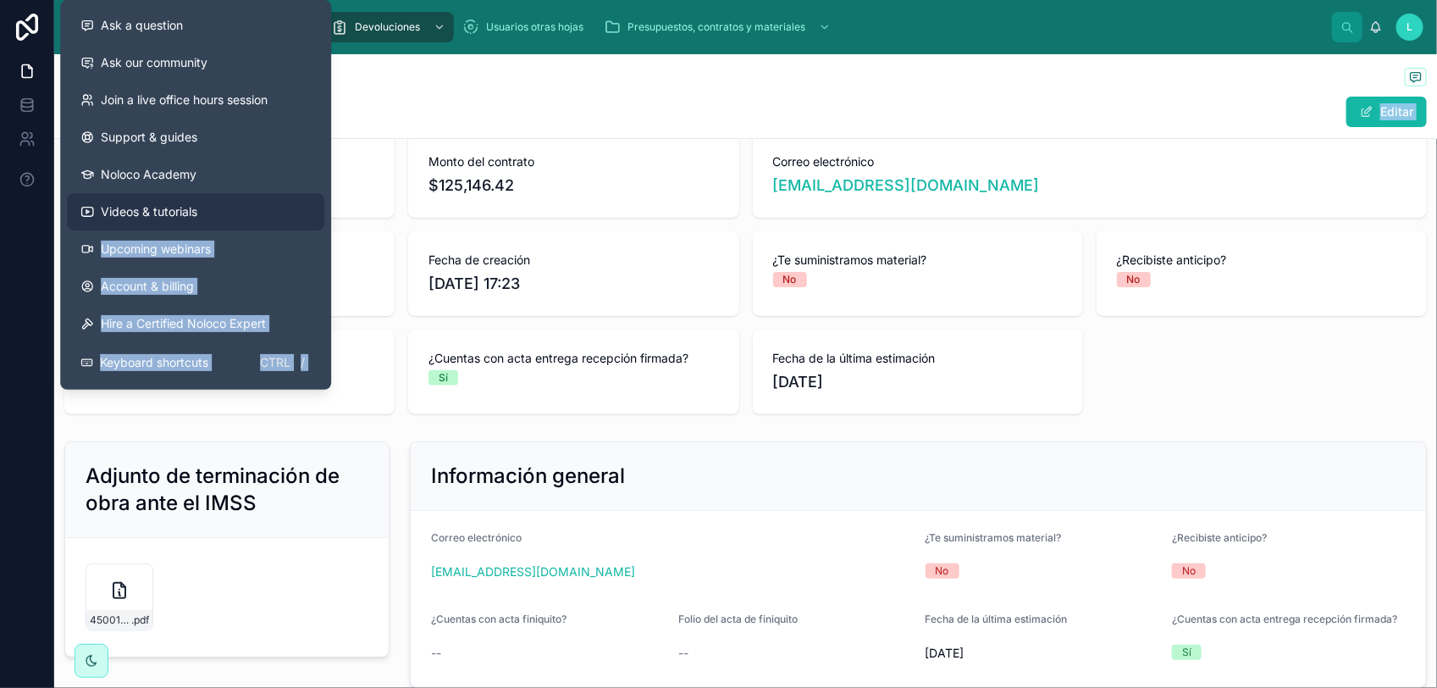
click at [196, 193] on div "Ask a question Ask our community Join a live office hours session Support & gui…" at bounding box center [718, 344] width 1437 height 688
drag, startPoint x: 196, startPoint y: 193, endPoint x: 350, endPoint y: 178, distance: 154.0
click at [350, 178] on span "4500142881" at bounding box center [230, 186] width 290 height 24
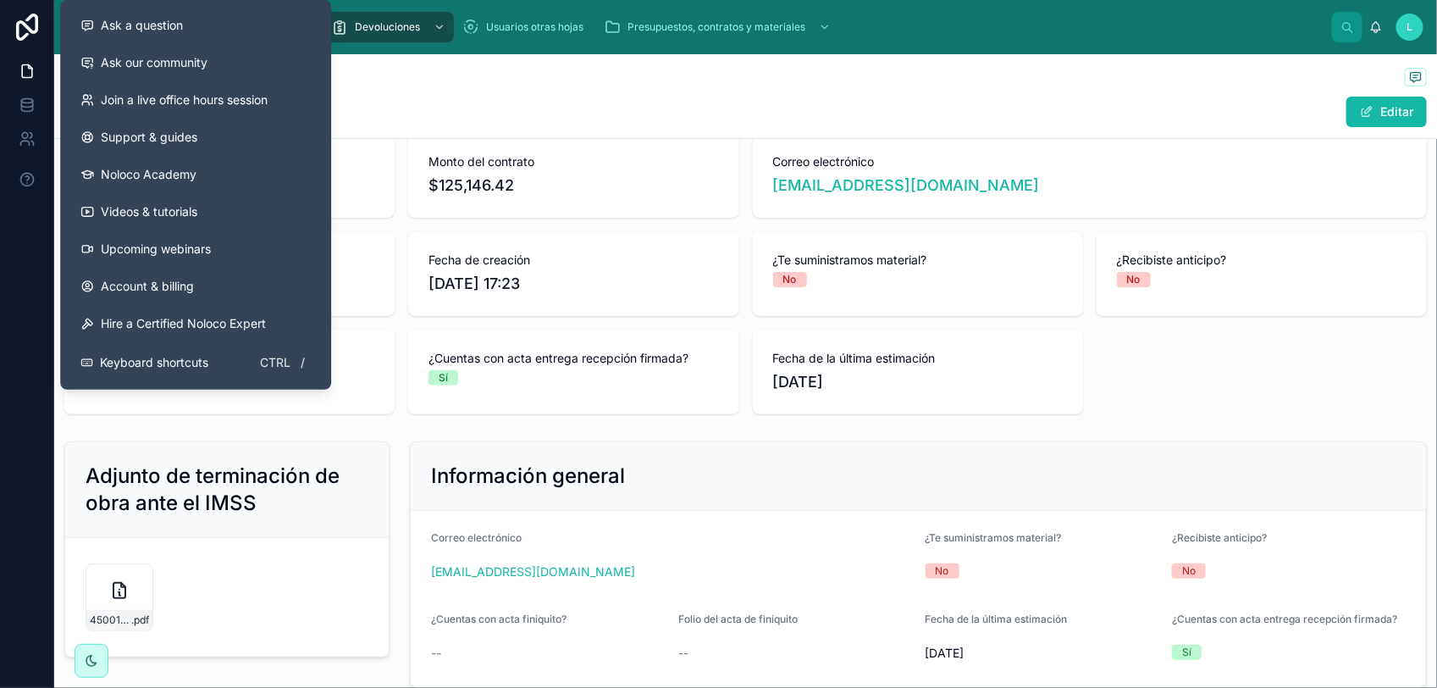
click at [354, 188] on span "4500142881" at bounding box center [230, 186] width 290 height 24
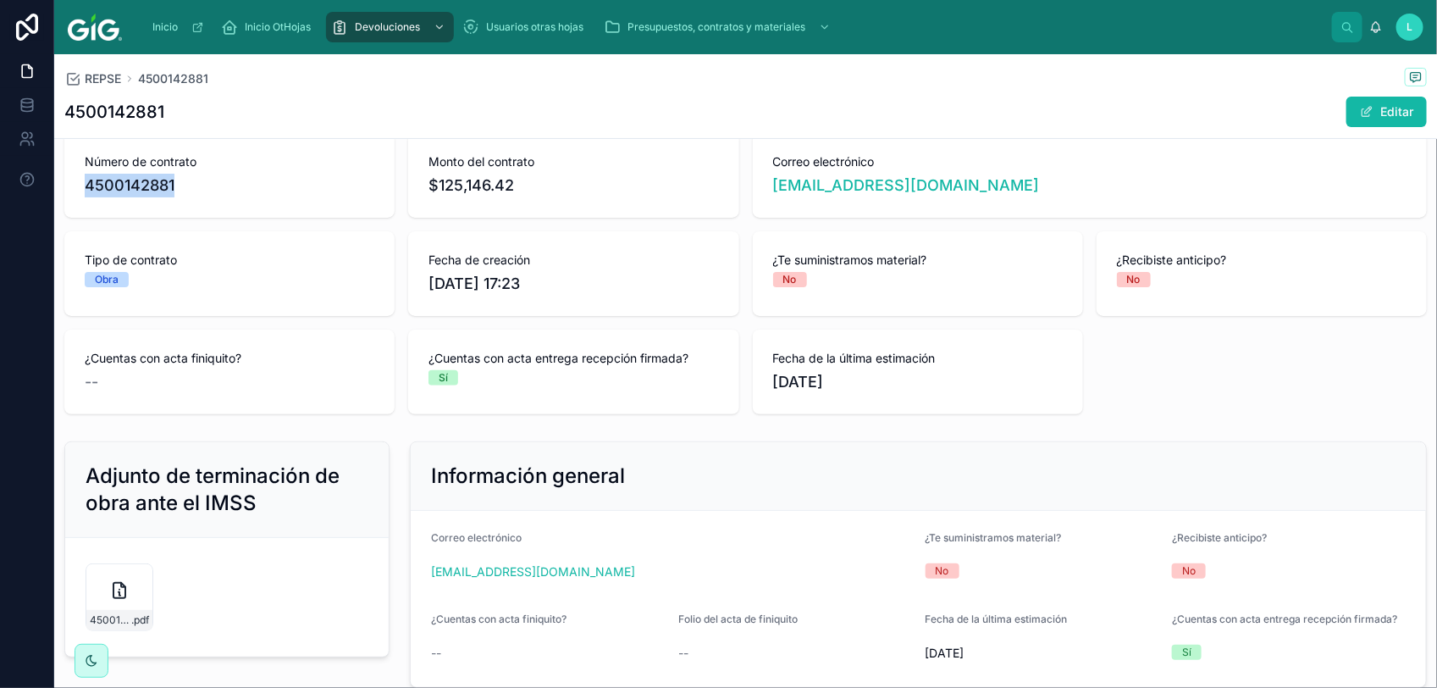
drag, startPoint x: 159, startPoint y: 185, endPoint x: 78, endPoint y: 189, distance: 81.4
click at [78, 189] on div "Número de contrato 4500142881" at bounding box center [229, 175] width 330 height 85
copy span "4500142881"
click at [1362, 119] on button "Editar" at bounding box center [1386, 112] width 80 height 30
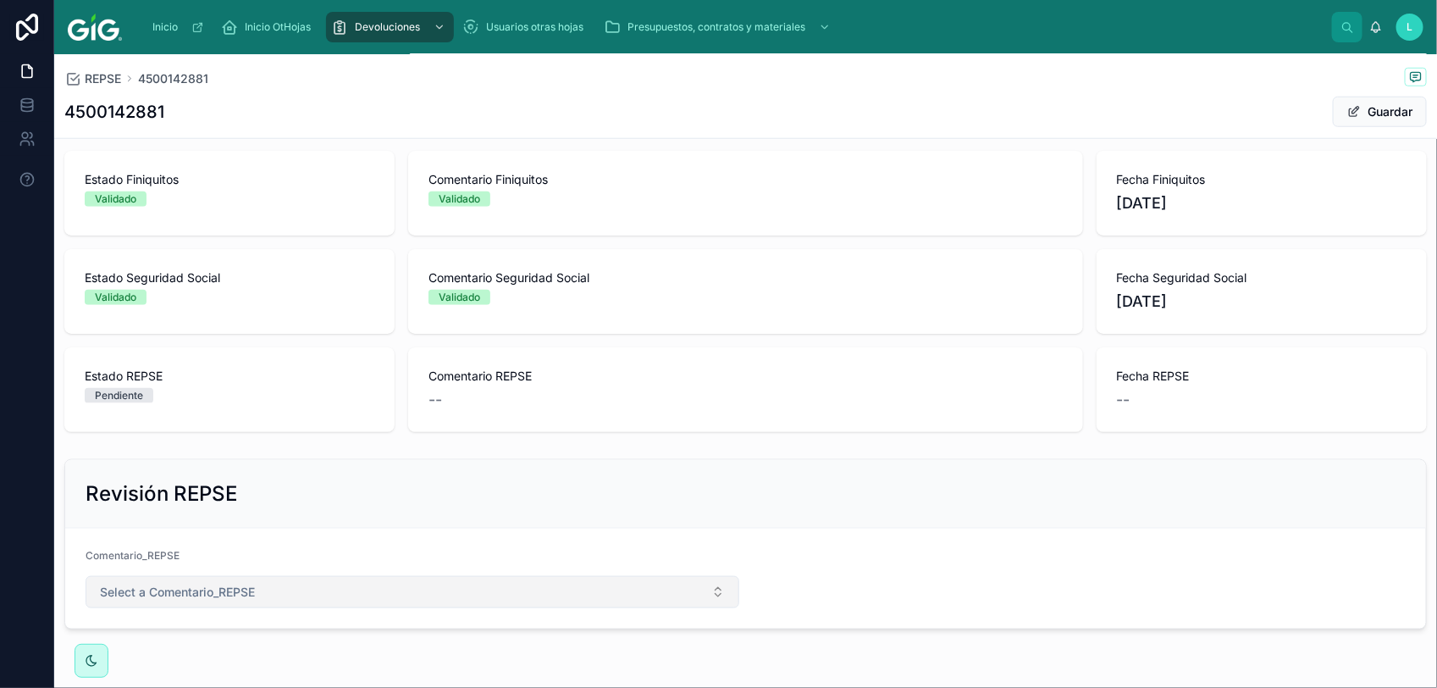
scroll to position [788, 0]
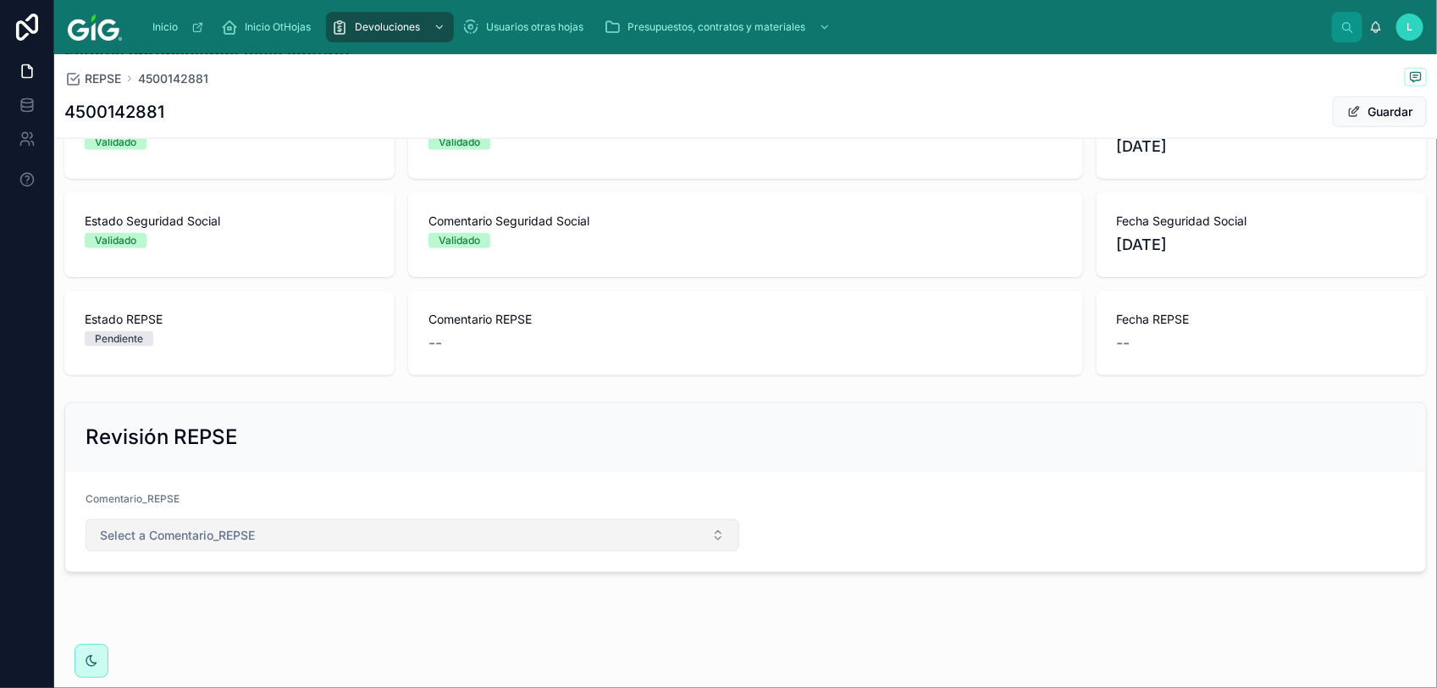
click at [285, 539] on button "Select a Comentario_REPSE" at bounding box center [413, 535] width 654 height 32
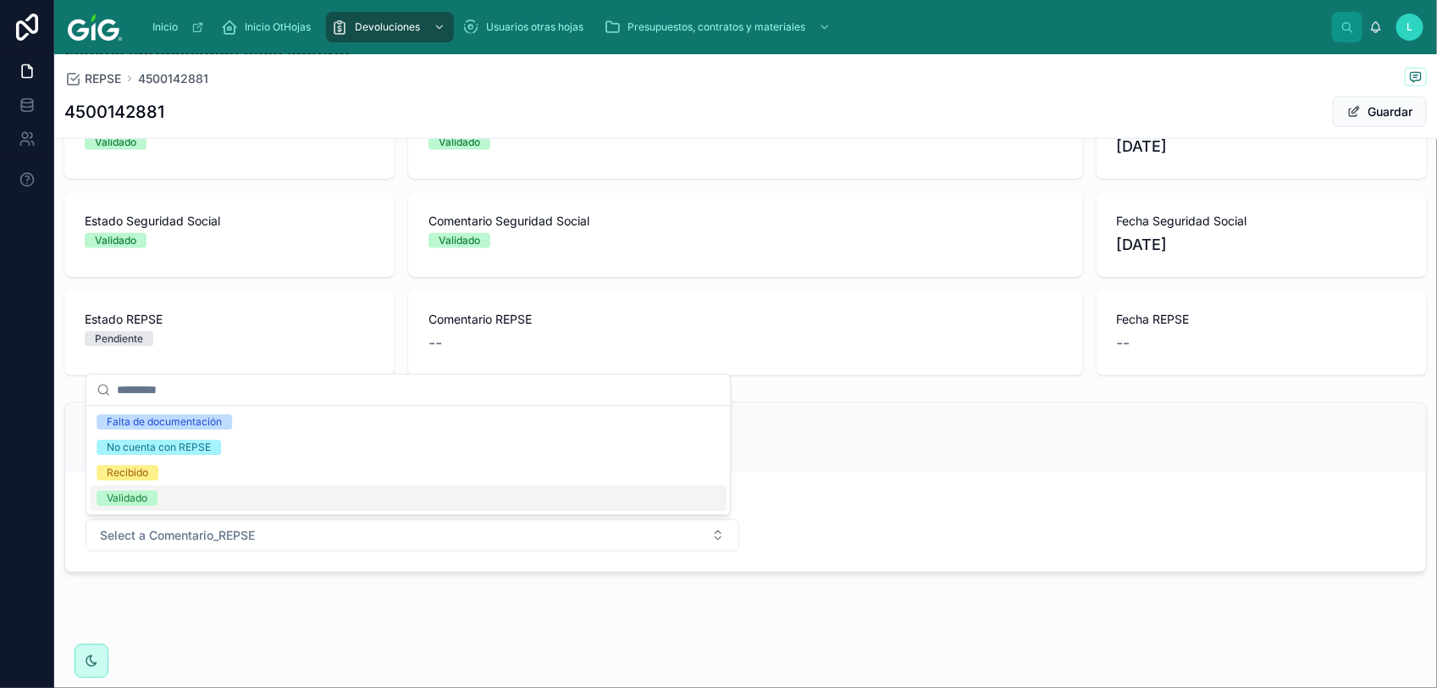
click at [137, 504] on div "Validado" at bounding box center [127, 497] width 41 height 15
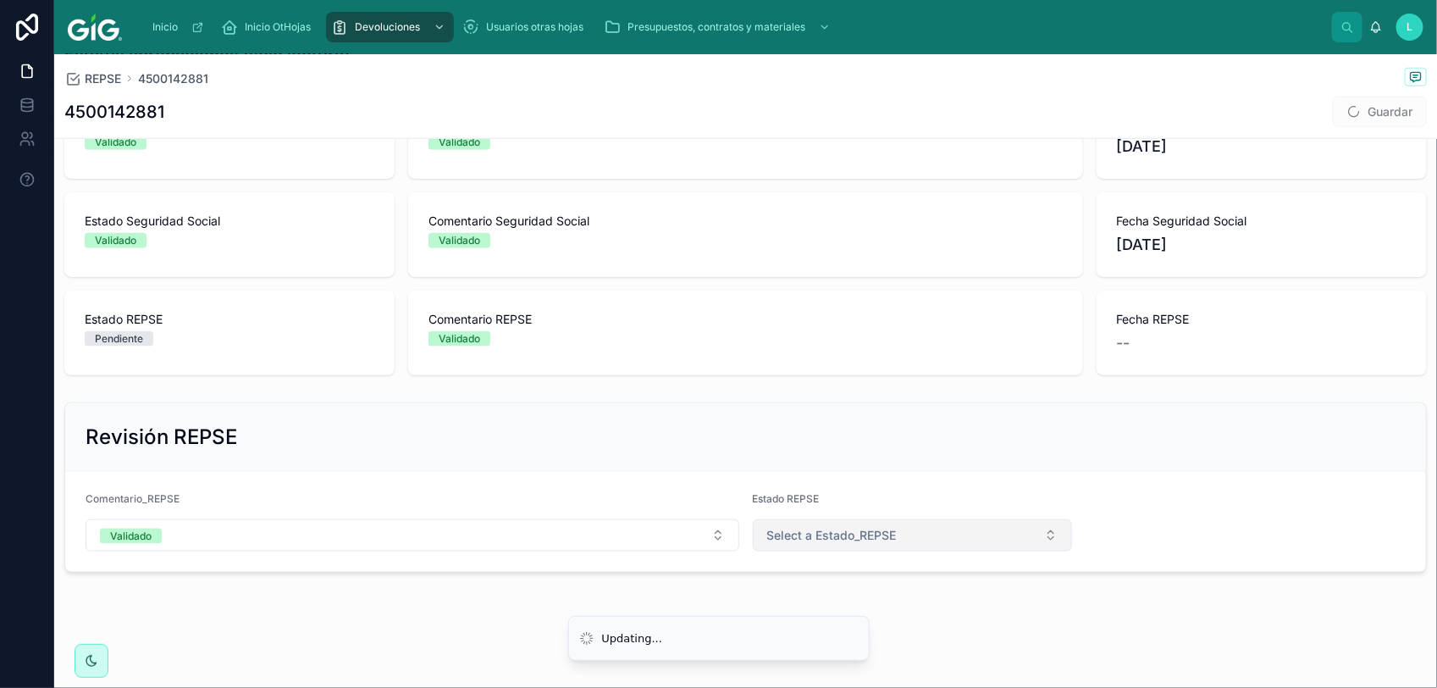
click at [796, 534] on span "Select a Estado_REPSE" at bounding box center [832, 535] width 130 height 17
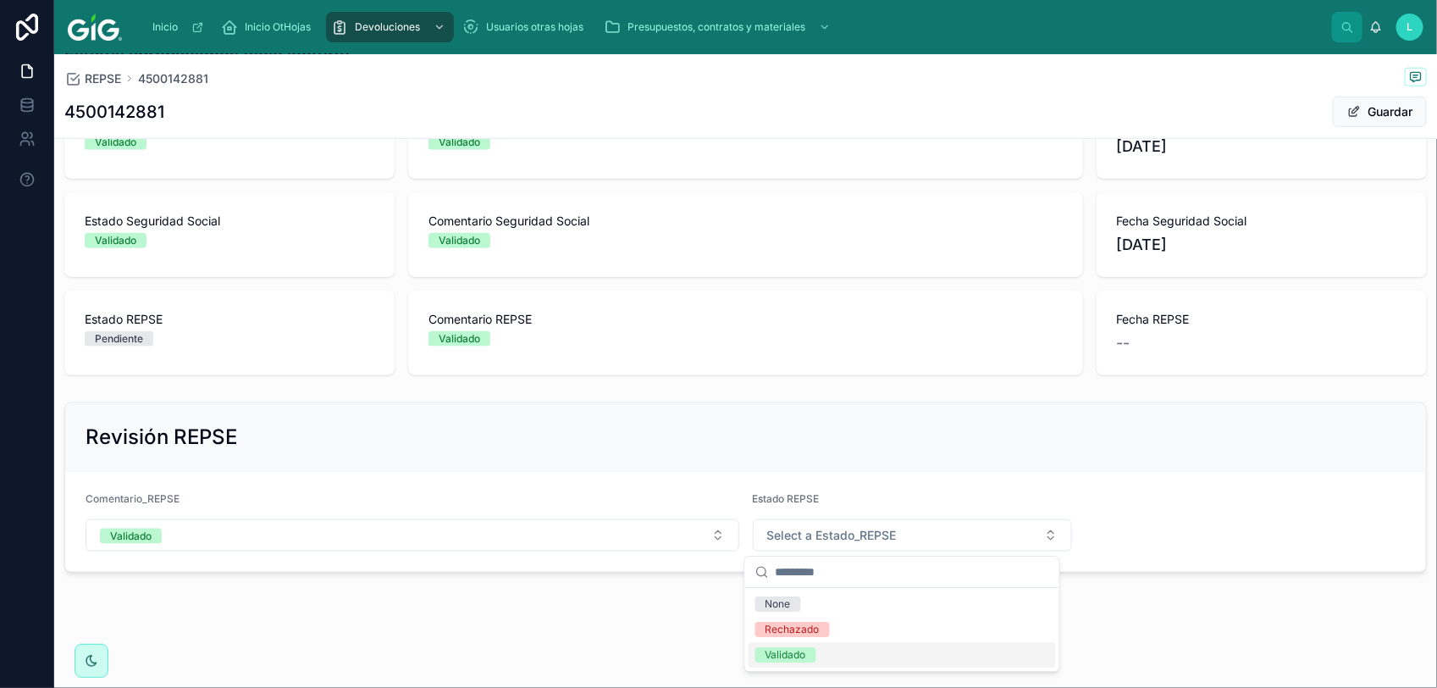
click at [828, 661] on div "Validado" at bounding box center [902, 654] width 307 height 25
click at [1361, 116] on button "Guardar" at bounding box center [1380, 112] width 94 height 30
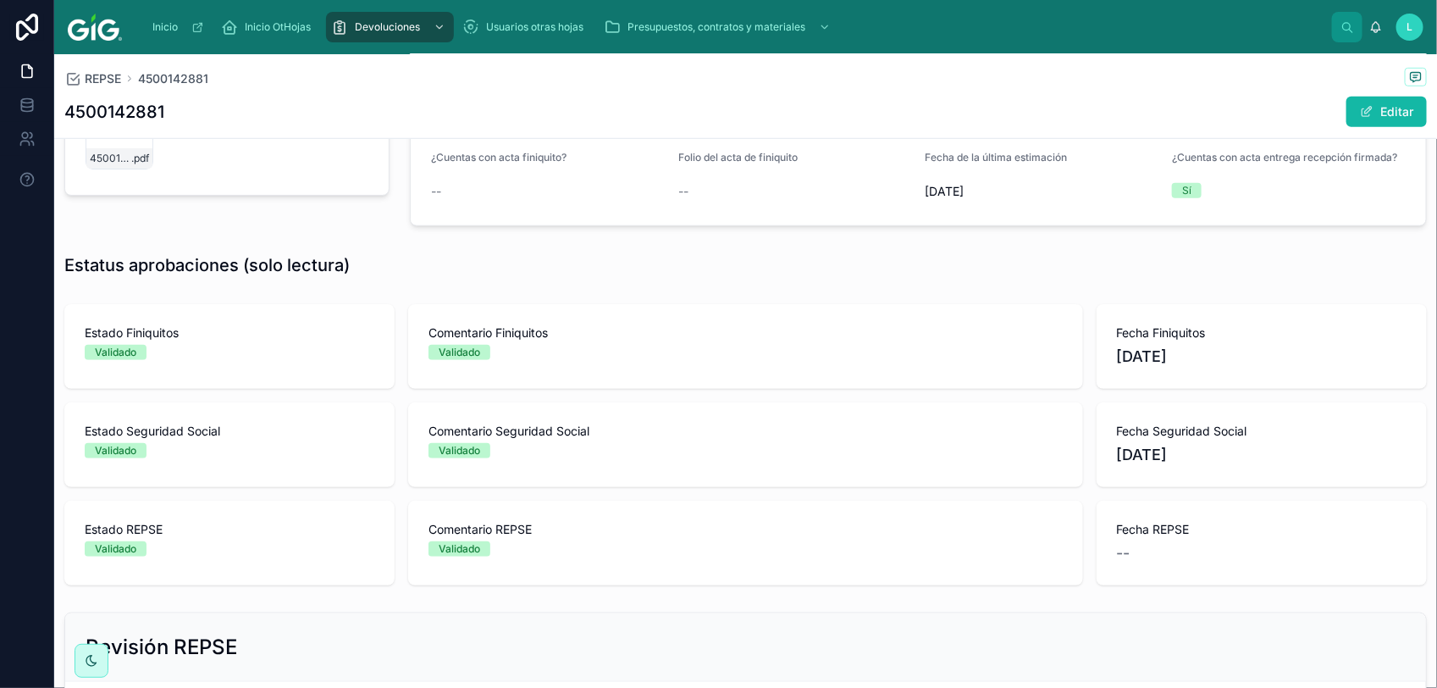
scroll to position [559, 0]
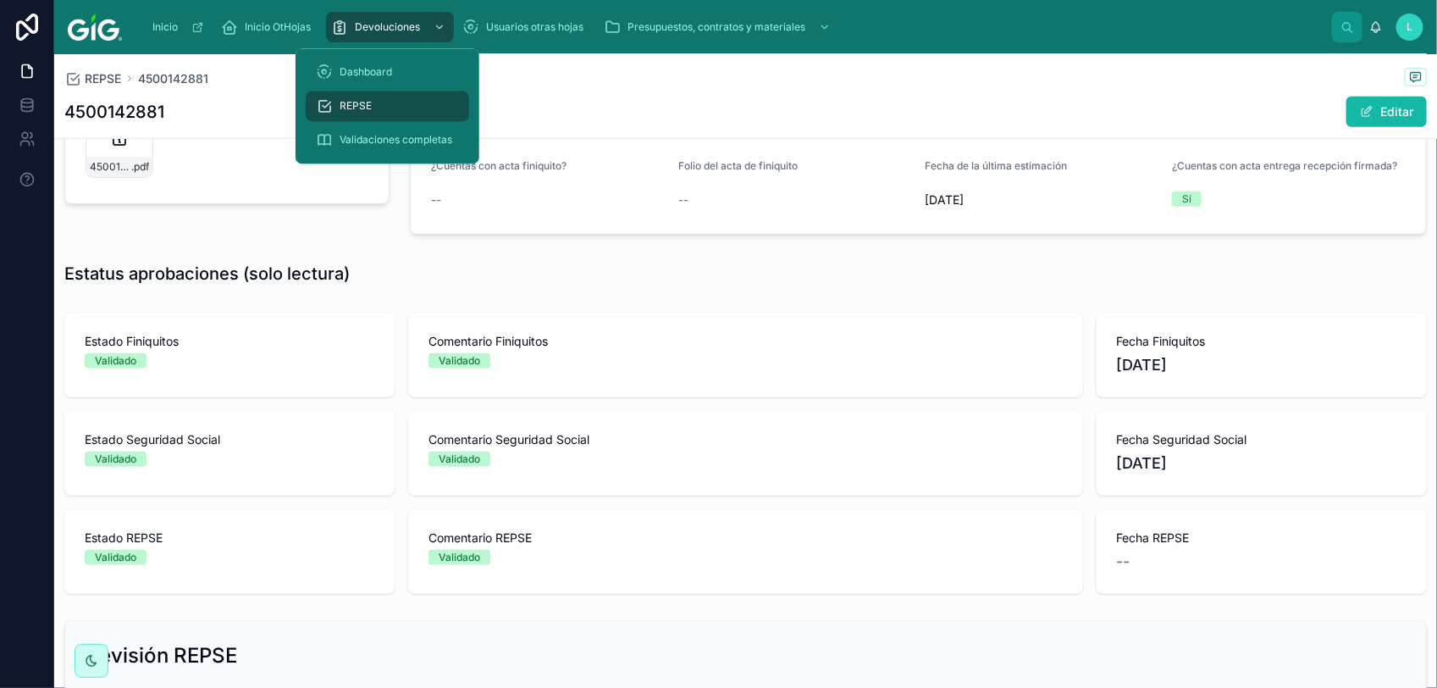
click at [340, 108] on span "REPSE" at bounding box center [356, 107] width 32 height 14
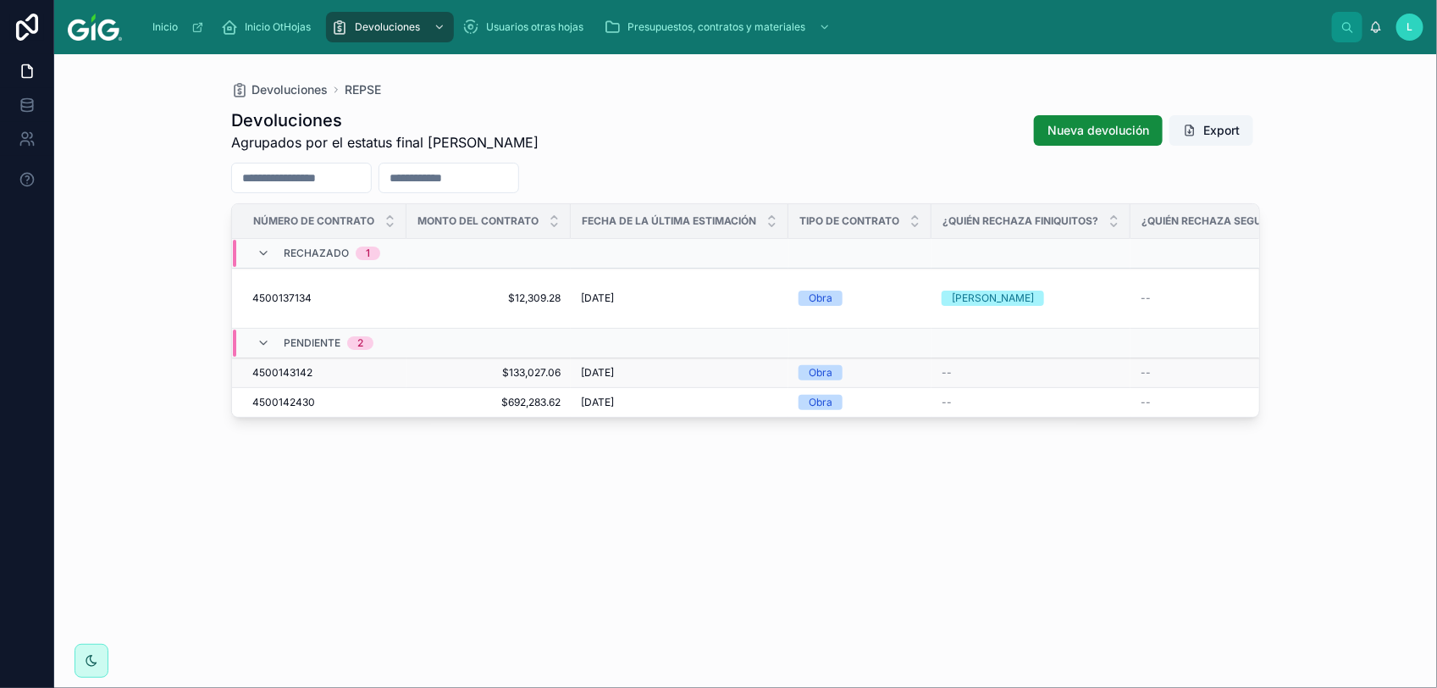
click at [297, 366] on span "4500143142" at bounding box center [282, 373] width 60 height 14
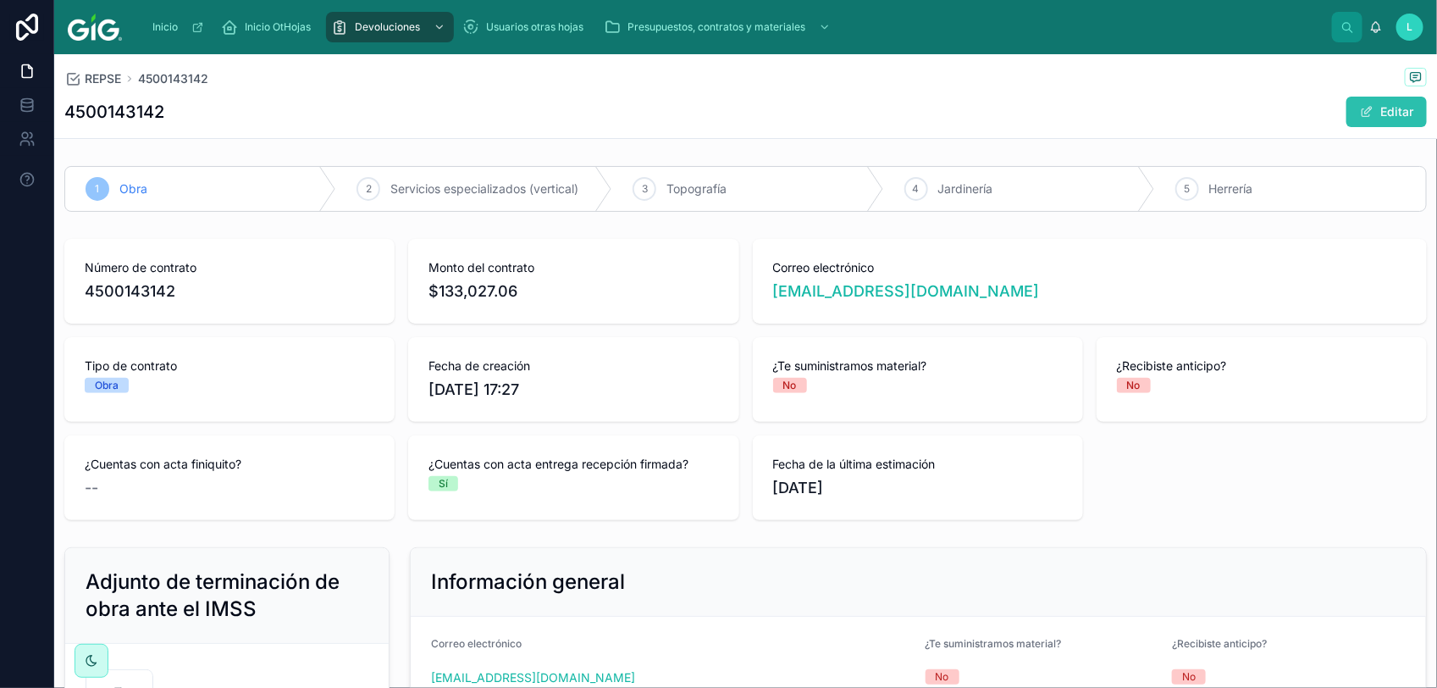
click at [1390, 108] on button "Editar" at bounding box center [1386, 112] width 80 height 30
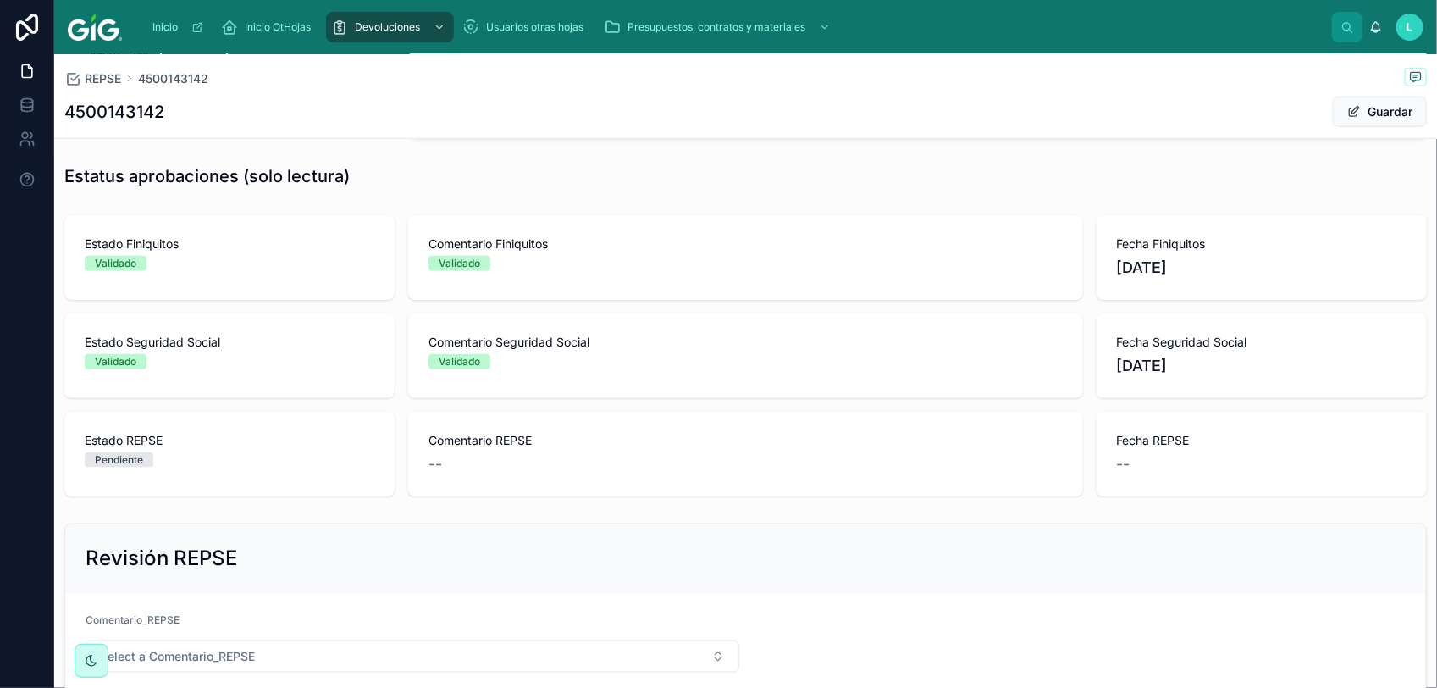
scroll to position [788, 0]
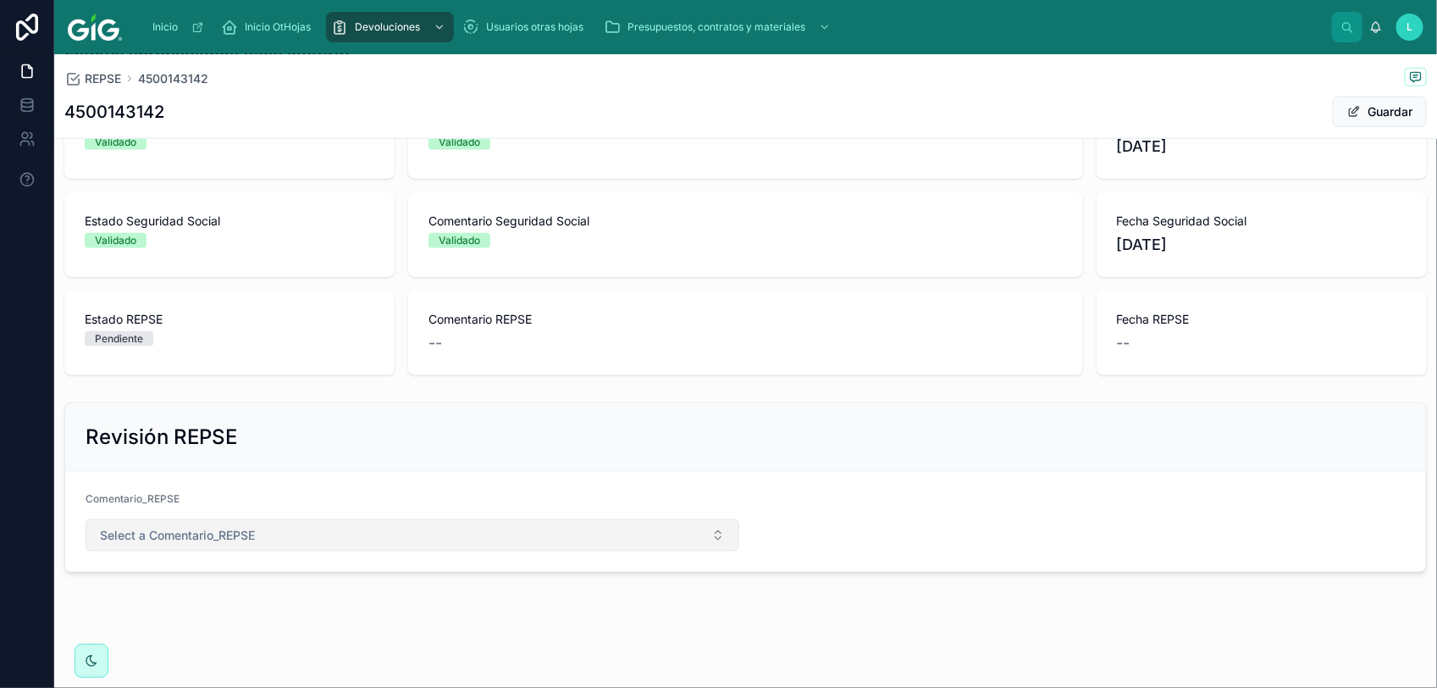
click at [216, 543] on span "Select a Comentario_REPSE" at bounding box center [177, 535] width 155 height 17
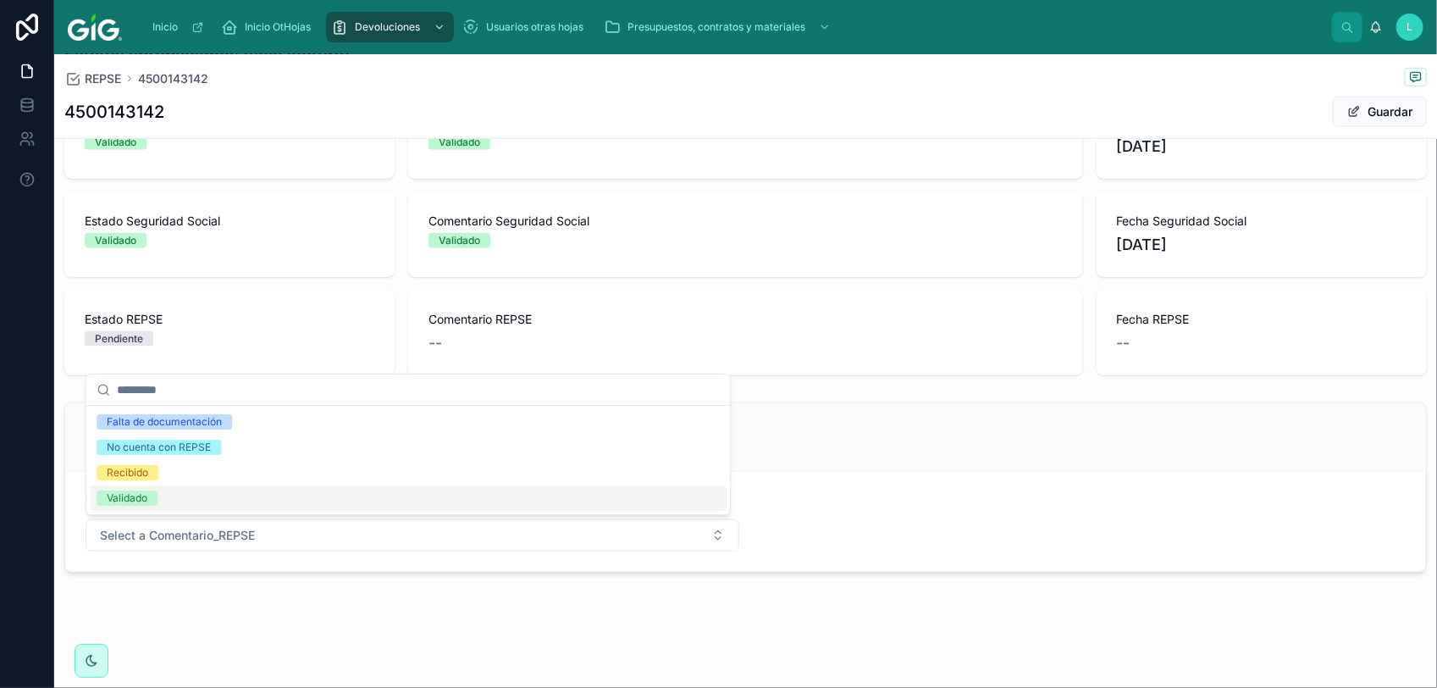
click at [131, 502] on div "Validado" at bounding box center [127, 497] width 41 height 15
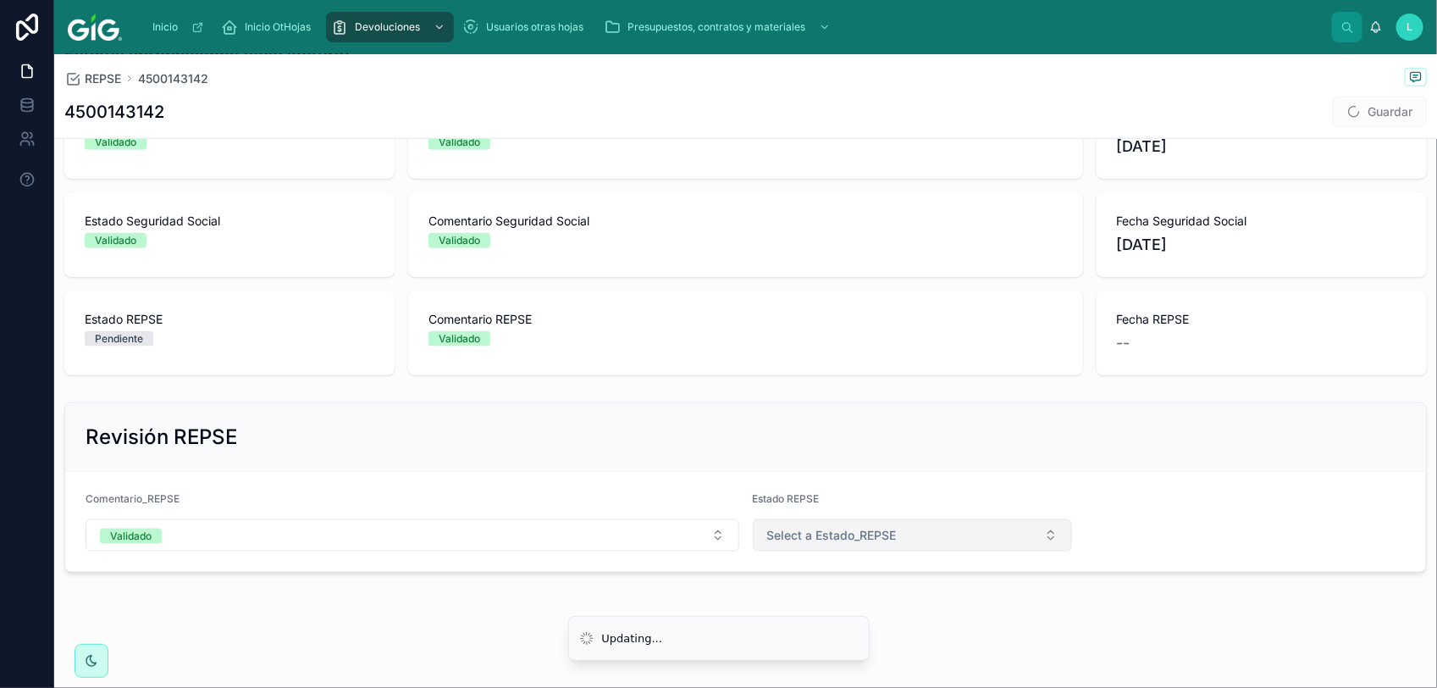
click at [834, 536] on span "Select a Estado_REPSE" at bounding box center [832, 535] width 130 height 17
click at [860, 656] on li "Updating..." at bounding box center [718, 638] width 301 height 46
click at [801, 549] on button "Select a Estado_REPSE" at bounding box center [913, 535] width 320 height 32
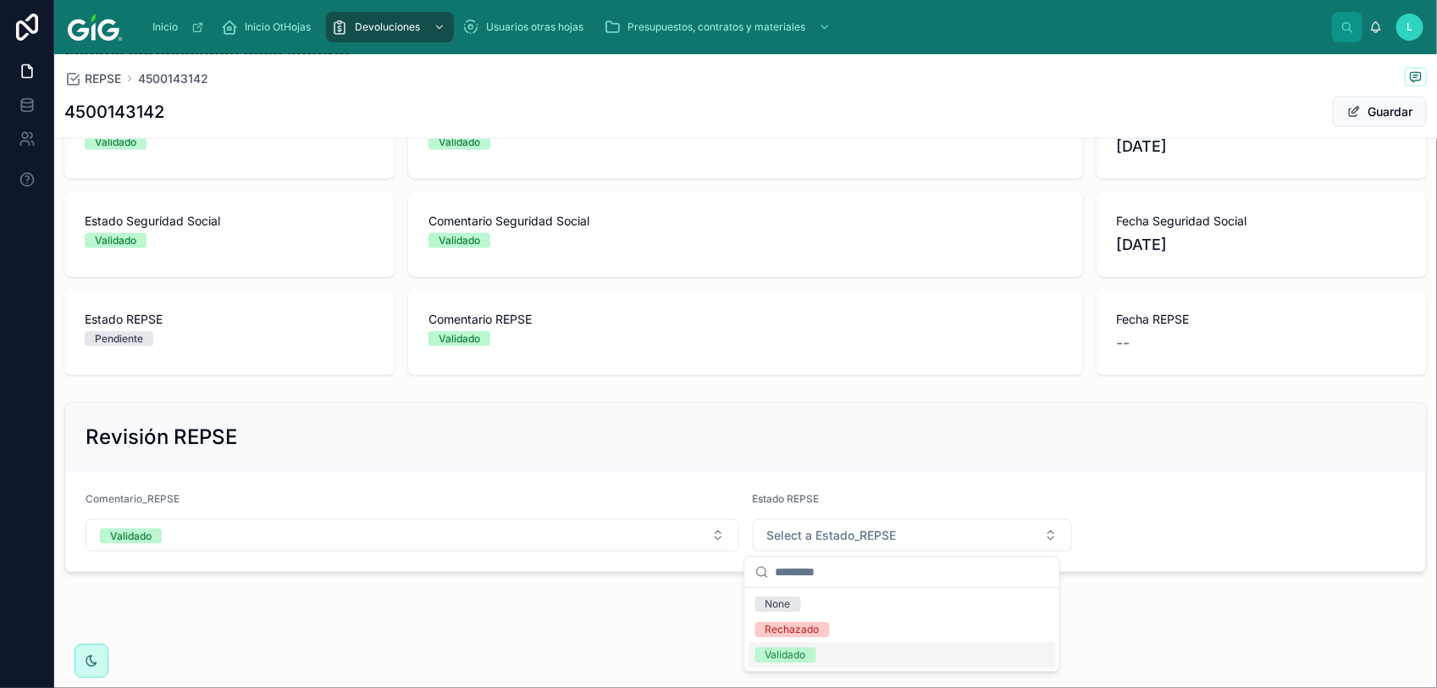
click at [777, 655] on div "Validado" at bounding box center [786, 654] width 41 height 15
click at [1347, 113] on button "Guardar" at bounding box center [1380, 112] width 94 height 30
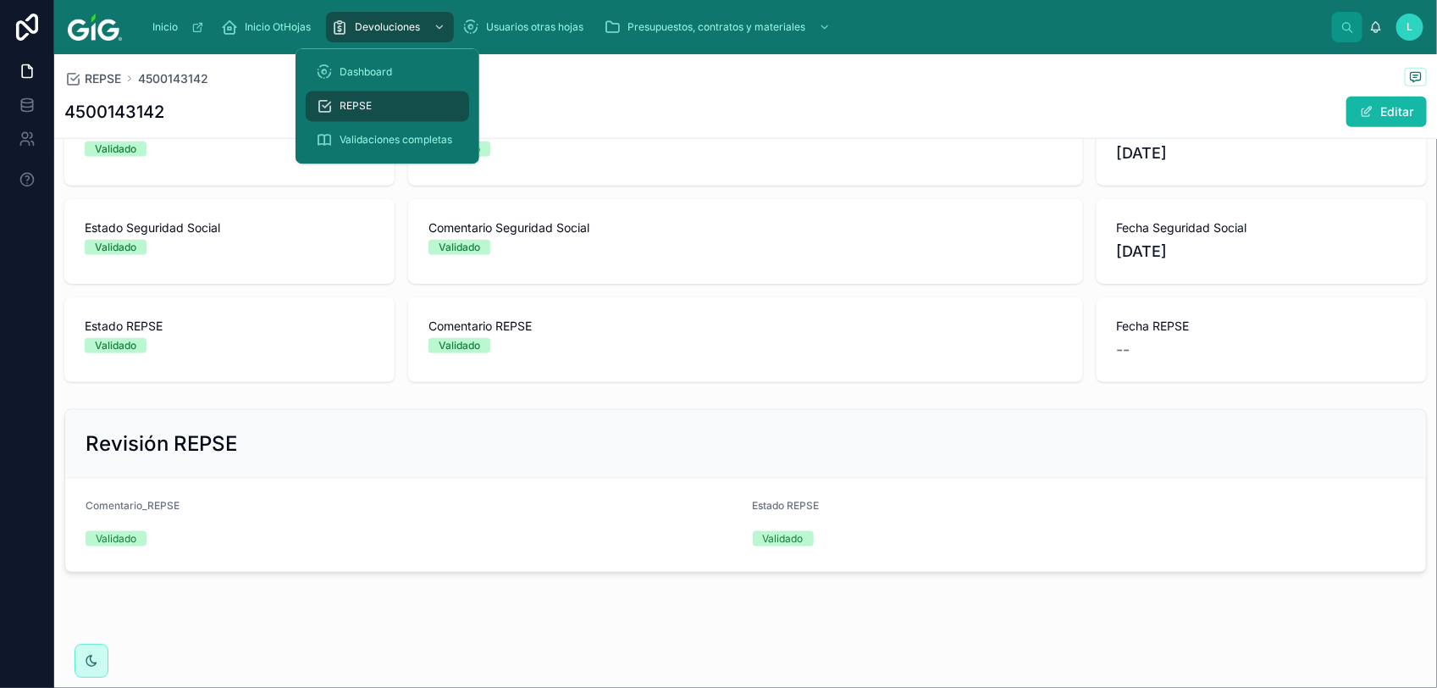
click at [378, 99] on div "REPSE" at bounding box center [387, 106] width 143 height 27
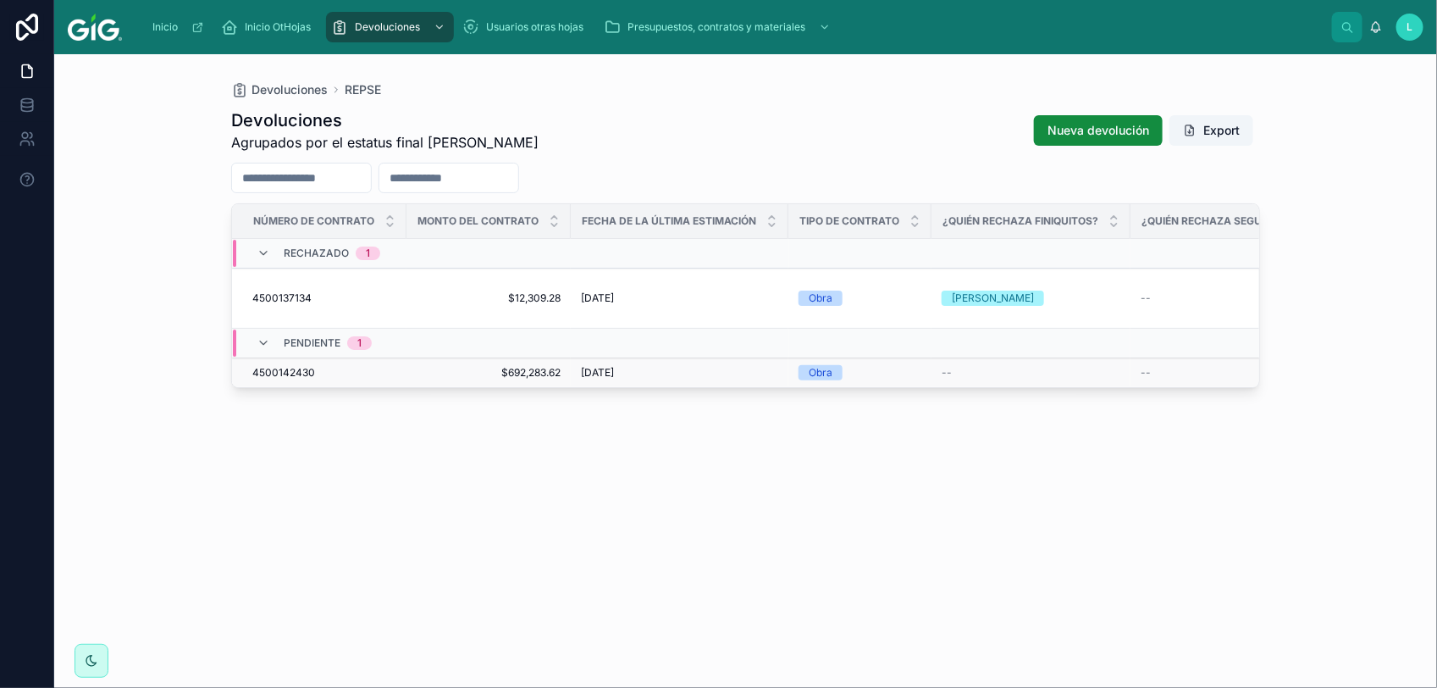
click at [290, 366] on span "4500142430" at bounding box center [283, 373] width 63 height 14
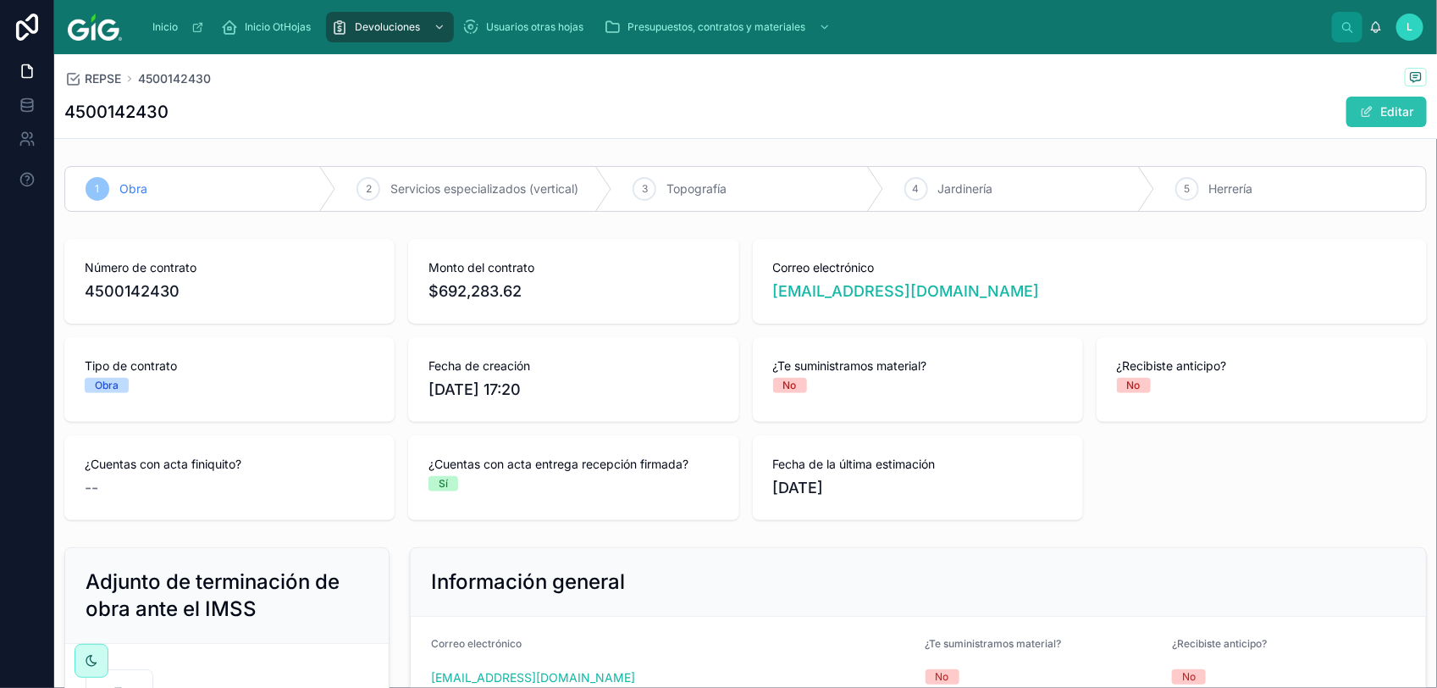
click at [1360, 105] on span at bounding box center [1367, 112] width 14 height 14
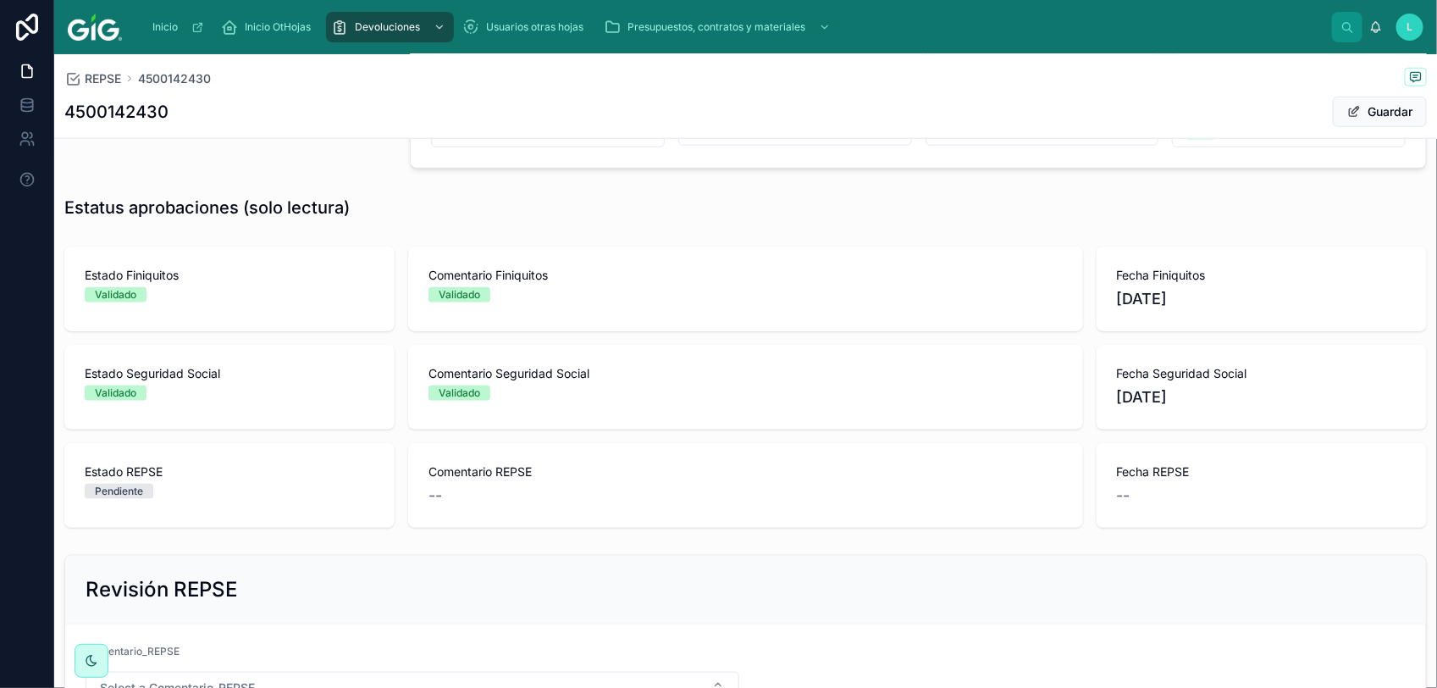
scroll to position [788, 0]
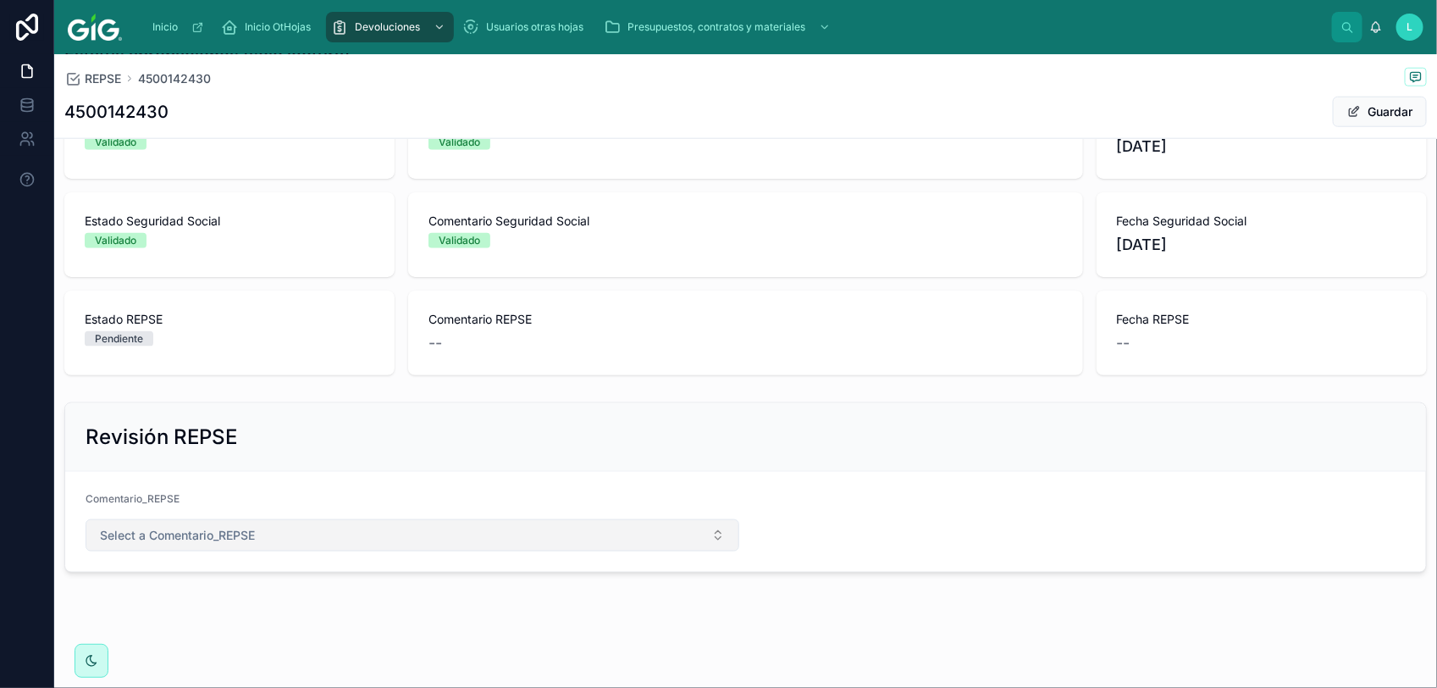
click at [235, 534] on span "Select a Comentario_REPSE" at bounding box center [177, 535] width 155 height 17
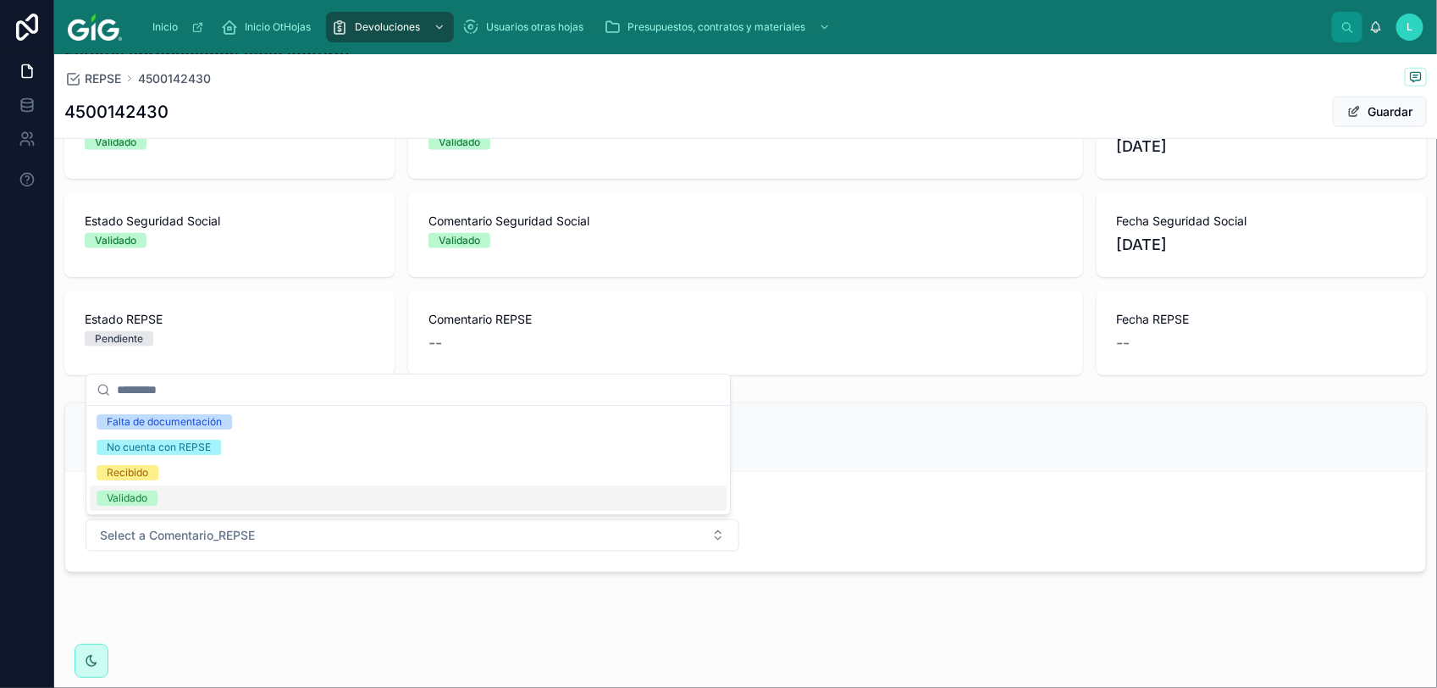
click at [207, 496] on div "Validado" at bounding box center [408, 497] width 637 height 25
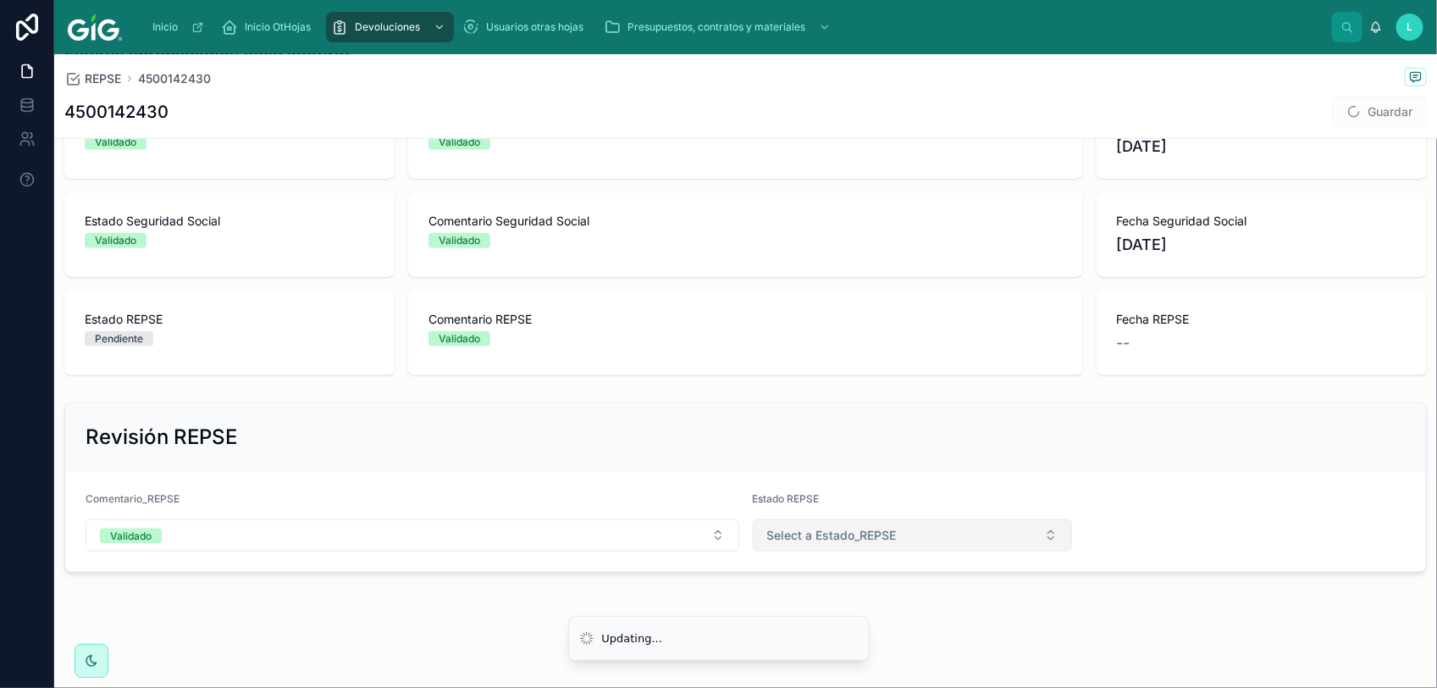
click at [767, 529] on span "Select a Estado_REPSE" at bounding box center [832, 535] width 130 height 17
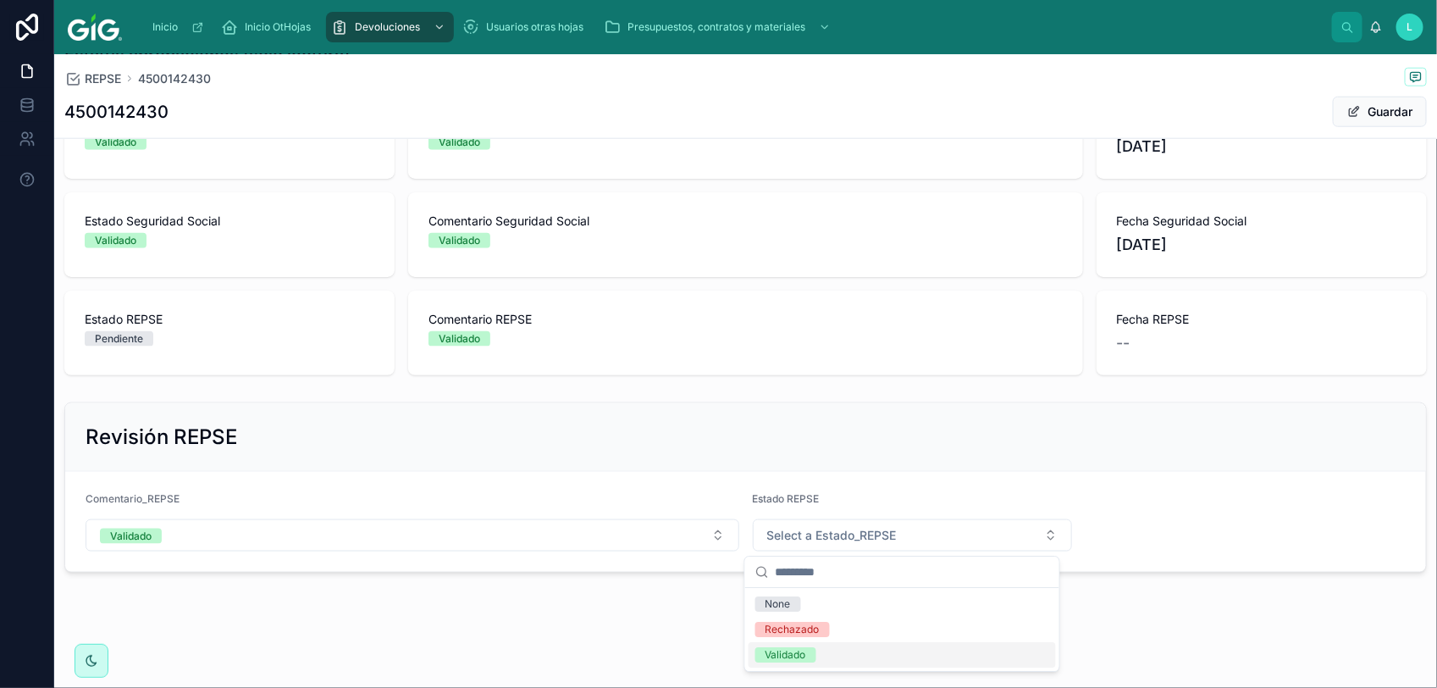
click at [855, 661] on li "Updating..." at bounding box center [718, 684] width 301 height 46
click at [898, 543] on button "Select a Estado_REPSE" at bounding box center [913, 535] width 320 height 32
click at [793, 652] on div "Validado" at bounding box center [786, 654] width 41 height 15
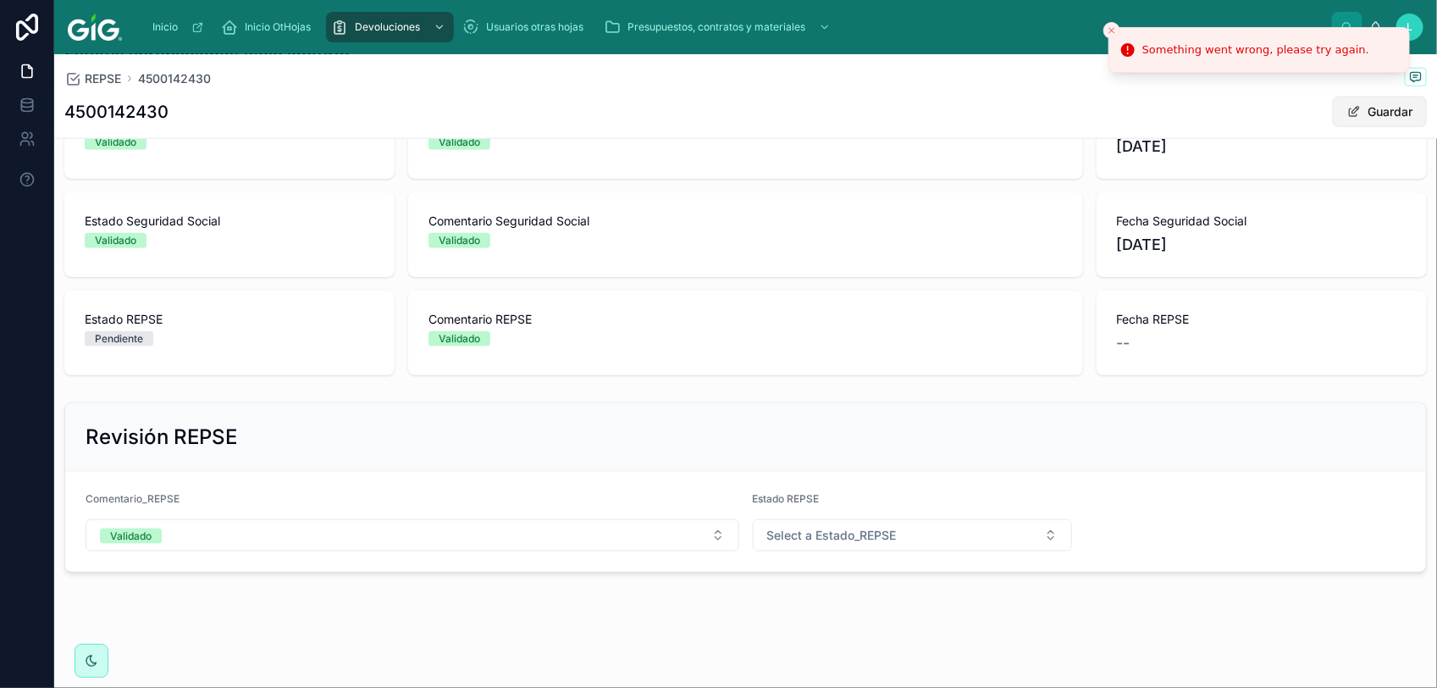
click at [1357, 119] on button "Guardar" at bounding box center [1380, 112] width 94 height 30
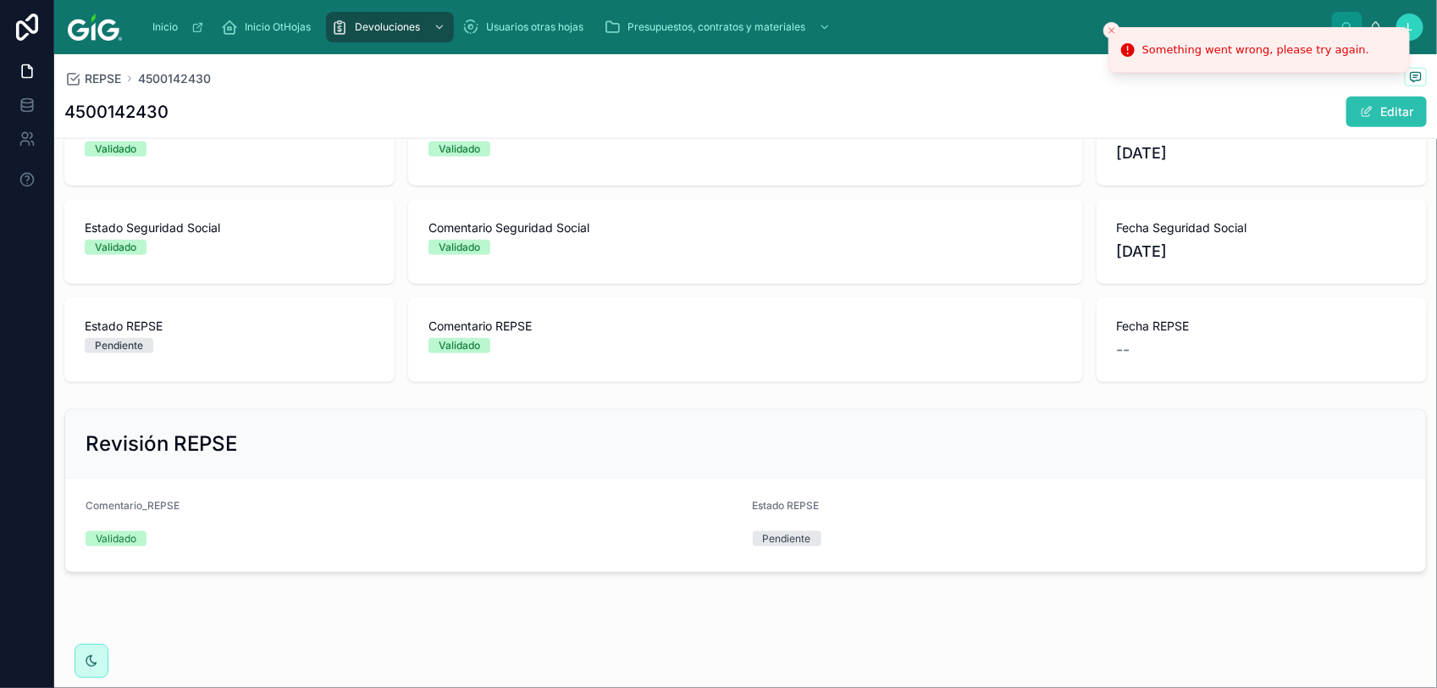
scroll to position [771, 0]
click at [1360, 105] on span at bounding box center [1367, 112] width 14 height 14
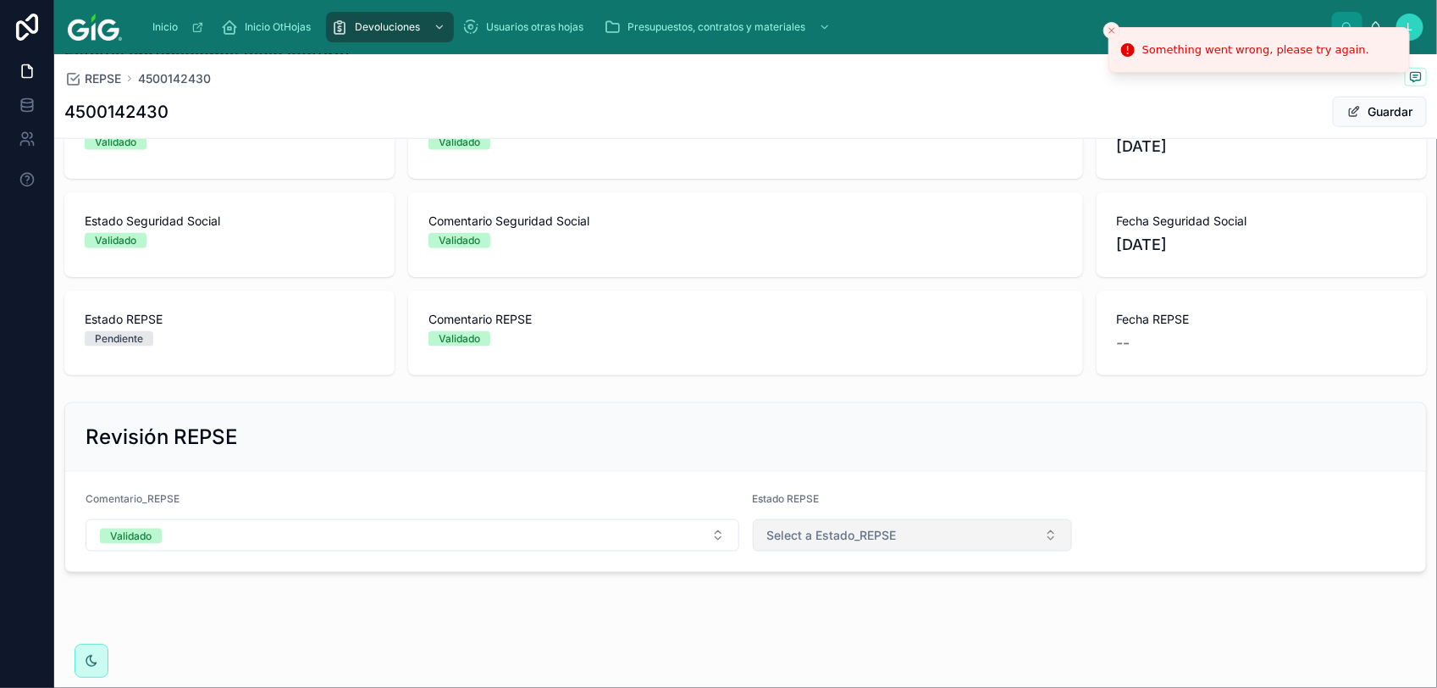
click at [851, 545] on button "Select a Estado_REPSE" at bounding box center [913, 535] width 320 height 32
click at [776, 658] on div "Validado" at bounding box center [786, 654] width 41 height 15
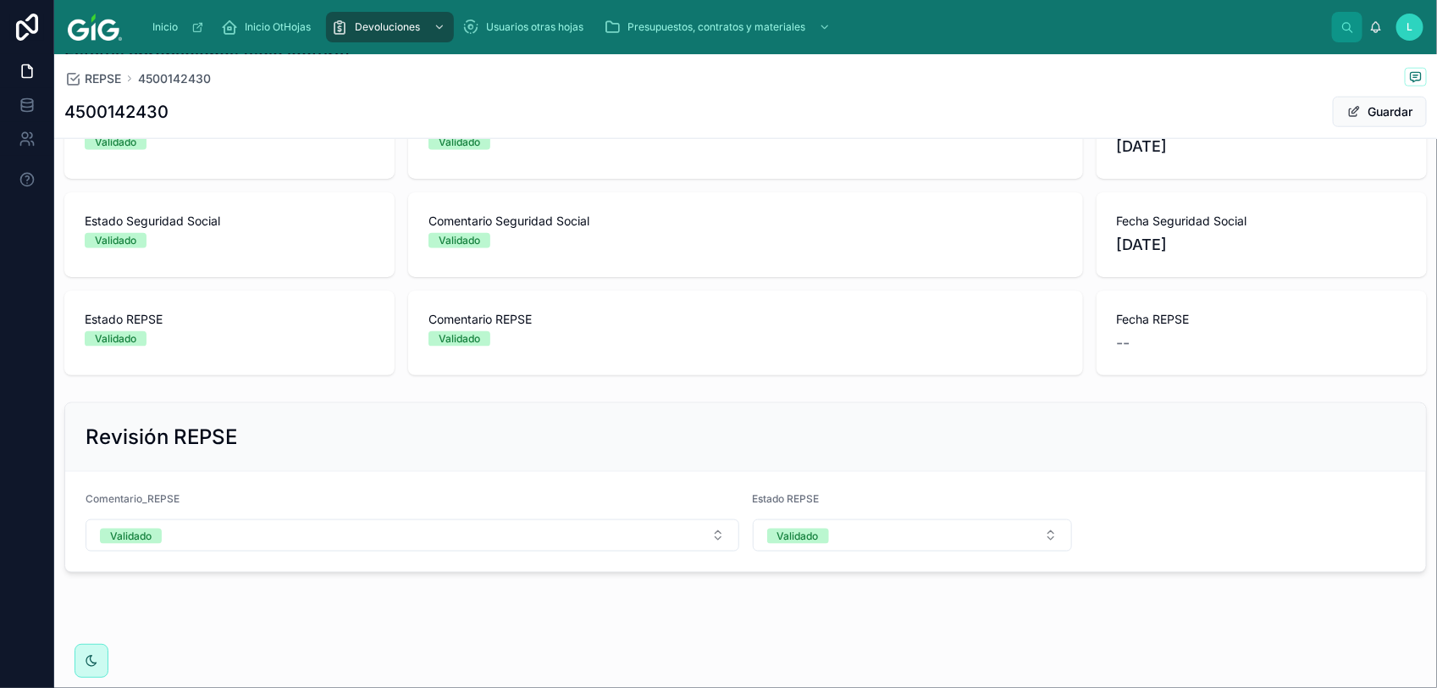
click at [1361, 108] on button "Guardar" at bounding box center [1380, 112] width 94 height 30
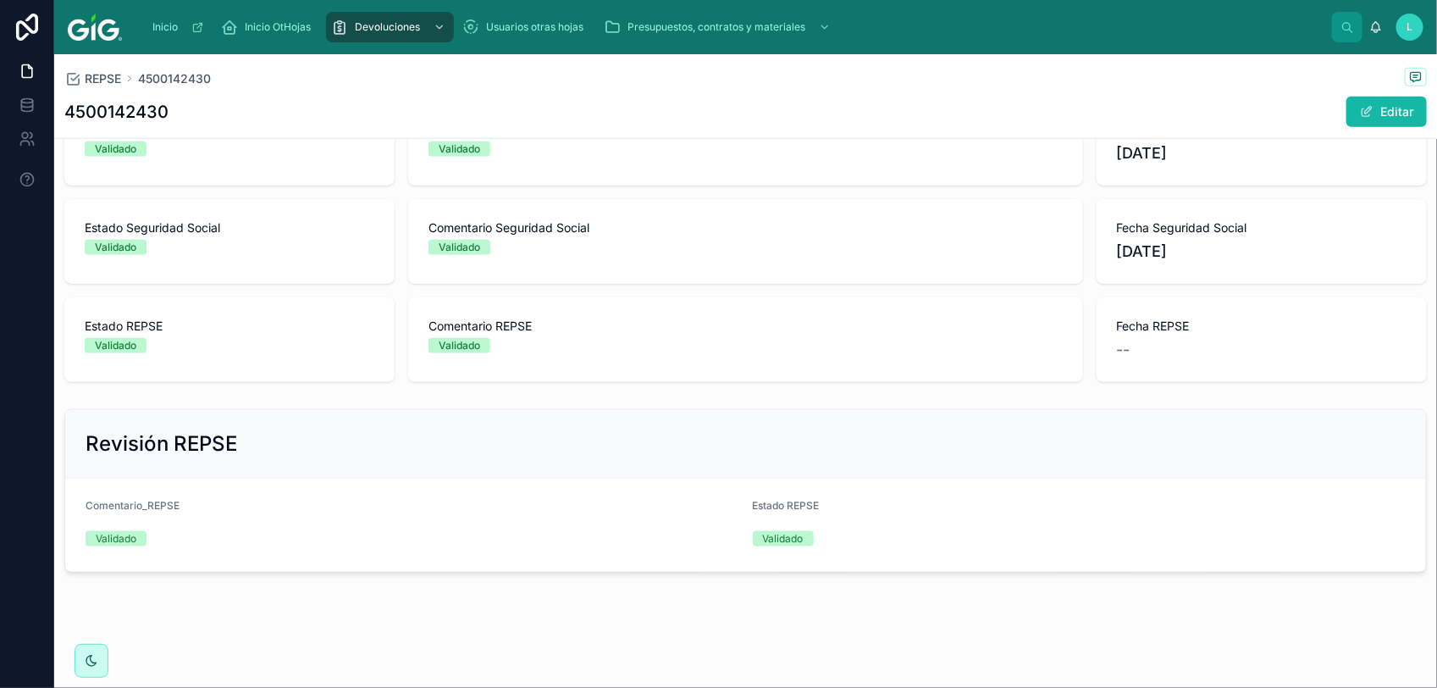
scroll to position [771, 0]
click at [390, 43] on div "Inicio Inicio OtHojas Devoluciones Usuarios otras hojas Presupuestos, contratos…" at bounding box center [733, 26] width 1197 height 37
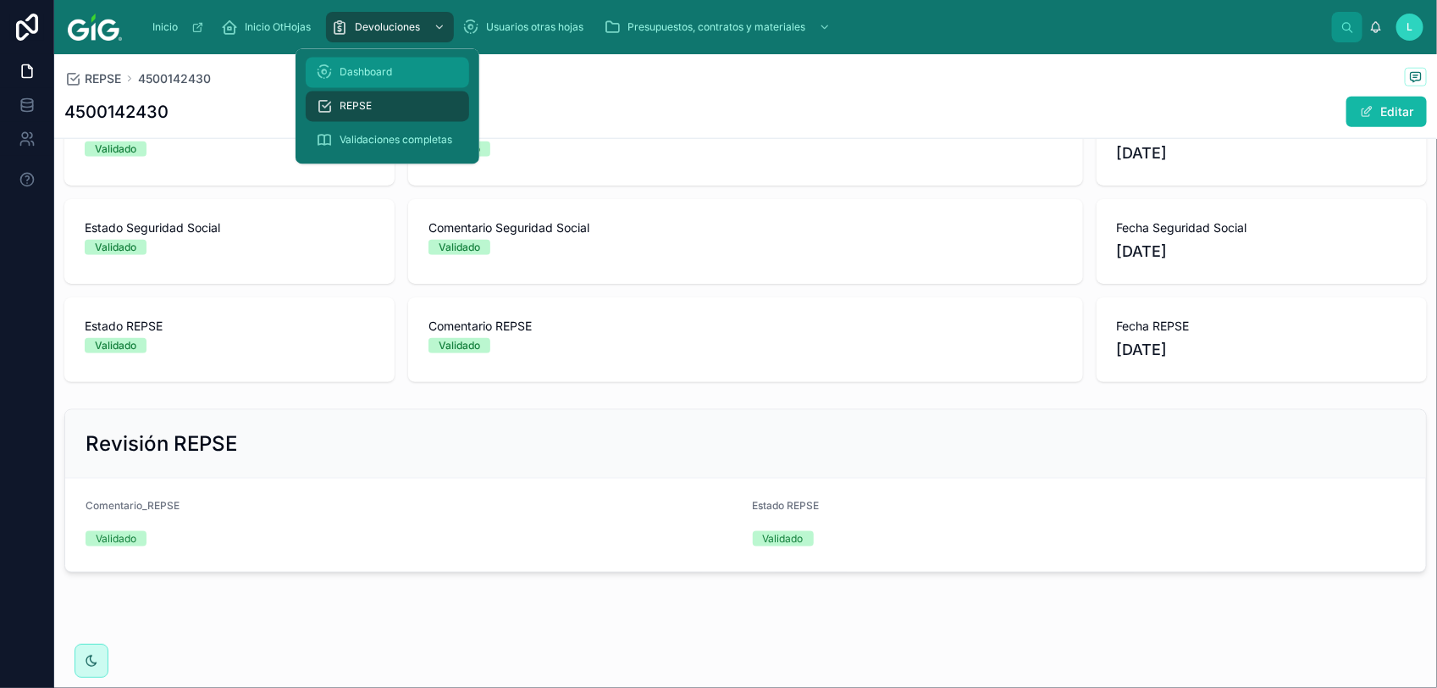
drag, startPoint x: 395, startPoint y: 23, endPoint x: 386, endPoint y: 75, distance: 52.5
click at [395, 23] on span "Devoluciones" at bounding box center [387, 27] width 65 height 14
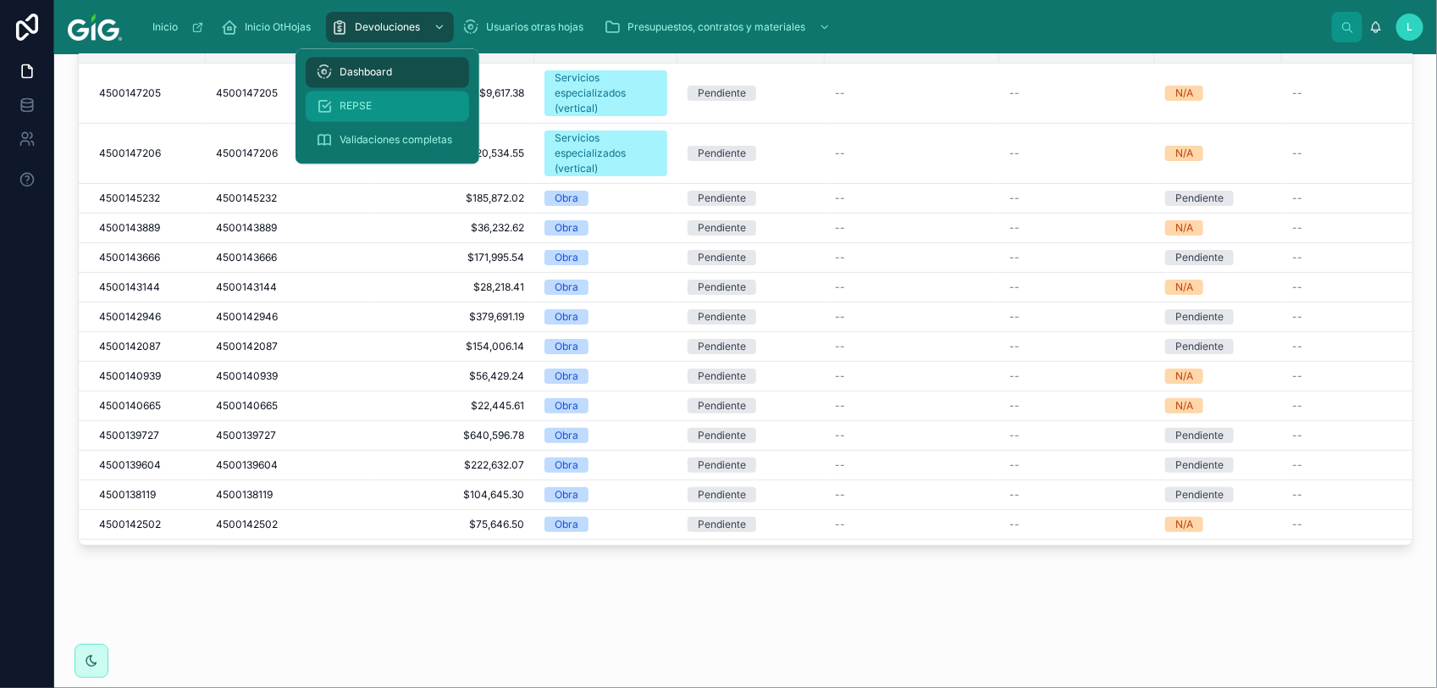
click at [375, 103] on div "REPSE" at bounding box center [387, 106] width 143 height 27
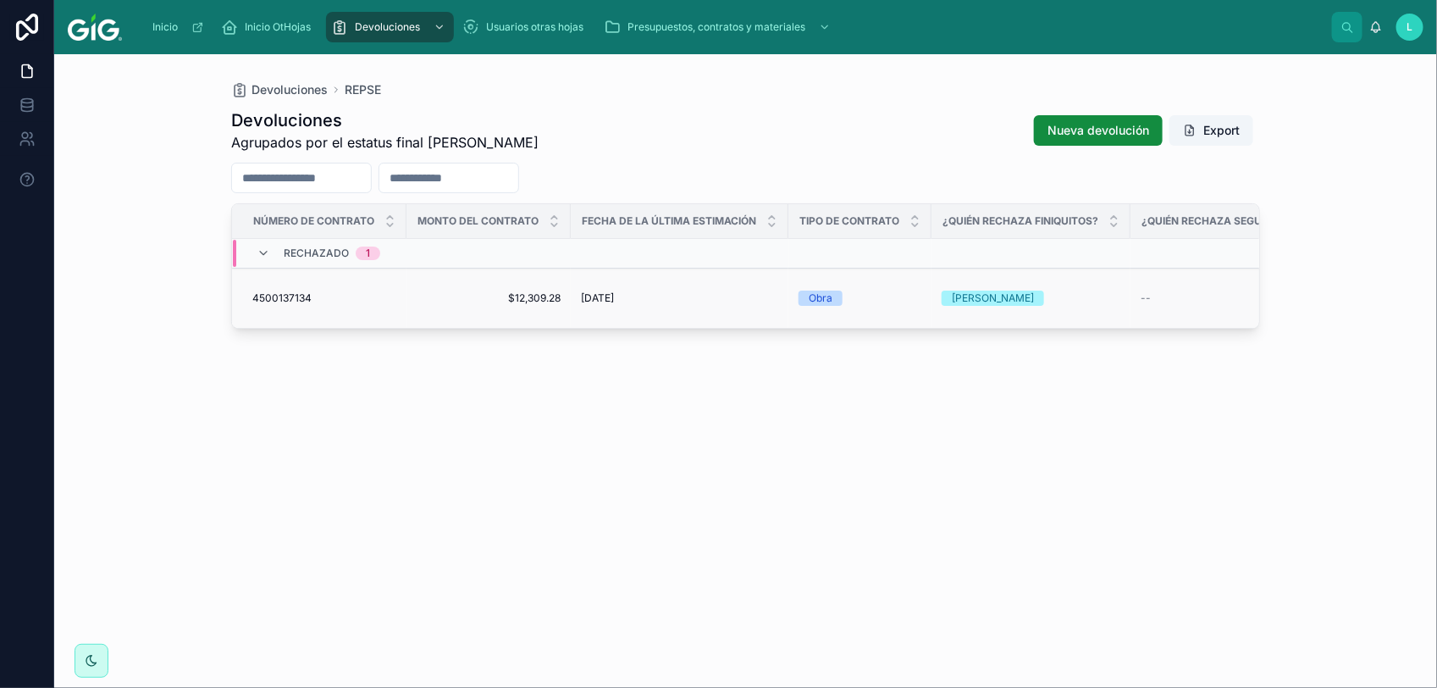
click at [281, 291] on span "4500137134" at bounding box center [281, 298] width 59 height 14
